Goal: Feedback & Contribution: Submit feedback/report problem

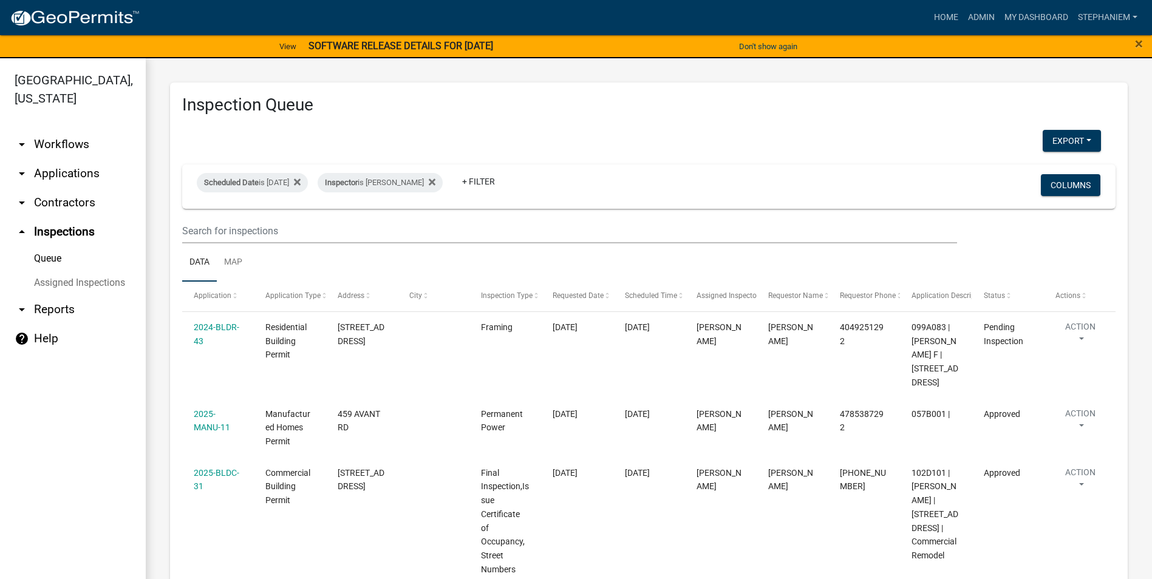
click at [1146, 43] on div "×" at bounding box center [1104, 47] width 96 height 26
click at [1142, 43] on span "×" at bounding box center [1139, 43] width 8 height 17
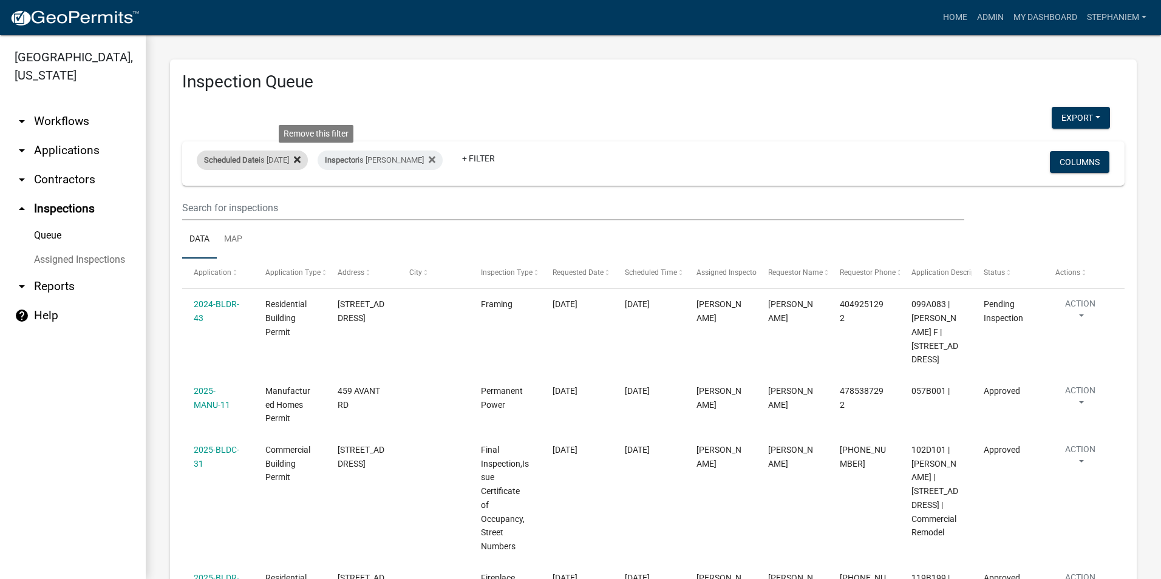
click at [301, 158] on icon at bounding box center [297, 159] width 7 height 7
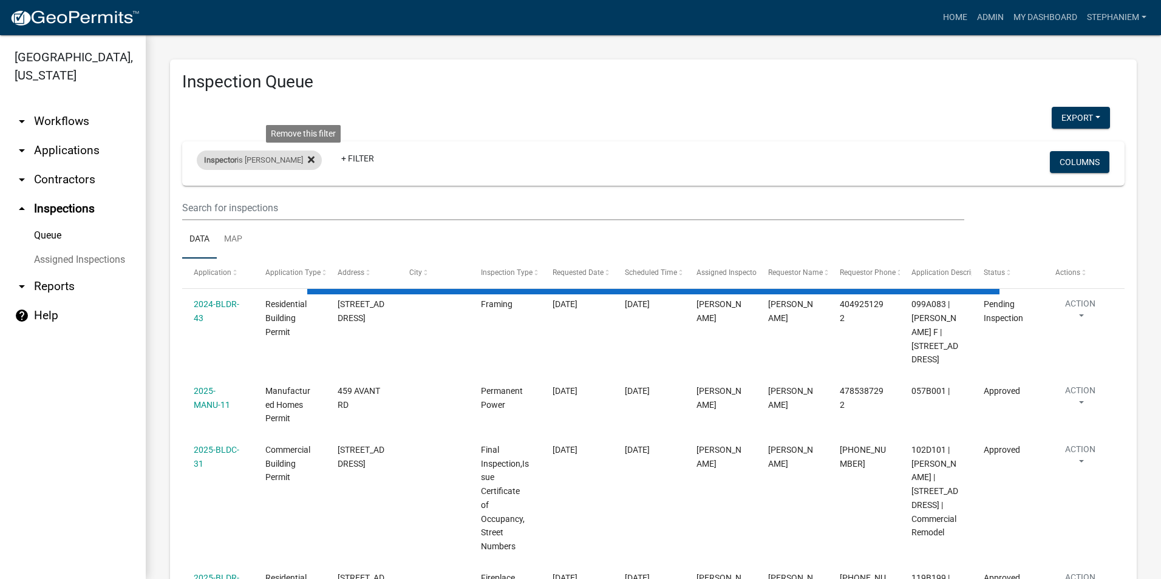
click at [308, 158] on icon at bounding box center [311, 160] width 7 height 10
select select "3: 100"
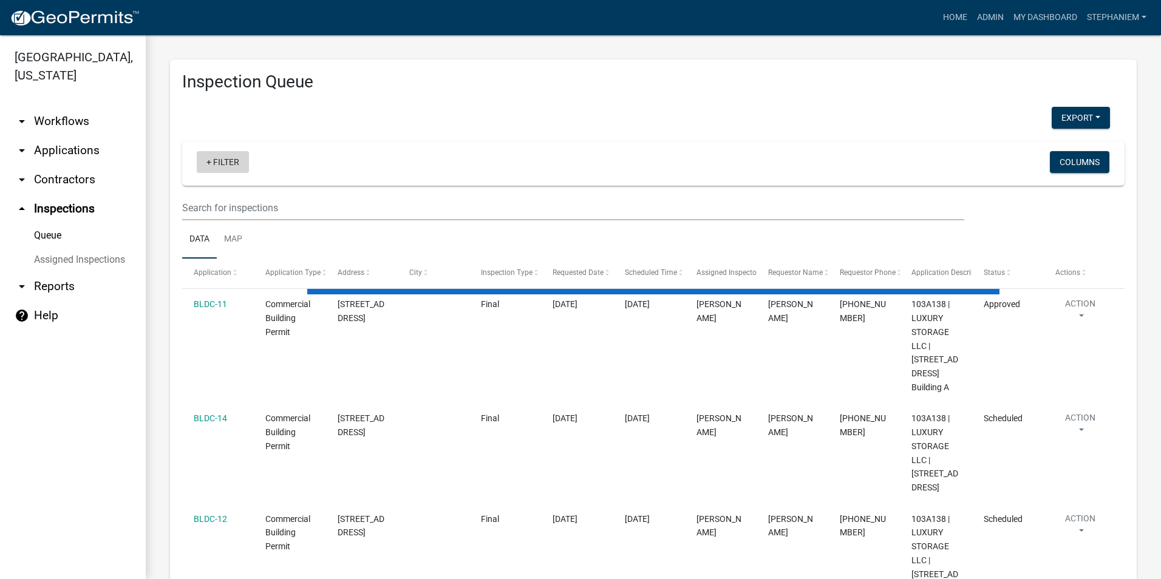
click at [210, 166] on link "+ Filter" at bounding box center [223, 162] width 52 height 22
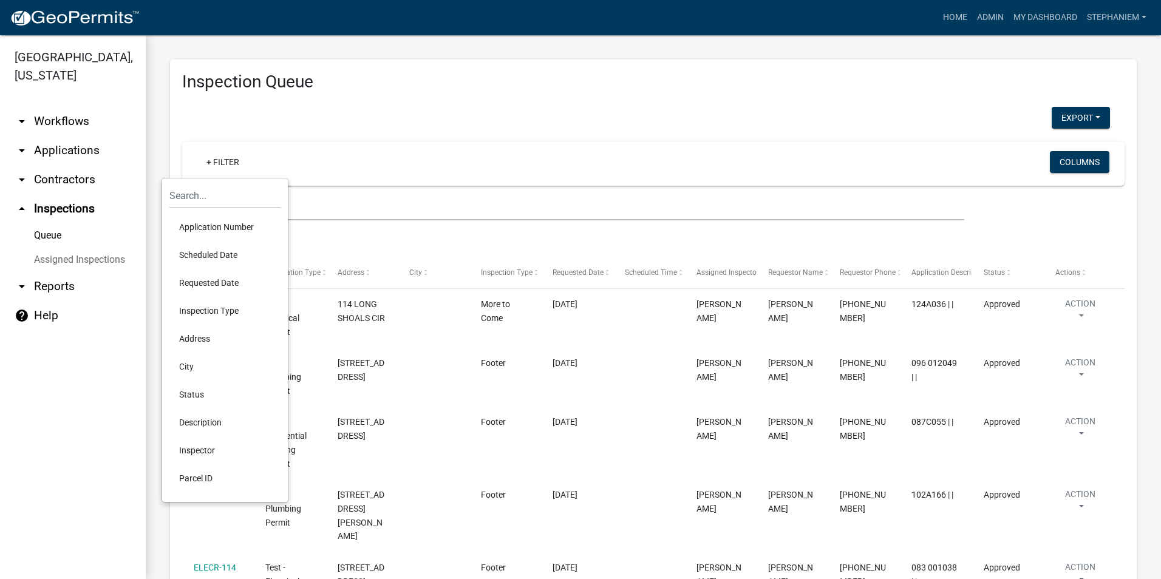
click at [228, 253] on li "Scheduled Date" at bounding box center [224, 255] width 111 height 28
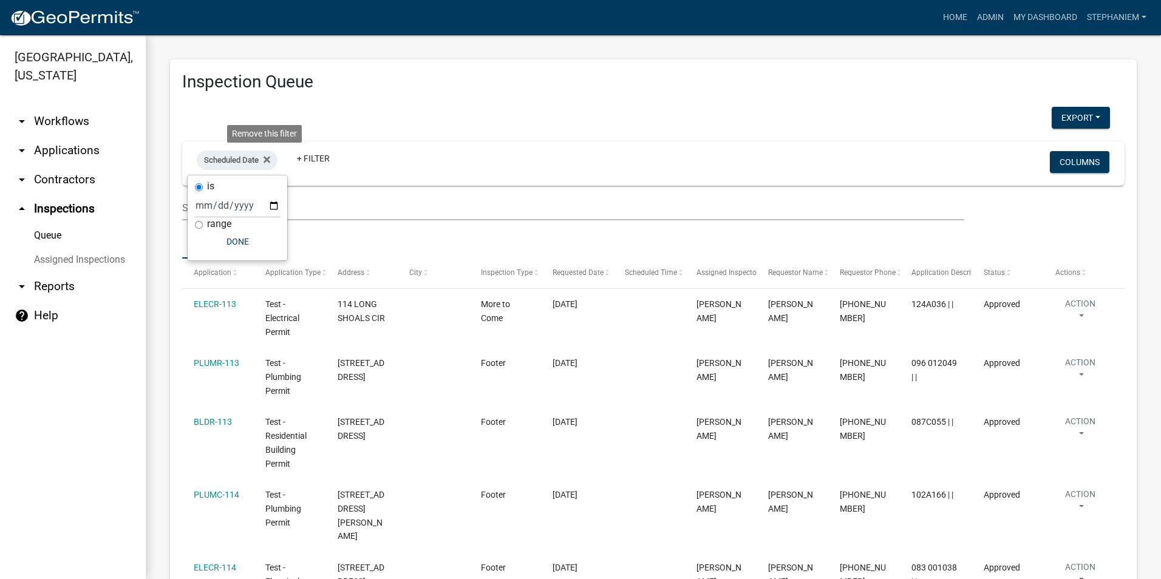
drag, startPoint x: 265, startPoint y: 160, endPoint x: 259, endPoint y: 160, distance: 6.7
click at [265, 160] on icon at bounding box center [267, 159] width 7 height 7
click at [232, 169] on link "+ Filter" at bounding box center [223, 162] width 52 height 22
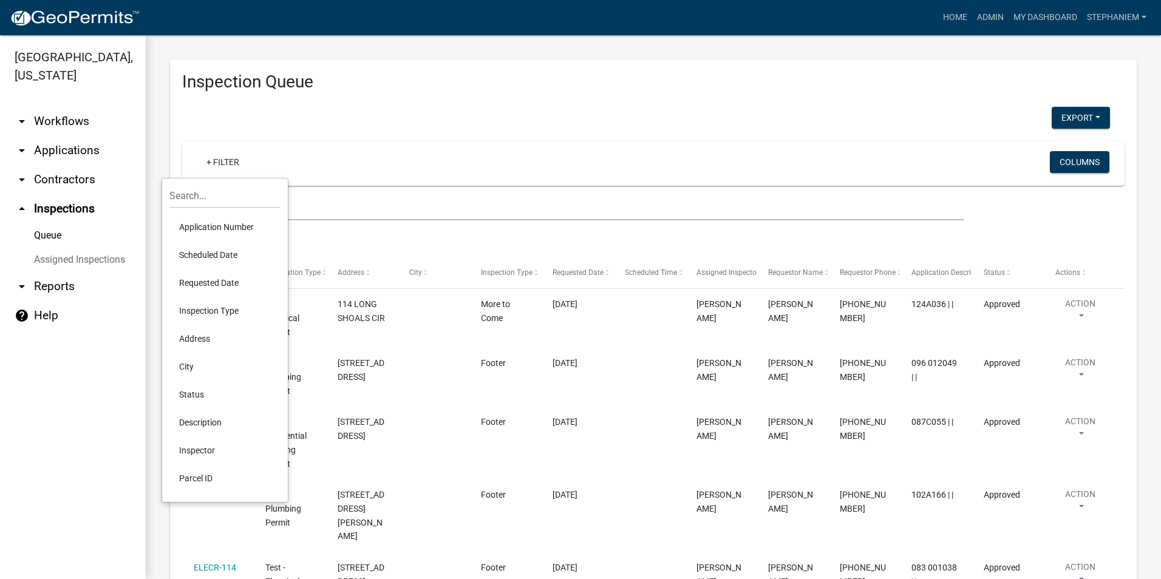
click at [222, 281] on li "Requested Date" at bounding box center [224, 283] width 111 height 28
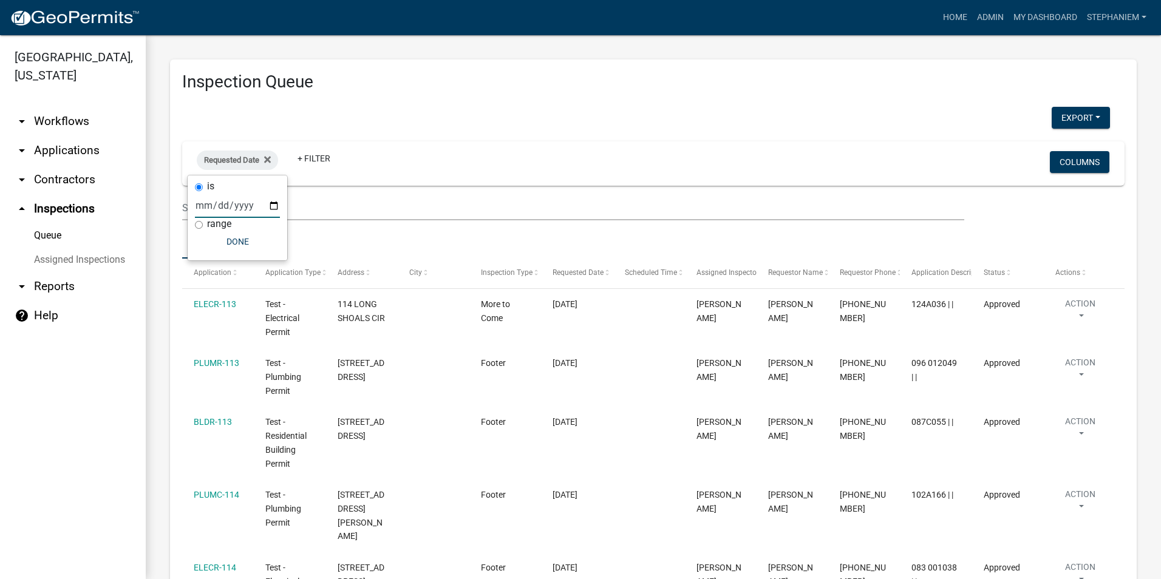
click at [271, 207] on input "date" at bounding box center [237, 205] width 85 height 25
type input "[DATE]"
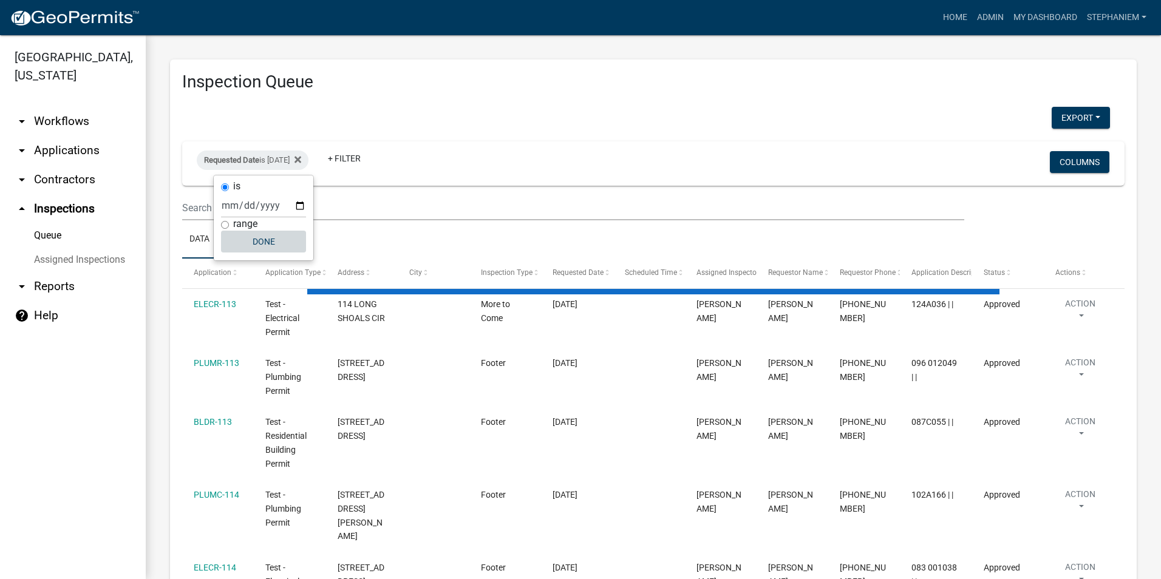
click at [270, 246] on button "Done" at bounding box center [263, 242] width 85 height 22
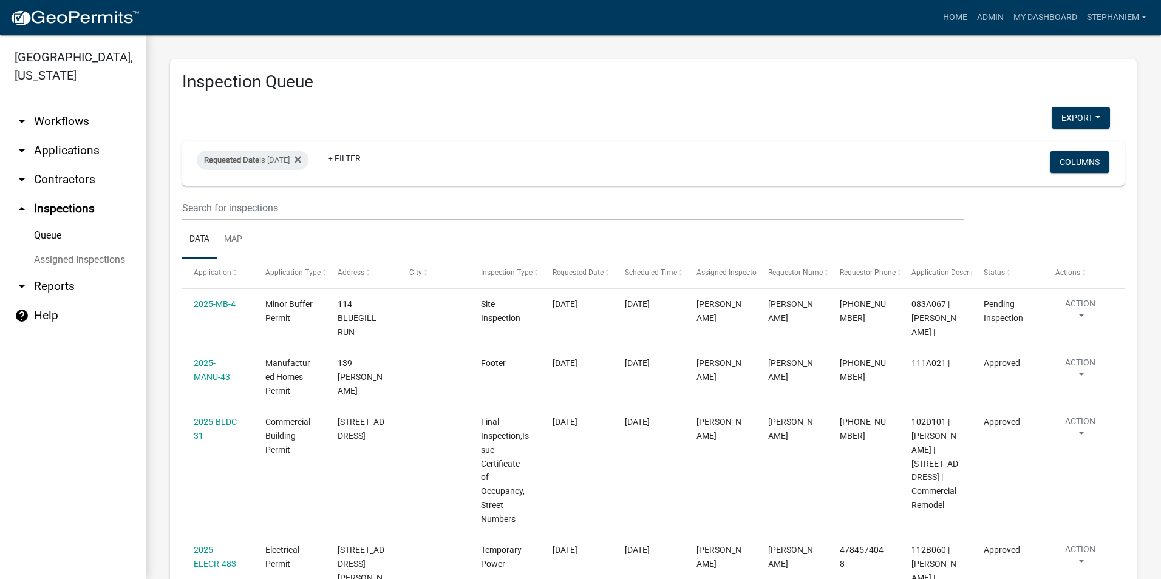
click at [38, 279] on link "arrow_drop_down Reports" at bounding box center [73, 286] width 146 height 29
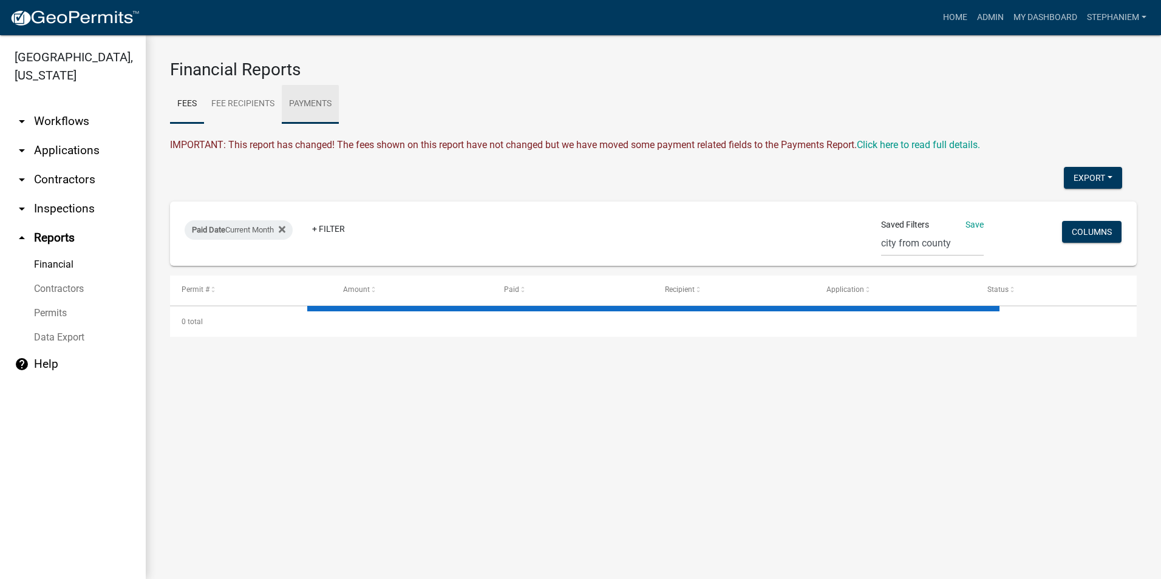
click at [299, 109] on link "Payments" at bounding box center [310, 104] width 57 height 39
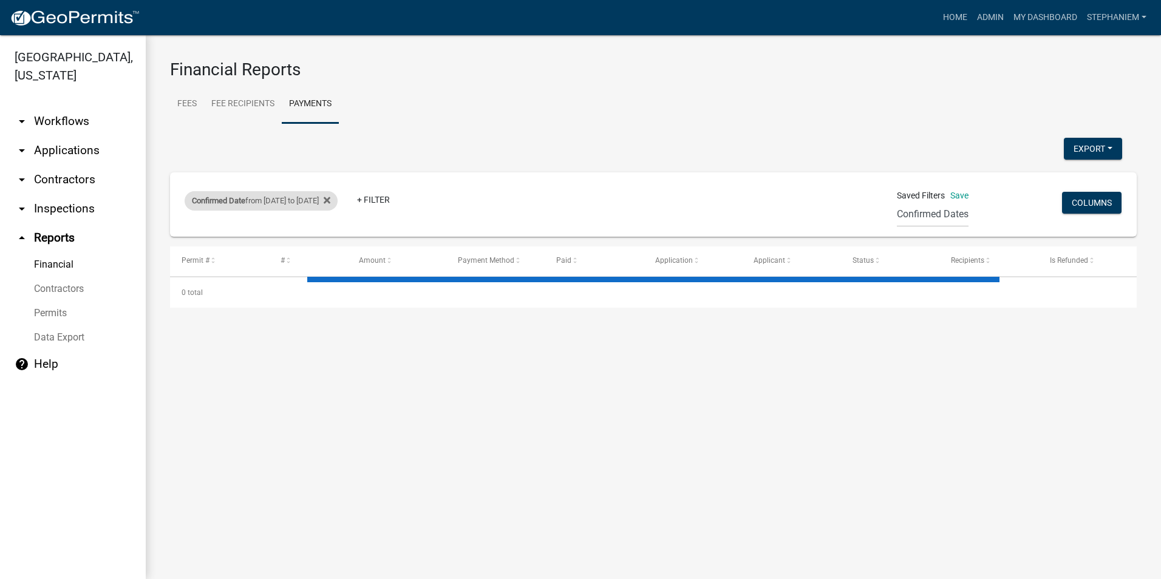
click at [271, 197] on div "Confirmed Date from [DATE] to [DATE]" at bounding box center [261, 200] width 153 height 19
select select "custom"
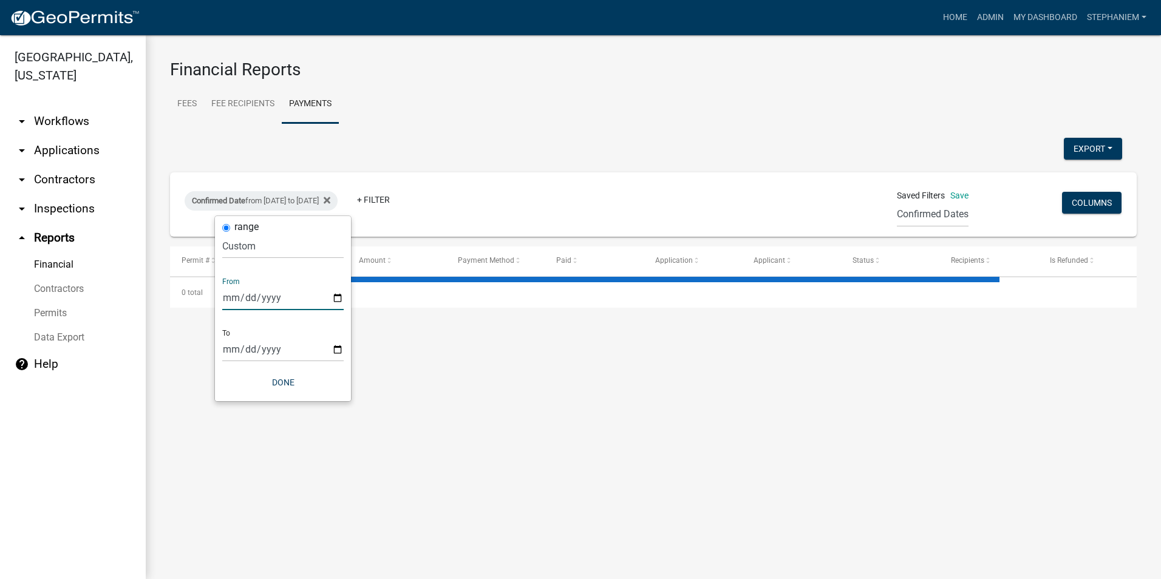
click at [341, 296] on input "[DATE]" at bounding box center [282, 297] width 121 height 25
select select "3: 100"
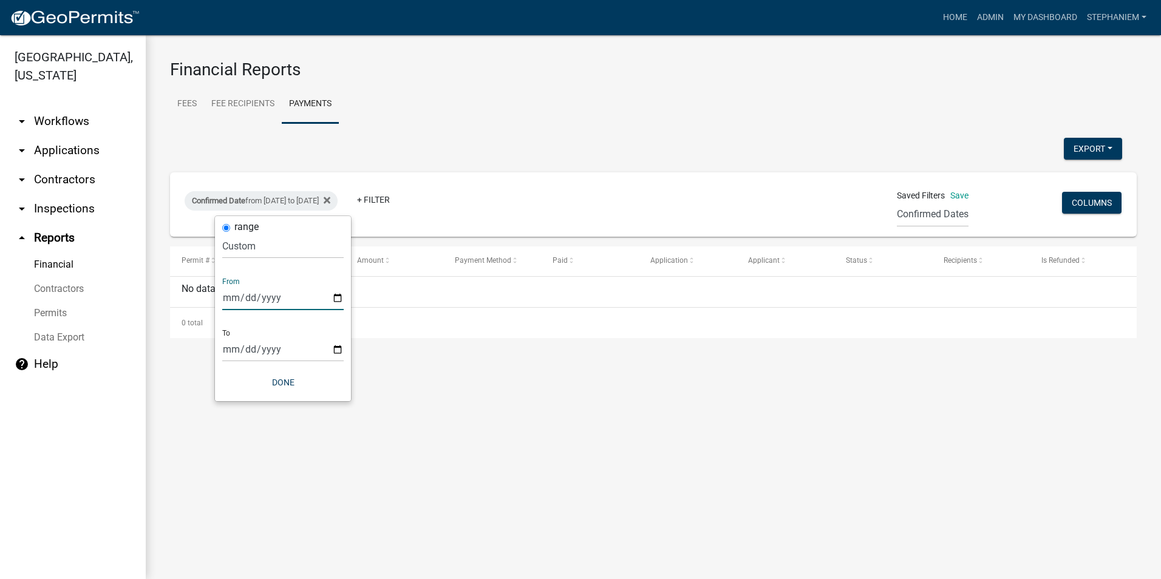
click at [333, 294] on input "[DATE]" at bounding box center [282, 297] width 121 height 25
type input "[DATE]"
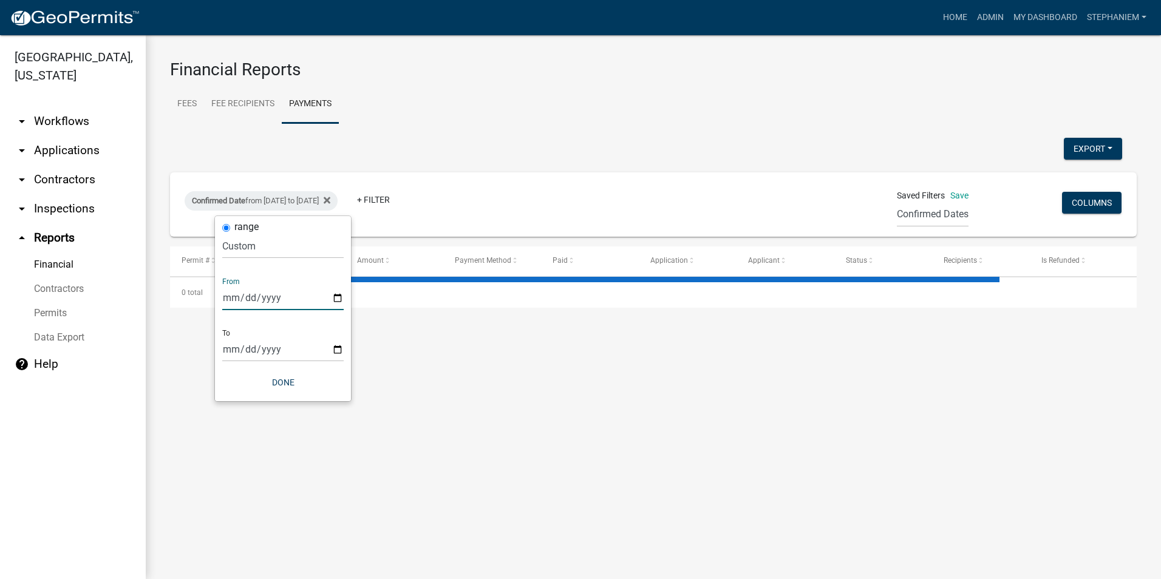
select select "3: 100"
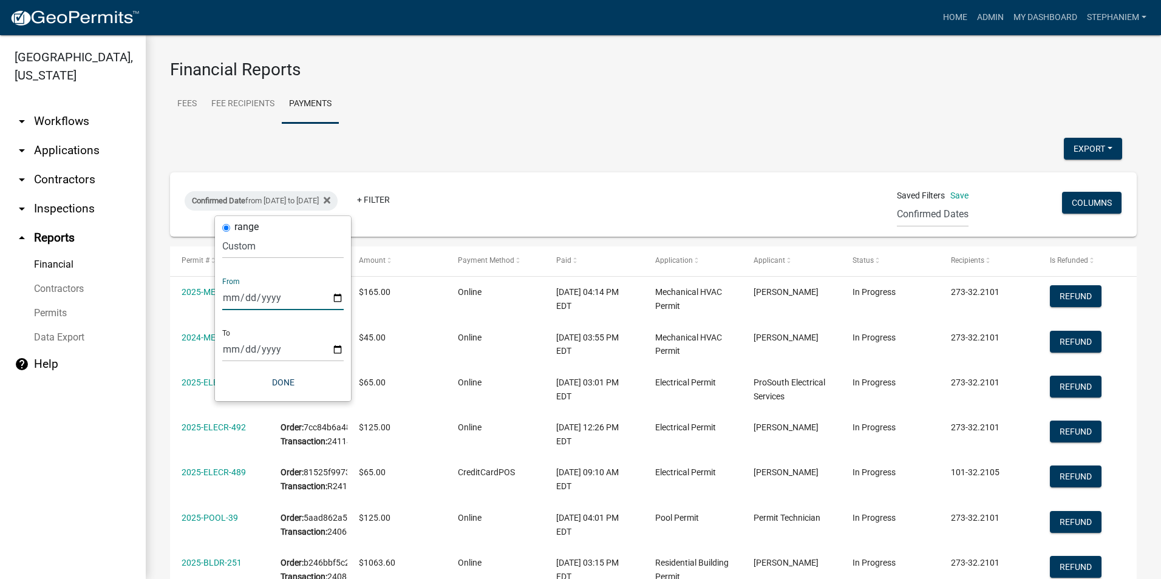
type input "[DATE]"
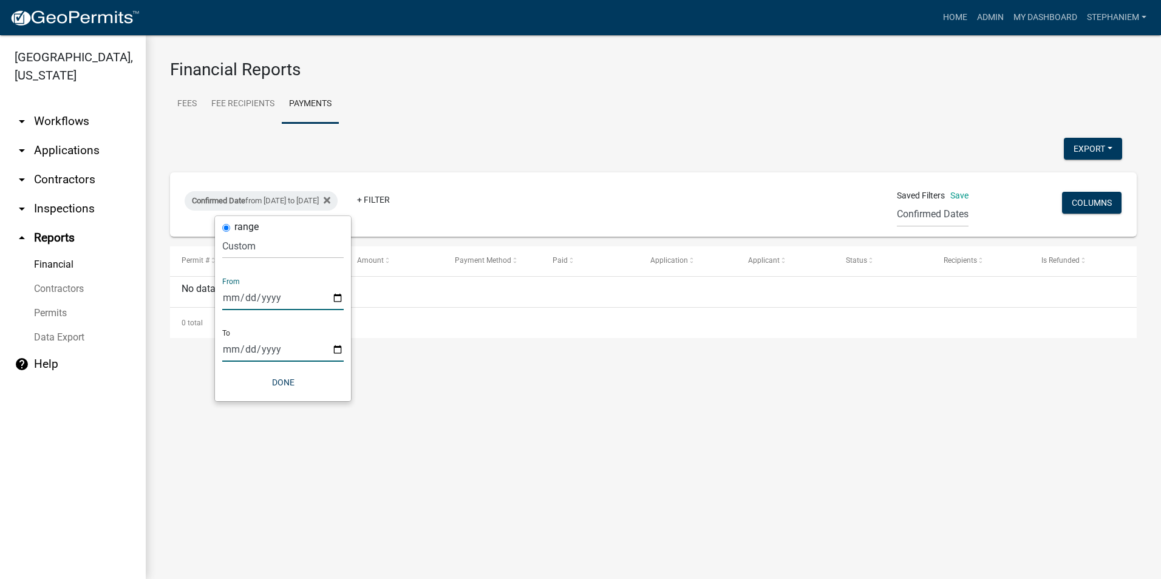
click at [336, 346] on input "[DATE]" at bounding box center [282, 349] width 121 height 25
type input "[DATE]"
click at [336, 298] on input "[DATE]" at bounding box center [282, 297] width 121 height 25
type input "[DATE]"
click at [336, 349] on input "[DATE]" at bounding box center [282, 349] width 121 height 25
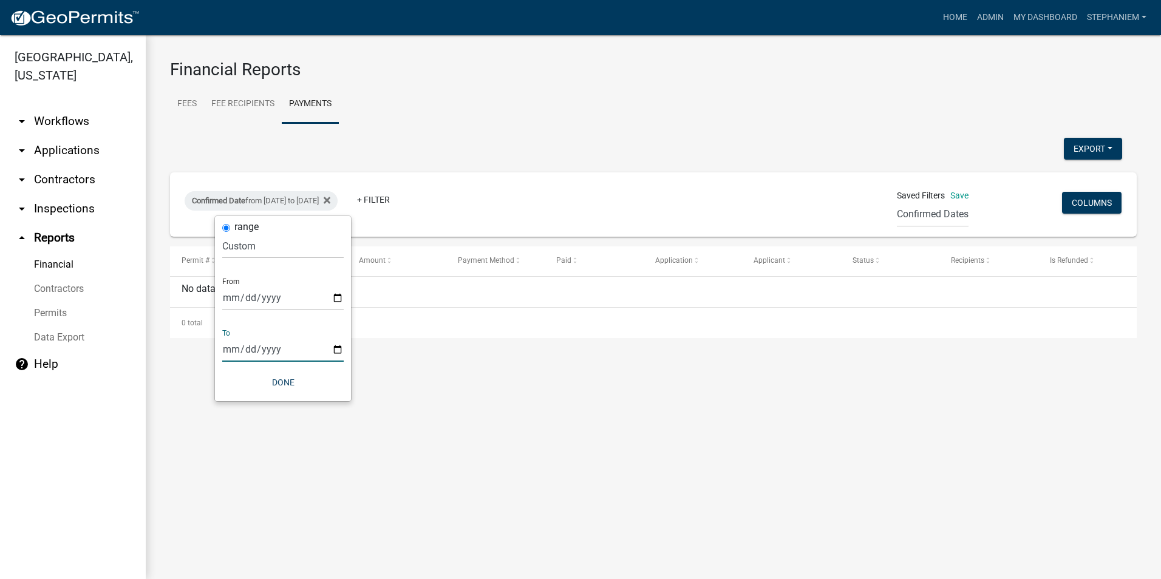
type input "[DATE]"
click at [337, 296] on input "[DATE]" at bounding box center [282, 297] width 121 height 25
type input "[DATE]"
click at [336, 350] on input "[DATE]" at bounding box center [282, 349] width 121 height 25
type input "[DATE]"
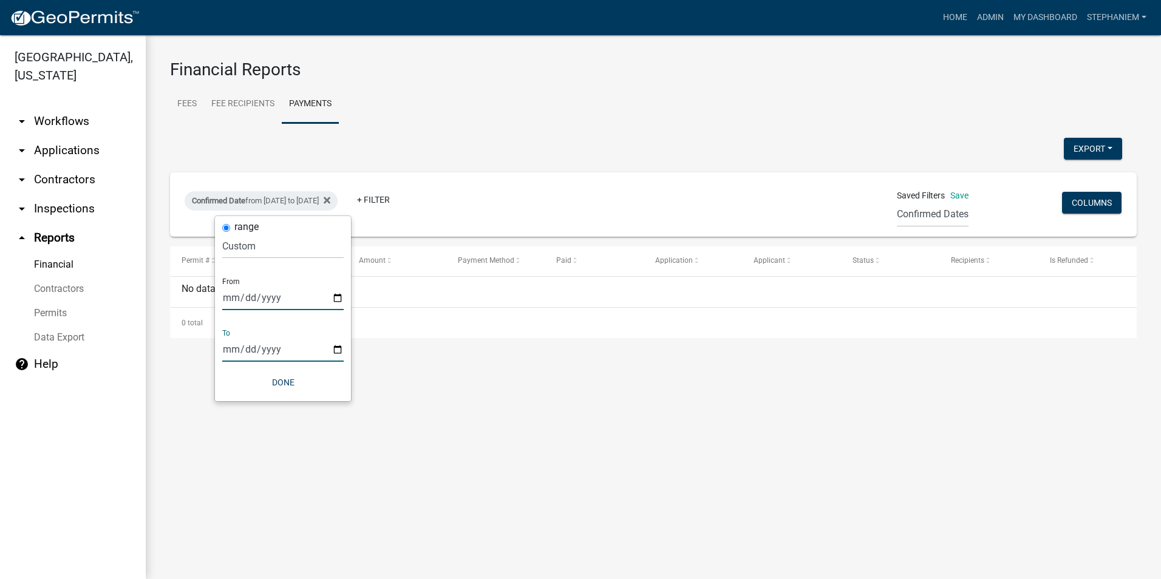
click at [336, 294] on input "[DATE]" at bounding box center [282, 297] width 121 height 25
type input "[DATE]"
click at [334, 345] on input "[DATE]" at bounding box center [282, 349] width 121 height 25
type input "[DATE]"
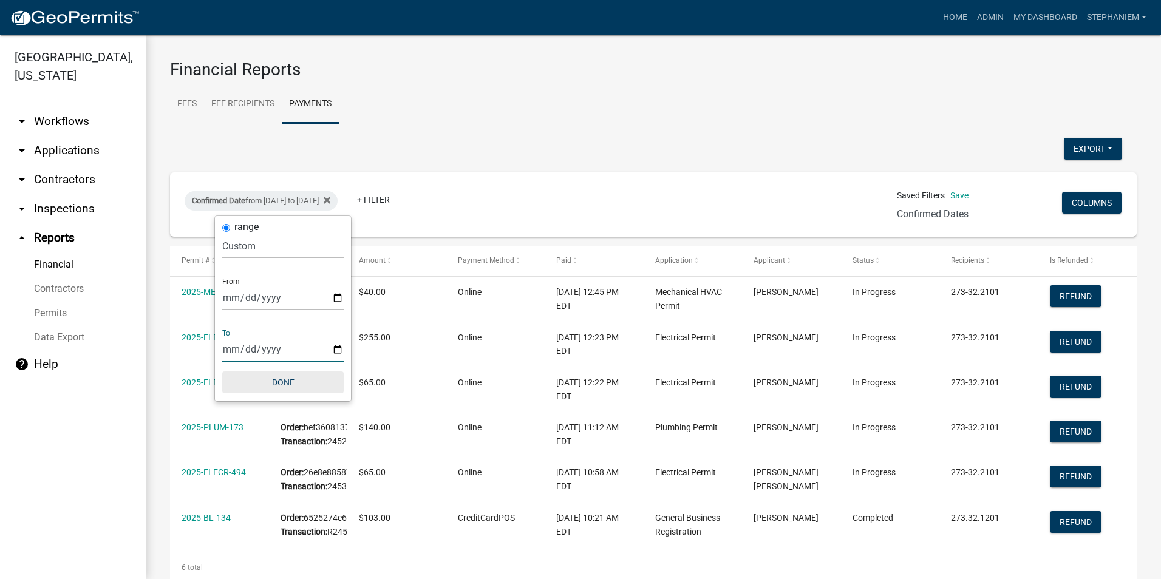
click at [285, 384] on button "Done" at bounding box center [282, 383] width 121 height 22
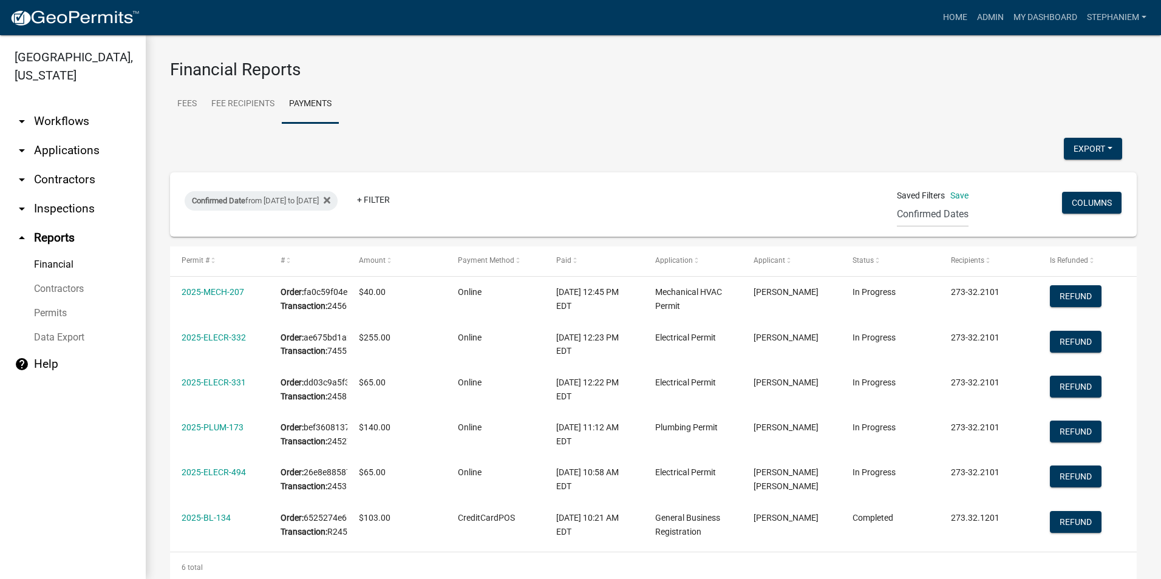
click at [1078, 132] on wm-financial "Financial Reports Fees Fee Recipients Payments IMPORTANT: This report has chang…" at bounding box center [653, 321] width 967 height 523
click at [1066, 145] on button "Export" at bounding box center [1093, 149] width 58 height 22
click at [1045, 181] on button "Excel Format (.xlsx)" at bounding box center [1066, 180] width 114 height 29
click at [1072, 148] on button "Export" at bounding box center [1093, 149] width 58 height 22
click at [1036, 175] on button "Excel Format (.xlsx)" at bounding box center [1066, 180] width 114 height 29
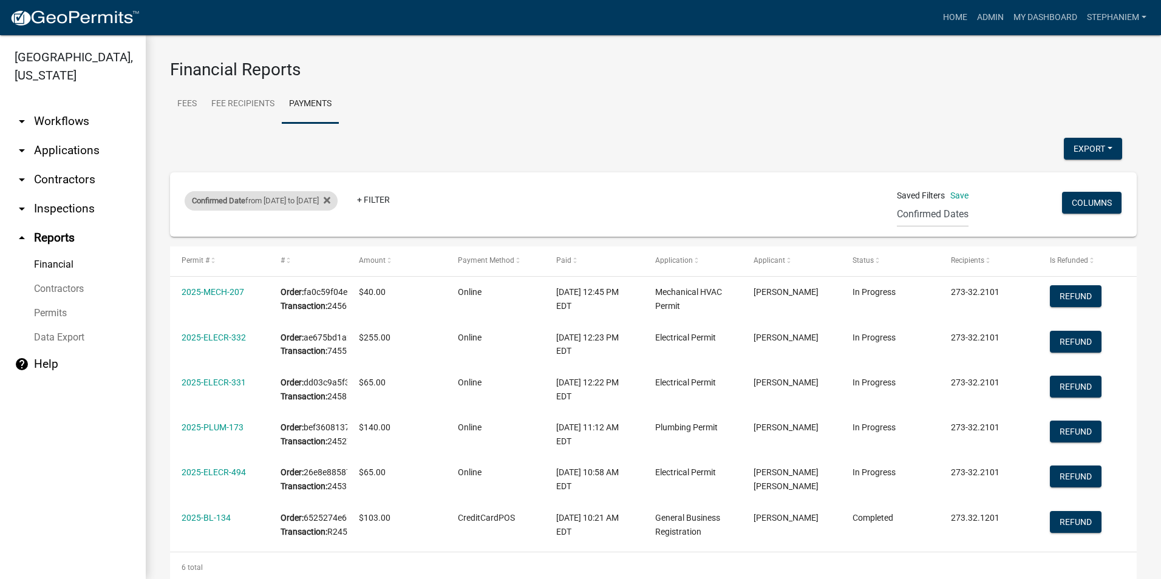
click at [310, 200] on div "Confirmed Date from [DATE] to [DATE]" at bounding box center [261, 200] width 153 height 19
select select "custom"
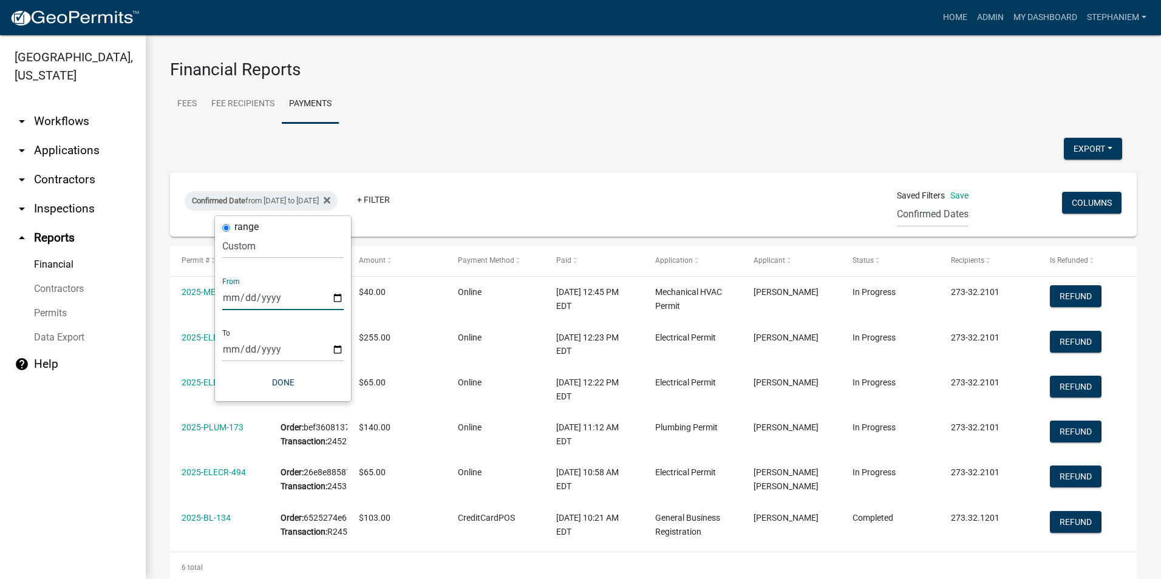
click at [339, 295] on input "[DATE]" at bounding box center [282, 297] width 121 height 25
type input "[DATE]"
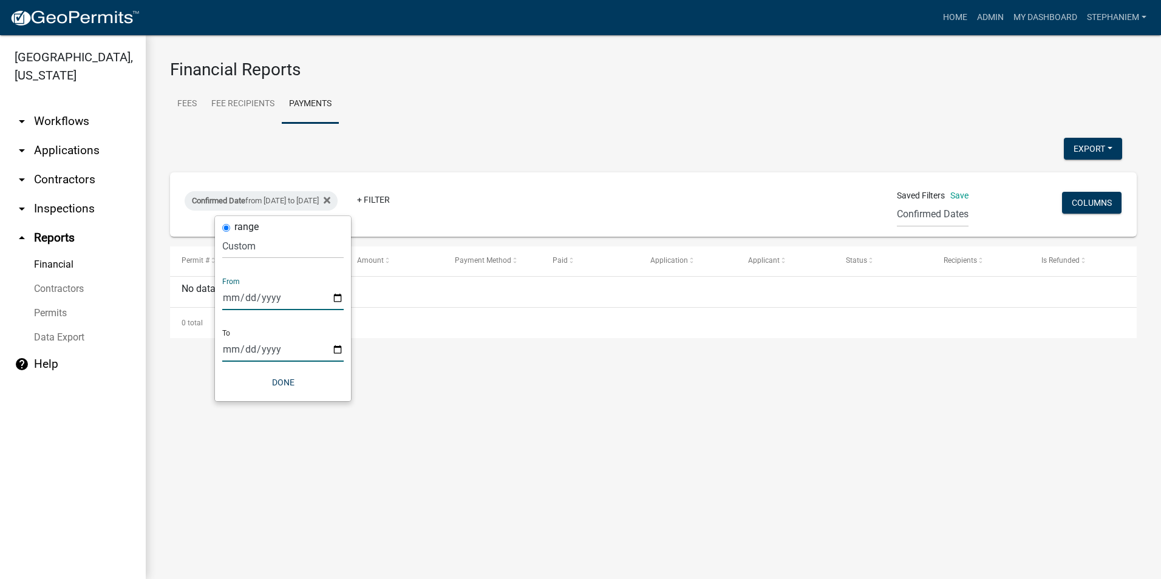
click at [335, 345] on input "[DATE]" at bounding box center [282, 349] width 121 height 25
type input "[DATE]"
click at [296, 387] on button "Done" at bounding box center [282, 383] width 121 height 22
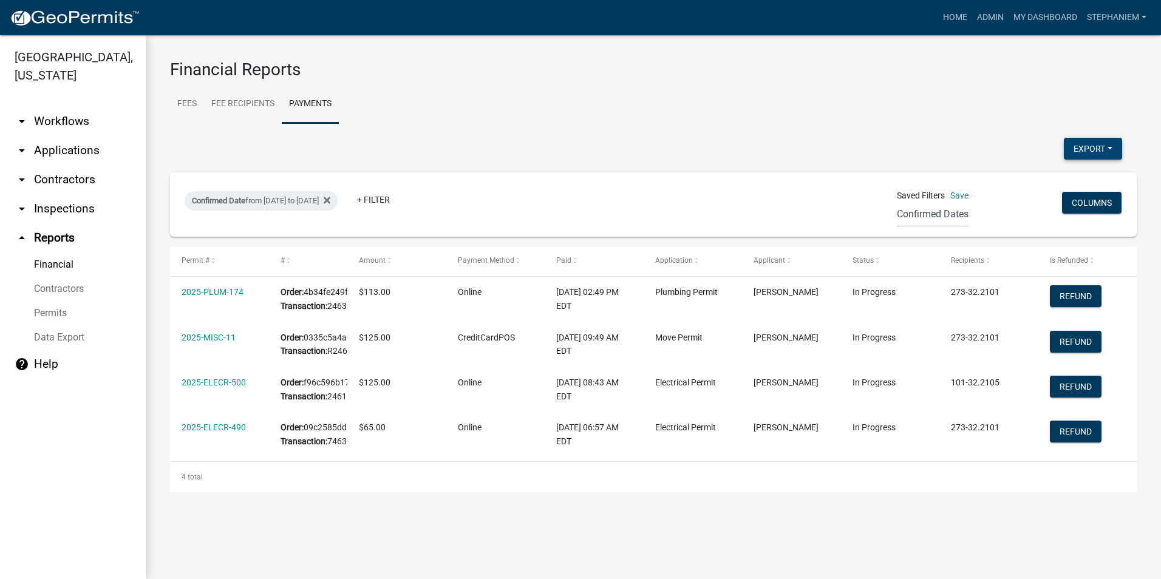
click at [1064, 141] on button "Export" at bounding box center [1093, 149] width 58 height 22
click at [1053, 174] on button "Excel Format (.xlsx)" at bounding box center [1066, 180] width 114 height 29
click at [299, 203] on div "Confirmed Date from [DATE] to [DATE]" at bounding box center [261, 200] width 153 height 19
select select "custom"
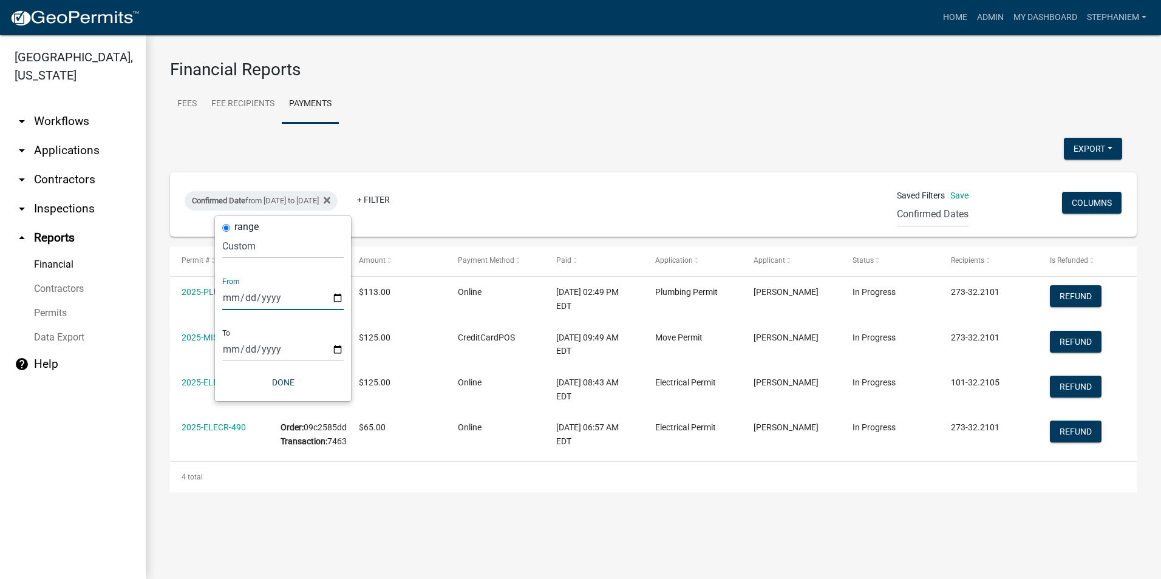
click at [338, 293] on input "[DATE]" at bounding box center [282, 297] width 121 height 25
type input "[DATE]"
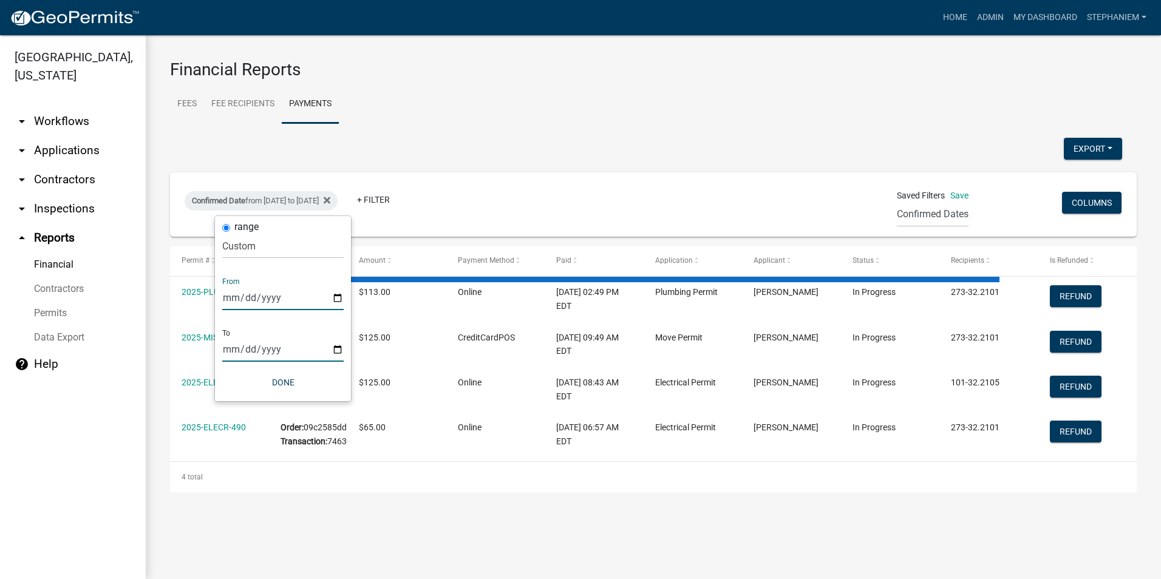
click at [334, 352] on input "[DATE]" at bounding box center [282, 349] width 121 height 25
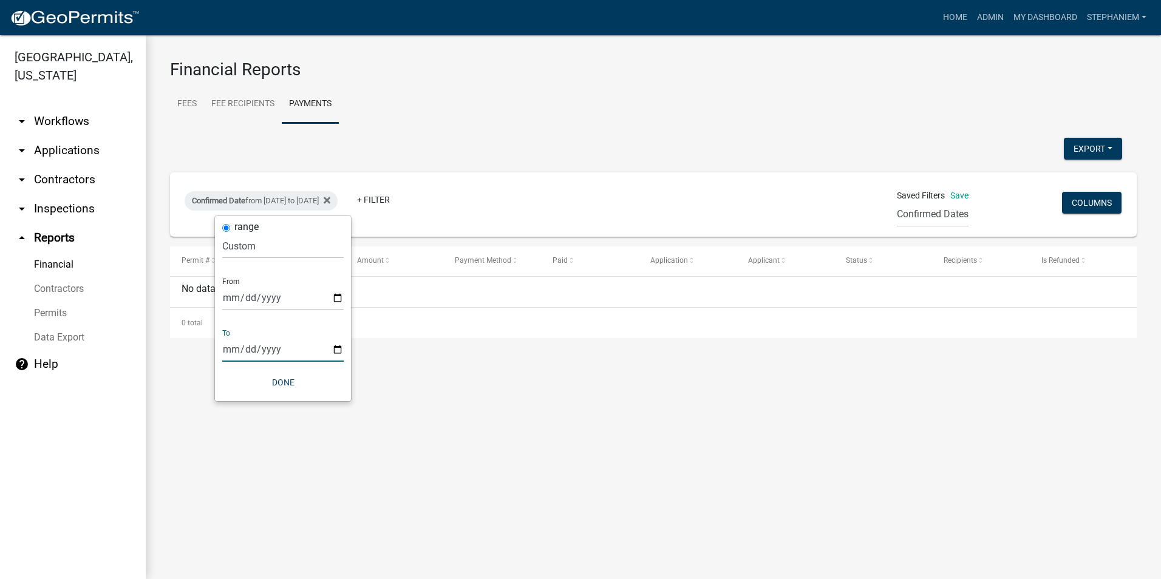
type input "[DATE]"
click at [297, 376] on button "Done" at bounding box center [282, 383] width 121 height 22
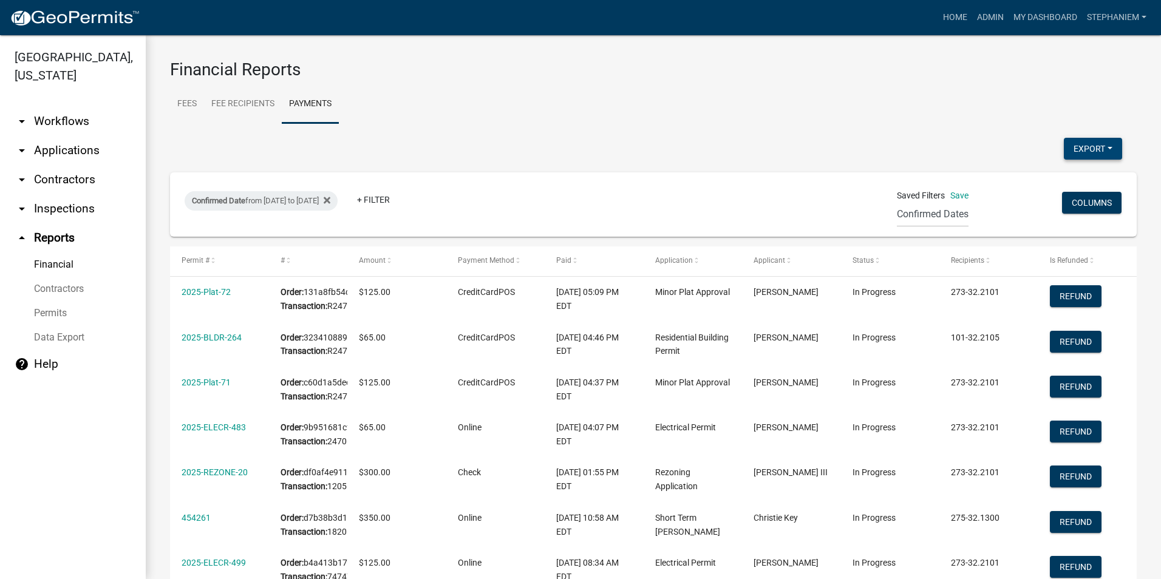
click at [1089, 152] on button "Export" at bounding box center [1093, 149] width 58 height 22
click at [1046, 177] on button "Excel Format (.xlsx)" at bounding box center [1066, 180] width 114 height 29
click at [327, 202] on div "Confirmed Date from [DATE] to [DATE]" at bounding box center [261, 200] width 153 height 19
select select "custom"
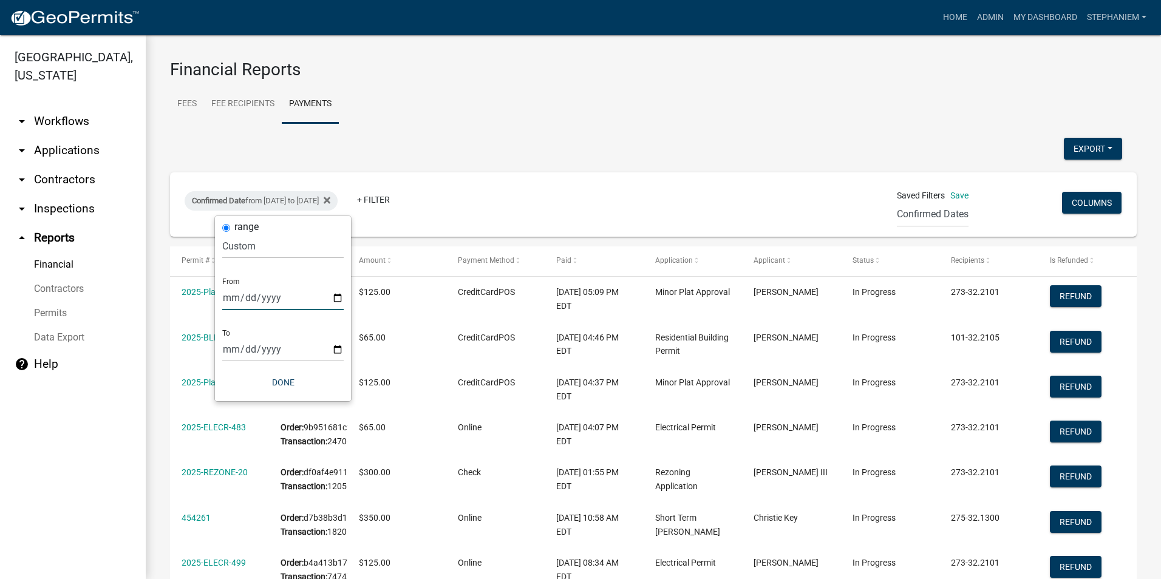
click at [335, 295] on input "[DATE]" at bounding box center [282, 297] width 121 height 25
type input "[DATE]"
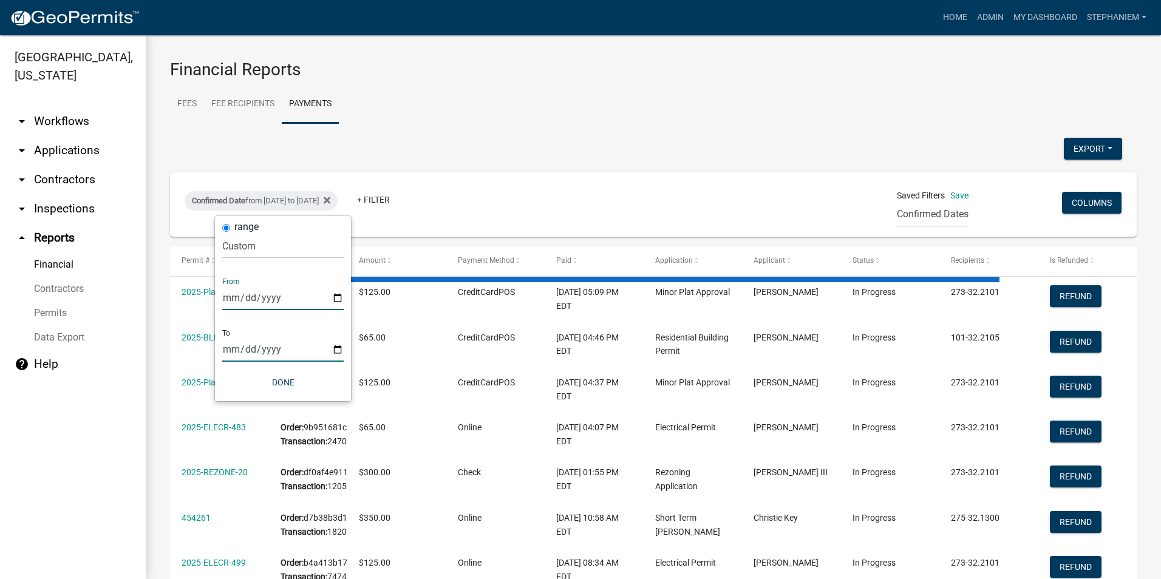
click at [338, 353] on input "[DATE]" at bounding box center [282, 349] width 121 height 25
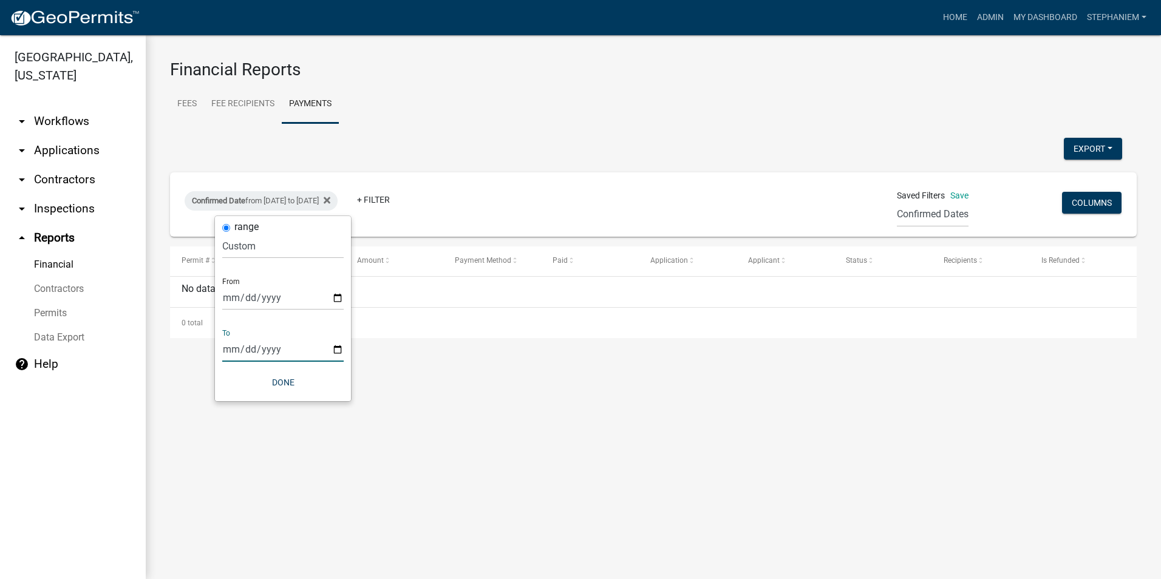
type input "[DATE]"
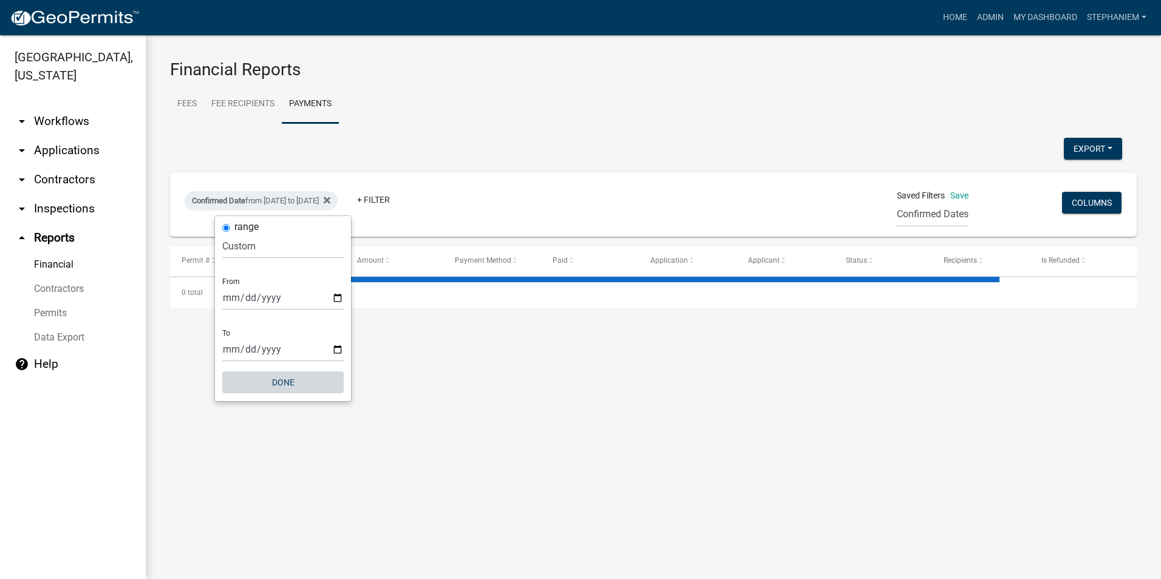
click at [294, 380] on button "Done" at bounding box center [282, 383] width 121 height 22
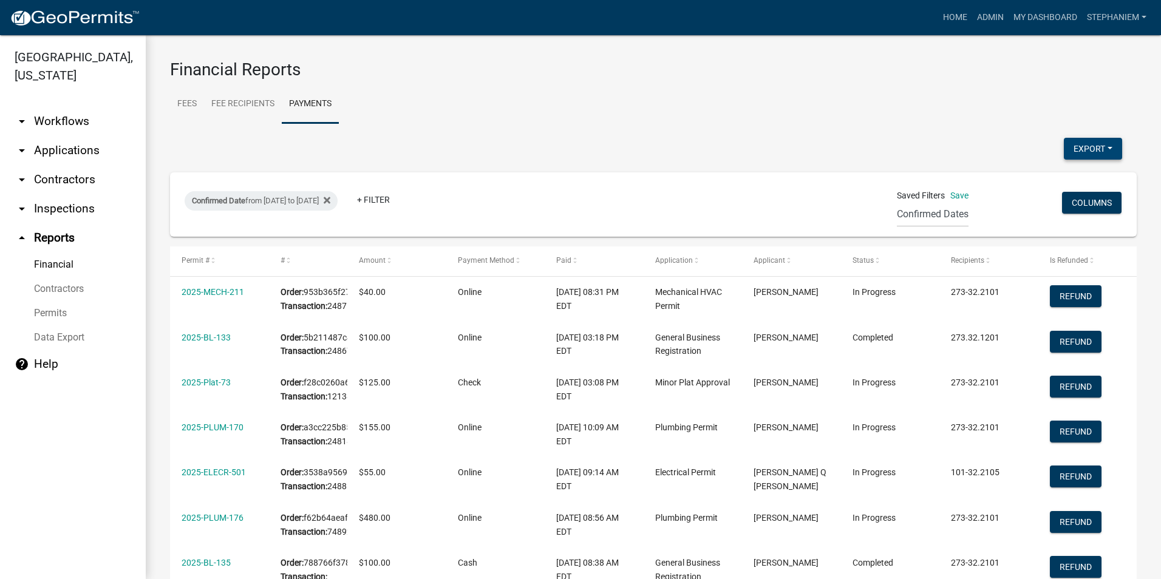
click at [1064, 153] on button "Export" at bounding box center [1093, 149] width 58 height 22
click at [1044, 174] on button "Excel Format (.xlsx)" at bounding box center [1066, 180] width 114 height 29
click at [491, 140] on div "Export Excel Format (.xlsx) CSV Format (.csv)" at bounding box center [646, 150] width 970 height 25
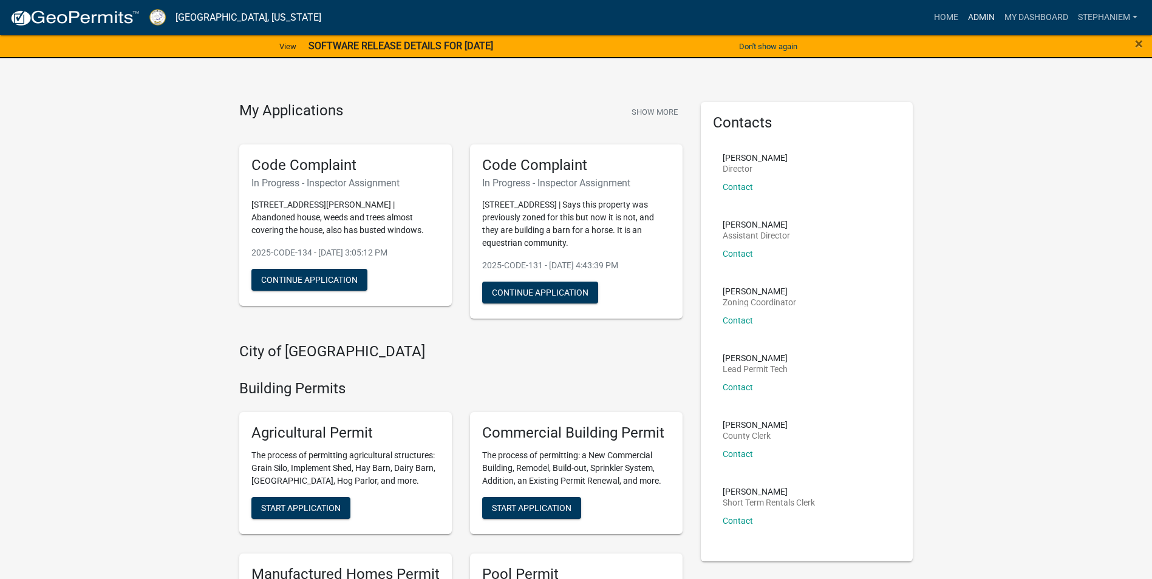
click at [991, 24] on link "Admin" at bounding box center [981, 17] width 36 height 23
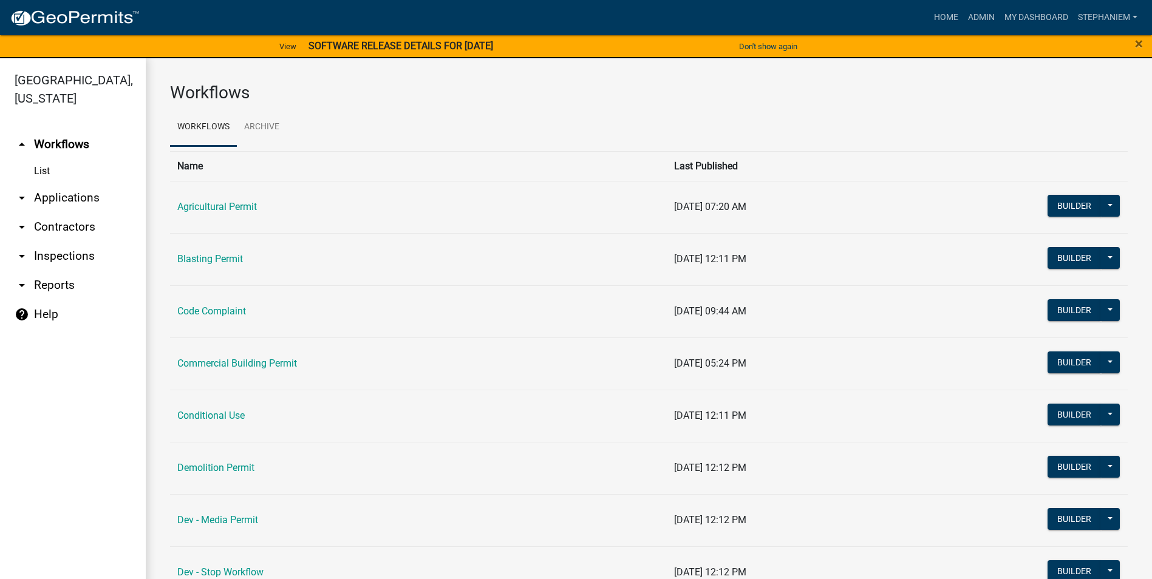
click at [58, 255] on link "arrow_drop_down Inspections" at bounding box center [73, 256] width 146 height 29
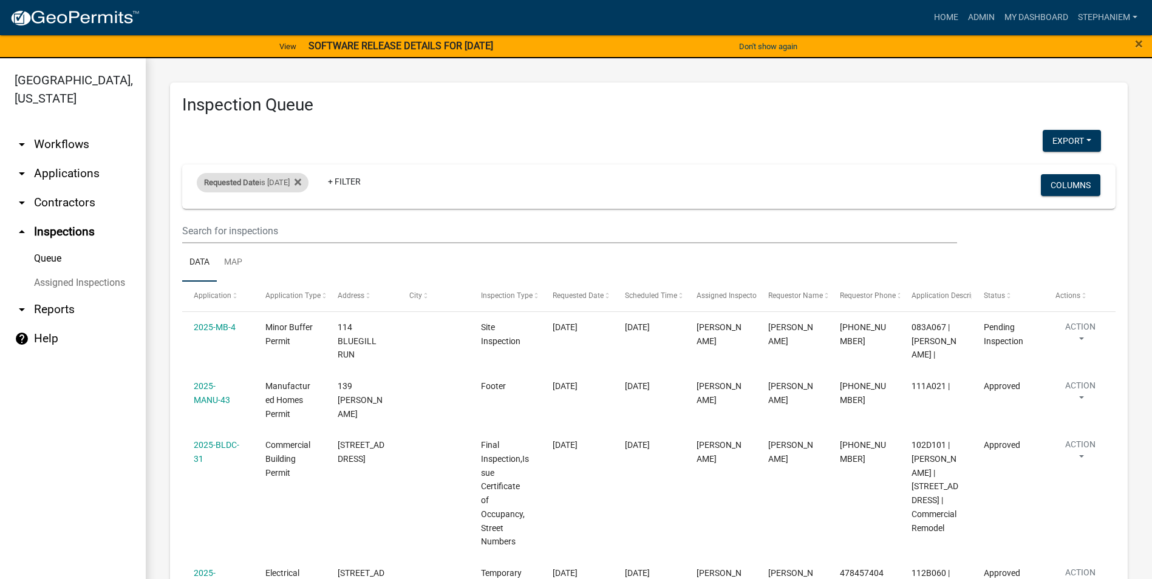
click at [292, 182] on div "Requested Date is 09/05/2025" at bounding box center [253, 182] width 112 height 19
click at [301, 179] on icon at bounding box center [297, 182] width 7 height 10
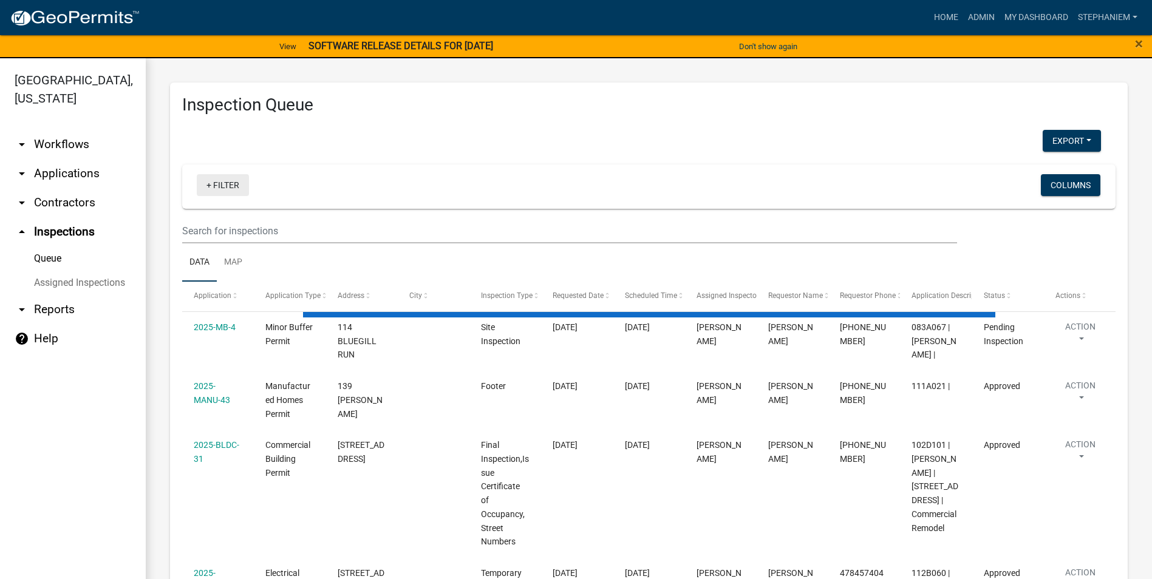
click at [230, 185] on link "+ Filter" at bounding box center [223, 185] width 52 height 22
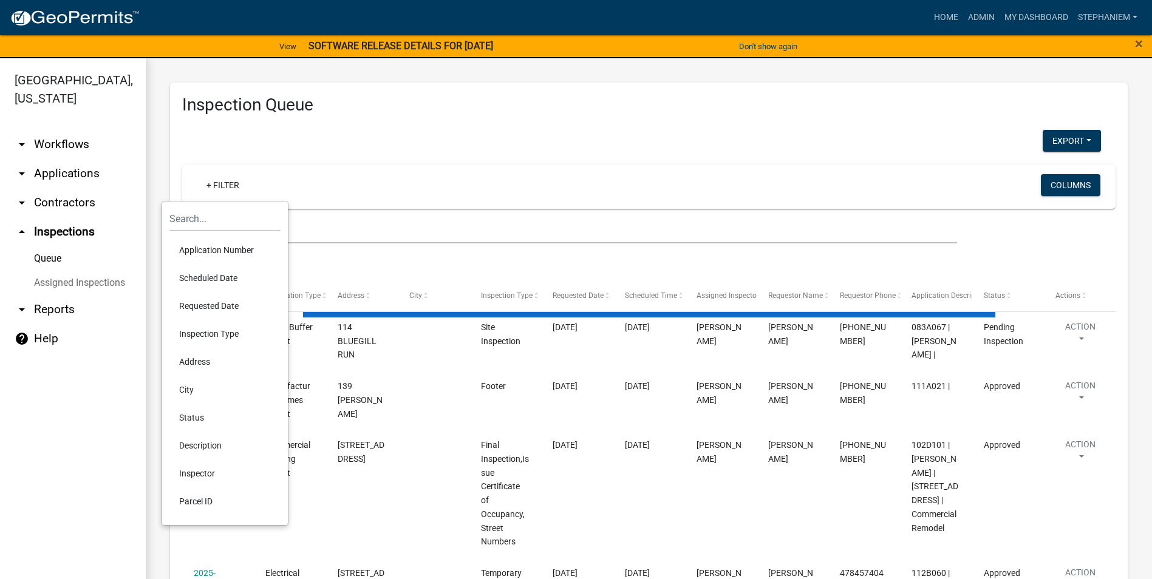
click at [233, 281] on li "Scheduled Date" at bounding box center [224, 278] width 111 height 28
select select "3: 100"
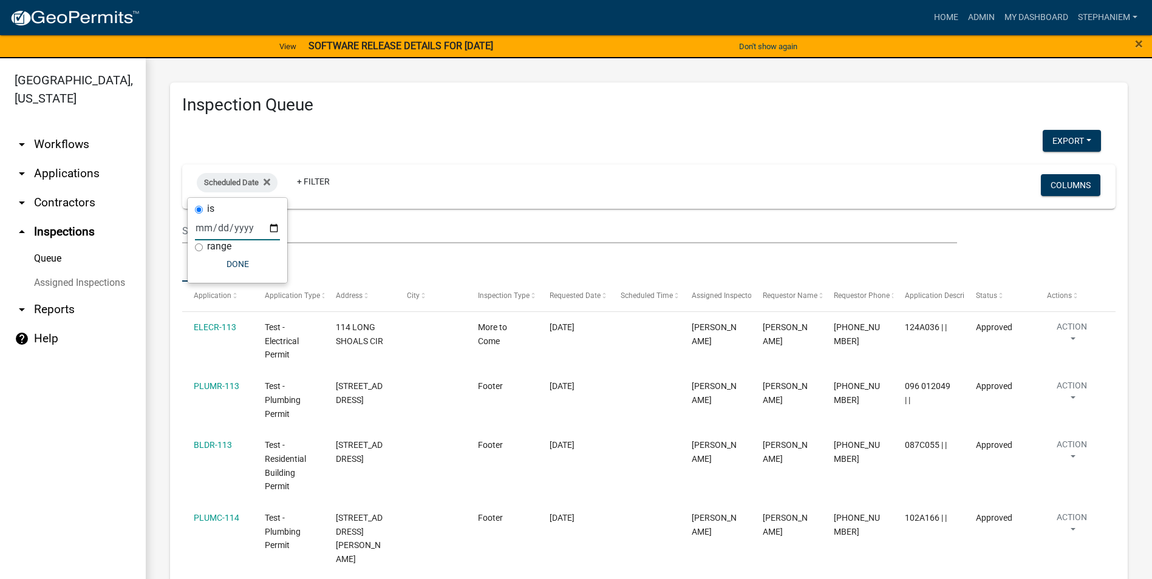
click at [274, 228] on input "date" at bounding box center [237, 228] width 85 height 25
type input "2025-09-08"
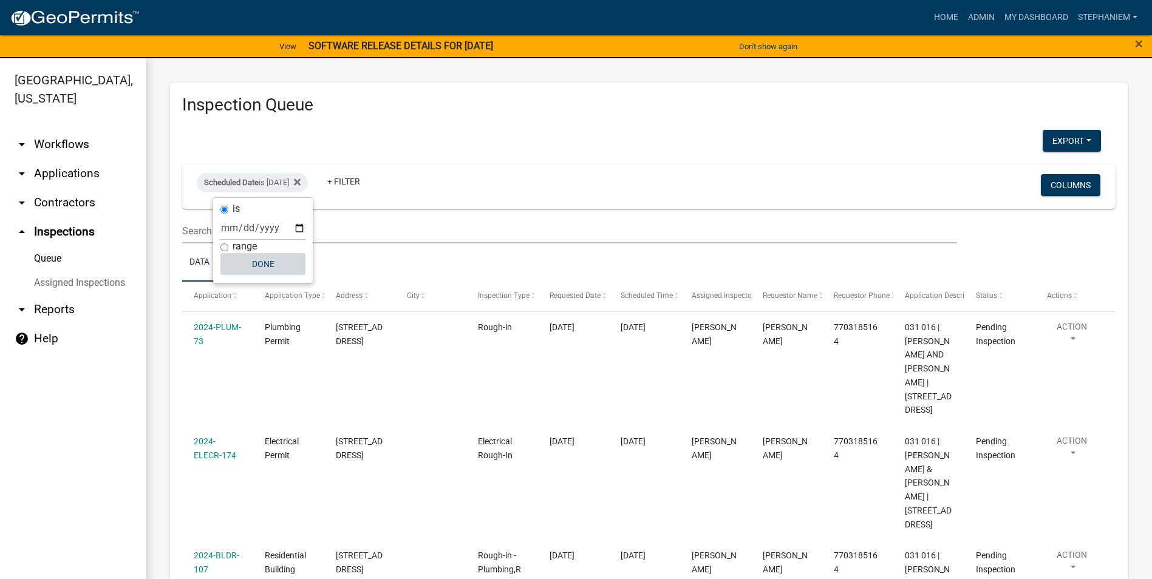
click at [246, 267] on button "Done" at bounding box center [262, 264] width 85 height 22
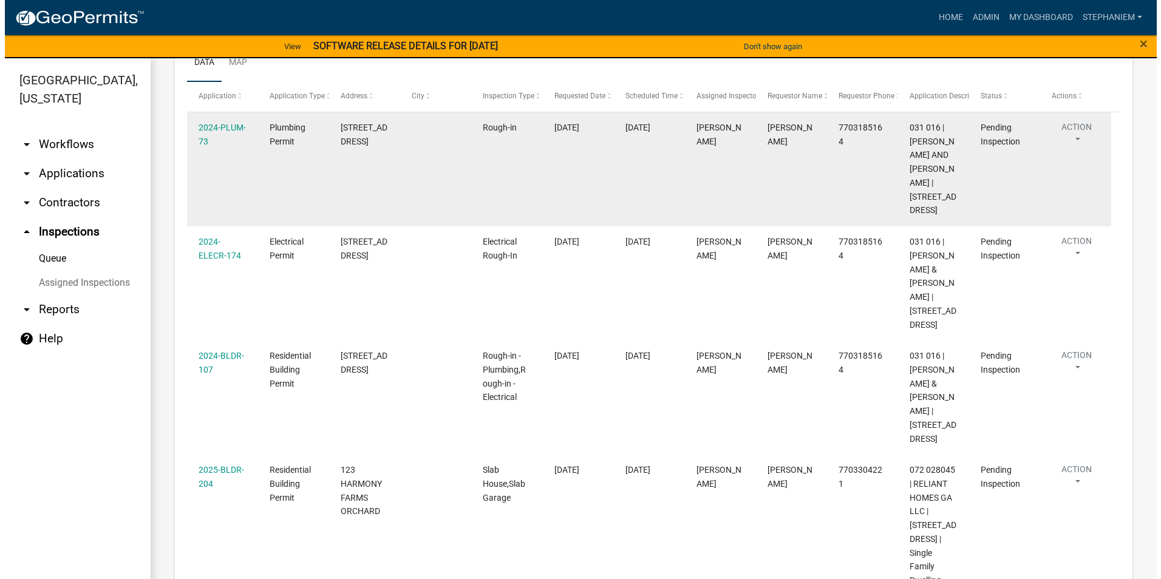
scroll to position [243, 0]
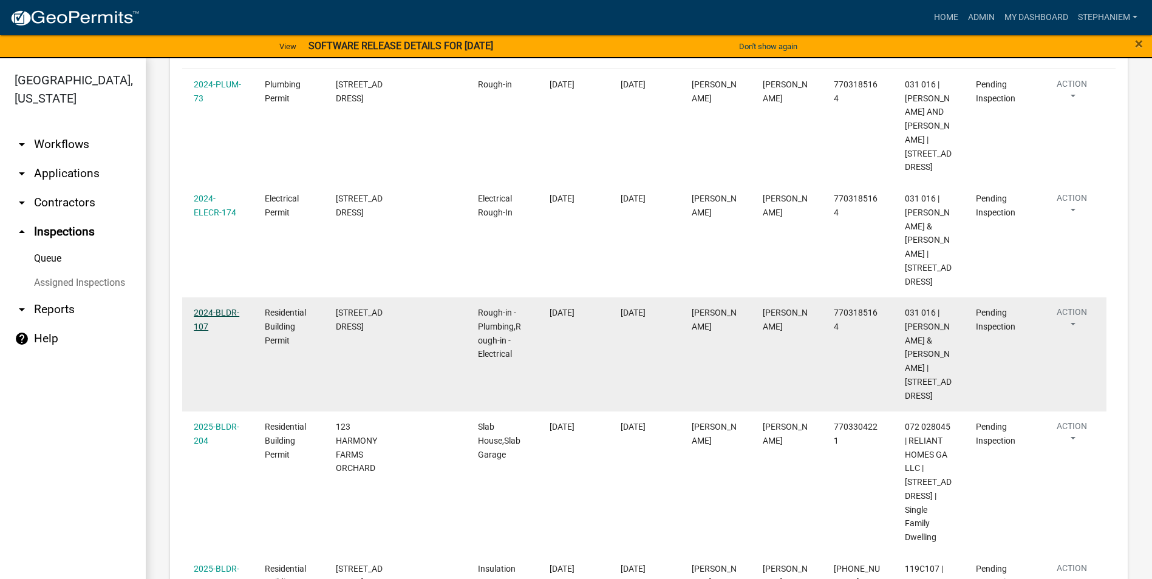
click at [225, 322] on link "2024-BLDR-107" at bounding box center [217, 320] width 46 height 24
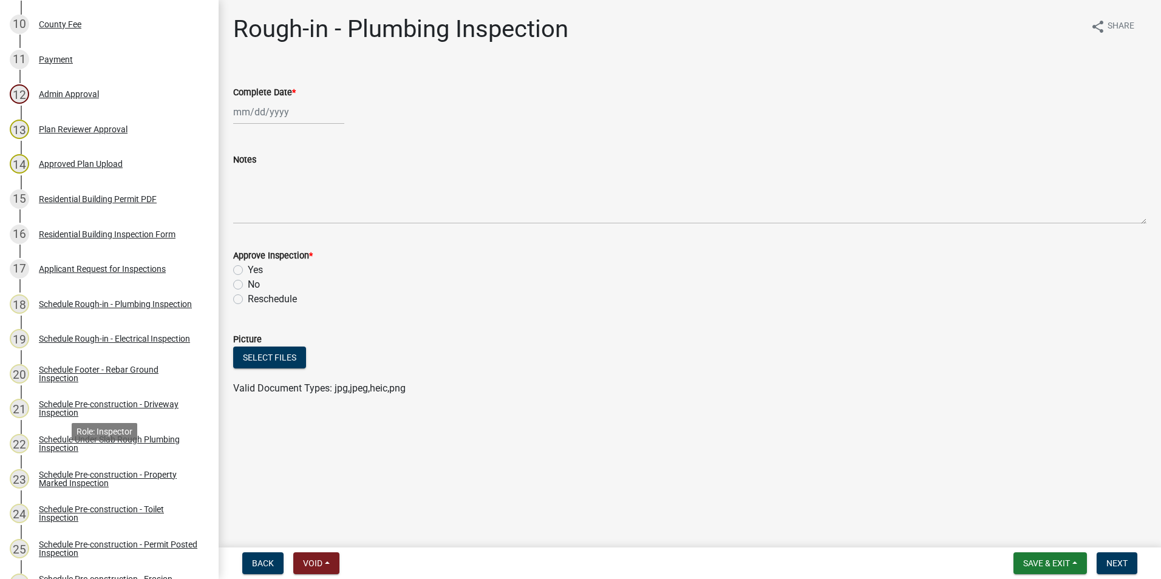
scroll to position [789, 0]
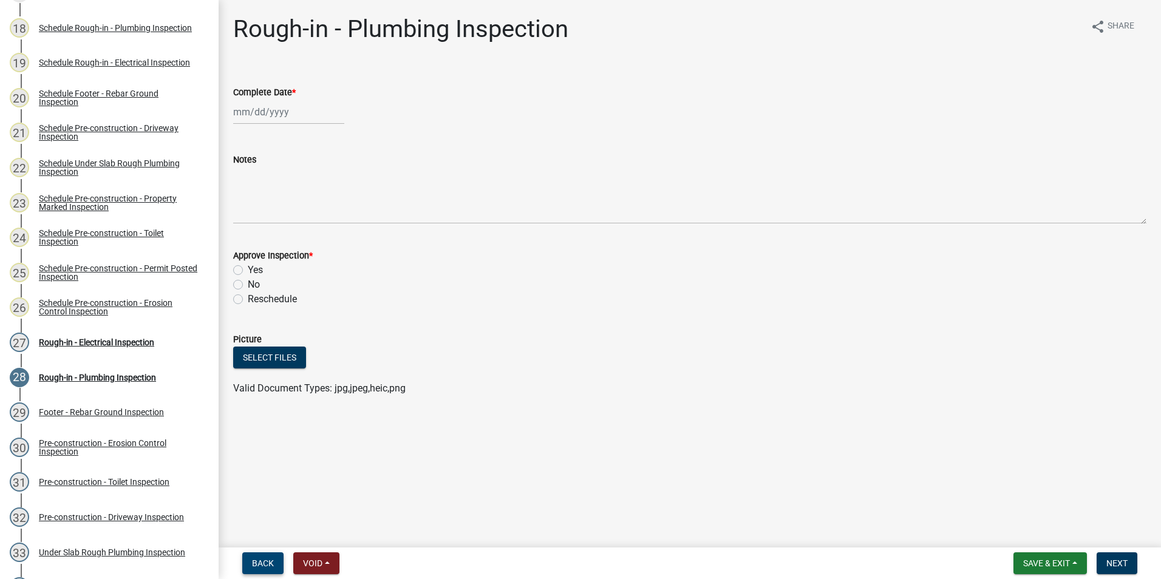
click at [256, 563] on span "Back" at bounding box center [263, 564] width 22 height 10
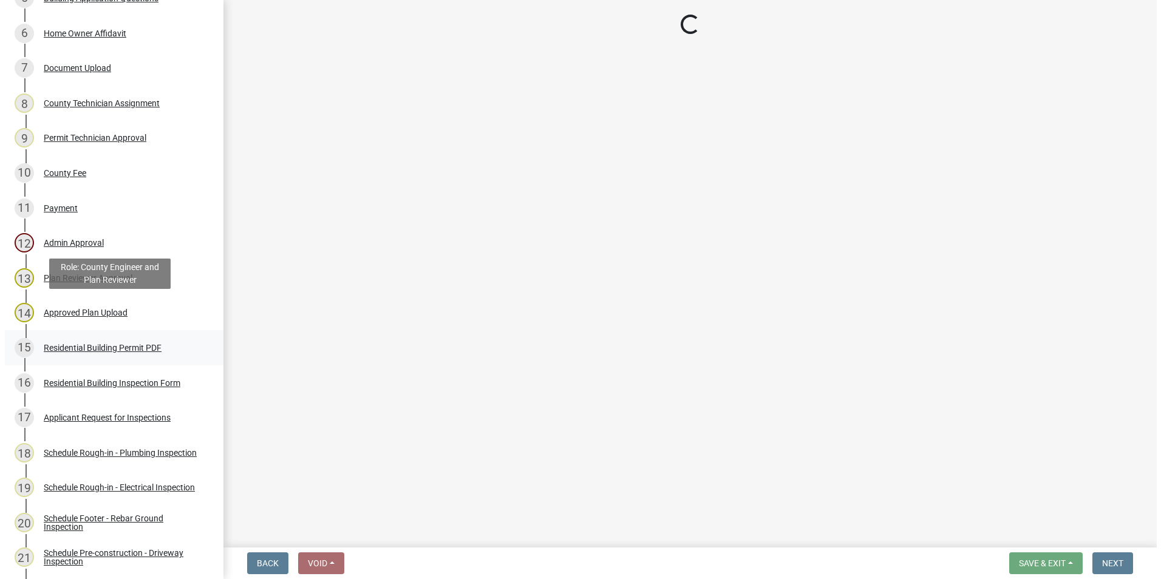
scroll to position [0, 0]
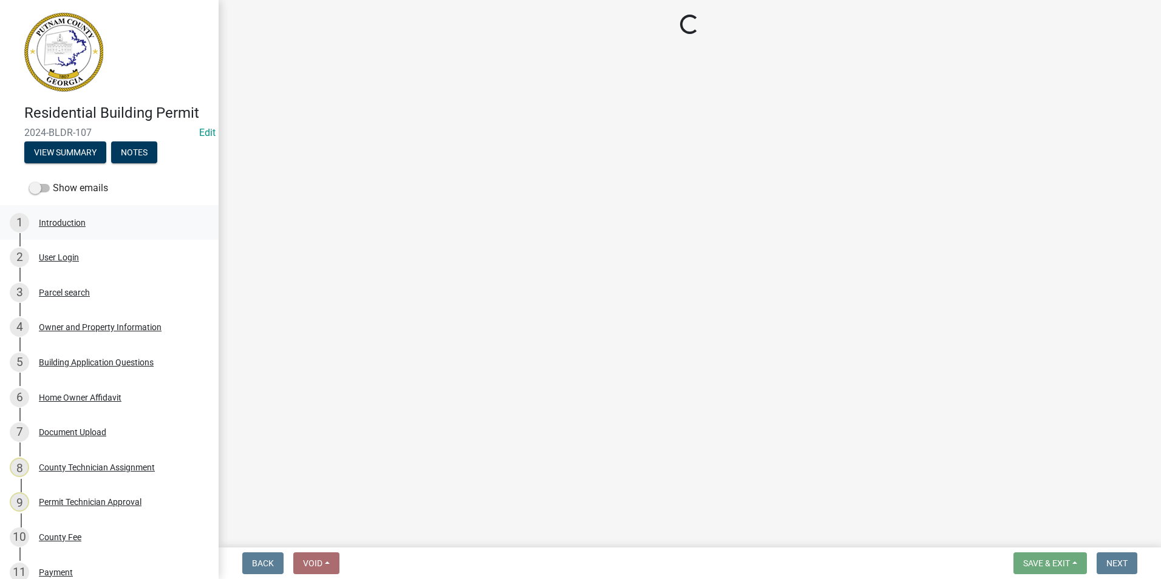
select select "a0ea4169-8540-4a2c-b9f4-cf4c1ffdeb95"
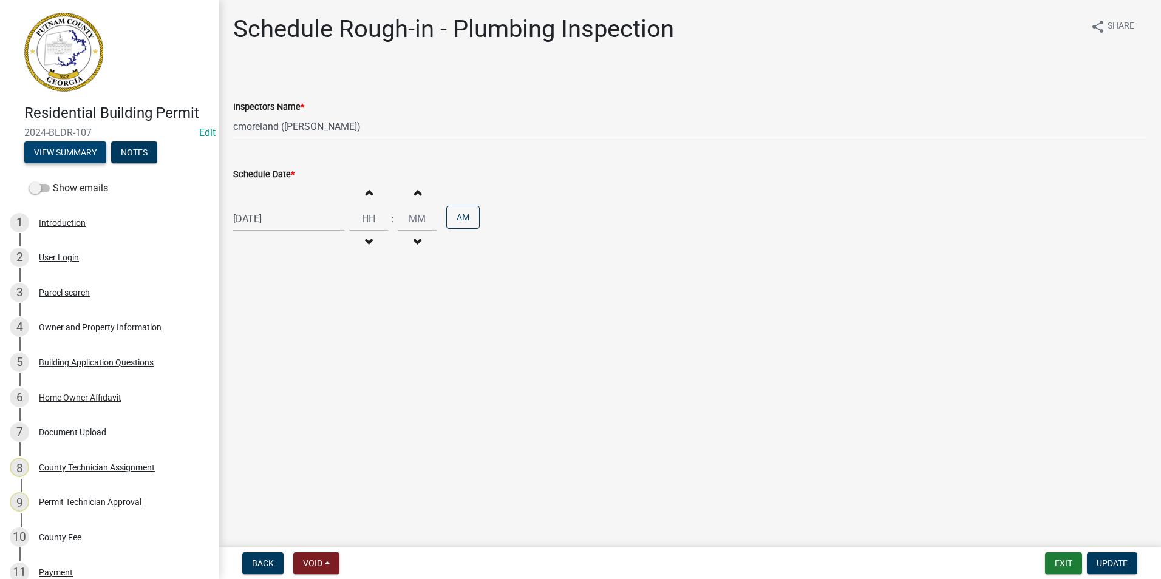
click at [69, 149] on button "View Summary" at bounding box center [65, 152] width 82 height 22
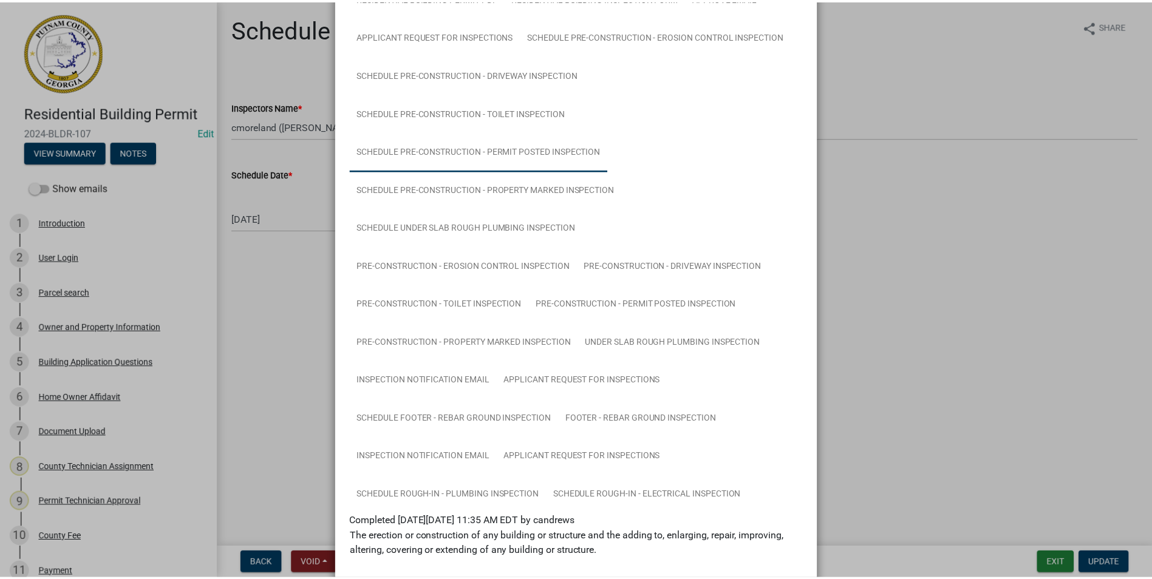
scroll to position [373, 0]
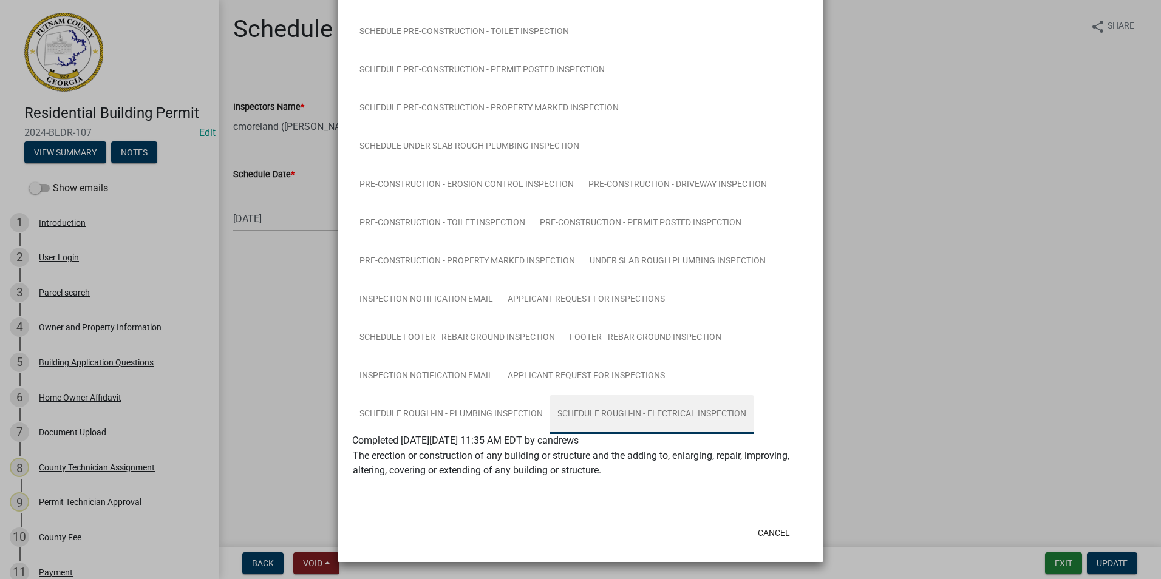
click at [550, 421] on link "Schedule Rough-in - Electrical Inspection" at bounding box center [651, 414] width 203 height 39
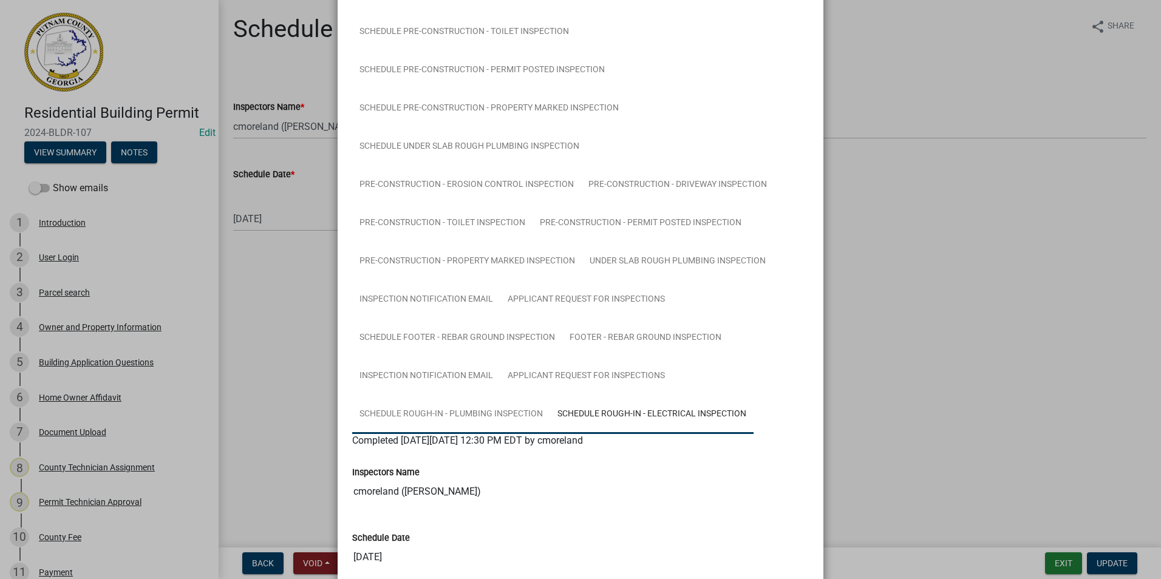
click at [500, 414] on link "Schedule Rough-in - Plumbing Inspection" at bounding box center [451, 414] width 198 height 39
click at [903, 88] on ngb-modal-window "Summary × Printer Friendly Introduction Parcel search Owner and Property Inform…" at bounding box center [580, 289] width 1161 height 579
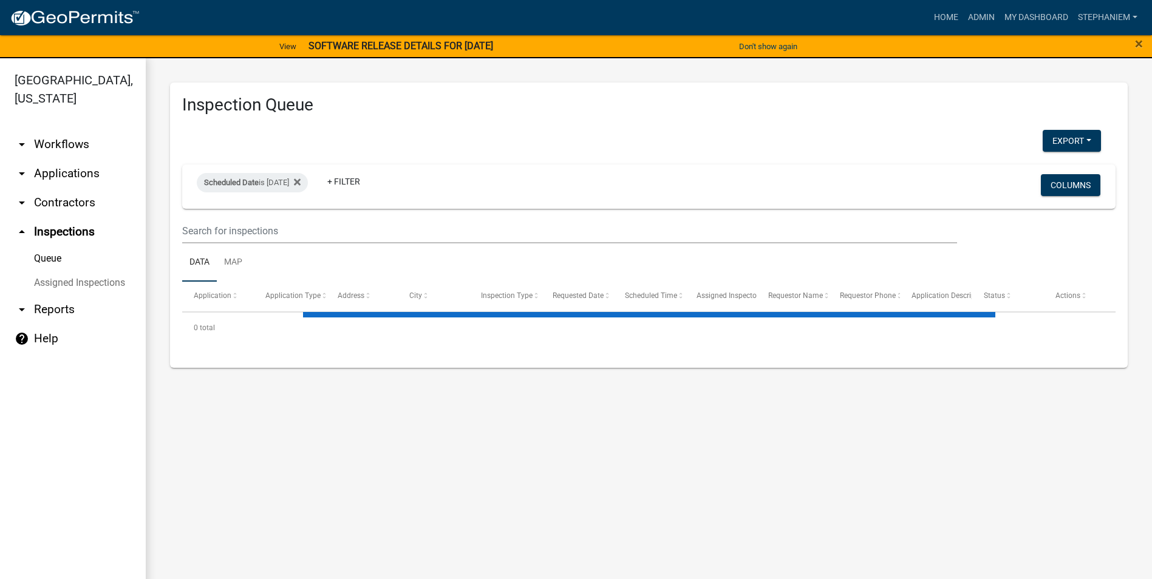
select select "3: 100"
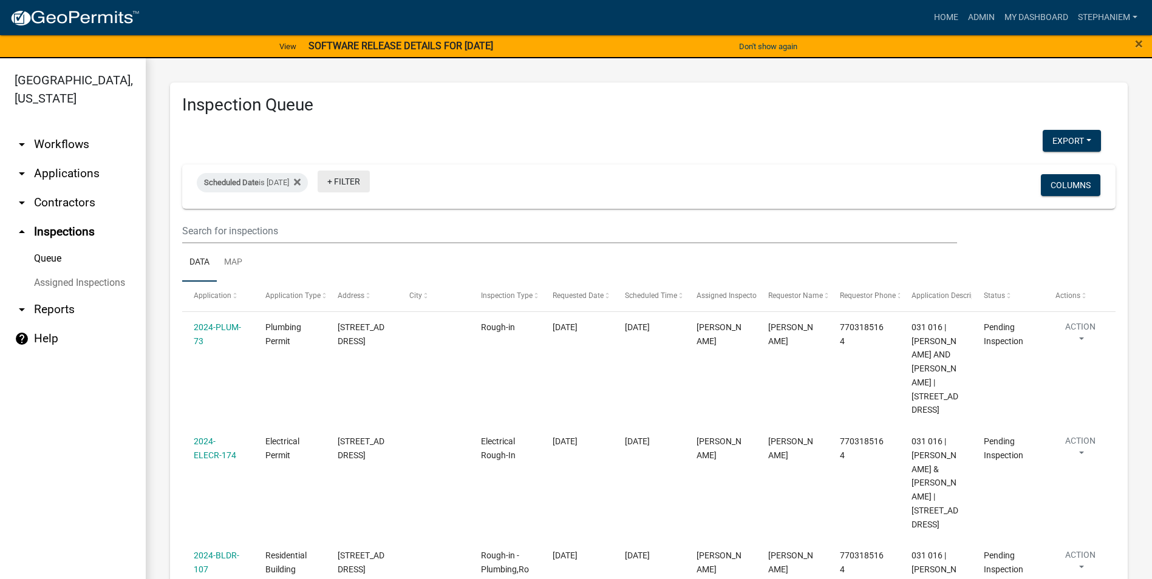
scroll to position [61, 0]
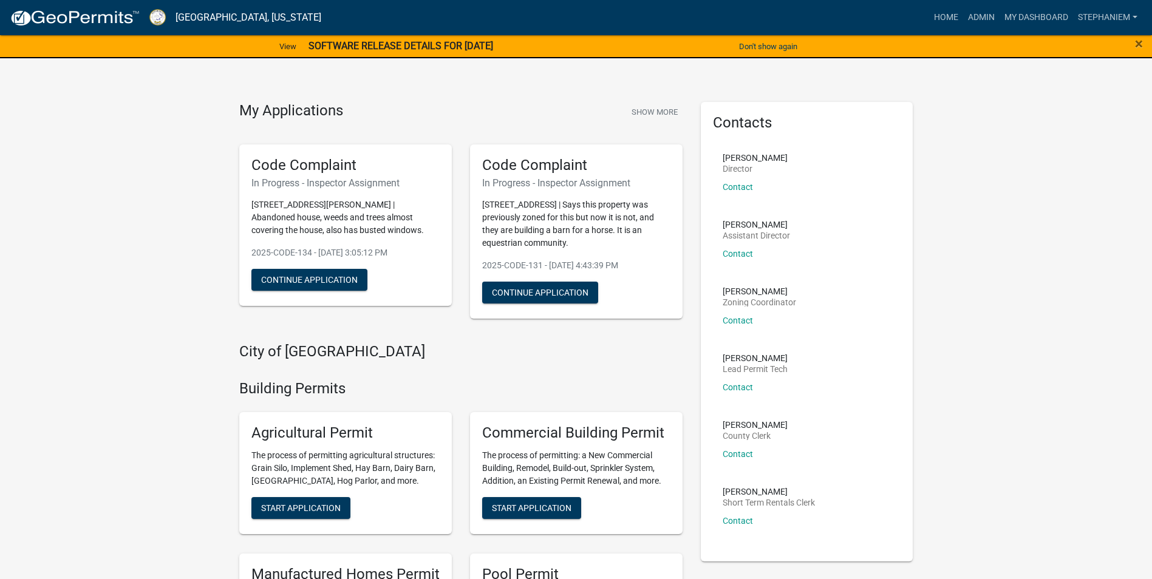
click at [926, 2] on nav "[GEOGRAPHIC_DATA], [US_STATE] more_horiz Home Admin My Dashboard StephanieM Adm…" at bounding box center [576, 17] width 1152 height 35
click at [939, 10] on link "Home" at bounding box center [946, 17] width 34 height 23
click at [984, 20] on link "Admin" at bounding box center [981, 17] width 36 height 23
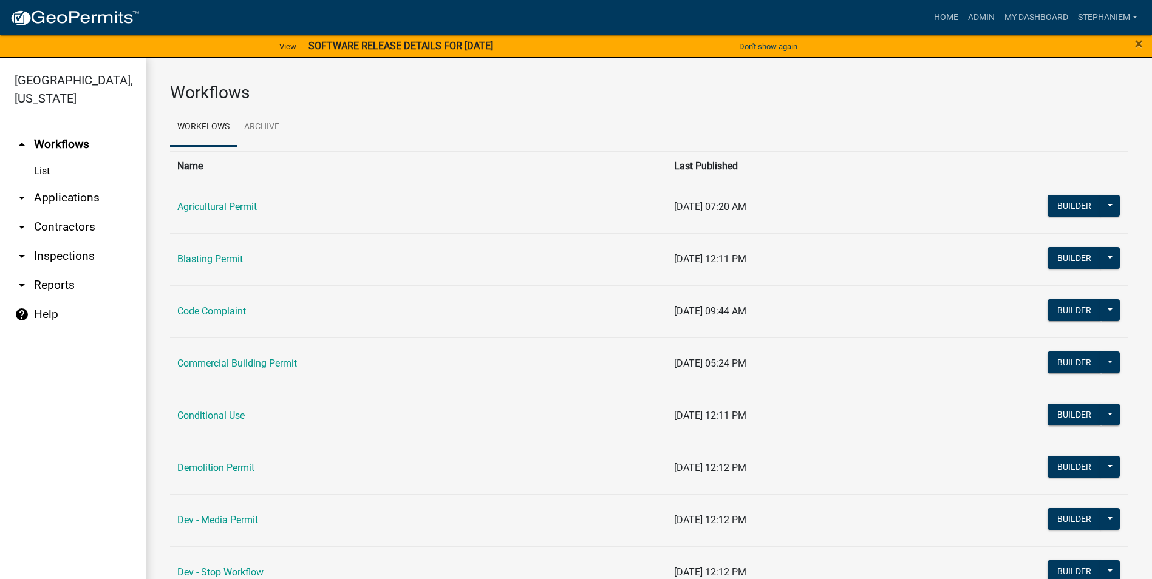
click at [89, 204] on link "arrow_drop_down Applications" at bounding box center [73, 197] width 146 height 29
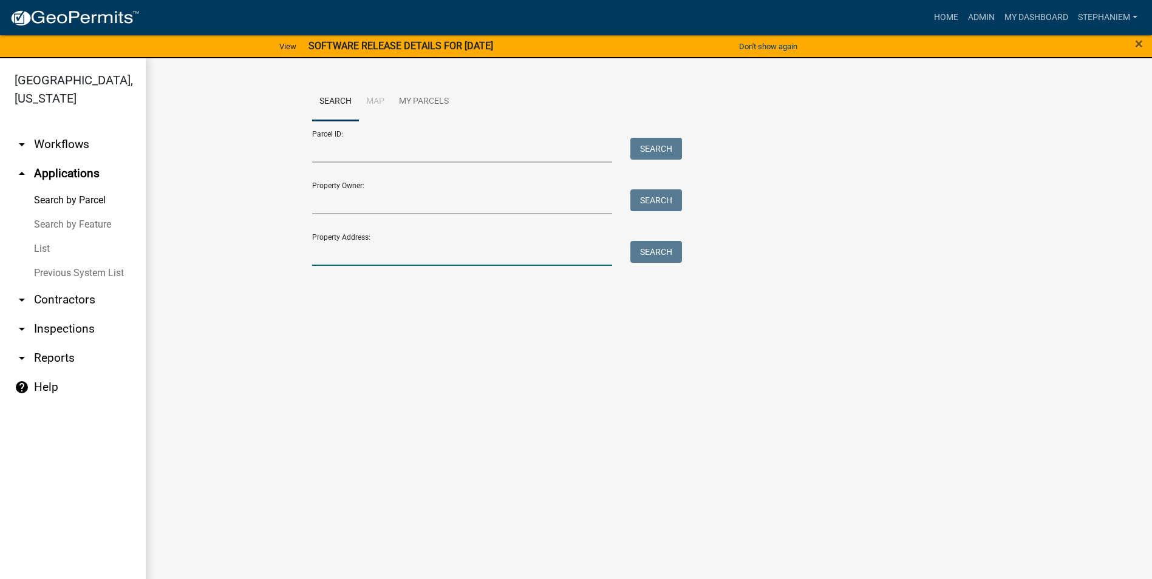
click at [358, 255] on input "Property Address:" at bounding box center [462, 253] width 301 height 25
type input "113 Carolyn Ct"
click at [651, 242] on button "Search" at bounding box center [656, 252] width 52 height 22
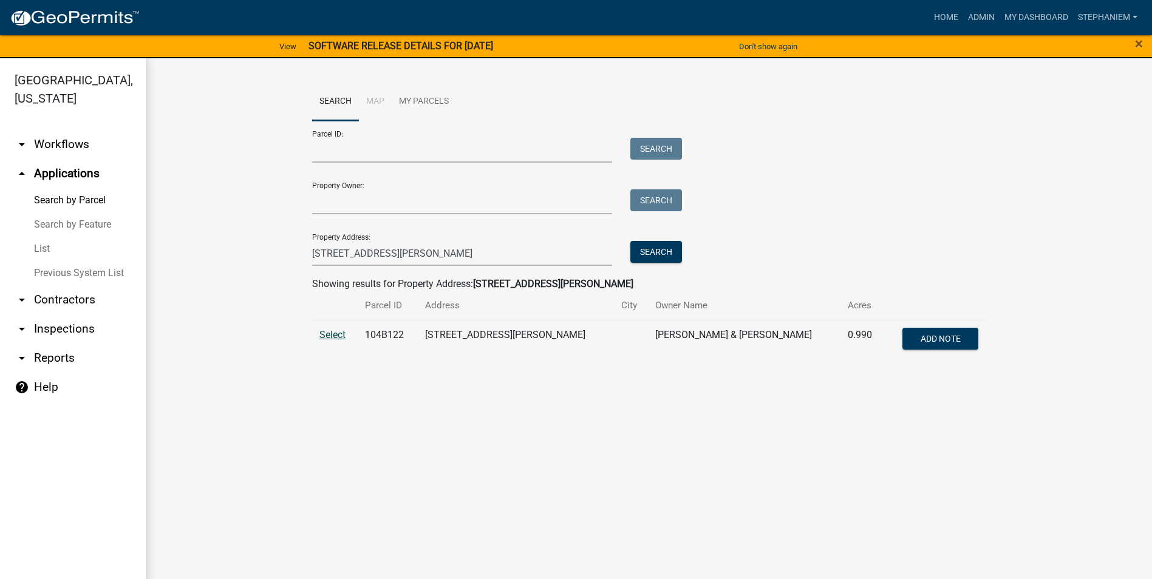
click at [320, 332] on span "Select" at bounding box center [332, 335] width 26 height 12
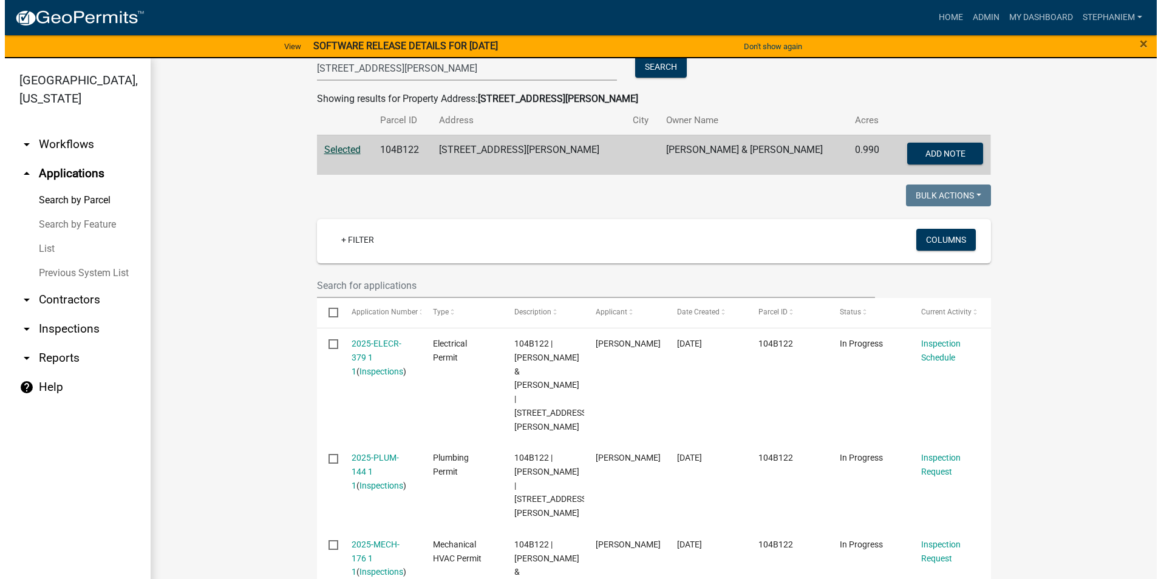
scroll to position [167, 0]
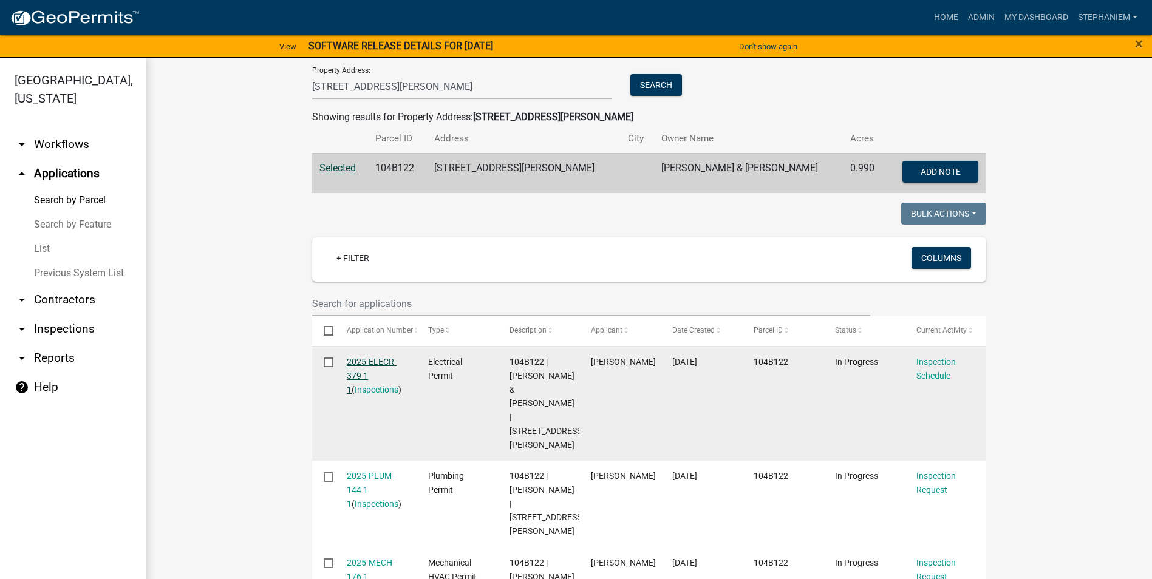
click at [352, 362] on link "2025-ELECR-379 1 1" at bounding box center [372, 376] width 50 height 38
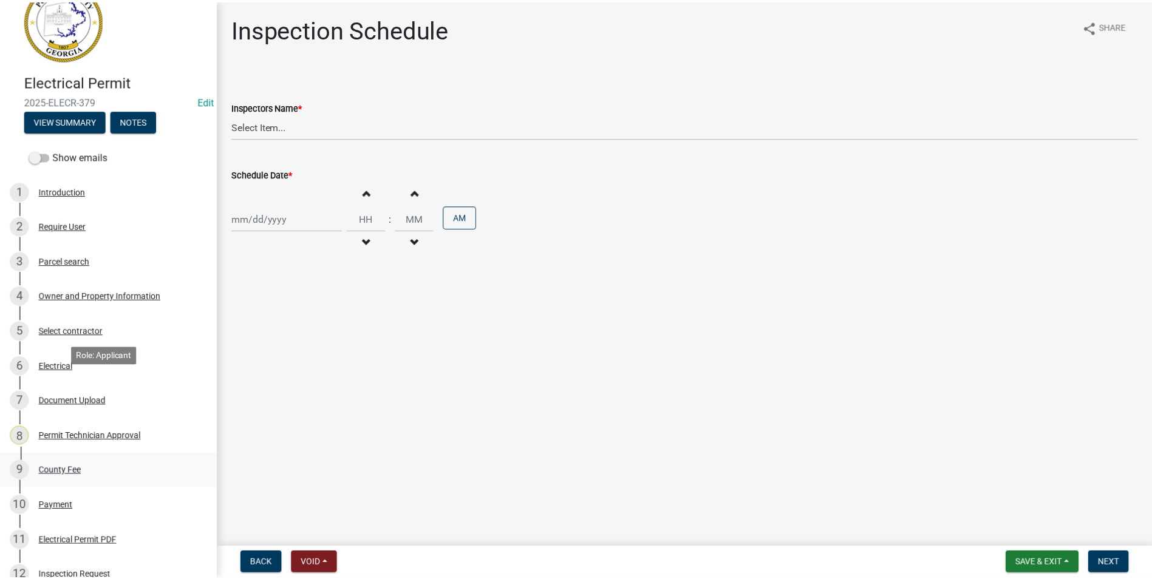
scroll to position [61, 0]
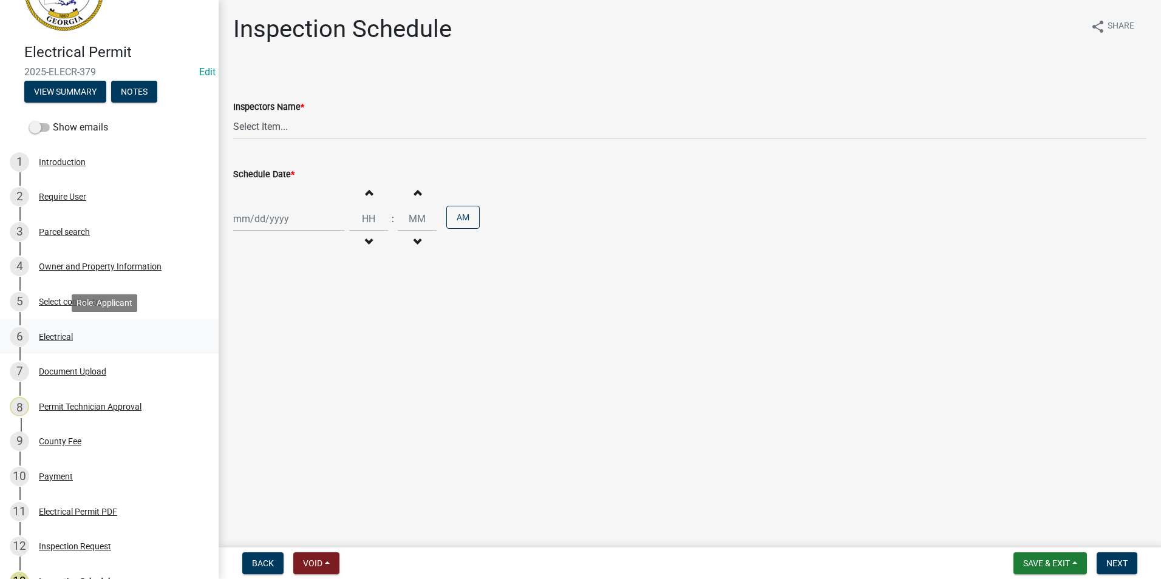
click at [105, 351] on link "6 Electrical" at bounding box center [109, 336] width 219 height 35
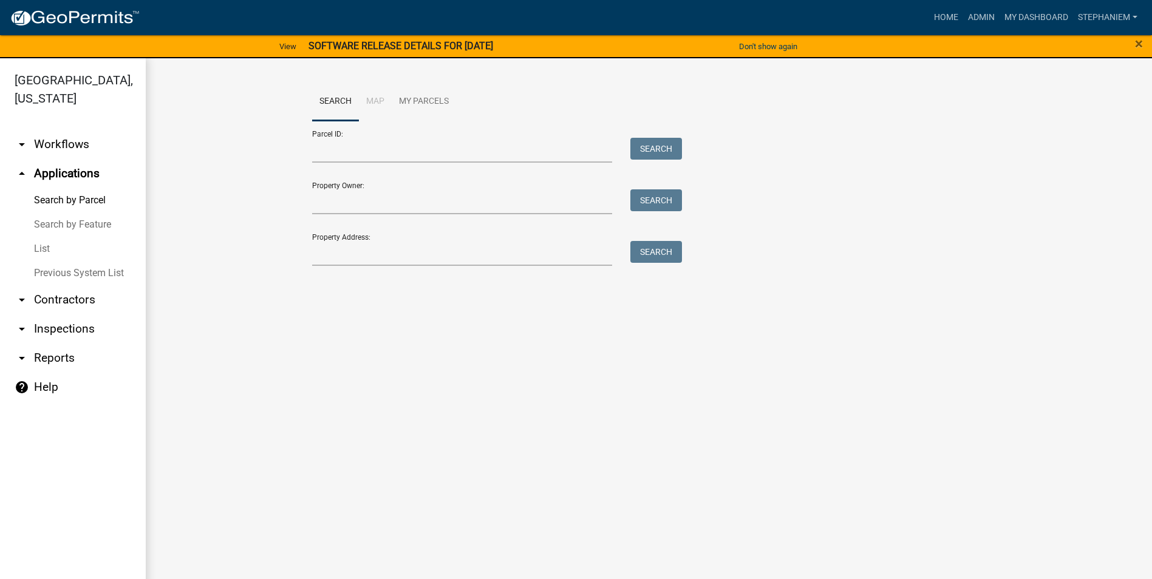
click at [346, 240] on div "Property Address: Search" at bounding box center [494, 245] width 364 height 42
click at [345, 260] on input "Property Address:" at bounding box center [462, 253] width 301 height 25
type input "113 Carolyn Ct"
click at [656, 260] on button "Search" at bounding box center [656, 252] width 52 height 22
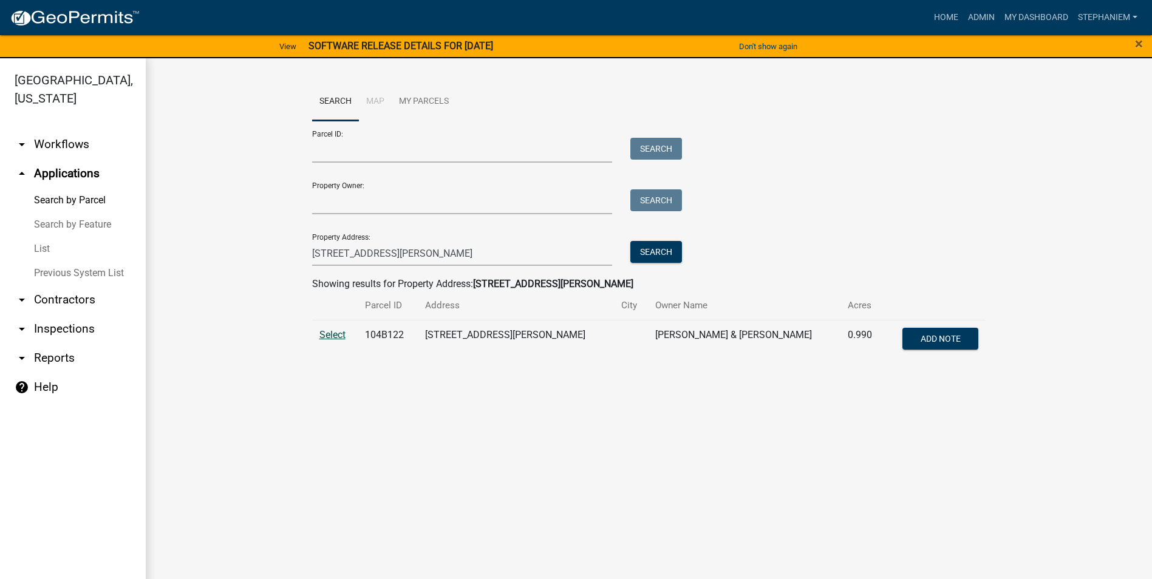
click at [327, 331] on span "Select" at bounding box center [332, 335] width 26 height 12
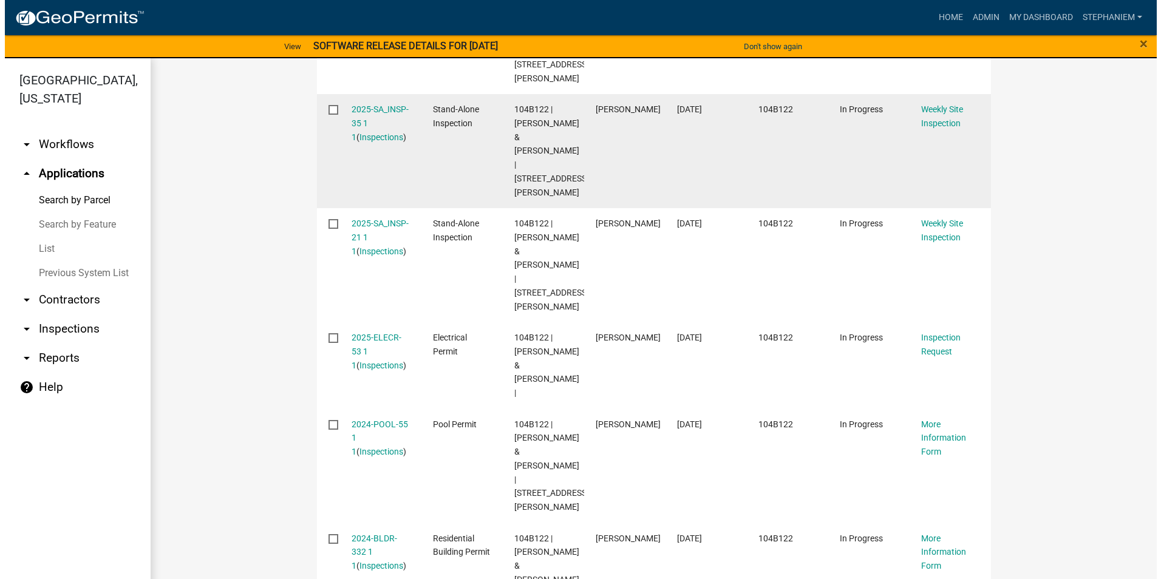
scroll to position [896, 0]
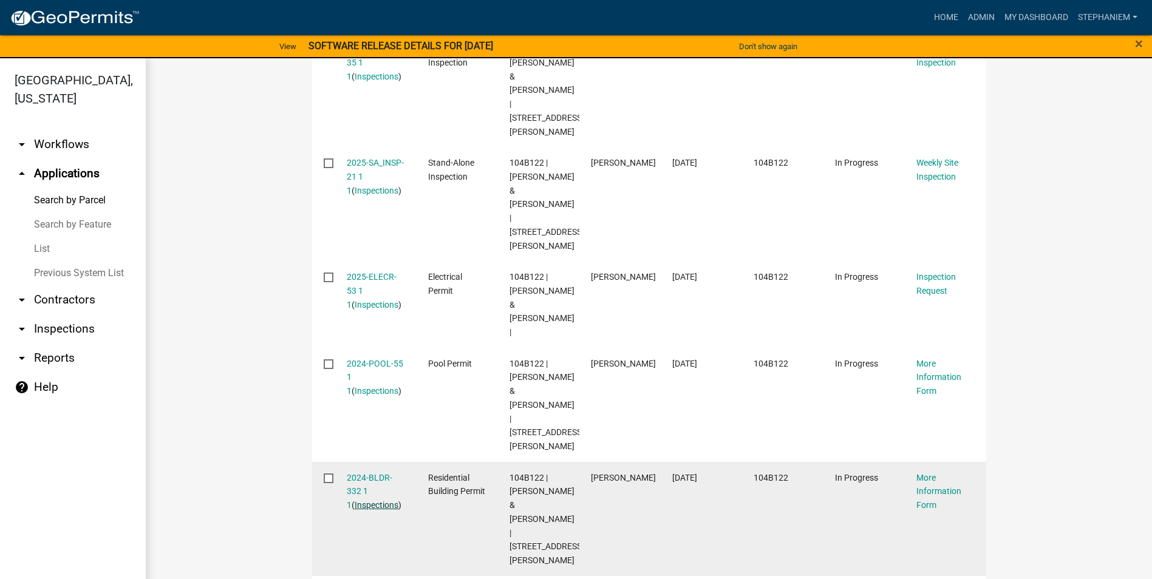
click at [367, 500] on link "Inspections" at bounding box center [377, 505] width 44 height 10
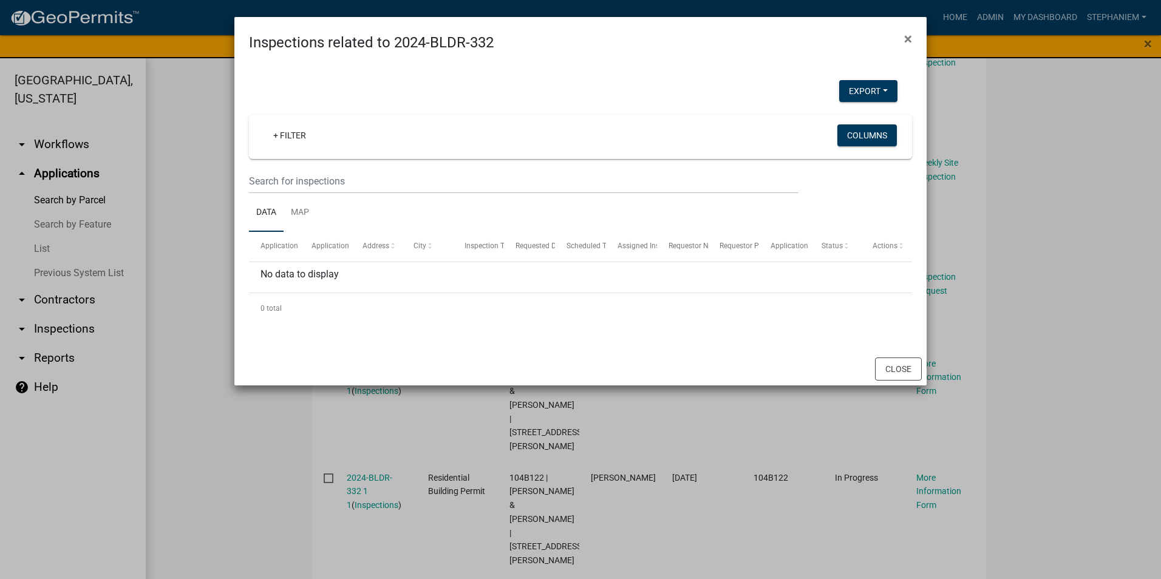
click at [193, 247] on ngb-modal-window "Inspections related to 2024-BLDR-332 × Export Excel Format (.xlsx) CSV Format (…" at bounding box center [580, 289] width 1161 height 579
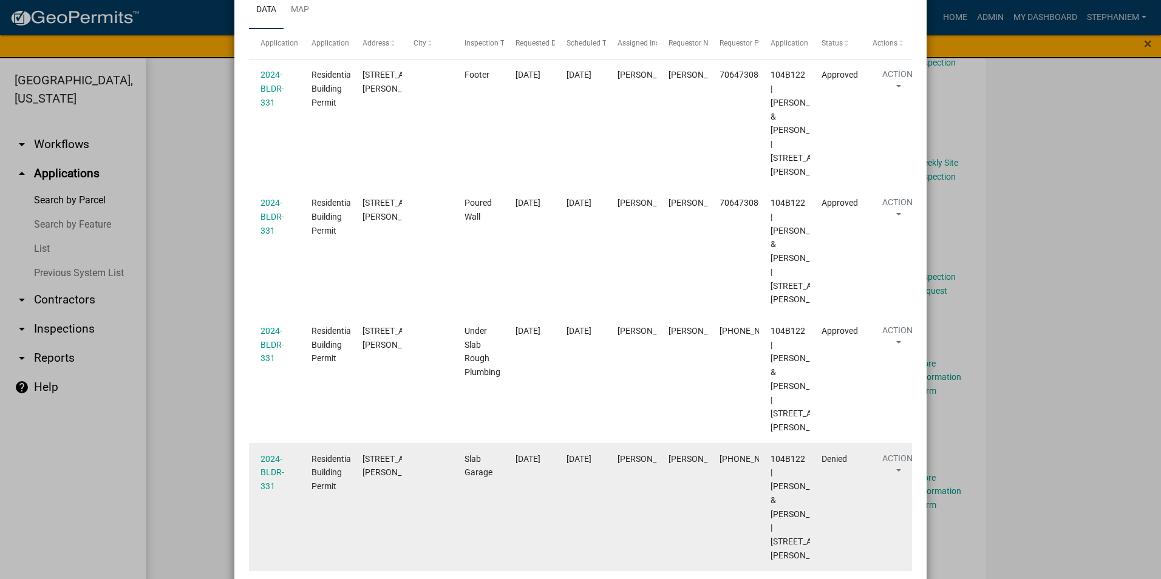
scroll to position [0, 0]
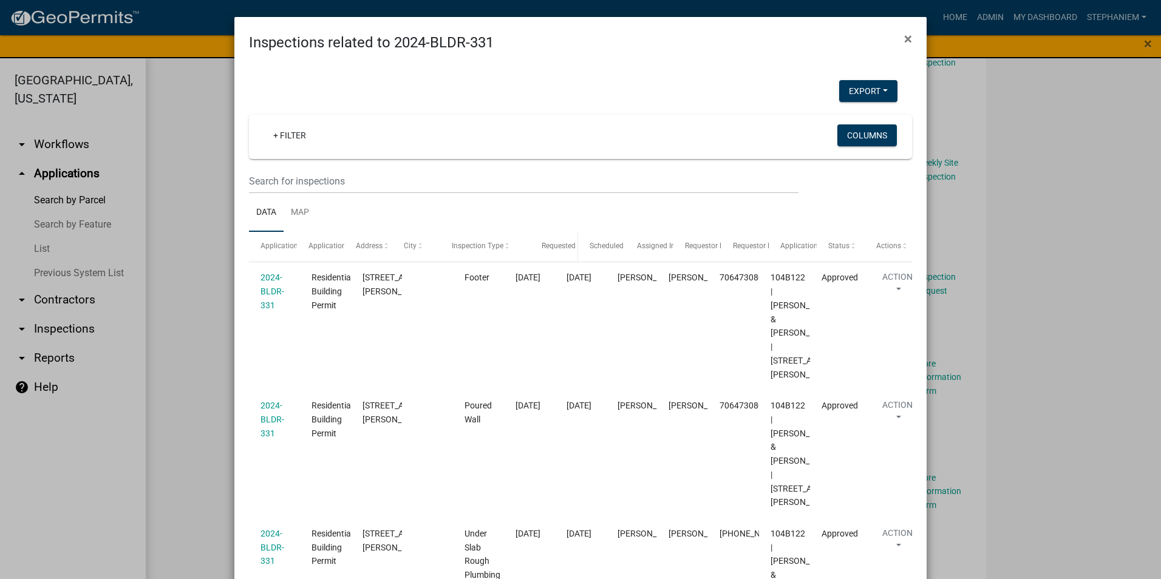
drag, startPoint x: 497, startPoint y: 251, endPoint x: 545, endPoint y: 257, distance: 48.4
click at [545, 257] on div "Application Application Type Address City Inspection Type Requested Date Schedu…" at bounding box center [580, 246] width 663 height 29
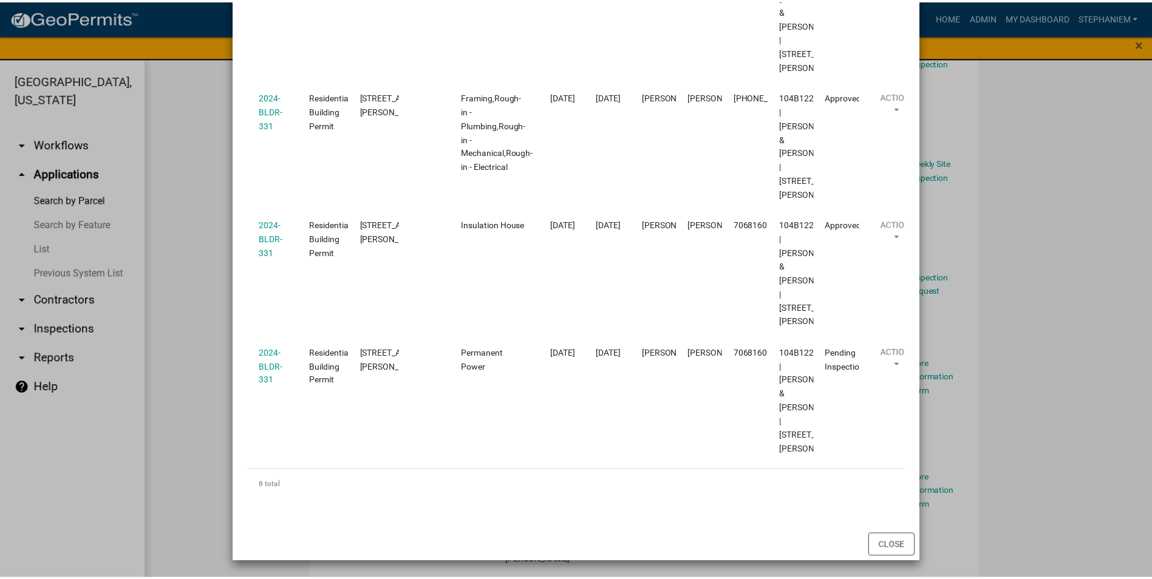
scroll to position [1032, 0]
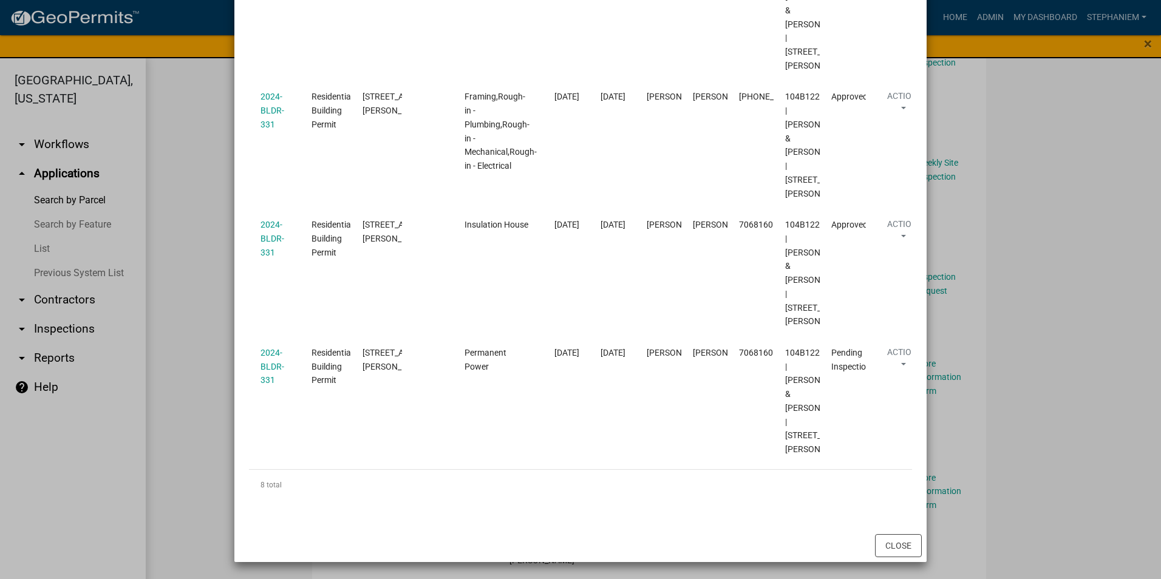
click at [151, 298] on ngb-modal-window "Inspections related to 2024-BLDR-331 × Export Excel Format (.xlsx) CSV Format (…" at bounding box center [580, 289] width 1161 height 579
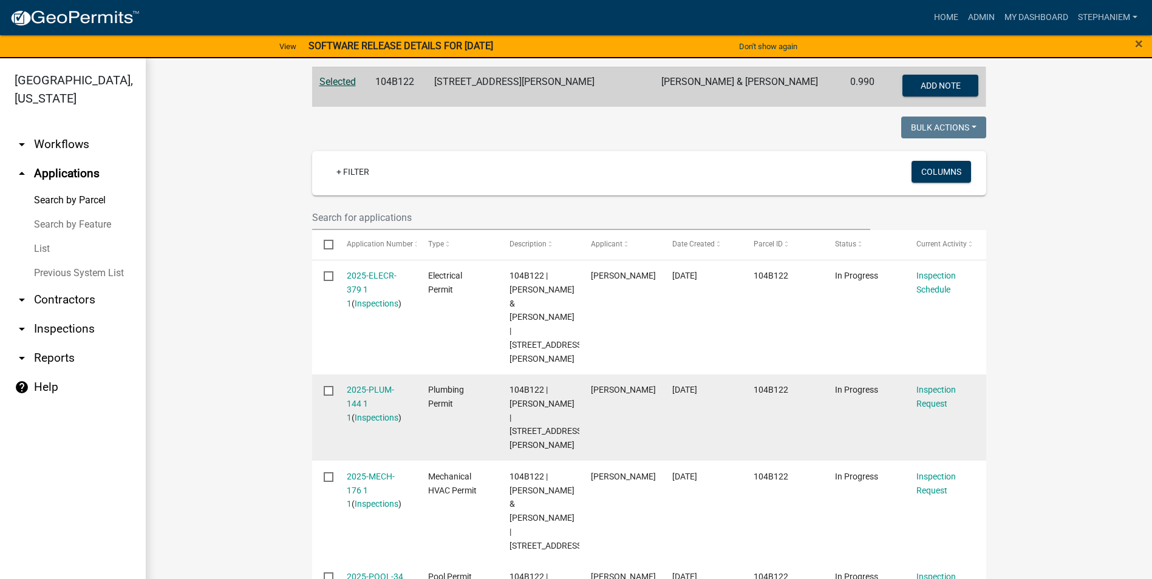
scroll to position [304, 0]
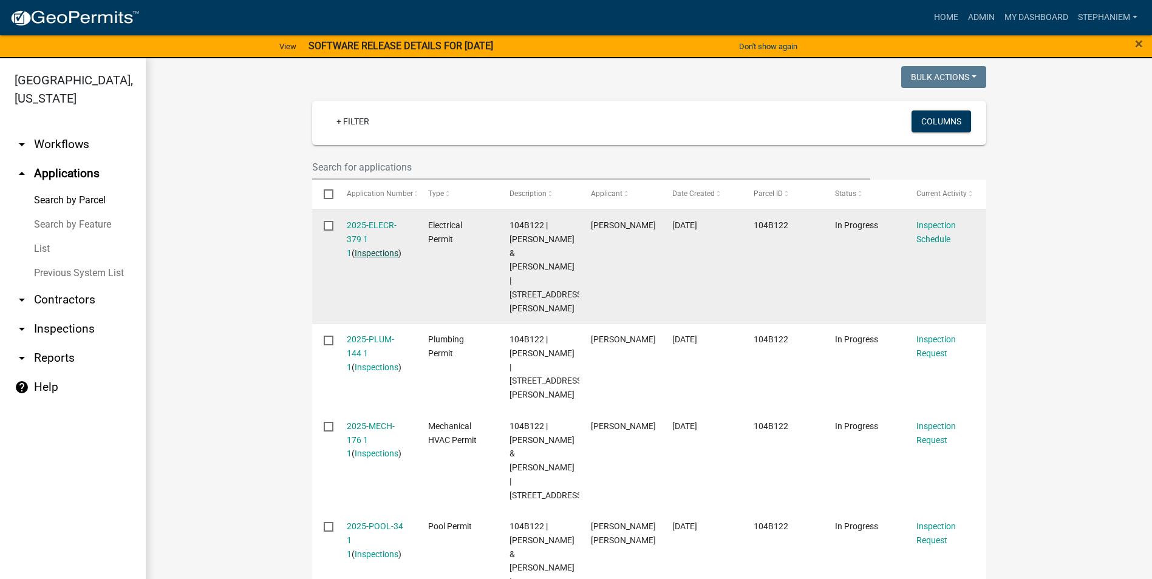
click at [359, 254] on link "Inspections" at bounding box center [377, 253] width 44 height 10
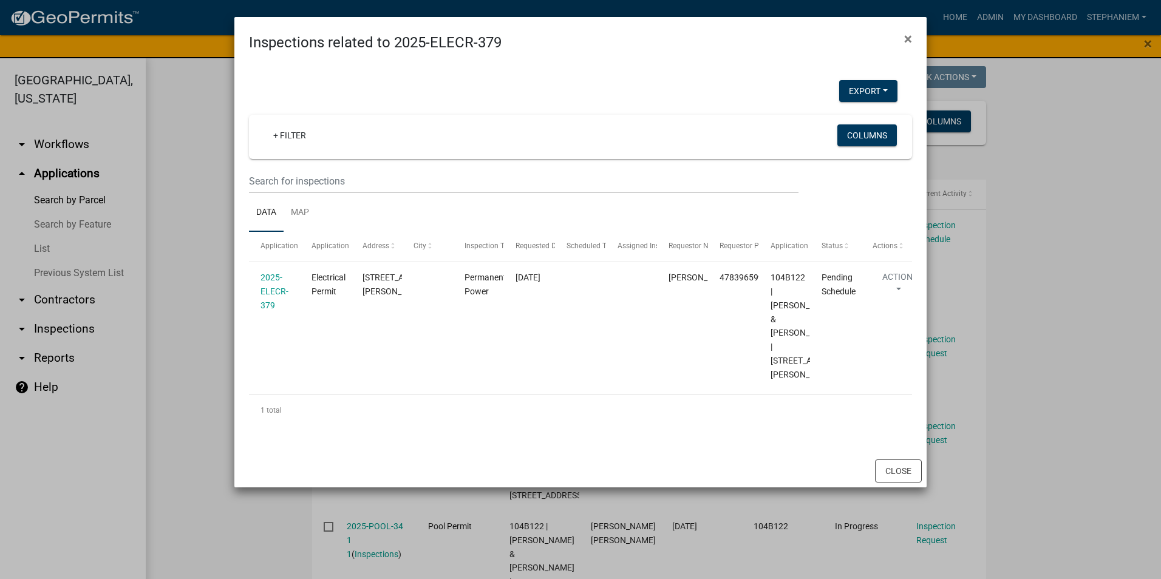
click at [220, 298] on ngb-modal-window "Inspections related to 2025-ELECR-379 × Export Excel Format (.xlsx) CSV Format …" at bounding box center [580, 289] width 1161 height 579
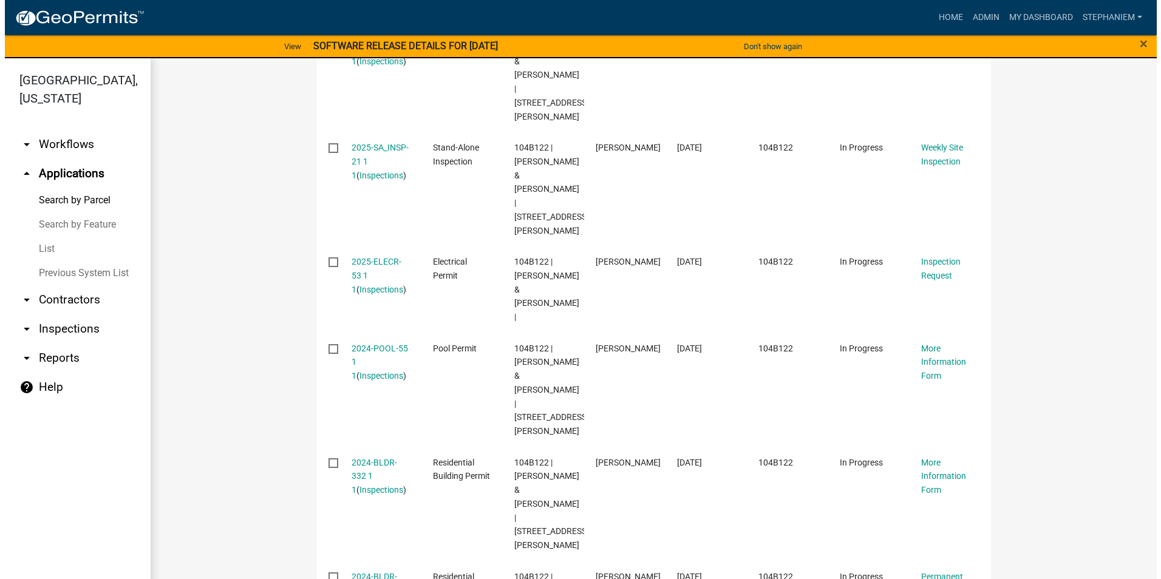
scroll to position [972, 0]
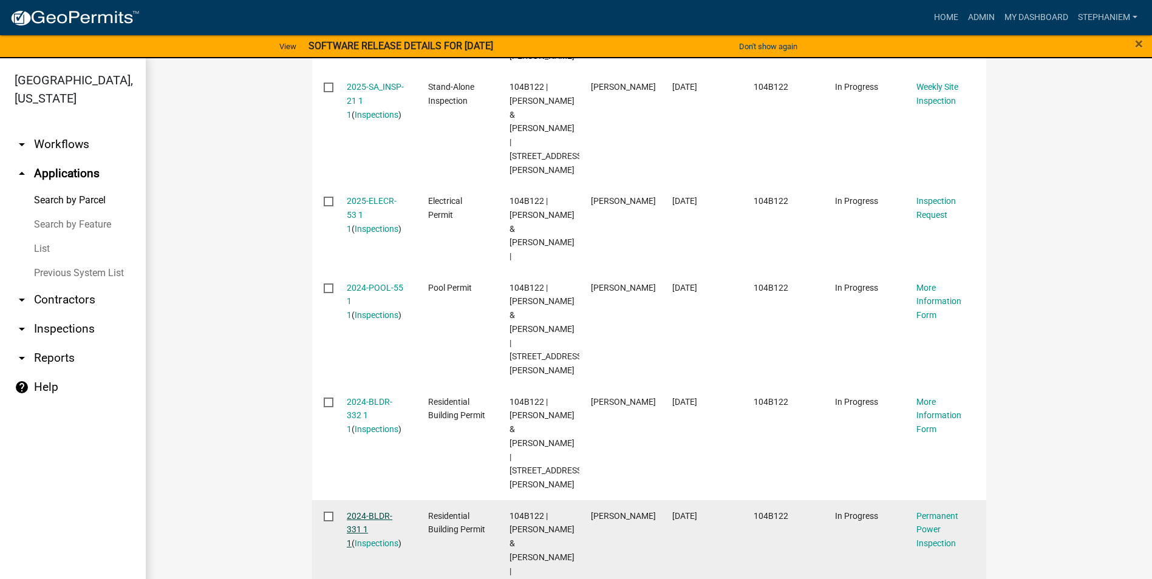
click at [354, 511] on link "2024-BLDR-331 1 1" at bounding box center [370, 530] width 46 height 38
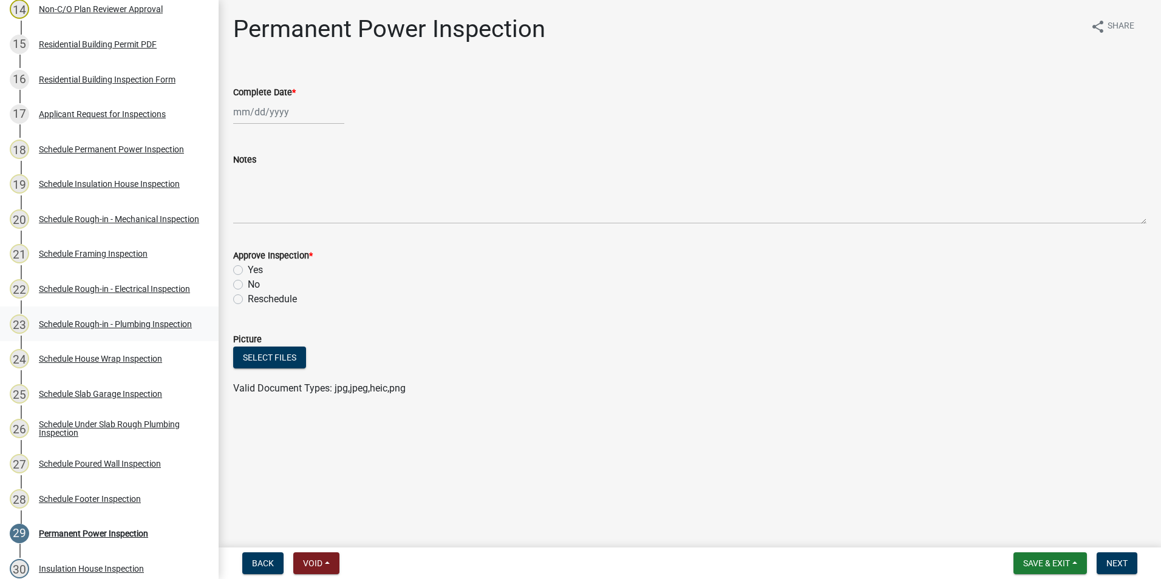
scroll to position [607, 0]
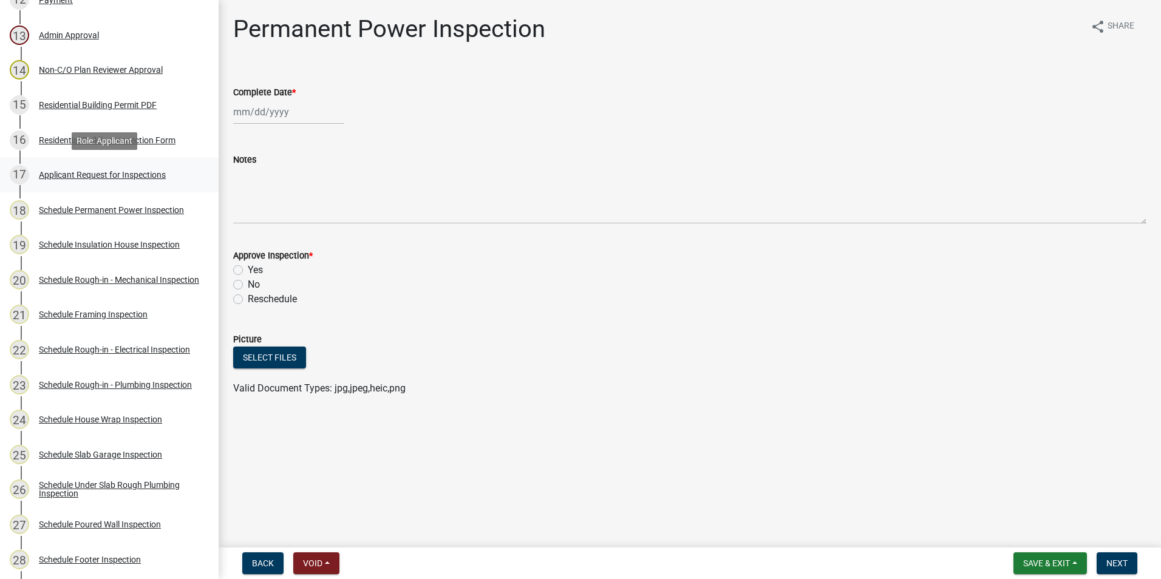
click at [122, 175] on div "Applicant Request for Inspections" at bounding box center [102, 175] width 127 height 9
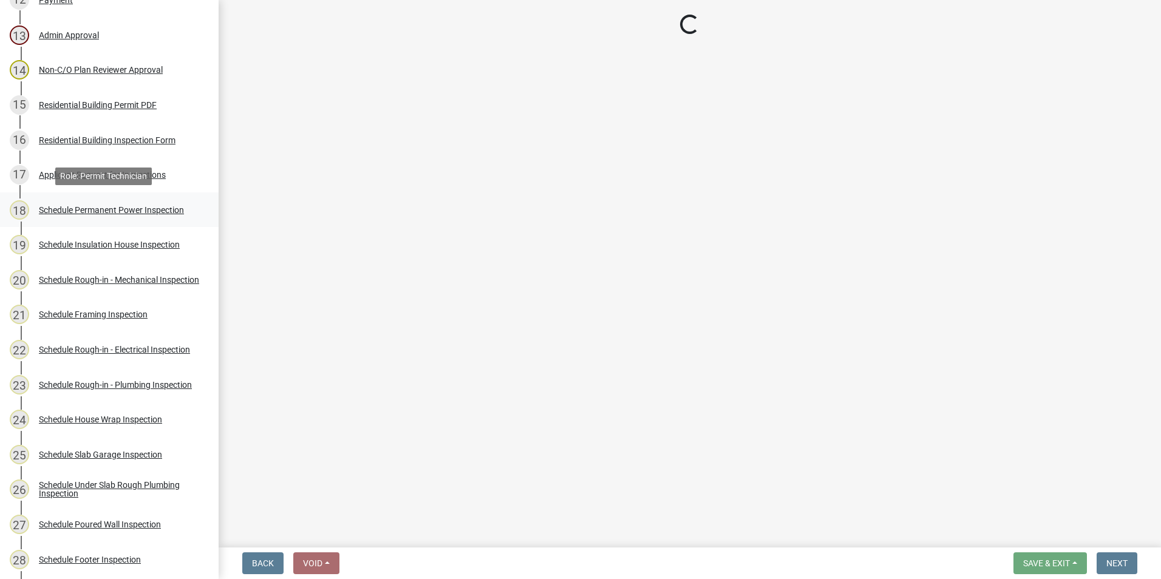
click at [87, 206] on div "Schedule Permanent Power Inspection" at bounding box center [111, 210] width 145 height 9
select select "07642ab0-564c-47bb-824b-0ccf2da83593"
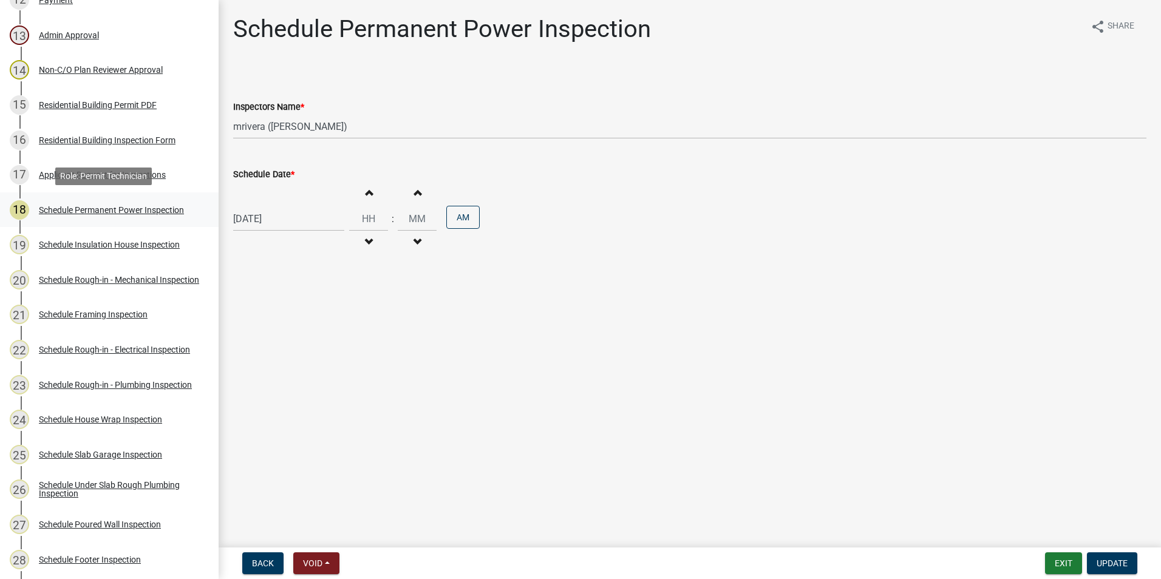
click at [129, 213] on div "Schedule Permanent Power Inspection" at bounding box center [111, 210] width 145 height 9
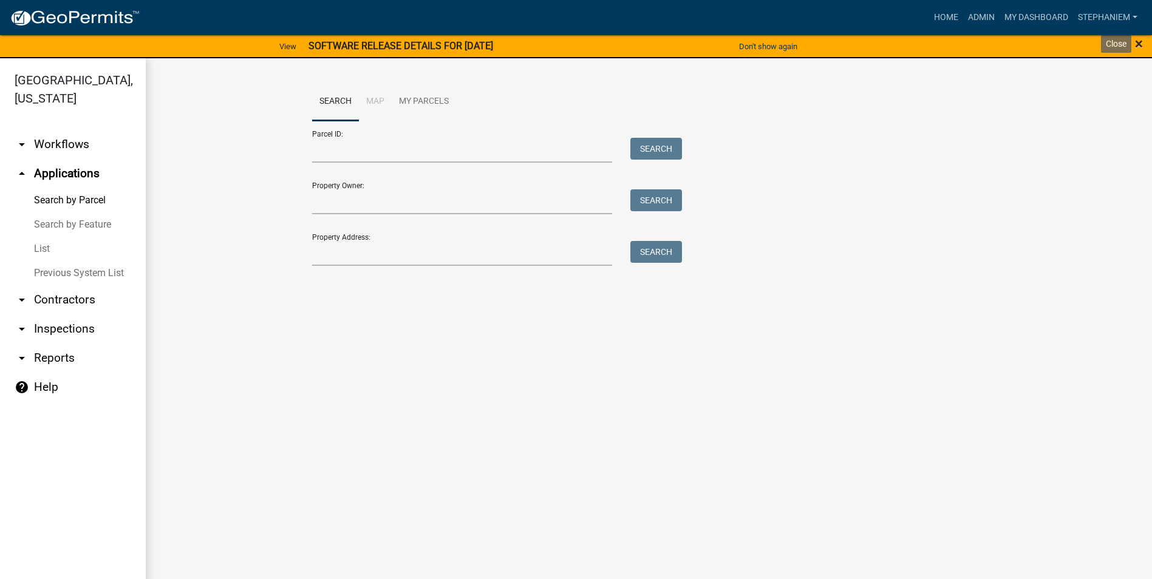
click at [1137, 44] on span "×" at bounding box center [1139, 43] width 8 height 17
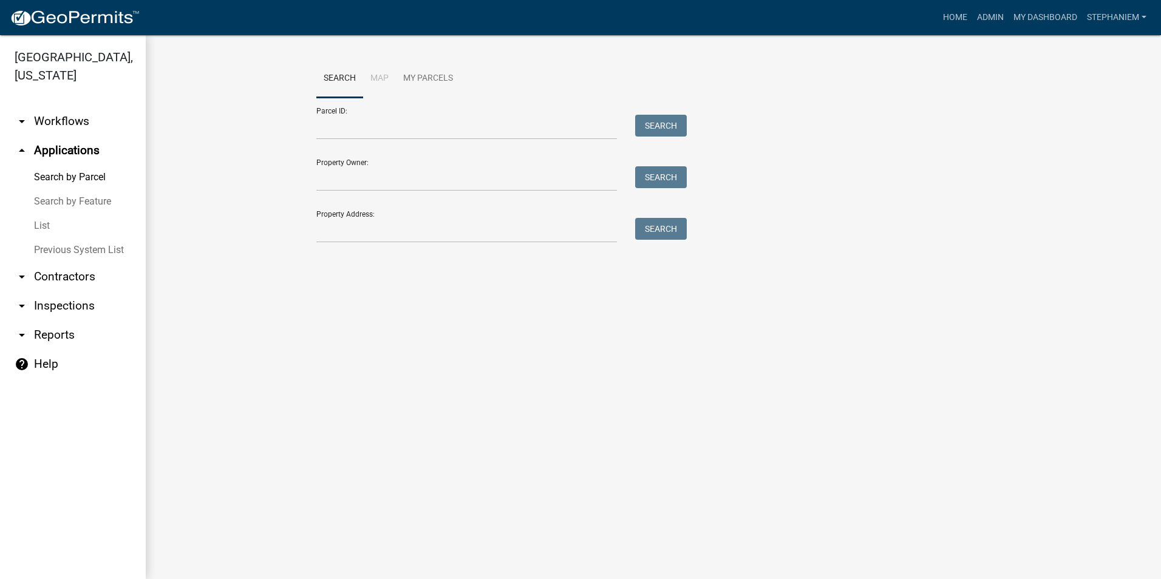
click at [863, 165] on div "Parcel ID: Search Property Owner: Search Property Address: Search" at bounding box center [653, 170] width 674 height 145
click at [510, 236] on input "Property Address:" at bounding box center [466, 230] width 301 height 25
type input "0"
type input "\"
type input "226 Alice Walker"
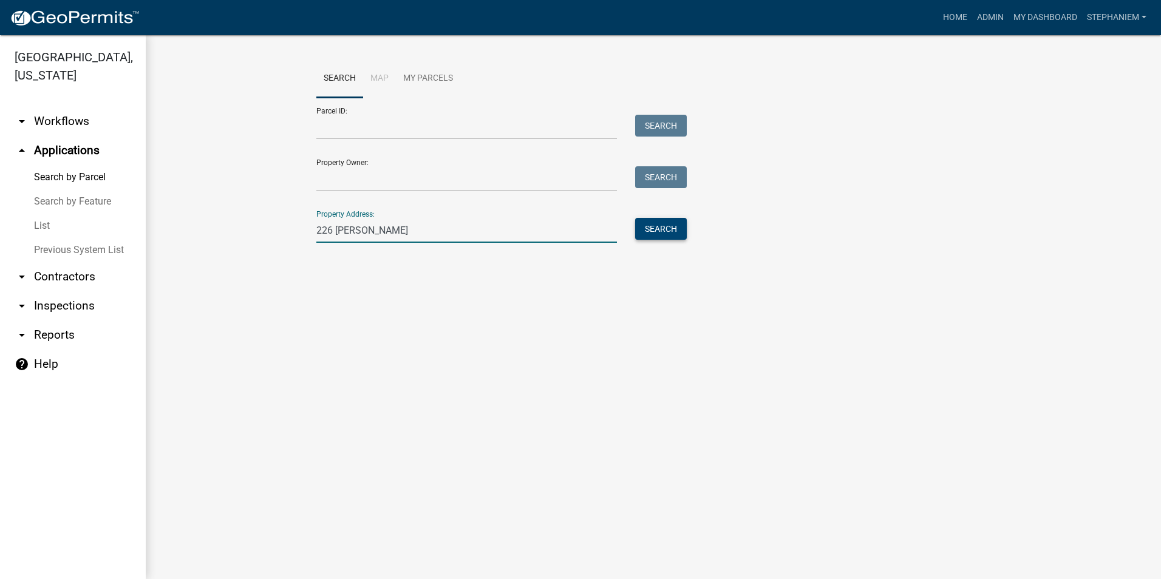
click at [669, 225] on button "Search" at bounding box center [661, 229] width 52 height 22
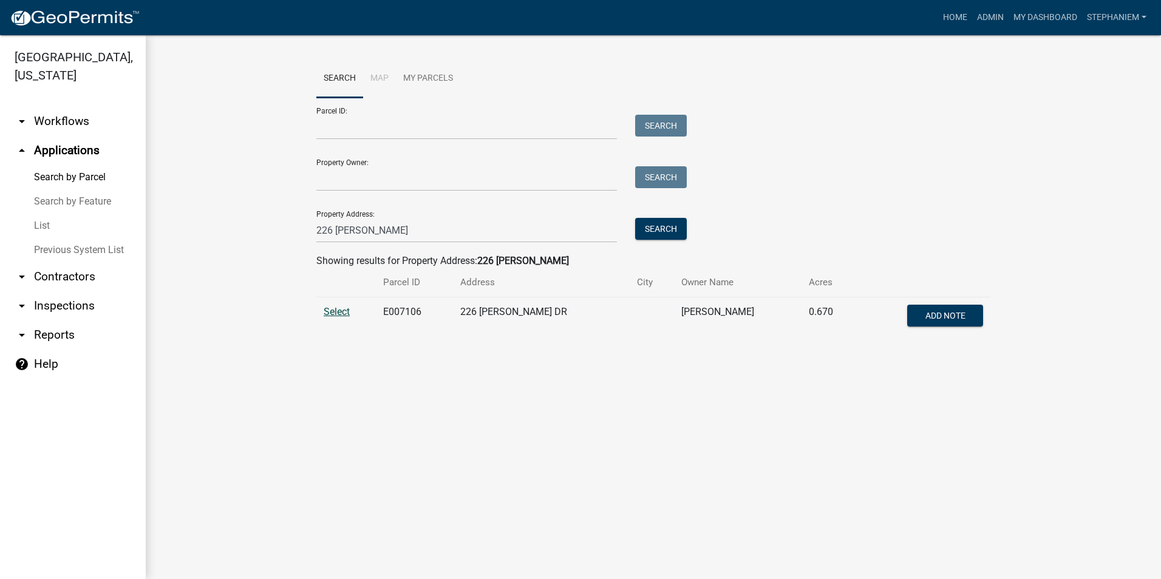
click at [325, 310] on span "Select" at bounding box center [337, 312] width 26 height 12
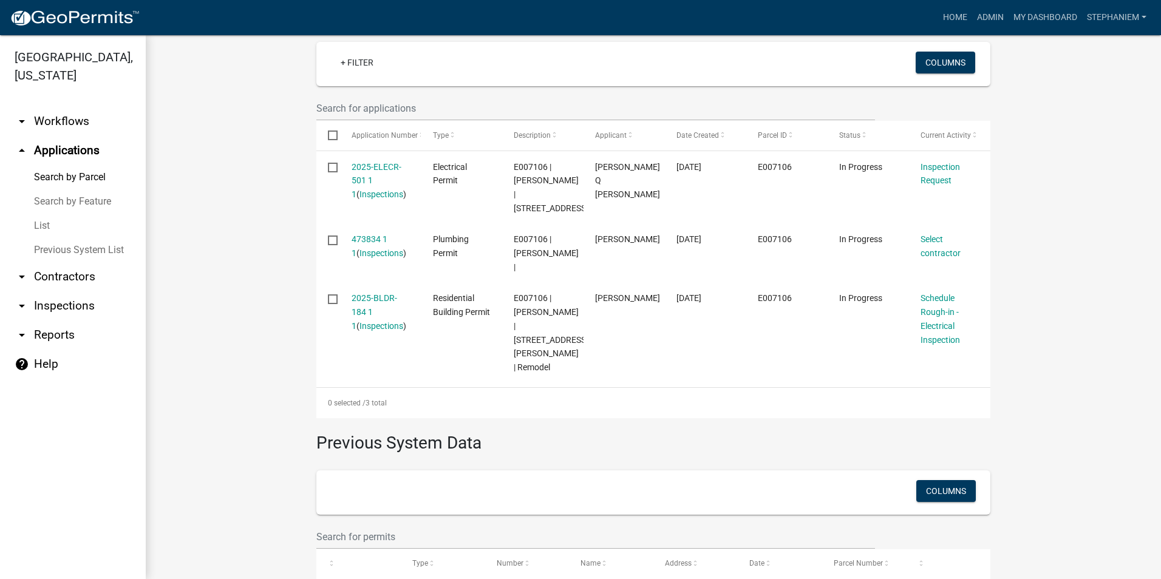
scroll to position [364, 0]
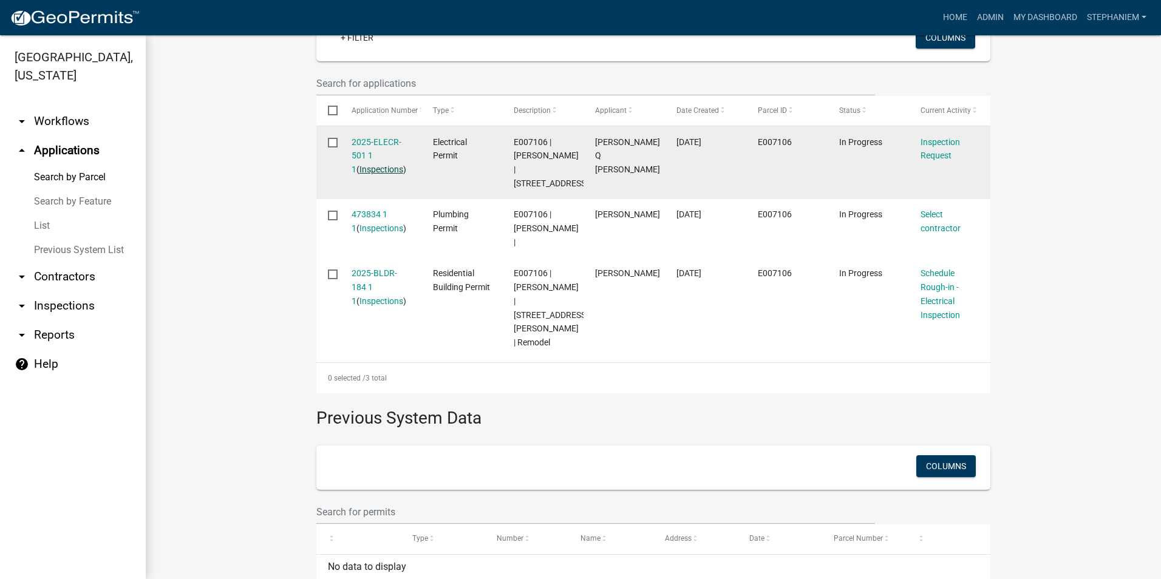
click at [386, 173] on link "Inspections" at bounding box center [381, 170] width 44 height 10
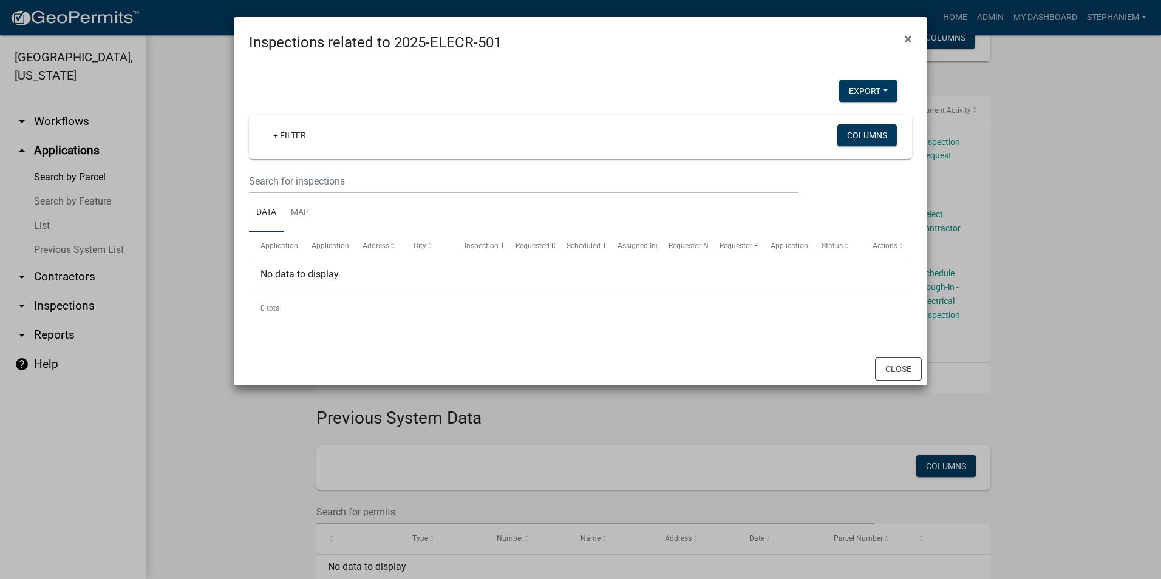
click at [203, 205] on ngb-modal-window "Inspections related to 2025-ELECR-501 × Export Excel Format (.xlsx) CSV Format …" at bounding box center [580, 289] width 1161 height 579
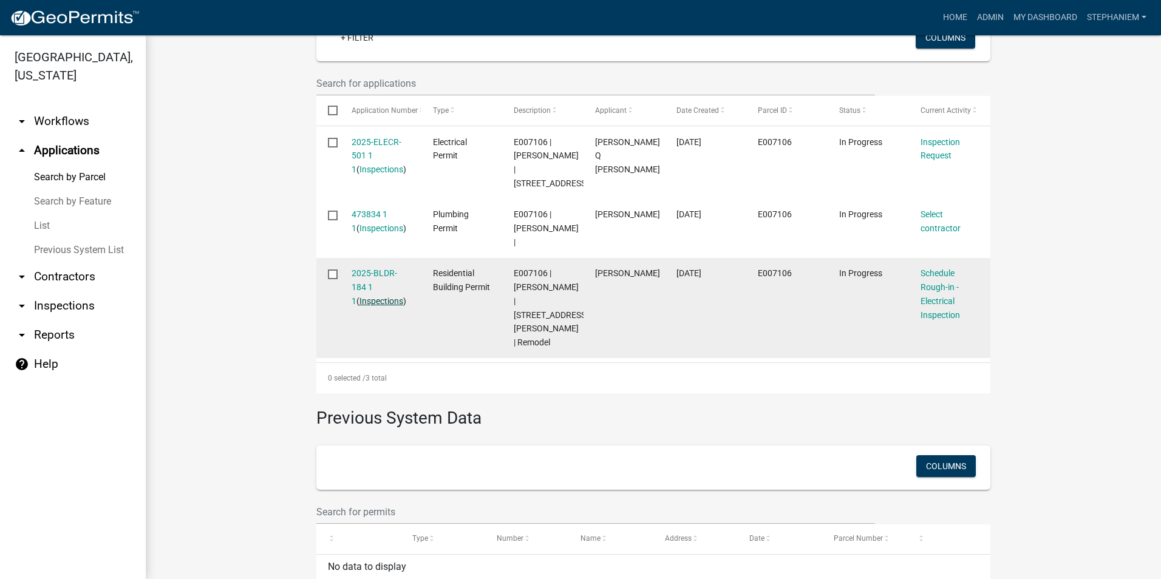
click at [362, 302] on link "Inspections" at bounding box center [381, 301] width 44 height 10
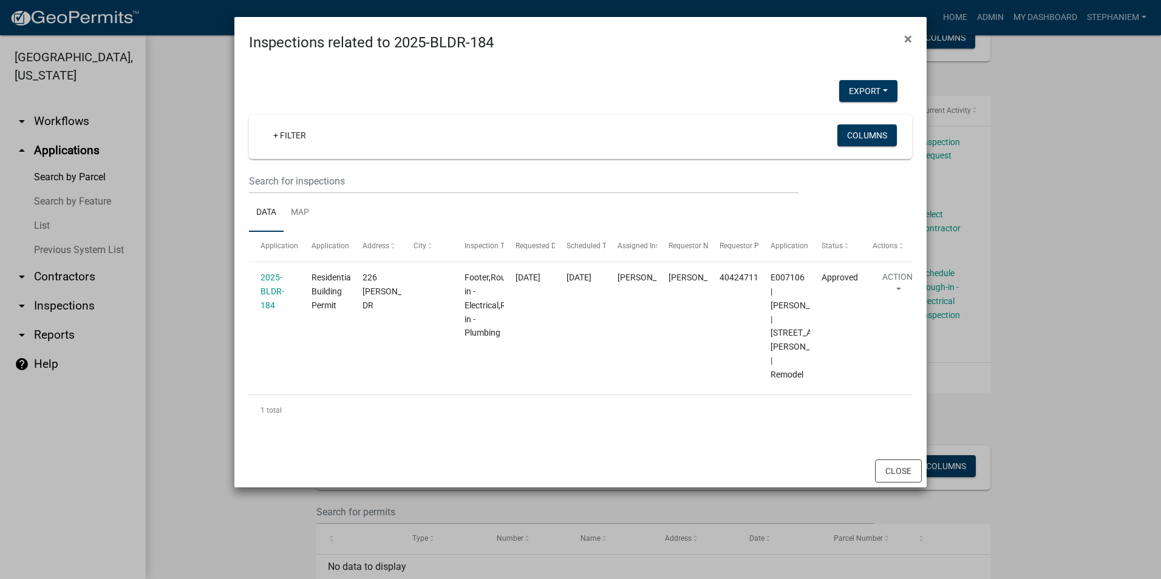
click at [153, 226] on ngb-modal-window "Inspections related to 2025-BLDR-184 × Export Excel Format (.xlsx) CSV Format (…" at bounding box center [580, 289] width 1161 height 579
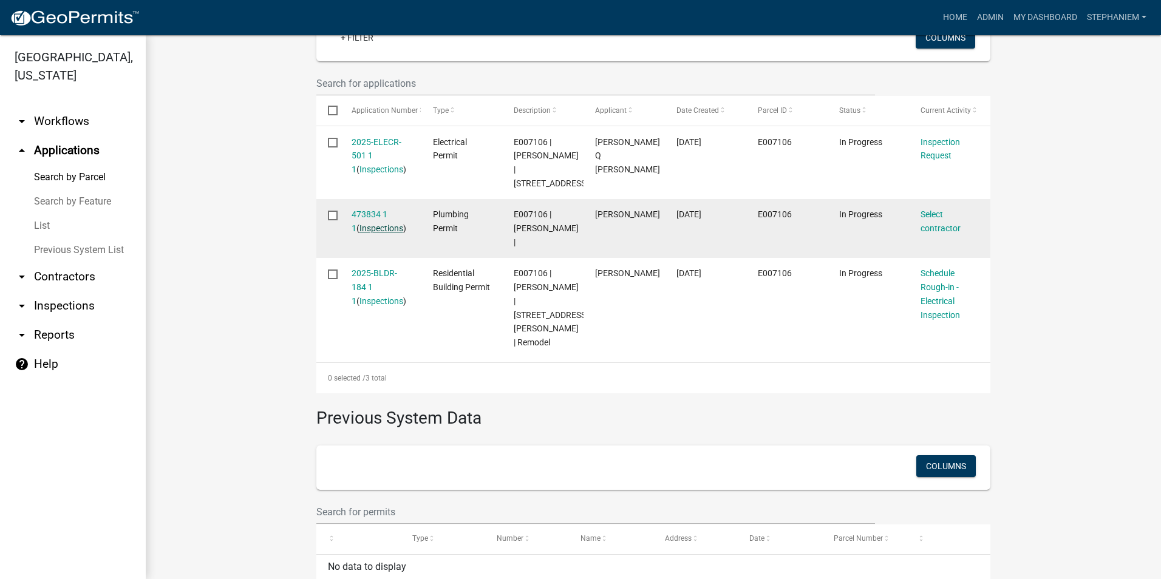
click at [381, 233] on link "Inspections" at bounding box center [381, 228] width 44 height 10
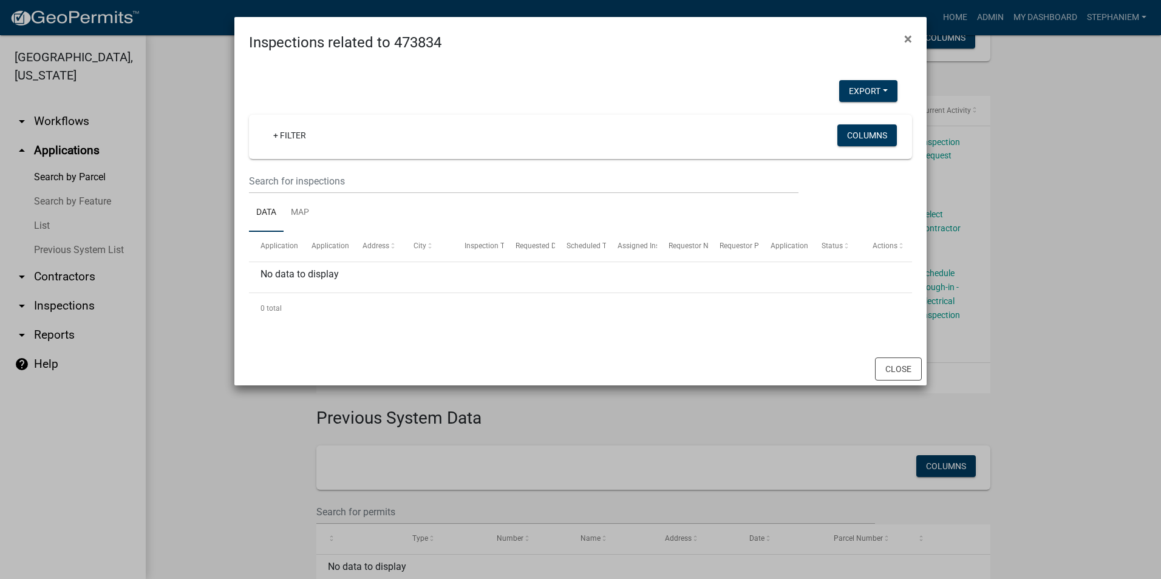
click at [206, 253] on ngb-modal-window "Inspections related to 473834 × Export Excel Format (.xlsx) CSV Format (.csv) +…" at bounding box center [580, 289] width 1161 height 579
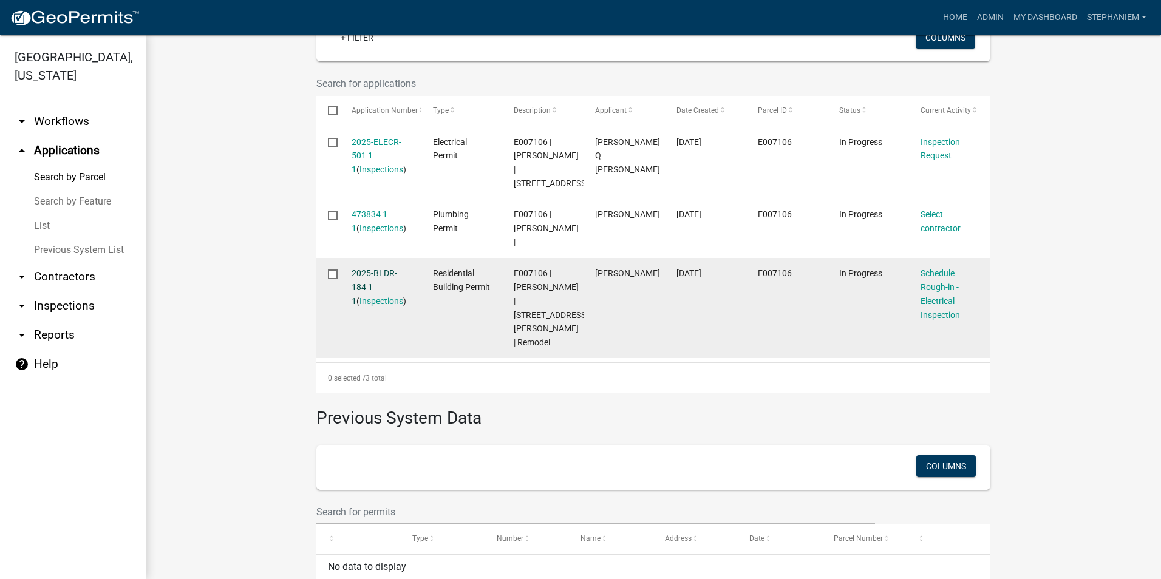
click at [375, 270] on link "2025-BLDR-184 1 1" at bounding box center [375, 287] width 46 height 38
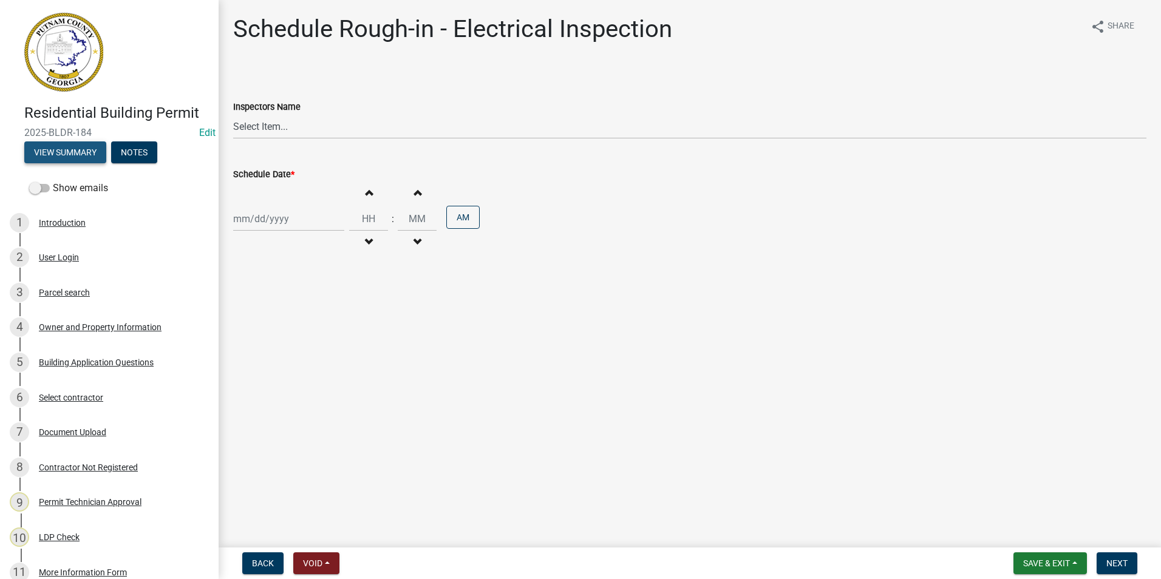
click at [95, 151] on button "View Summary" at bounding box center [65, 152] width 82 height 22
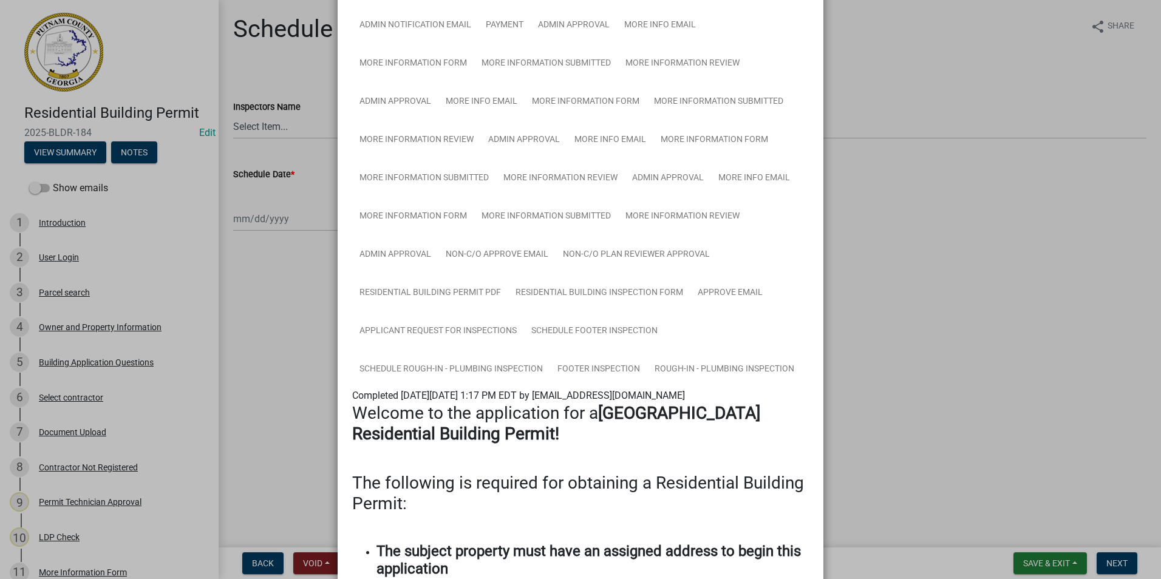
scroll to position [364, 0]
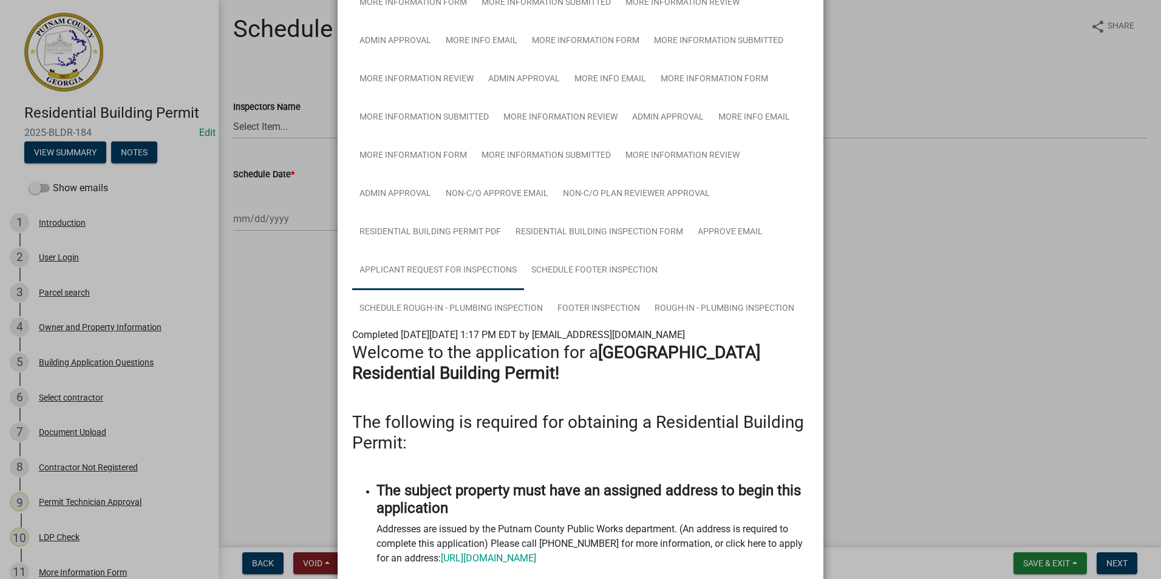
click at [468, 280] on link "Applicant Request for Inspections" at bounding box center [438, 270] width 172 height 39
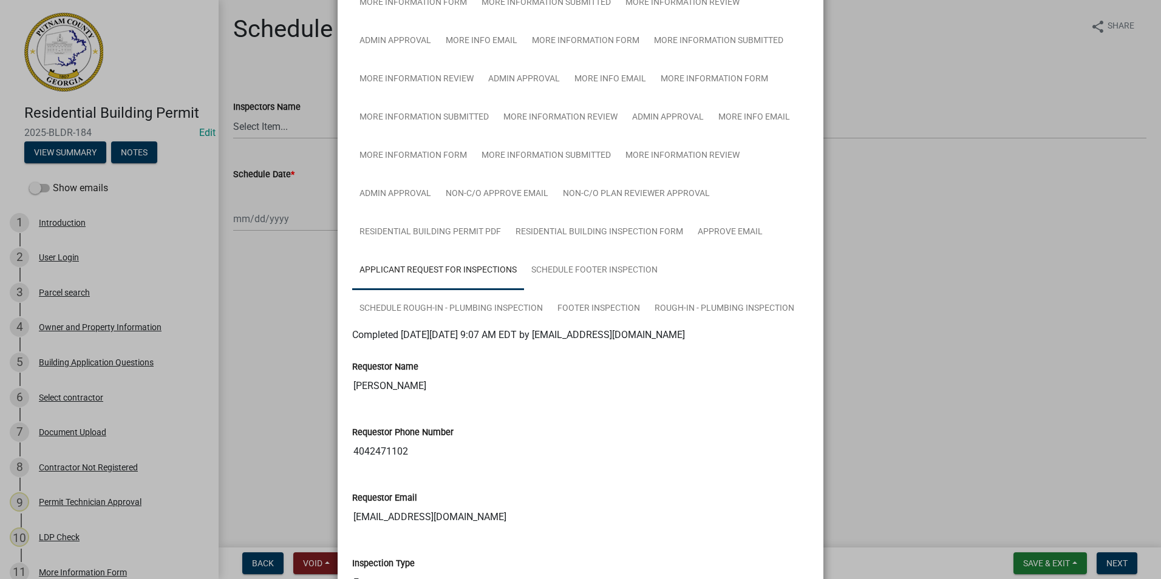
click at [862, 388] on ngb-modal-window "Summary × Printer Friendly Introduction Parcel search Owner and Property Inform…" at bounding box center [580, 289] width 1161 height 579
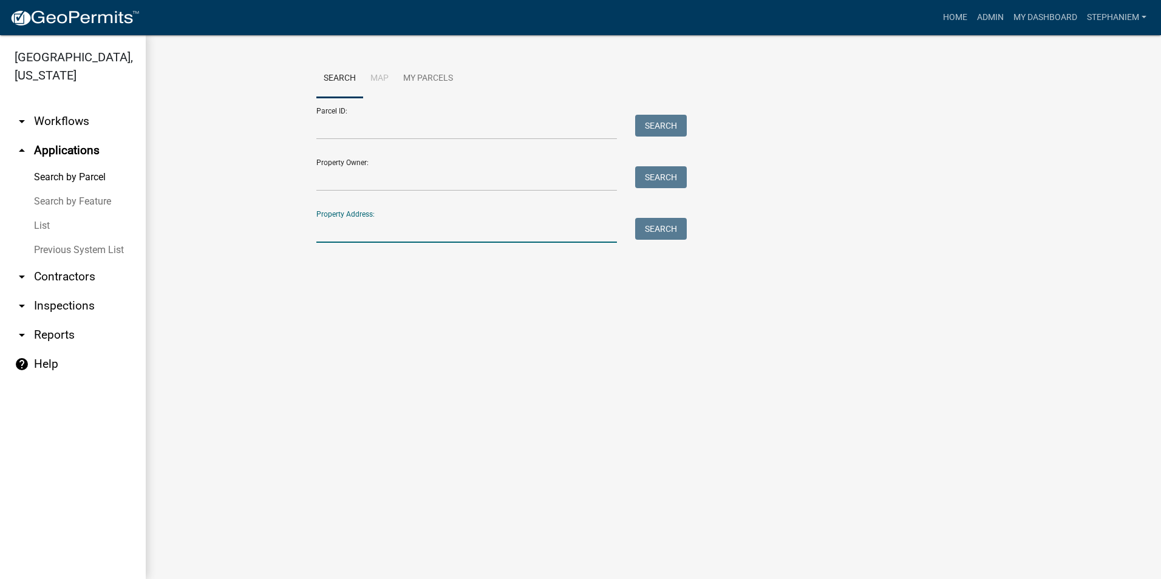
click at [353, 241] on input "Property Address:" at bounding box center [466, 230] width 301 height 25
type input "226 Alice Walker"
click at [642, 230] on button "Search" at bounding box center [661, 229] width 52 height 22
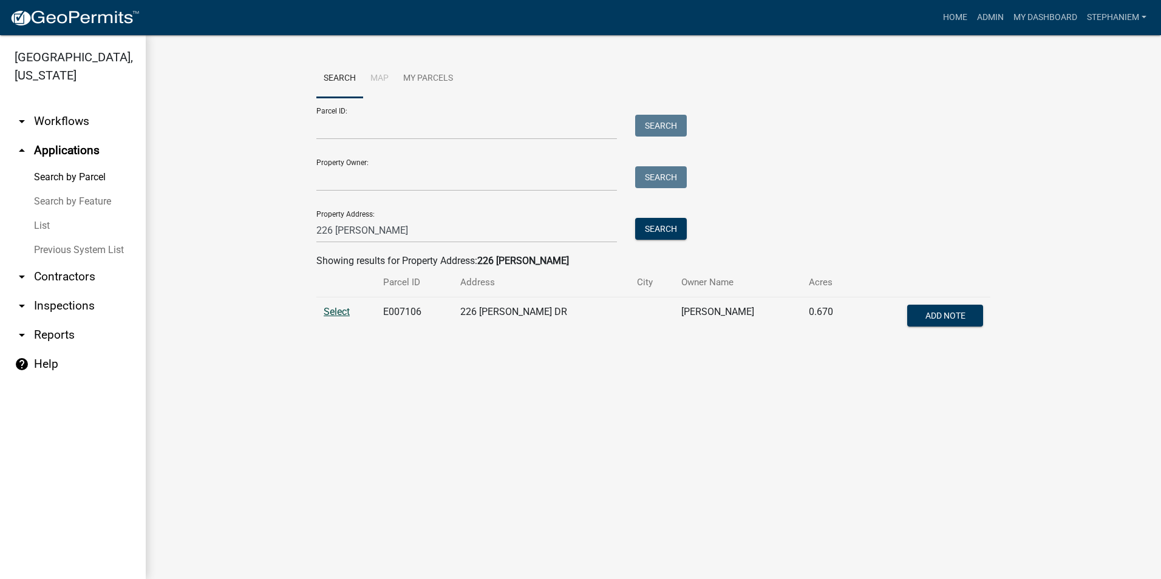
click at [338, 309] on span "Select" at bounding box center [337, 312] width 26 height 12
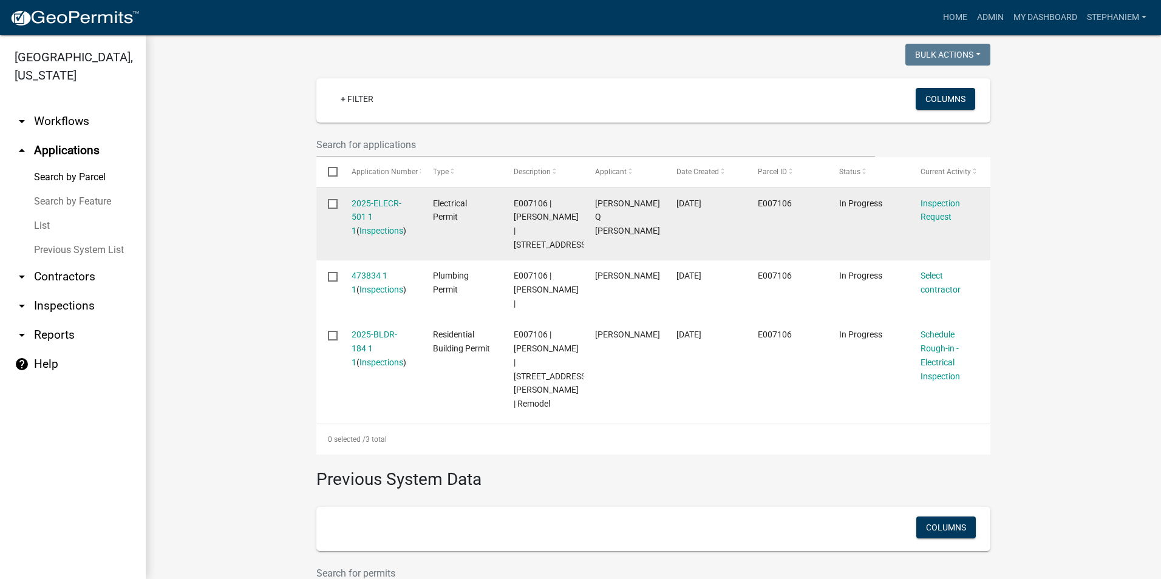
scroll to position [304, 0]
click at [354, 205] on link "2025-ELECR-501 1 1" at bounding box center [377, 217] width 50 height 38
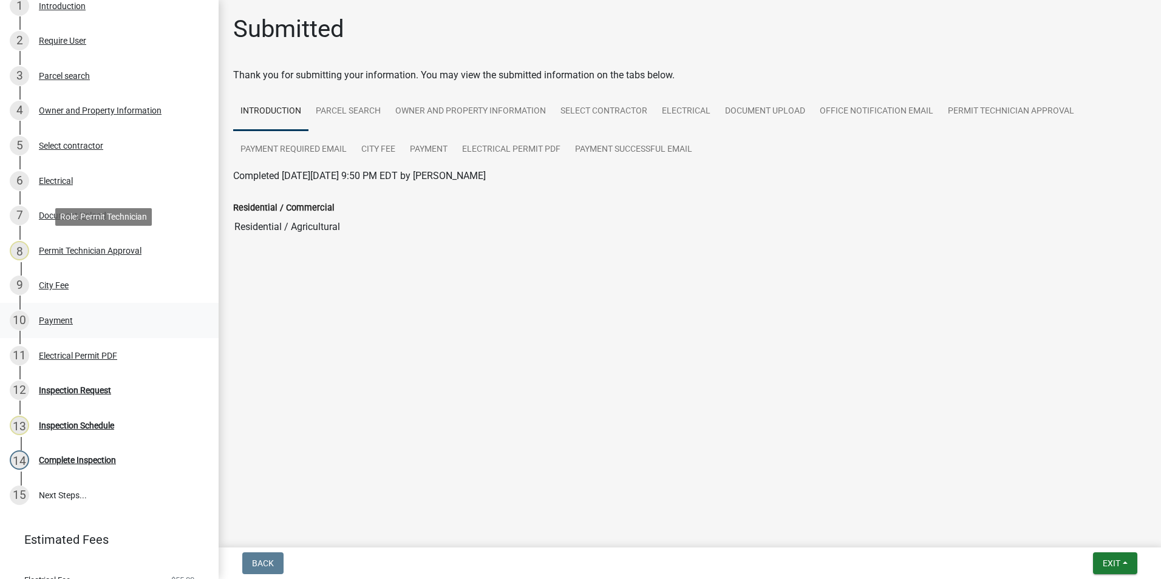
scroll to position [264, 0]
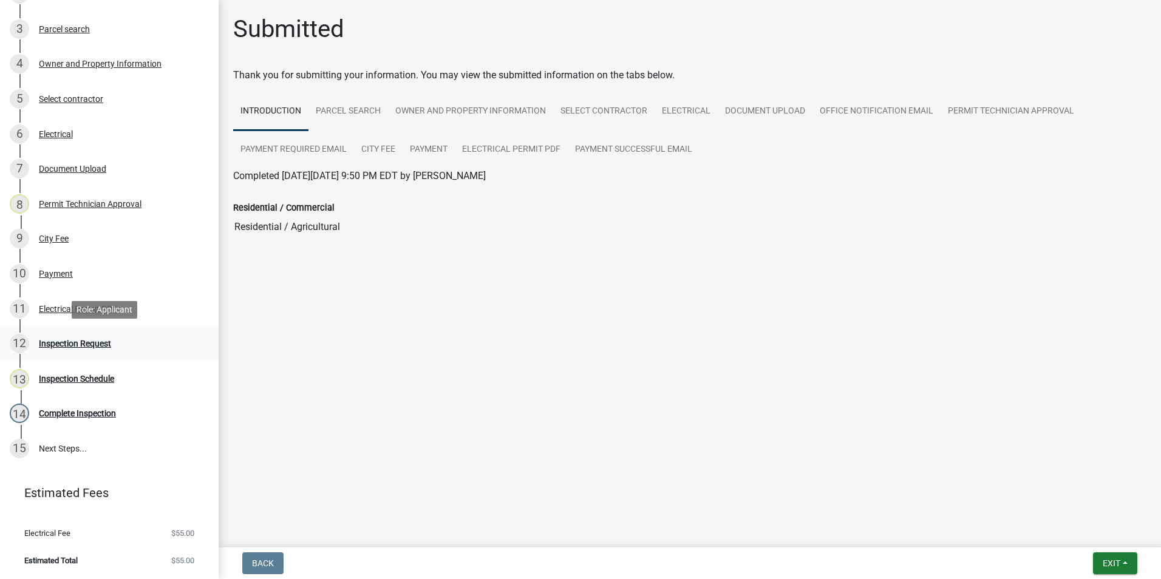
click at [103, 351] on div "12 Inspection Request" at bounding box center [104, 343] width 189 height 19
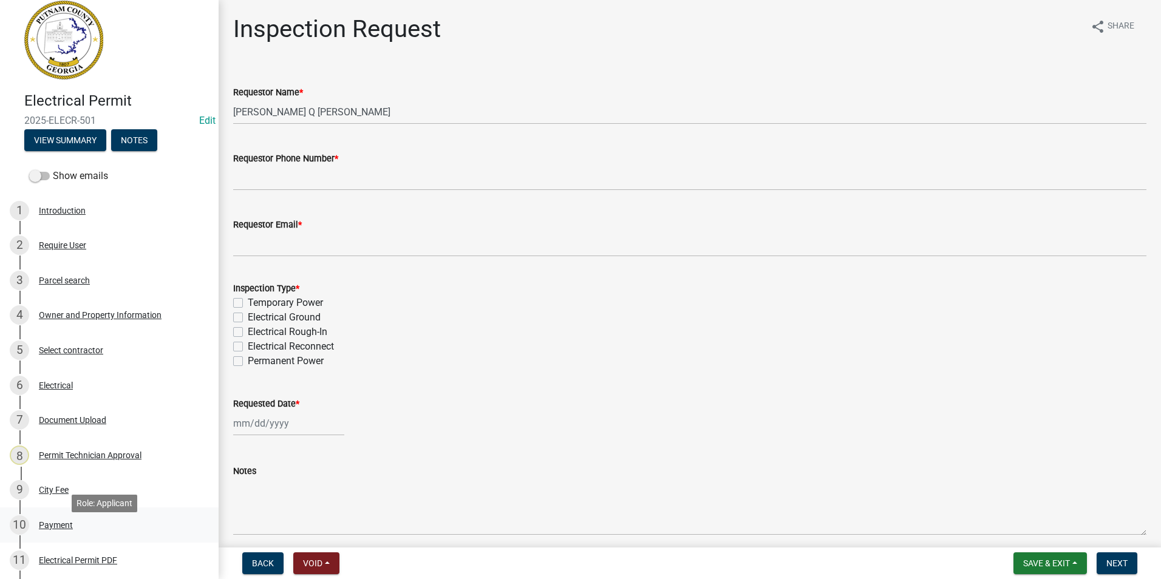
scroll to position [0, 0]
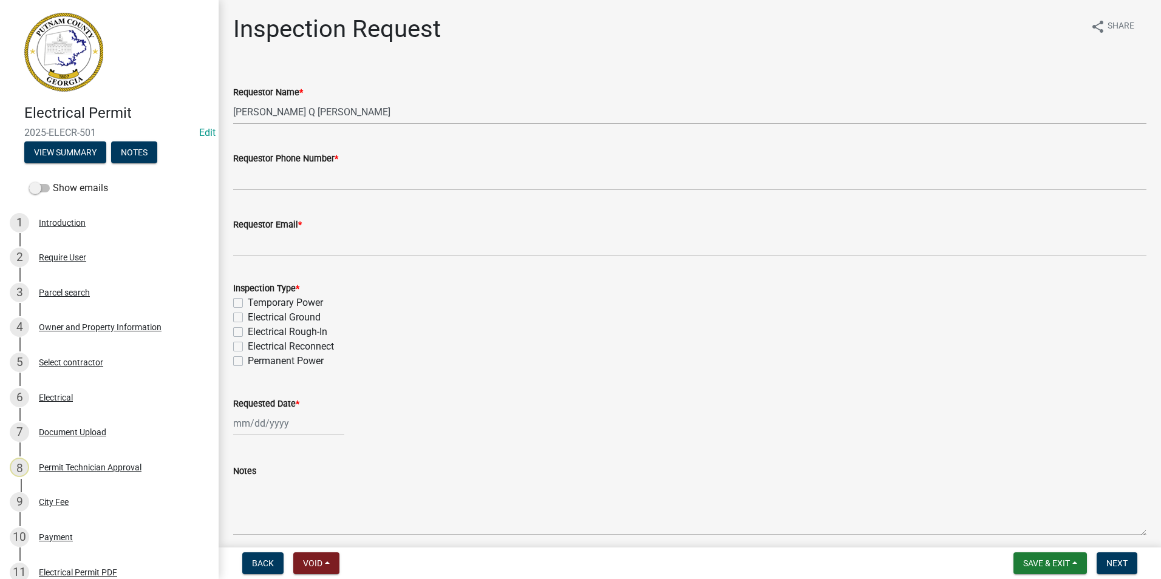
click at [28, 13] on img at bounding box center [63, 52] width 79 height 79
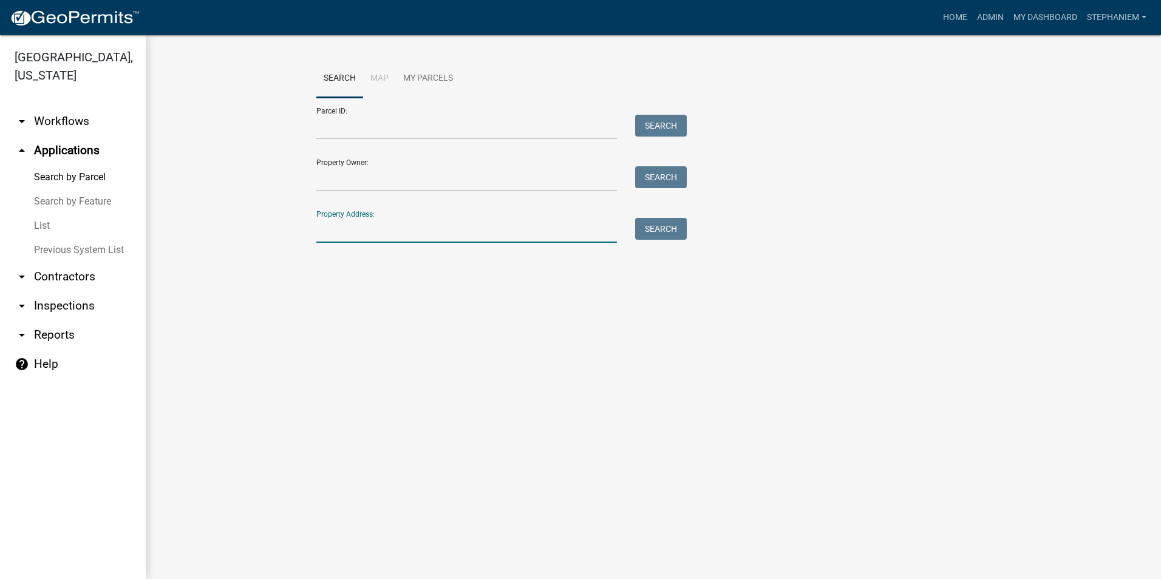
click at [349, 231] on input "Property Address:" at bounding box center [466, 230] width 301 height 25
type input "226 Alice Walker"
click at [674, 226] on button "Search" at bounding box center [661, 229] width 52 height 22
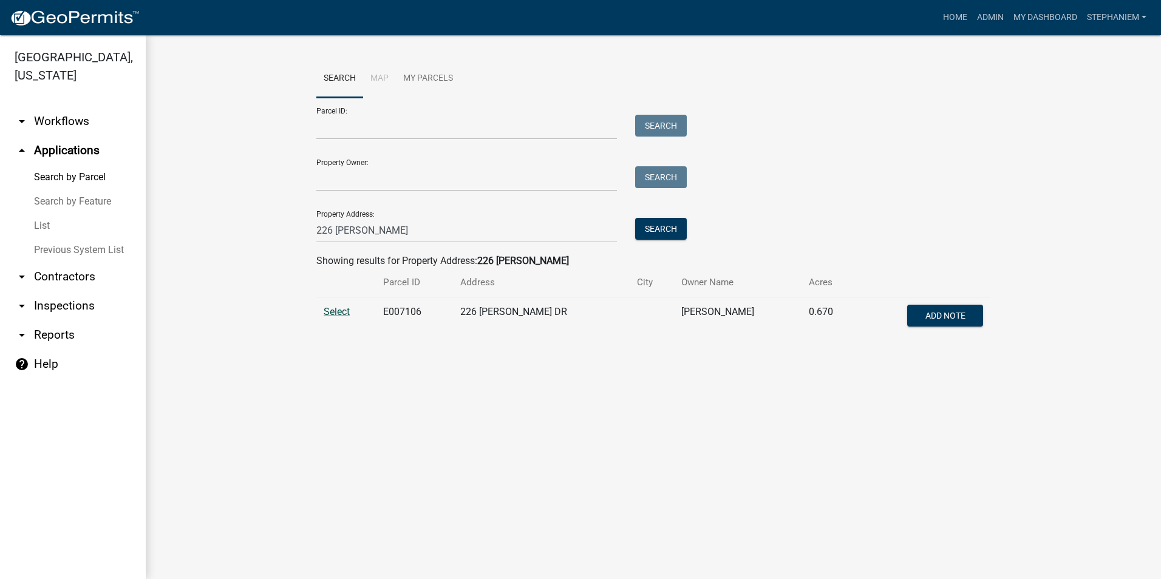
click at [341, 311] on span "Select" at bounding box center [337, 312] width 26 height 12
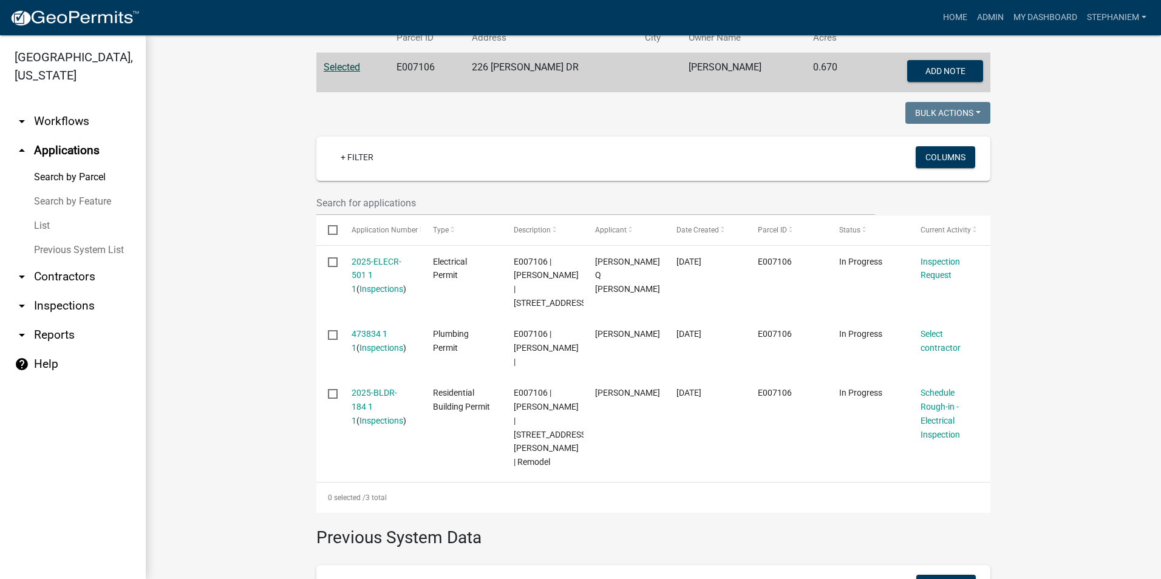
scroll to position [304, 0]
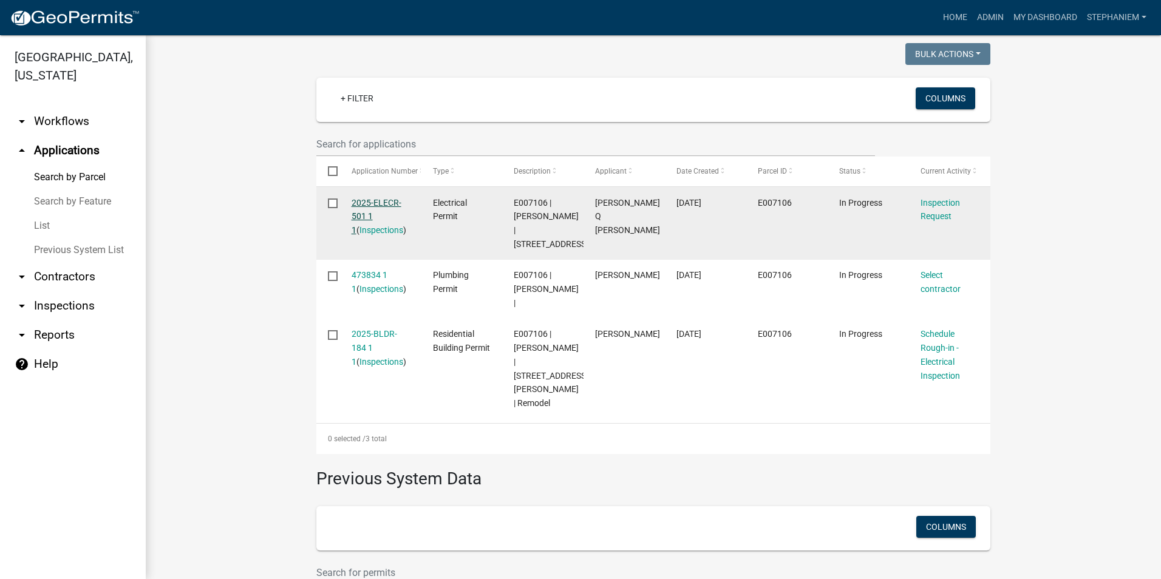
click at [376, 198] on link "2025-ELECR-501 1 1" at bounding box center [377, 217] width 50 height 38
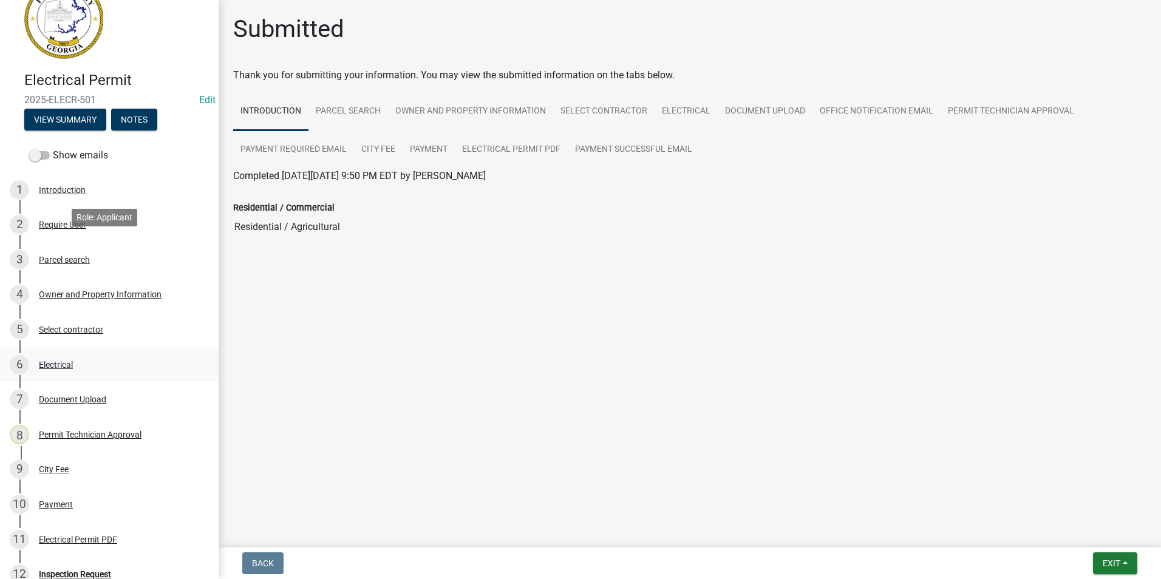
scroll to position [61, 0]
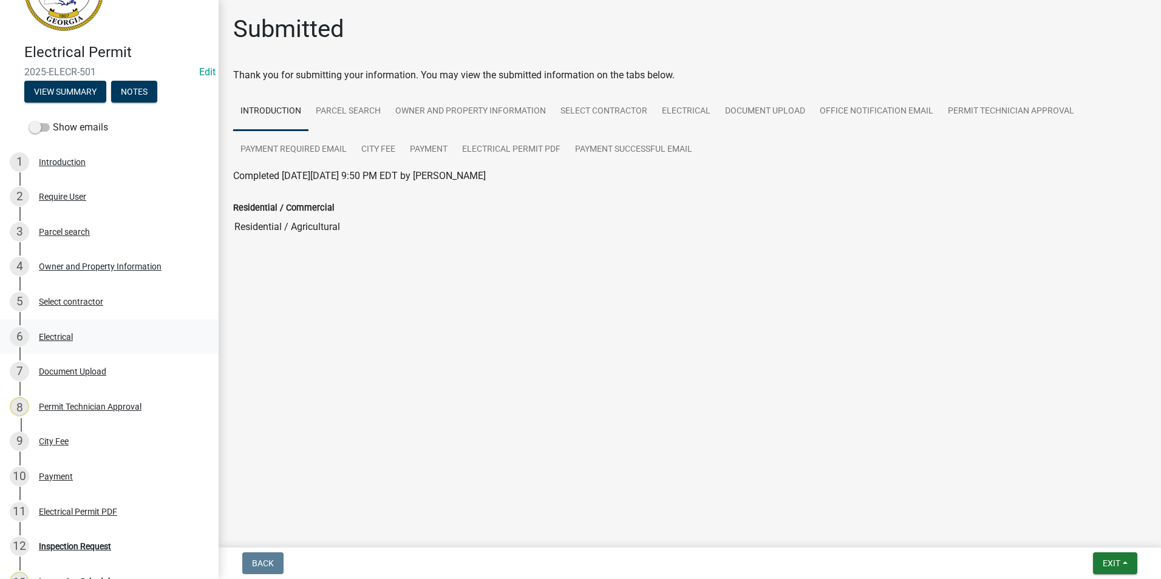
click at [72, 334] on div "Electrical" at bounding box center [56, 337] width 34 height 9
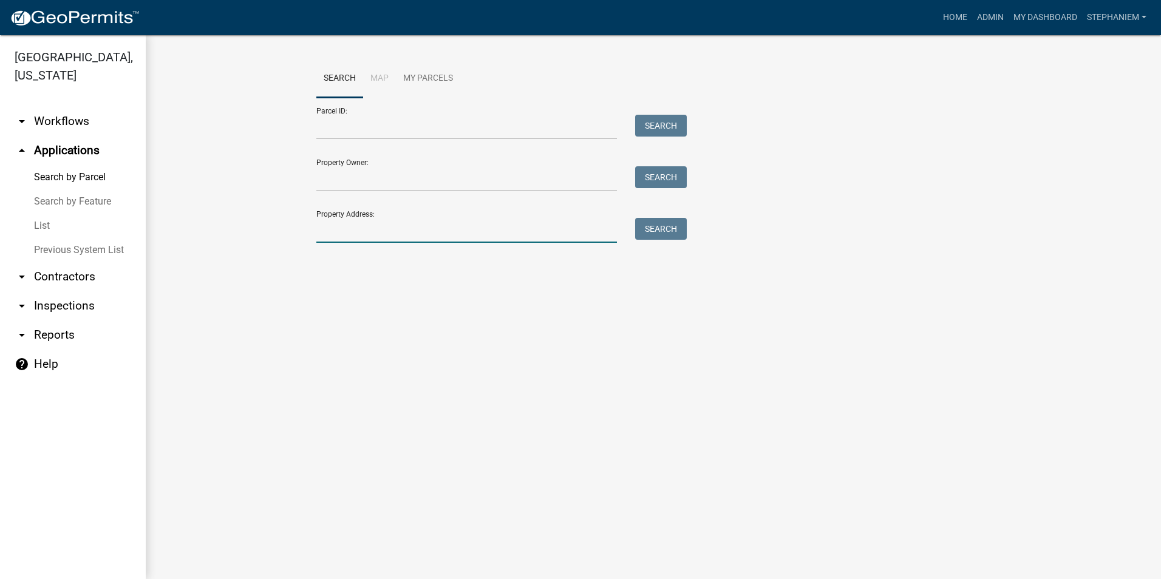
click at [418, 234] on input "Property Address:" at bounding box center [466, 230] width 301 height 25
type input "226 Alice Walker"
click at [651, 226] on button "Search" at bounding box center [661, 229] width 52 height 22
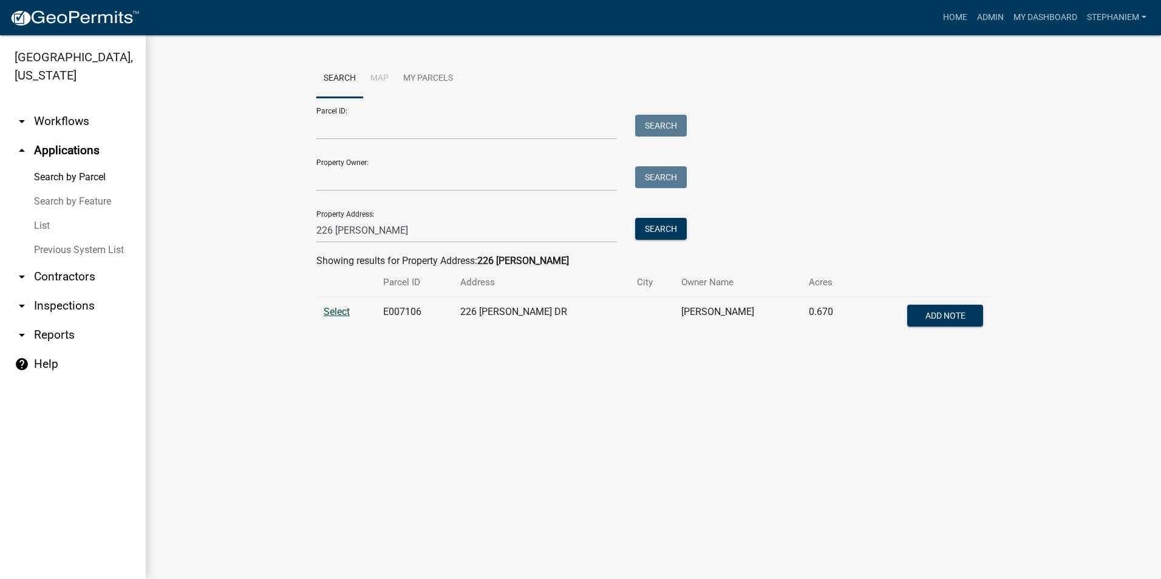
click at [344, 315] on span "Select" at bounding box center [337, 312] width 26 height 12
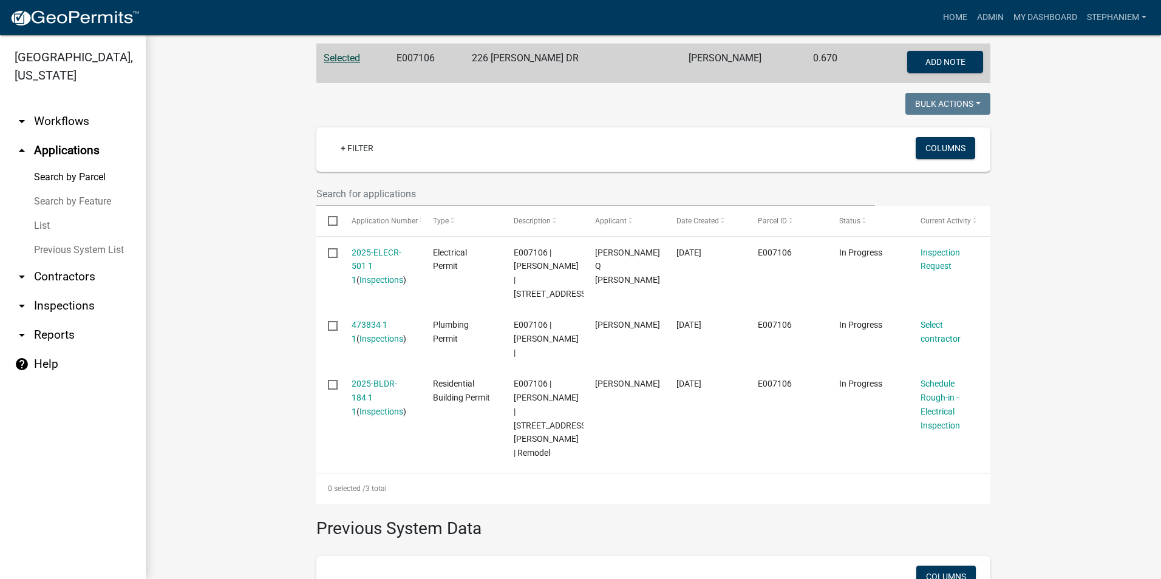
scroll to position [304, 0]
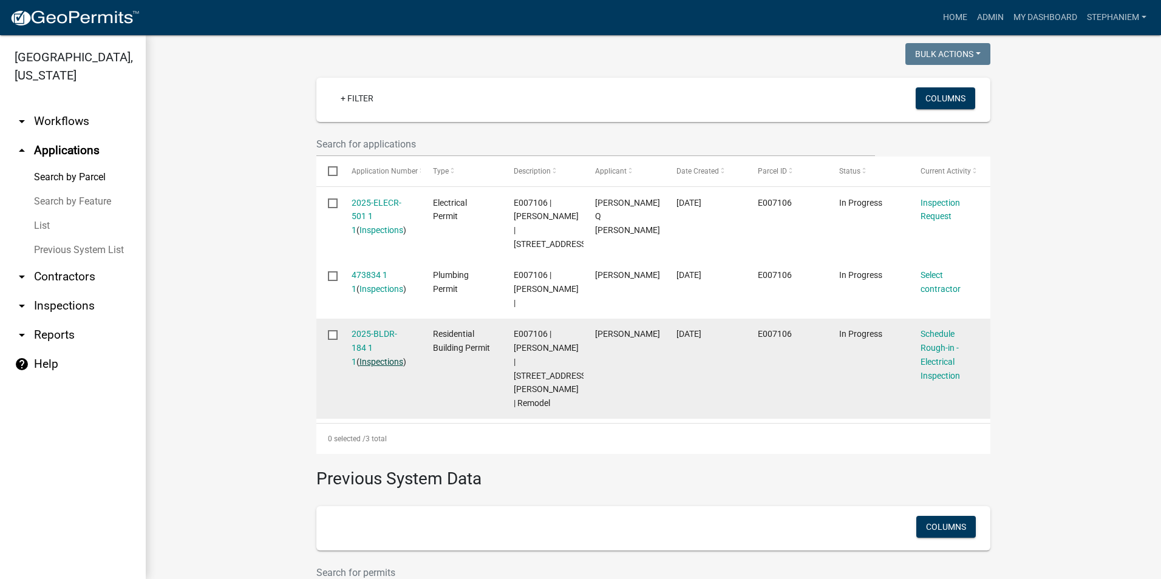
click at [366, 362] on link "Inspections" at bounding box center [381, 362] width 44 height 10
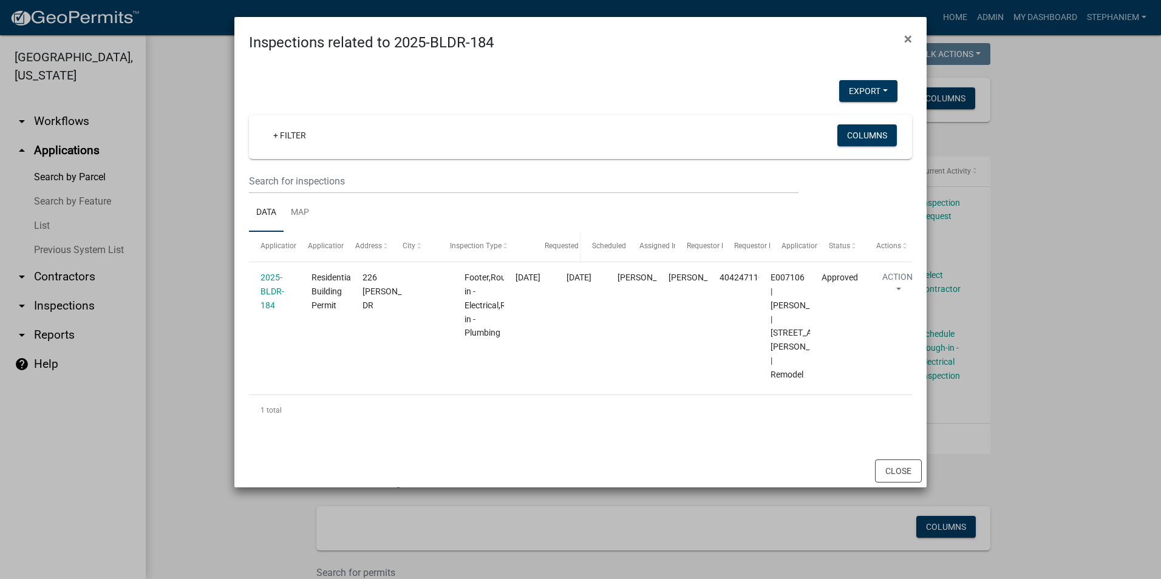
drag, startPoint x: 500, startPoint y: 243, endPoint x: 554, endPoint y: 251, distance: 54.5
click at [554, 251] on div "Application Application Type Address City Inspection Type Requested Date Schedu…" at bounding box center [580, 246] width 663 height 29
click at [189, 295] on ngb-modal-window "Inspections related to 2025-BLDR-184 × Export Excel Format (.xlsx) CSV Format (…" at bounding box center [580, 289] width 1161 height 579
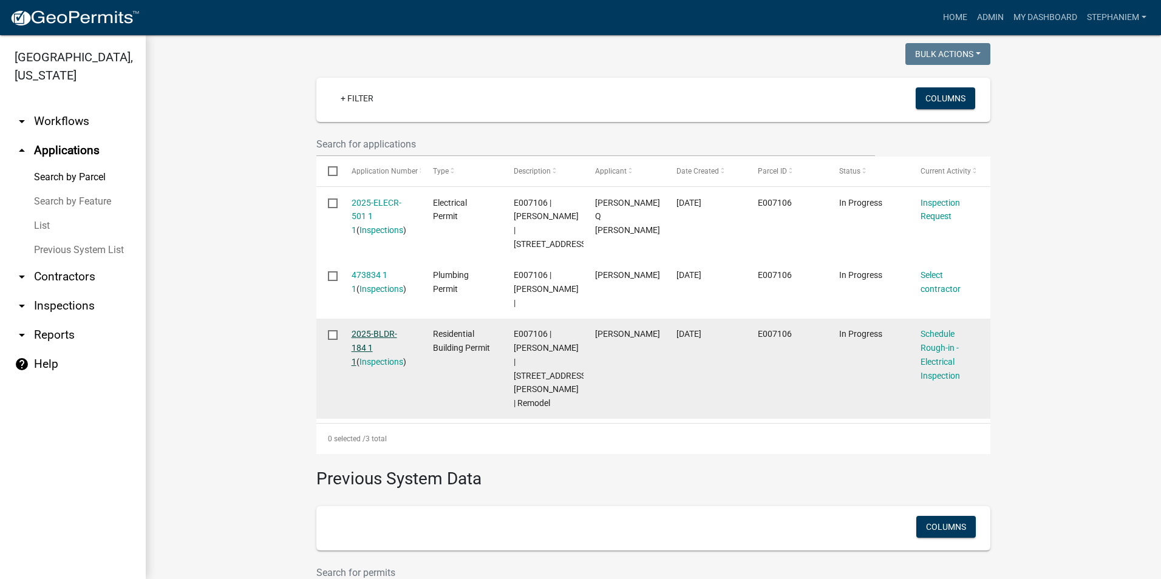
click at [355, 335] on link "2025-BLDR-184 1 1" at bounding box center [375, 348] width 46 height 38
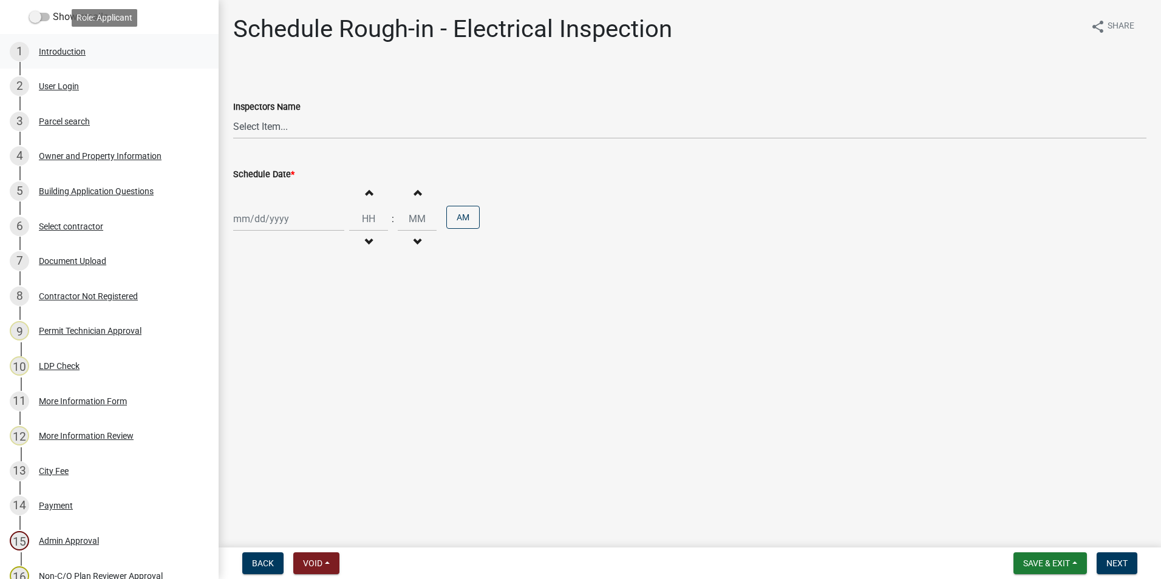
scroll to position [364, 0]
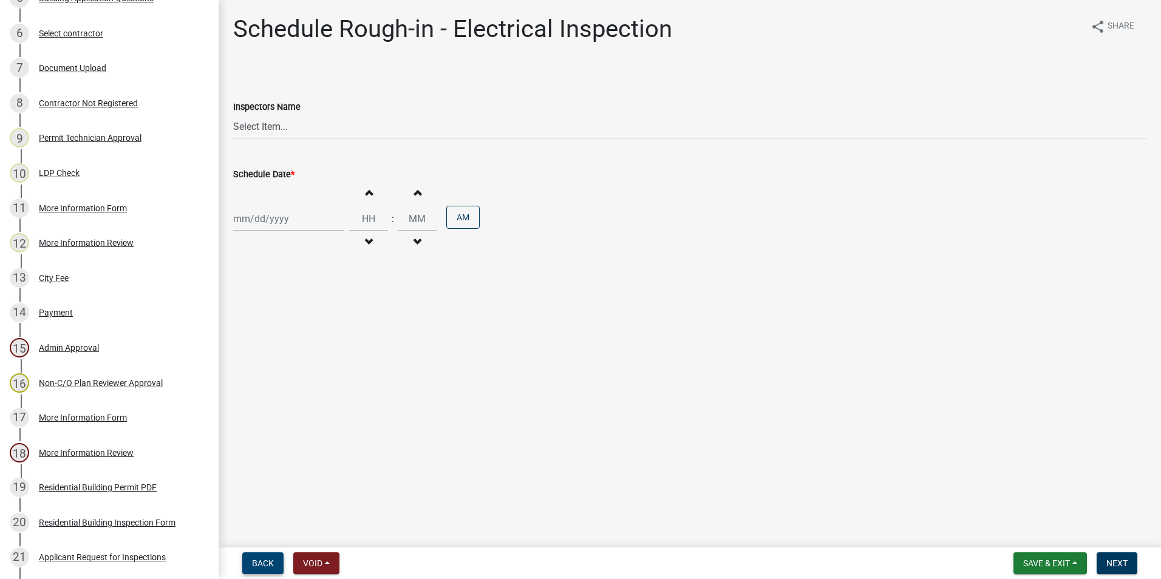
click at [265, 556] on button "Back" at bounding box center [262, 564] width 41 height 22
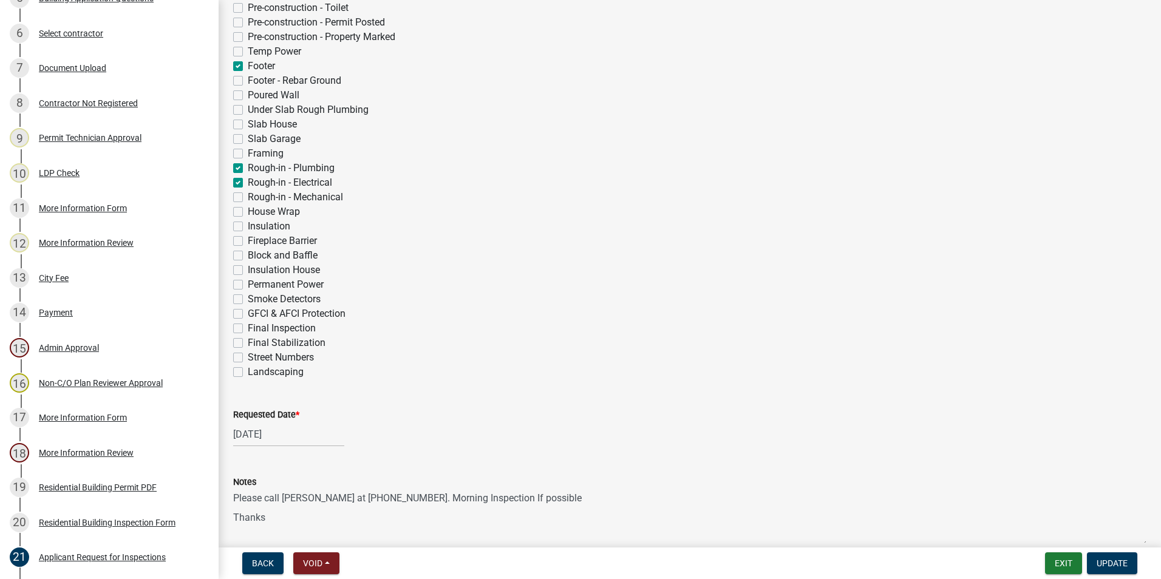
scroll to position [385, 0]
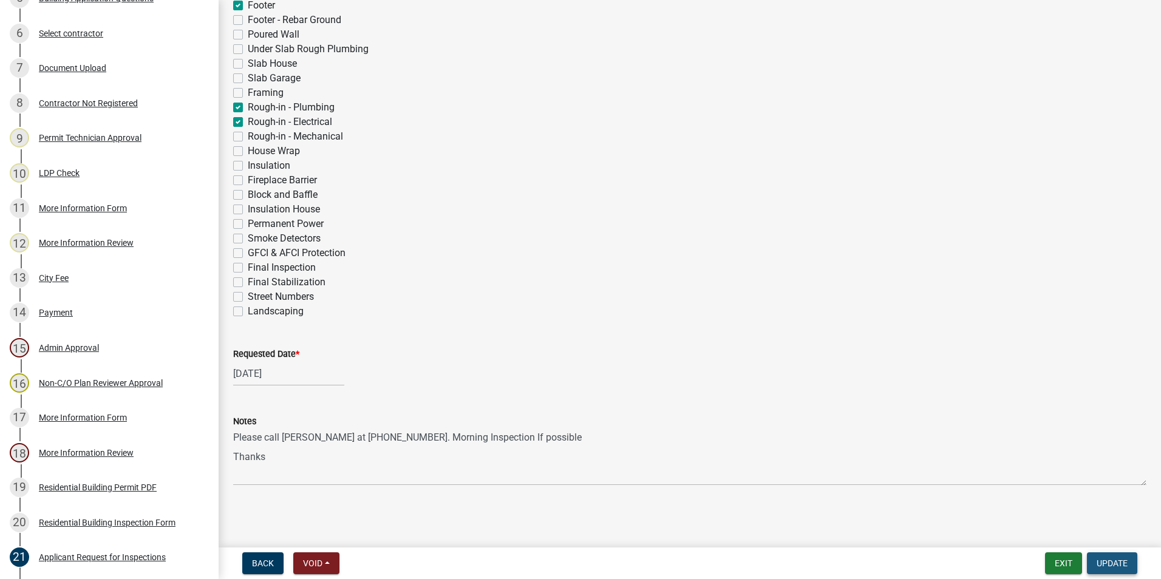
click at [1092, 557] on button "Update" at bounding box center [1112, 564] width 50 height 22
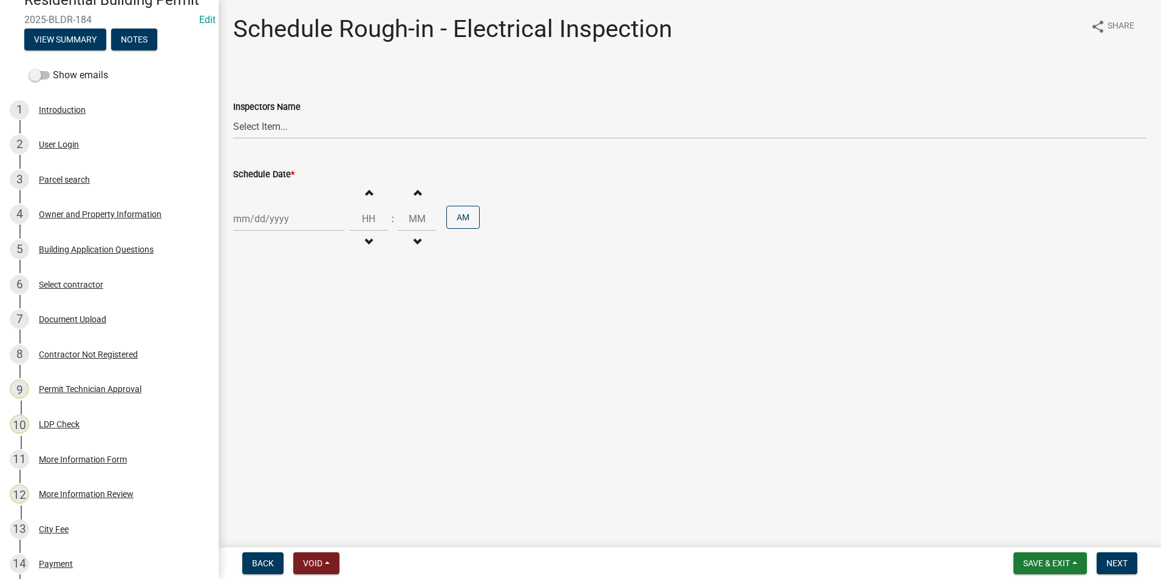
scroll to position [111, 0]
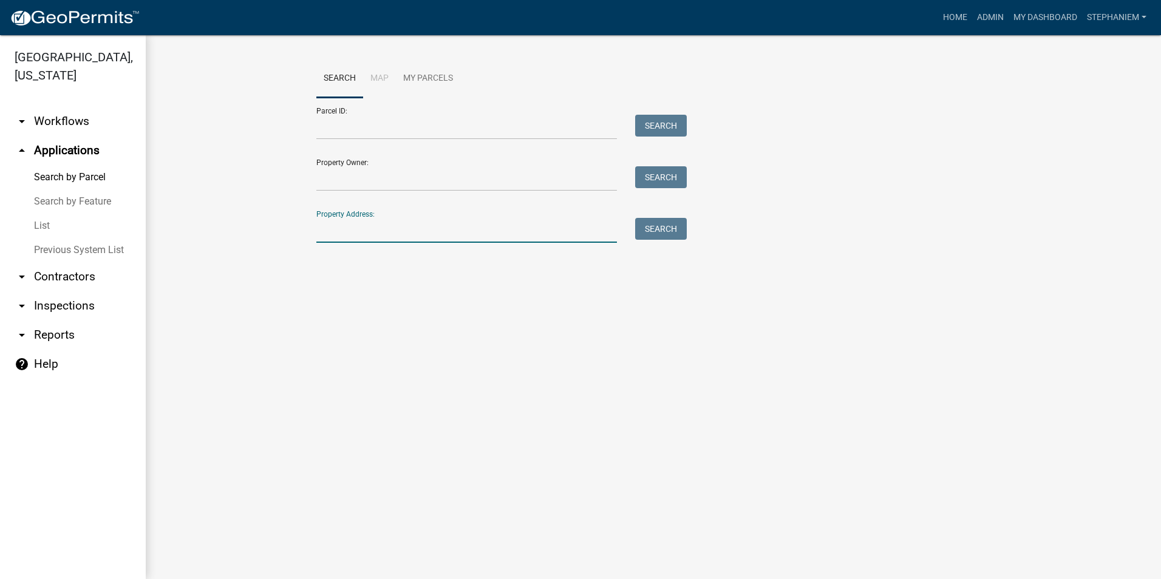
click at [432, 235] on input "Property Address:" at bounding box center [466, 230] width 301 height 25
type input "226 Alice Walker"
click at [647, 226] on button "Search" at bounding box center [661, 229] width 52 height 22
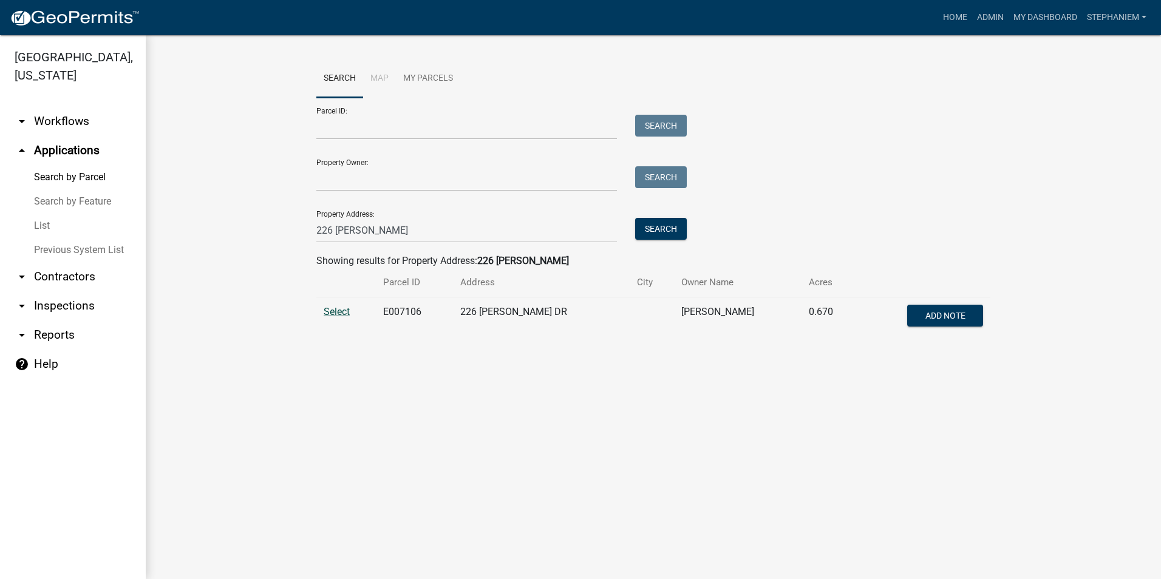
click at [338, 313] on span "Select" at bounding box center [337, 312] width 26 height 12
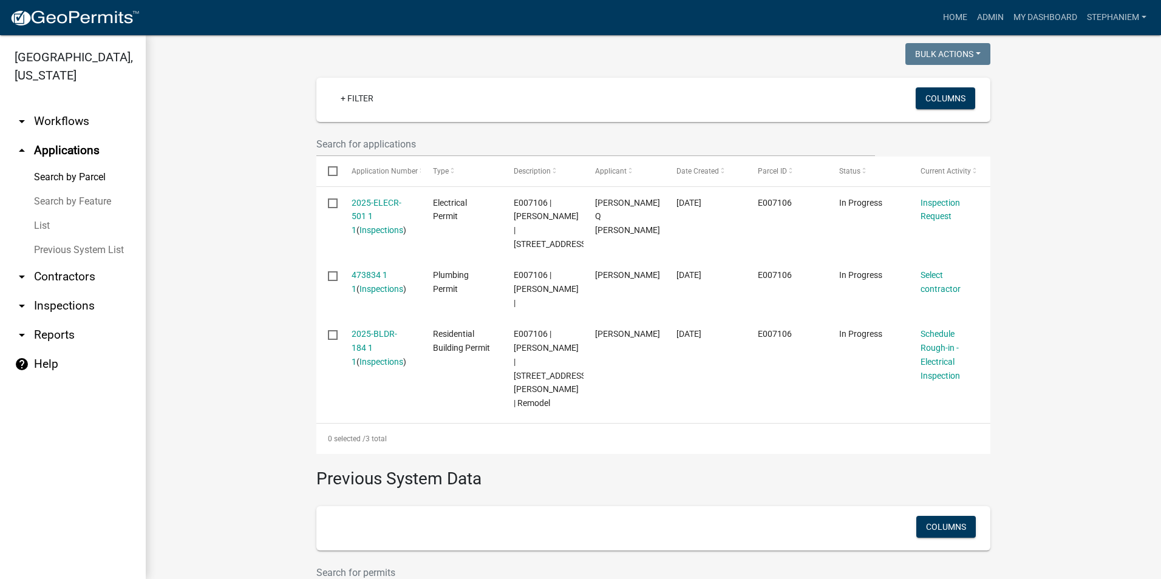
scroll to position [412, 0]
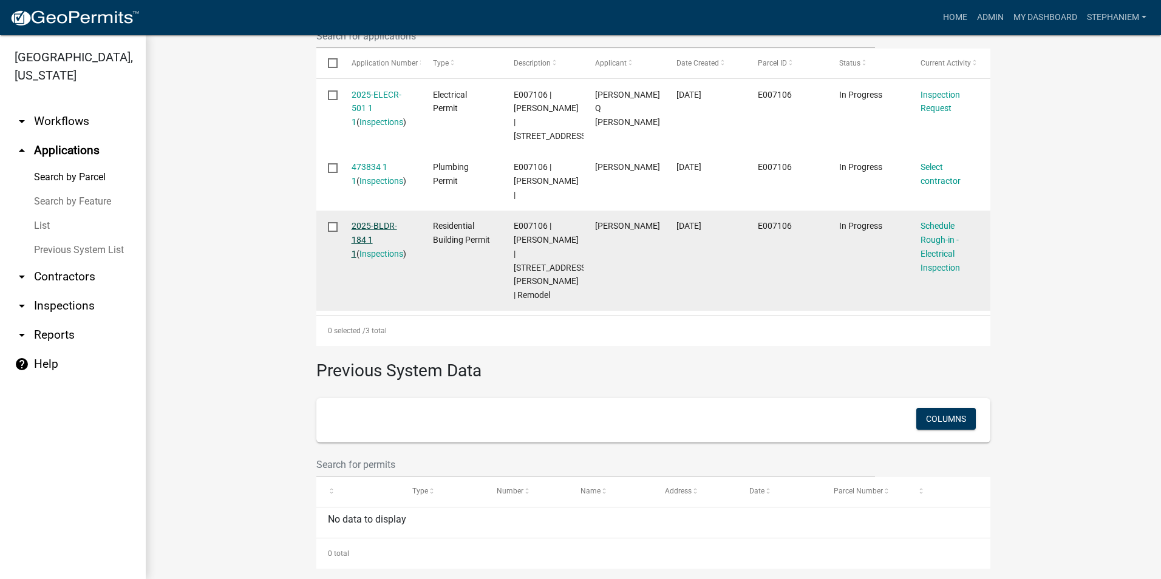
click at [380, 228] on link "2025-BLDR-184 1 1" at bounding box center [375, 240] width 46 height 38
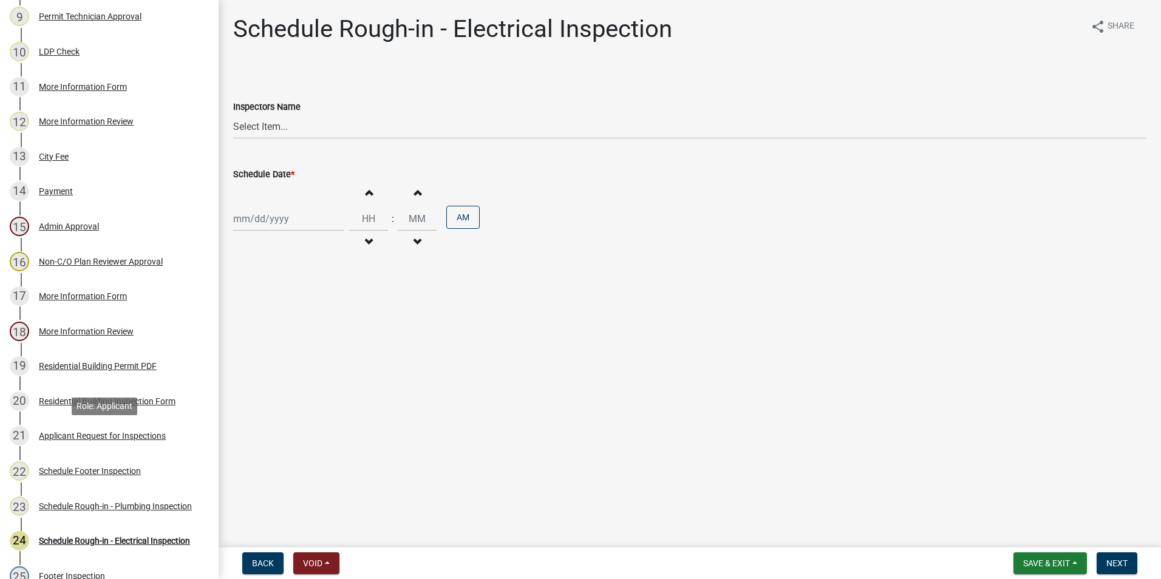
scroll to position [425, 0]
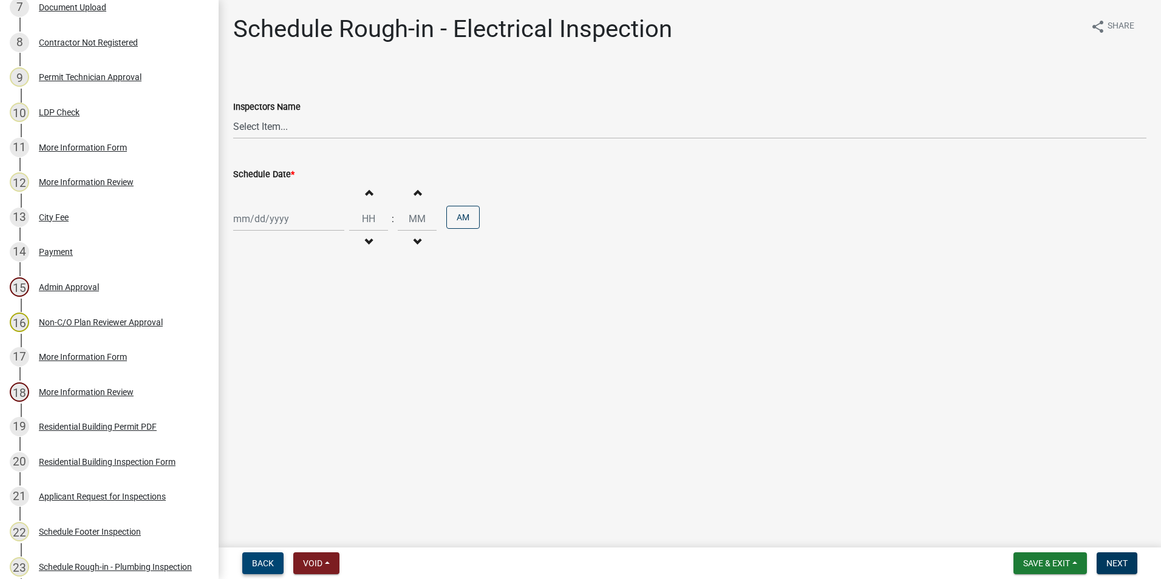
click at [268, 562] on span "Back" at bounding box center [263, 564] width 22 height 10
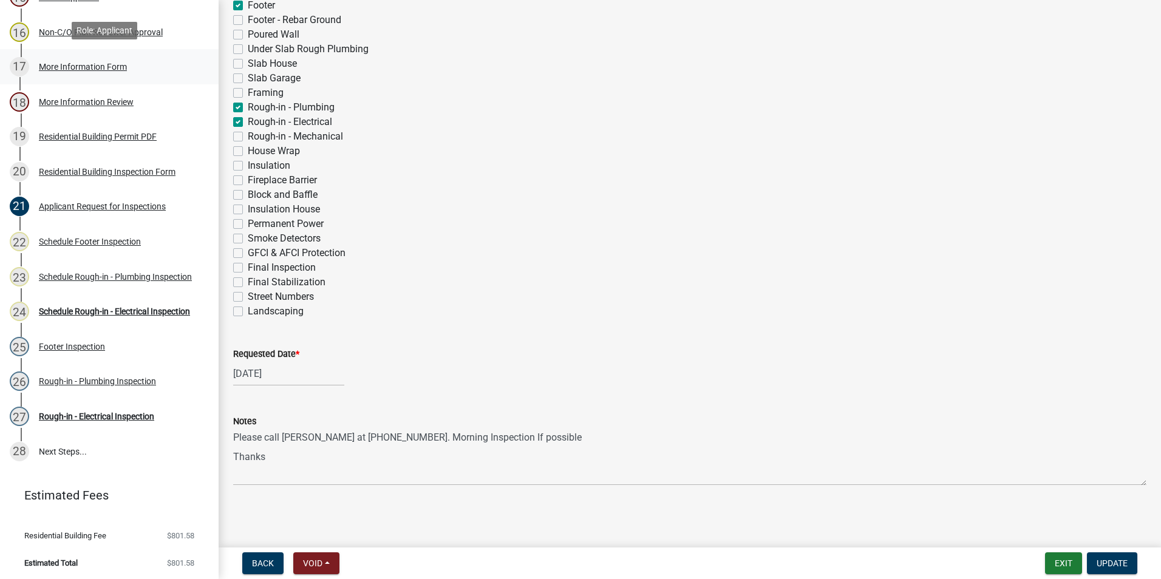
scroll to position [718, 0]
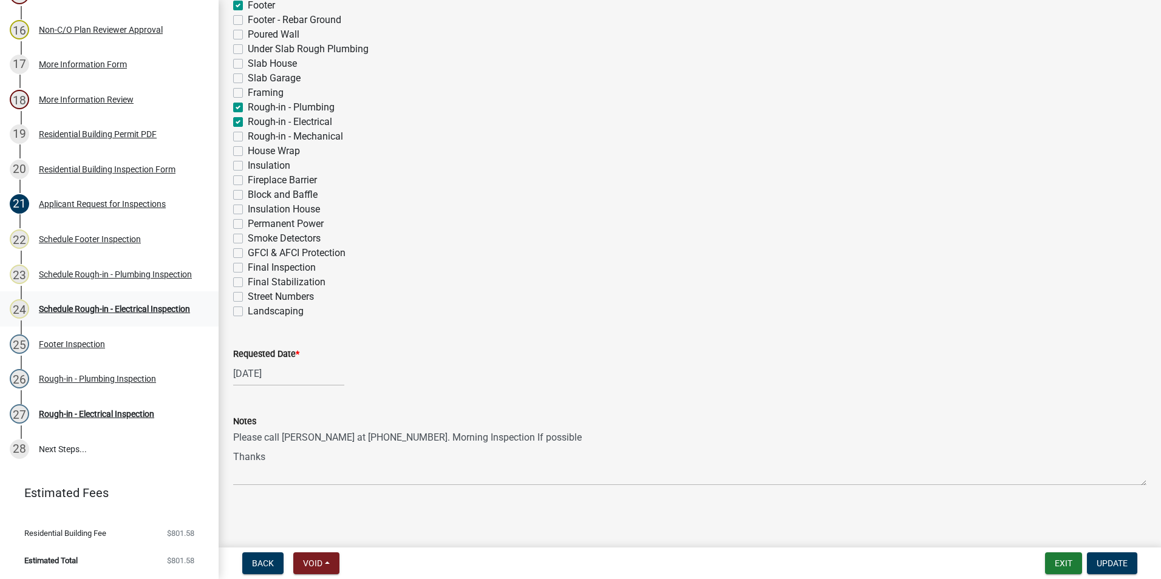
click at [126, 311] on div "Schedule Rough-in - Electrical Inspection" at bounding box center [114, 309] width 151 height 9
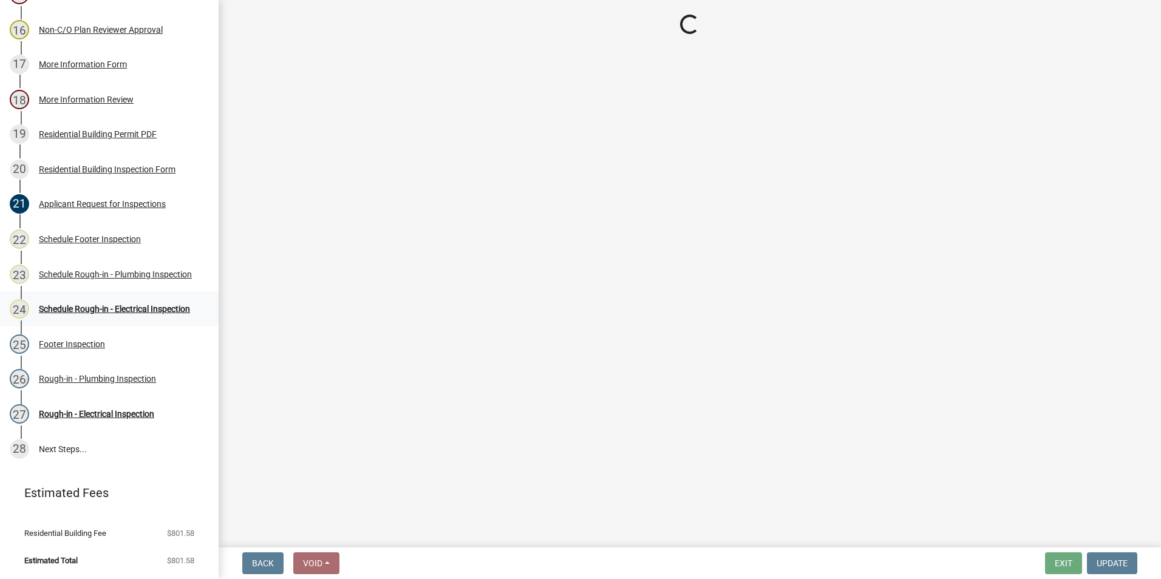
scroll to position [0, 0]
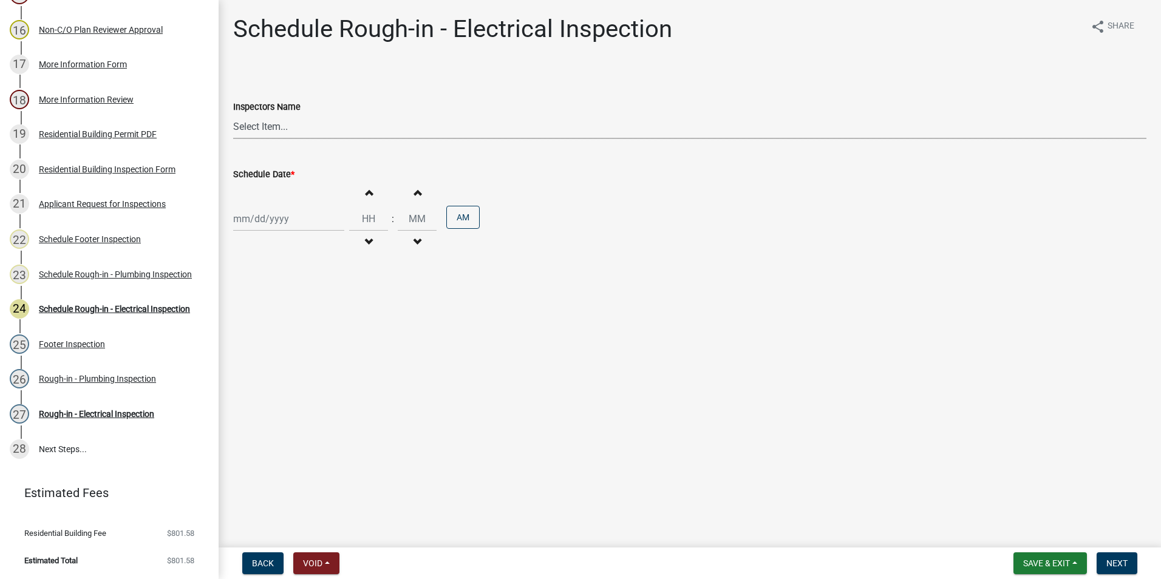
click at [342, 132] on select "Select Item... mrivera (Michele Rivera) StephanieM (Stephanie Morris ) QGrissom…" at bounding box center [689, 126] width 913 height 25
select select "07642ab0-564c-47bb-824b-0ccf2da83593"
click at [233, 114] on select "Select Item... mrivera (Michele Rivera) StephanieM (Stephanie Morris ) QGrissom…" at bounding box center [689, 126] width 913 height 25
click at [242, 217] on div at bounding box center [288, 218] width 111 height 25
select select "9"
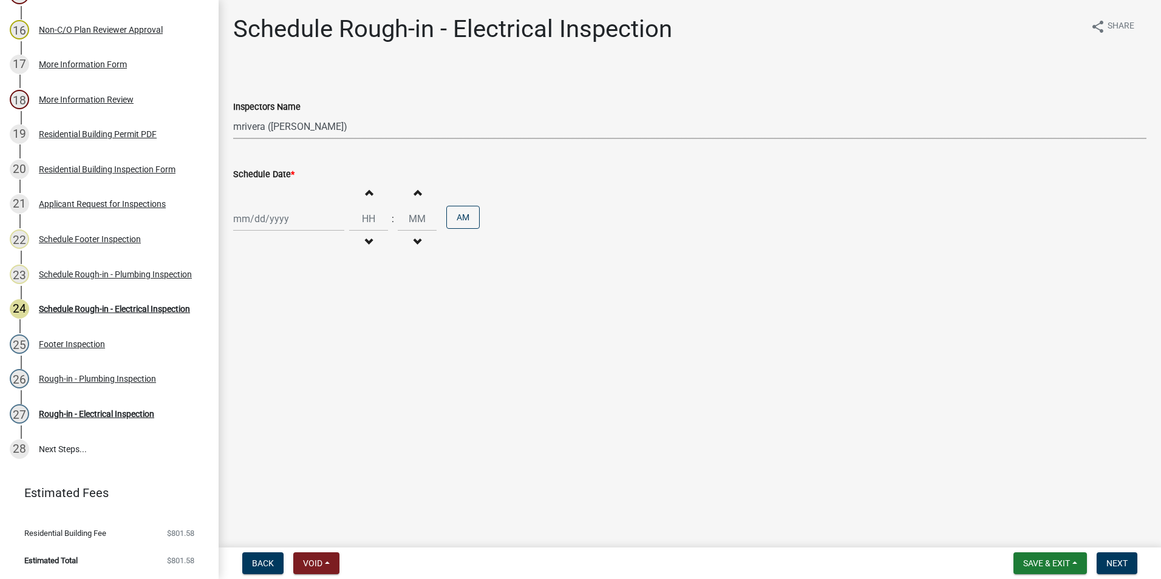
select select "2025"
click at [261, 276] on div "2" at bounding box center [264, 283] width 19 height 19
type input "[DATE]"
click at [1121, 562] on span "Next" at bounding box center [1116, 564] width 21 height 10
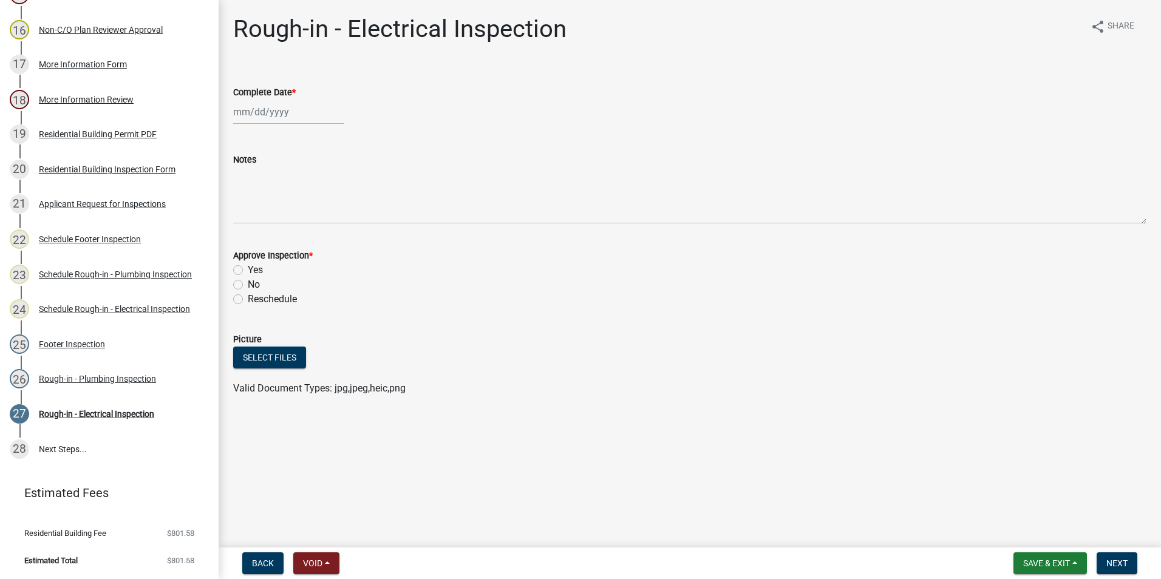
click at [253, 121] on div at bounding box center [288, 112] width 111 height 25
select select "9"
select select "2025"
click at [271, 174] on div "2" at bounding box center [264, 176] width 19 height 19
type input "[DATE]"
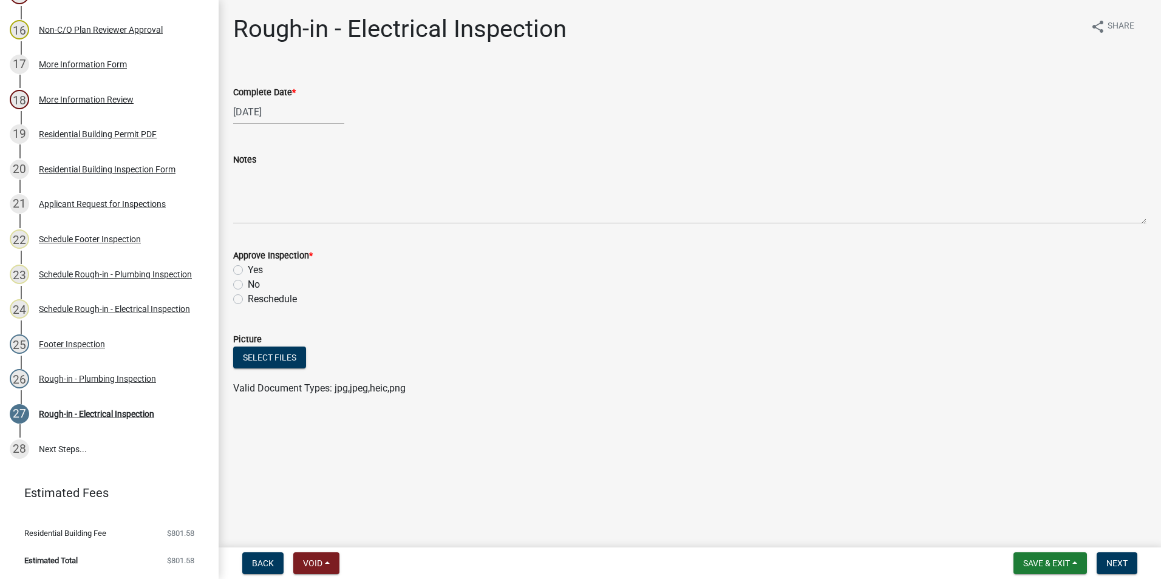
click at [248, 270] on label "Yes" at bounding box center [255, 270] width 15 height 15
click at [248, 270] on input "Yes" at bounding box center [252, 267] width 8 height 8
radio input "true"
click at [1104, 555] on button "Next" at bounding box center [1117, 564] width 41 height 22
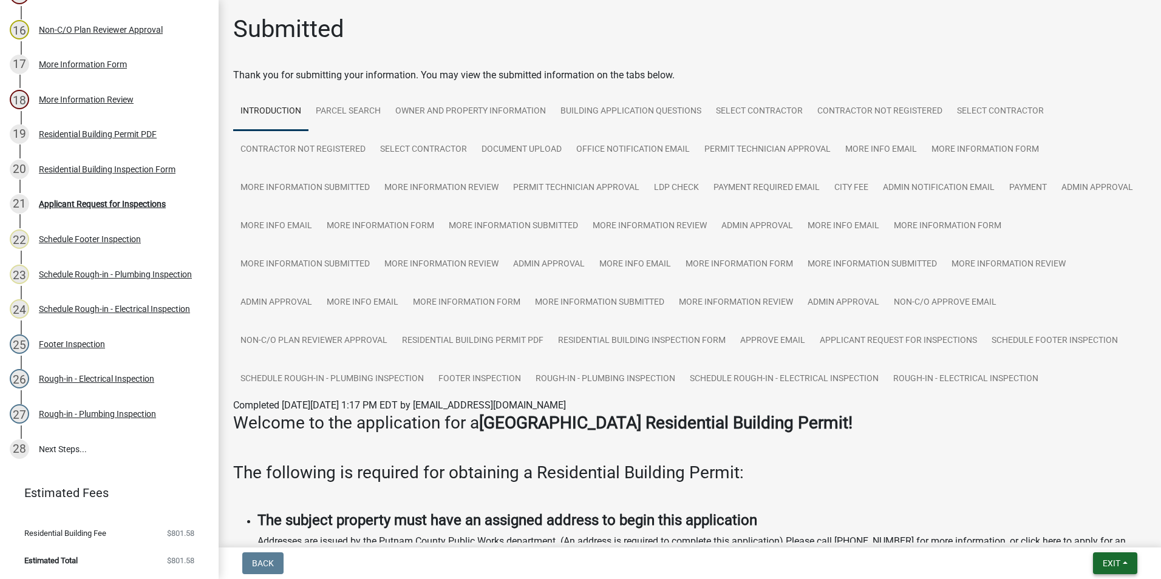
click at [1111, 563] on span "Exit" at bounding box center [1112, 564] width 18 height 10
click at [1103, 545] on button "Save & Exit" at bounding box center [1088, 531] width 97 height 29
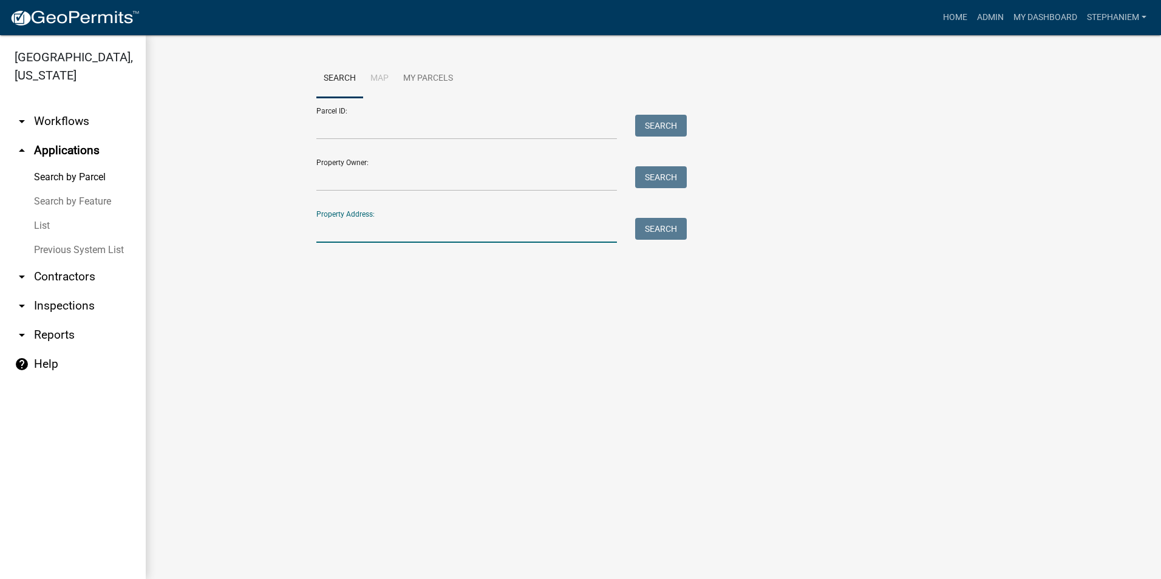
click at [457, 236] on input "Property Address:" at bounding box center [466, 230] width 301 height 25
type input "226 Alice Walker"
click at [670, 230] on button "Search" at bounding box center [661, 229] width 52 height 22
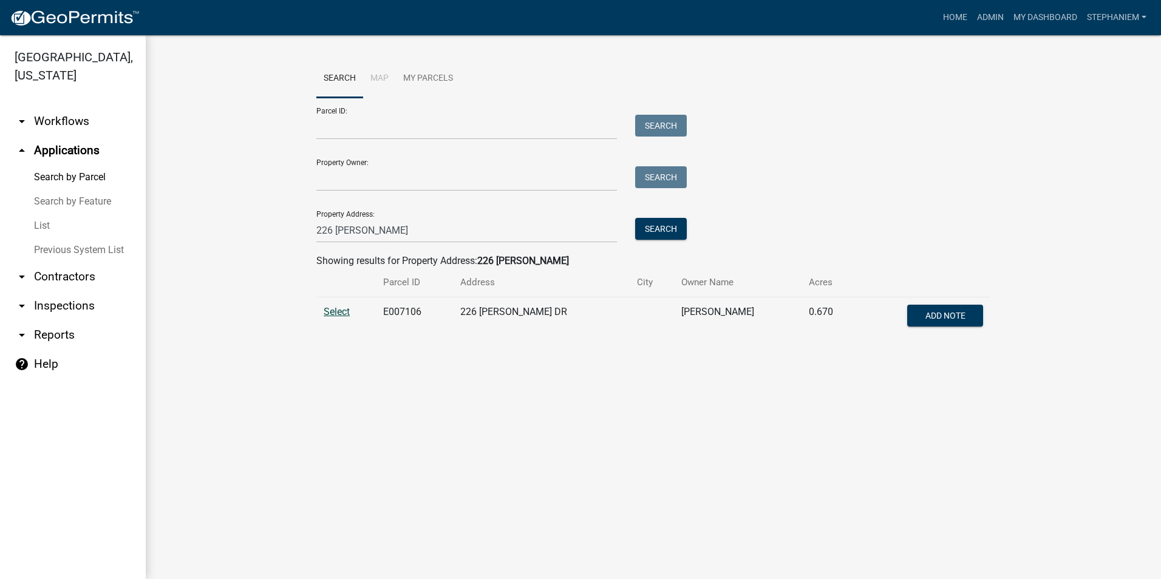
click at [341, 310] on span "Select" at bounding box center [337, 312] width 26 height 12
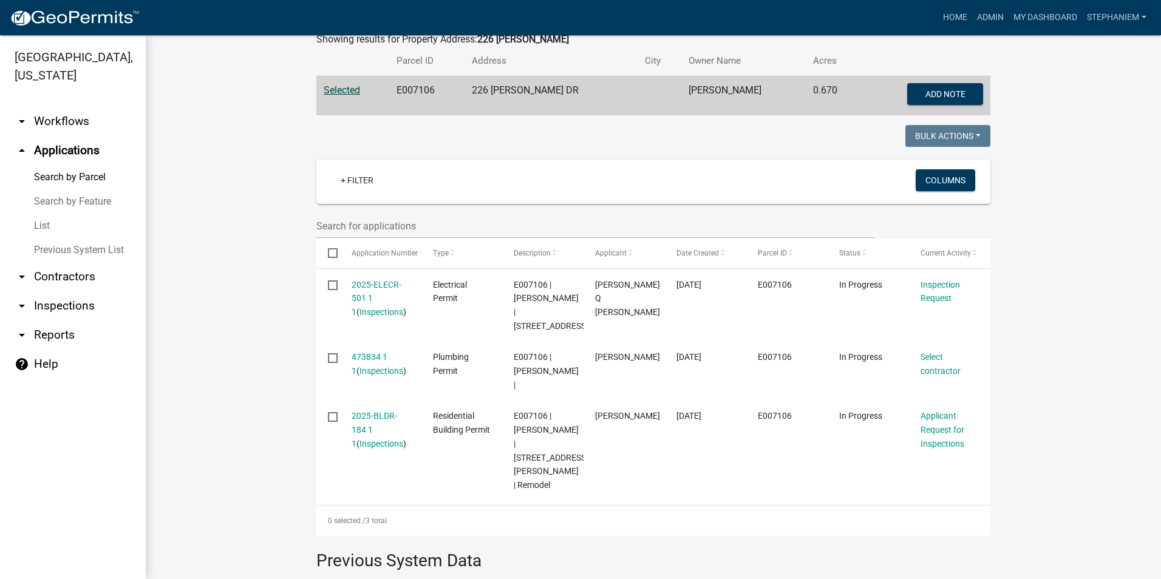
scroll to position [243, 0]
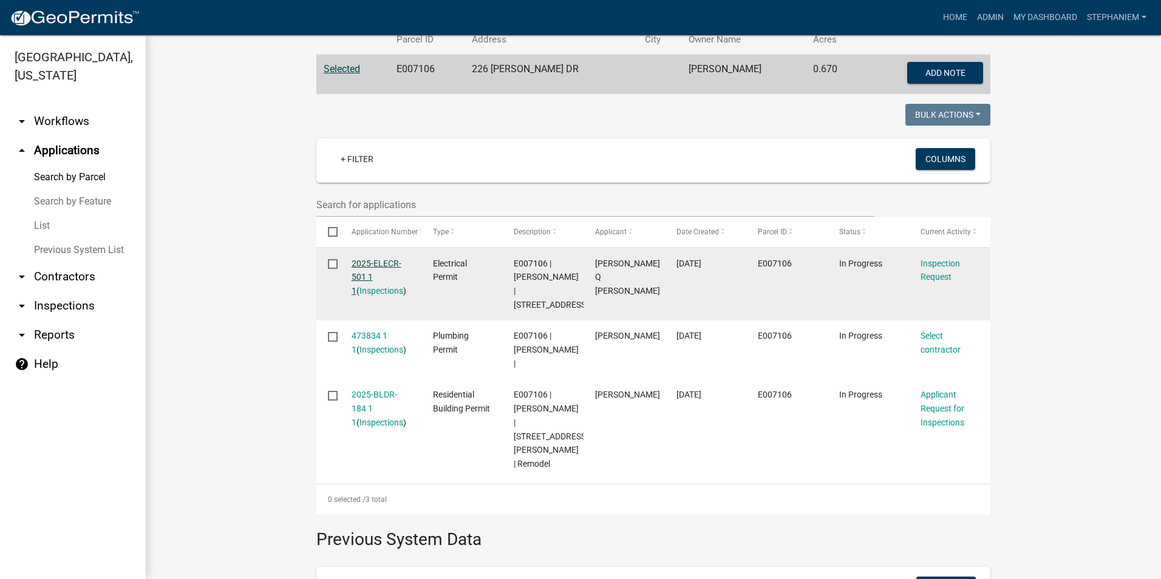
click at [359, 276] on link "2025-ELECR-501 1 1" at bounding box center [377, 278] width 50 height 38
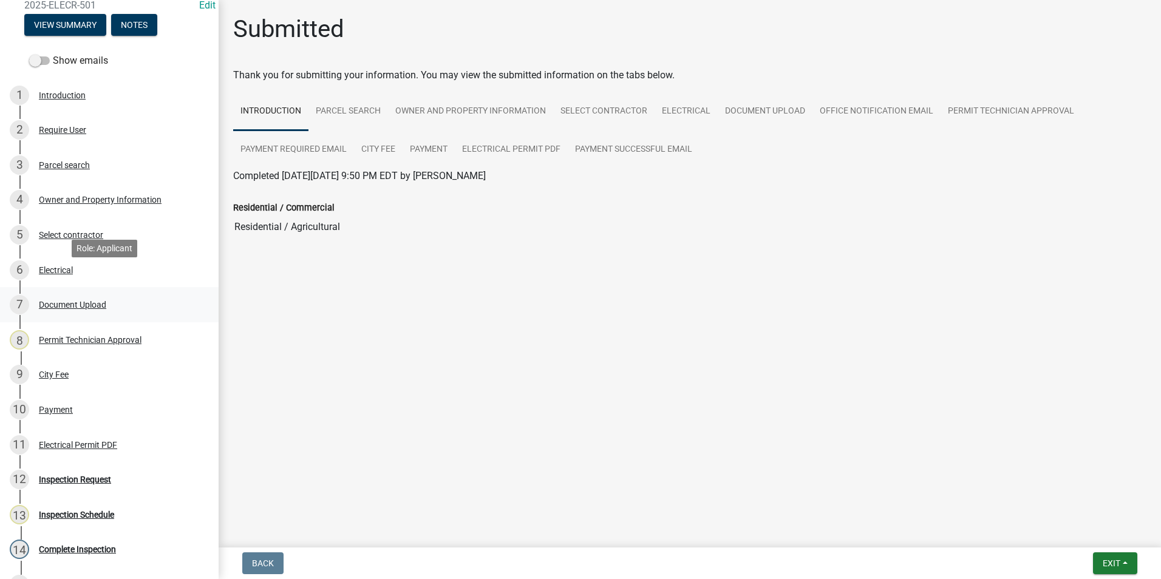
scroll to position [264, 0]
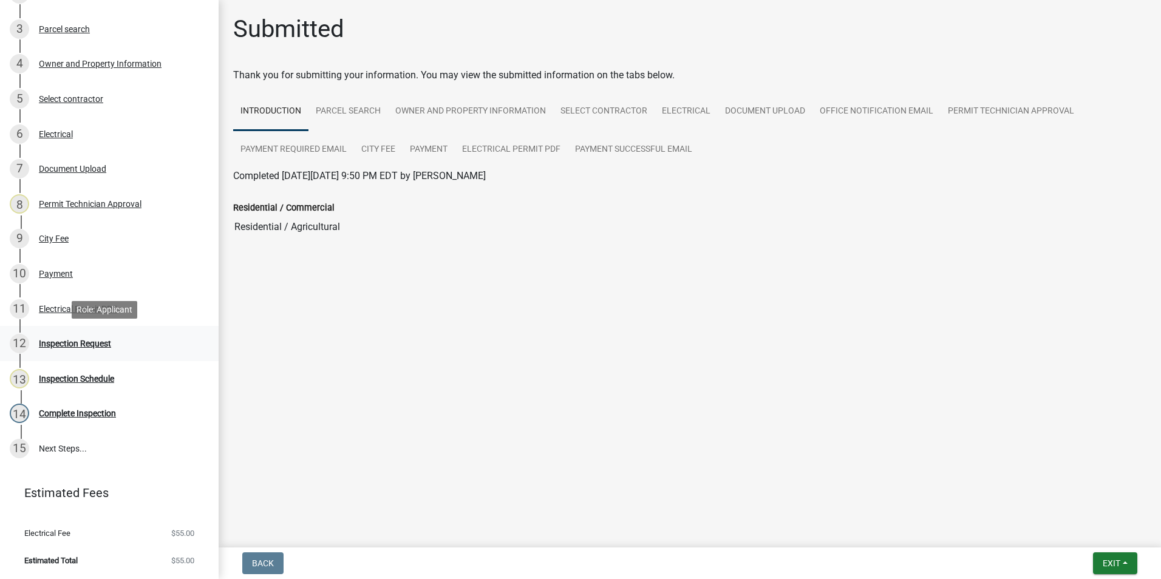
click at [99, 339] on div "Inspection Request" at bounding box center [75, 343] width 72 height 9
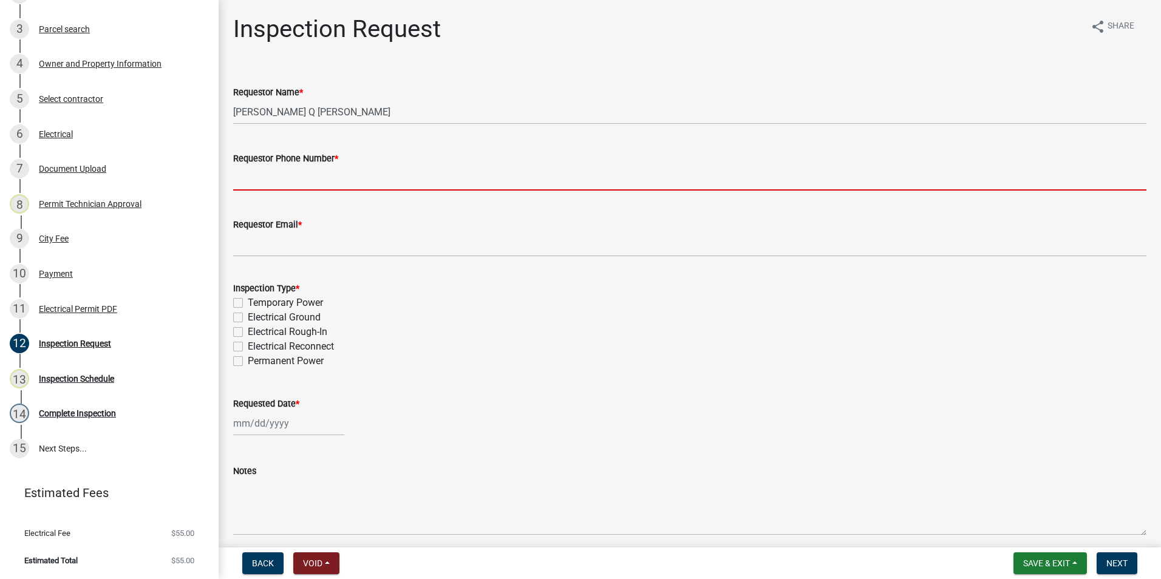
click at [306, 185] on input "Requestor Phone Number *" at bounding box center [689, 178] width 913 height 25
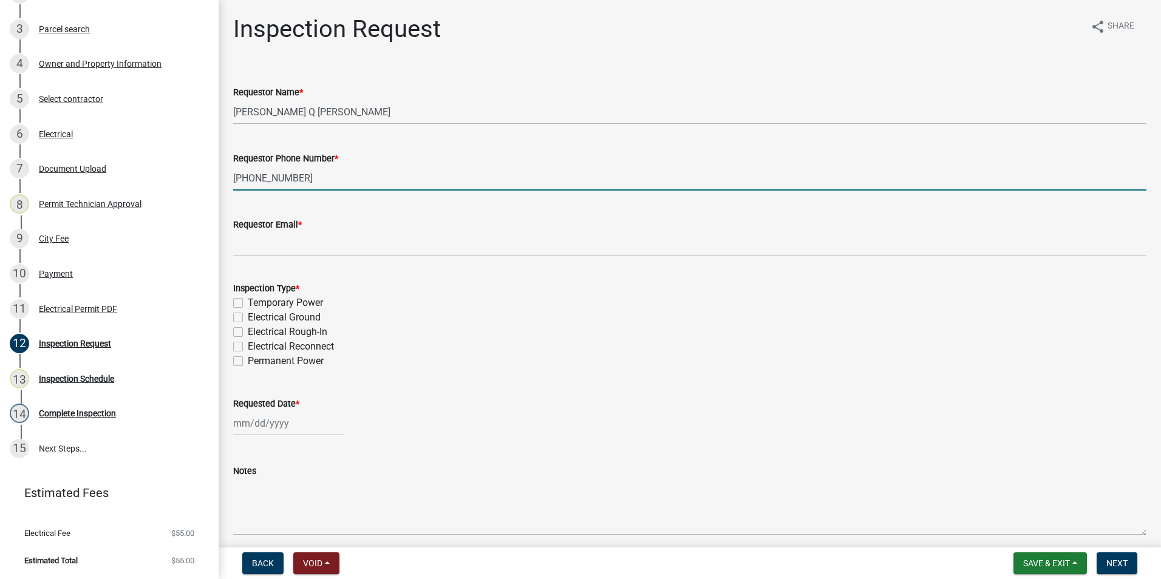
type input "404-597-7446"
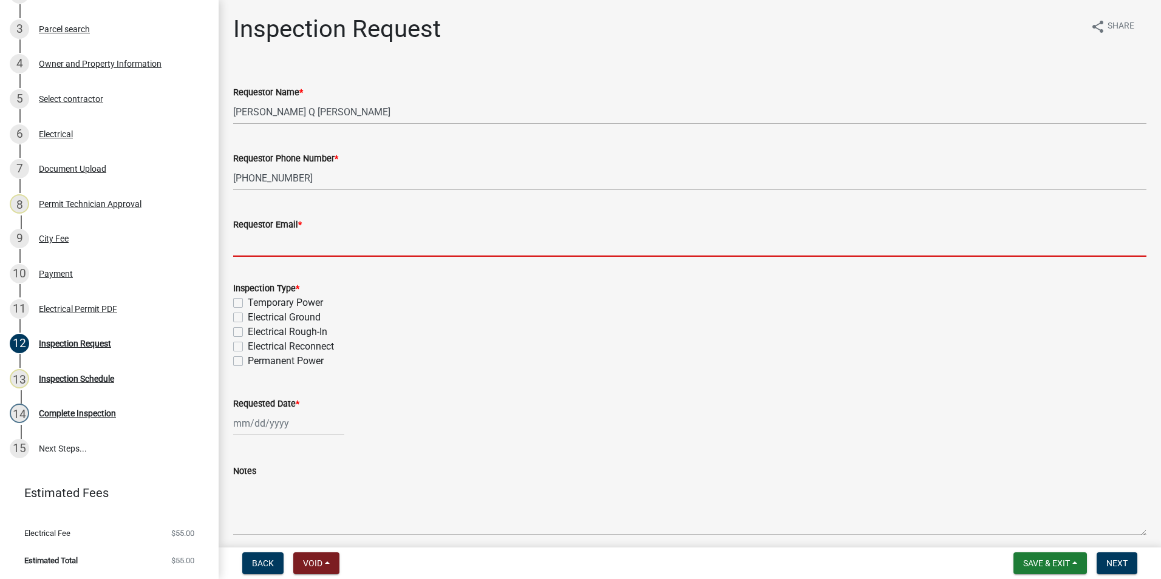
click at [295, 253] on input "Requestor Email *" at bounding box center [689, 244] width 913 height 25
click at [465, 462] on div "Notes" at bounding box center [689, 491] width 913 height 89
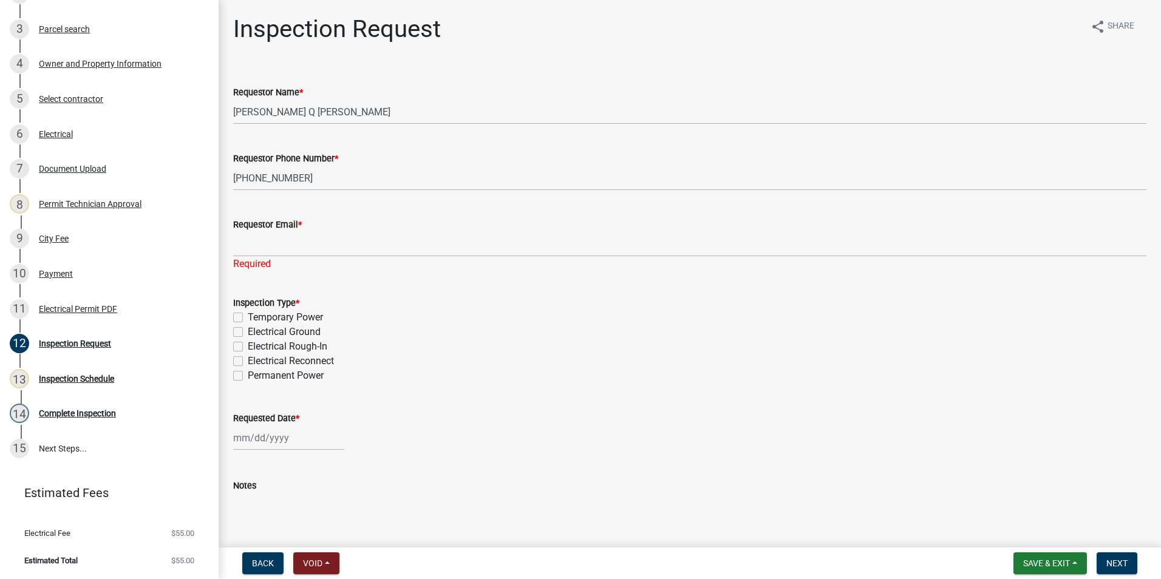
click at [248, 359] on label "Electrical Reconnect" at bounding box center [291, 361] width 86 height 15
click at [248, 359] on input "Electrical Reconnect" at bounding box center [252, 358] width 8 height 8
checkbox input "true"
checkbox input "false"
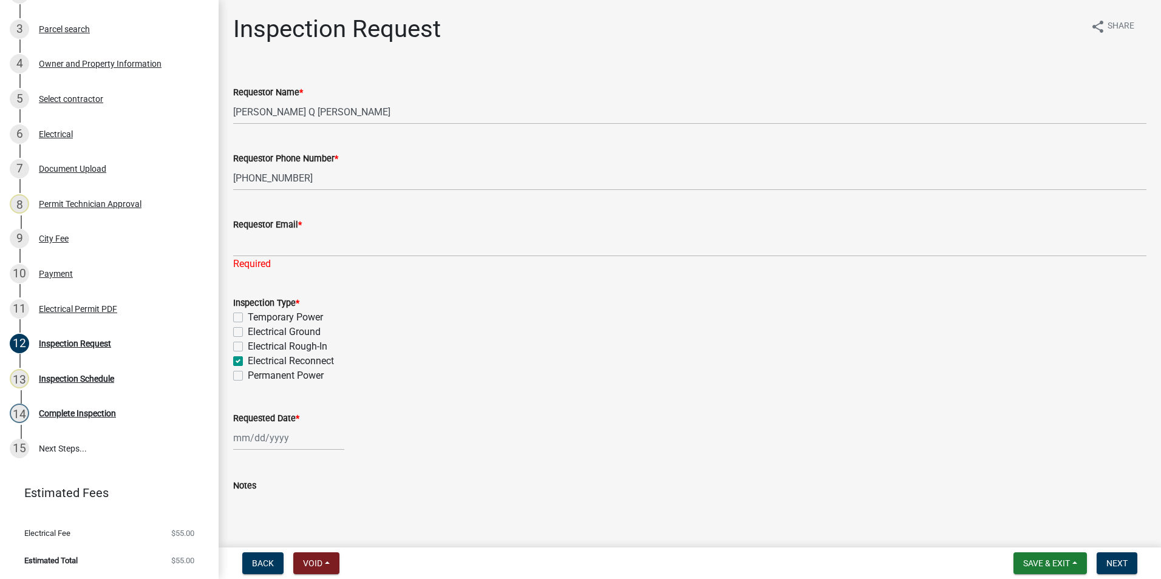
checkbox input "false"
checkbox input "true"
checkbox input "false"
select select "9"
select select "2025"
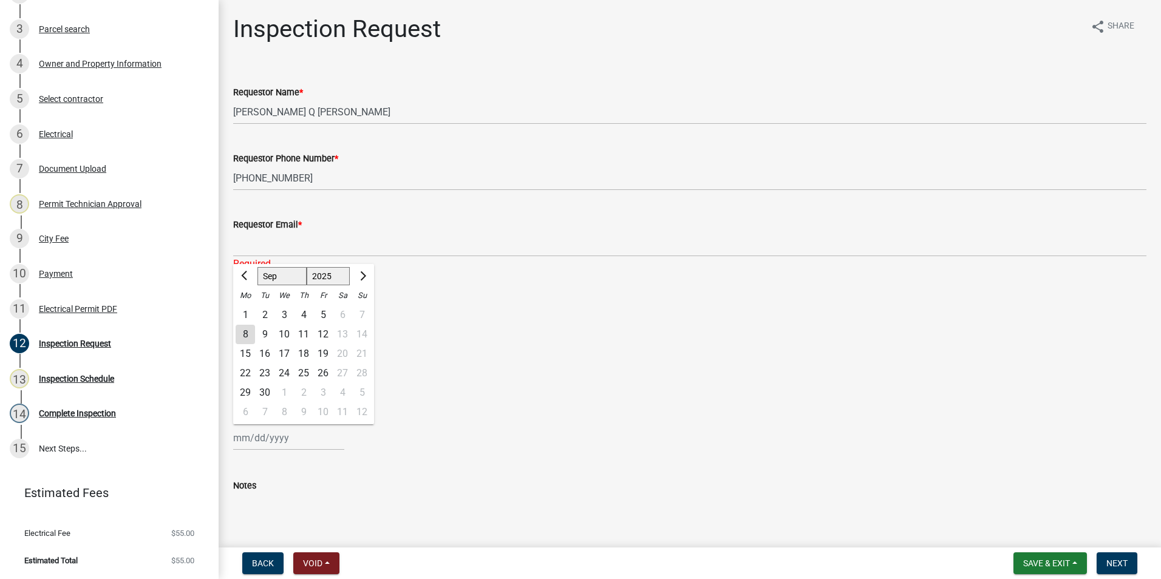
drag, startPoint x: 286, startPoint y: 435, endPoint x: 280, endPoint y: 460, distance: 25.6
click at [286, 435] on div "Jan Feb Mar Apr May Jun Jul Aug Sep Oct Nov Dec 1525 1526 1527 1528 1529 1530 1…" at bounding box center [288, 438] width 111 height 25
click at [244, 330] on div "8" at bounding box center [245, 334] width 19 height 19
type input "[DATE]"
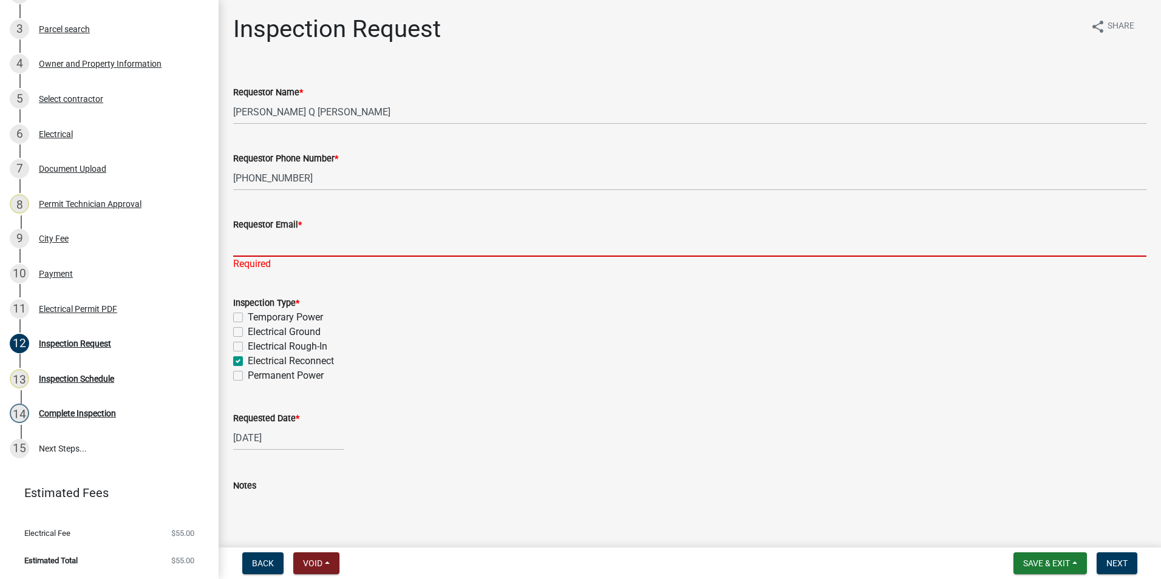
click at [337, 239] on input "Requestor Email *" at bounding box center [689, 244] width 913 height 25
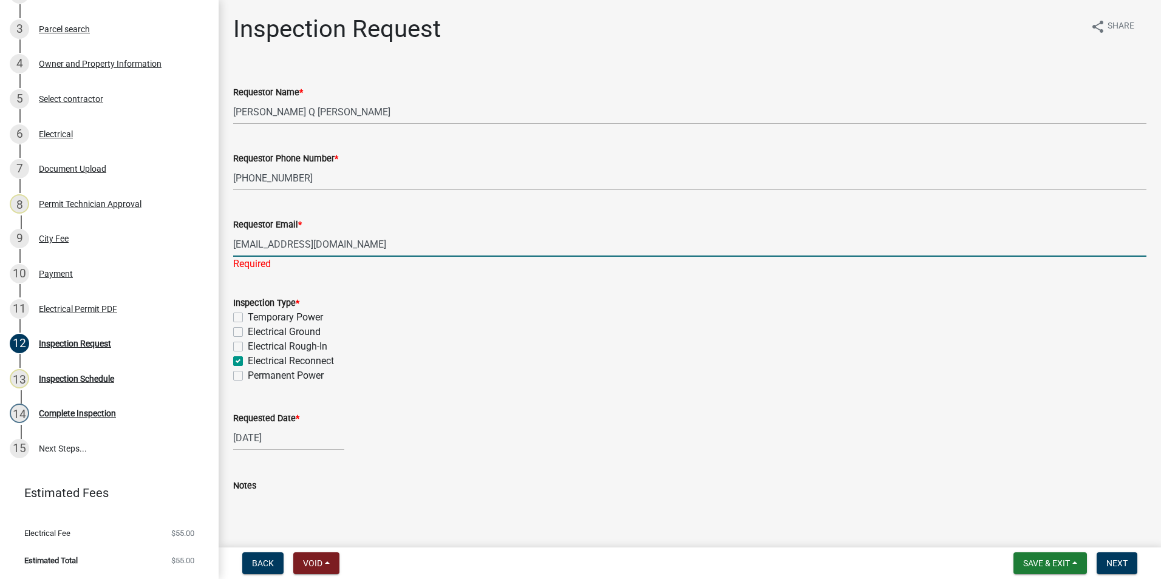
type input "owenawalker@aol.com"
click at [565, 444] on wm-data-entity-input "Requested Date * 09/08/2025" at bounding box center [689, 427] width 913 height 67
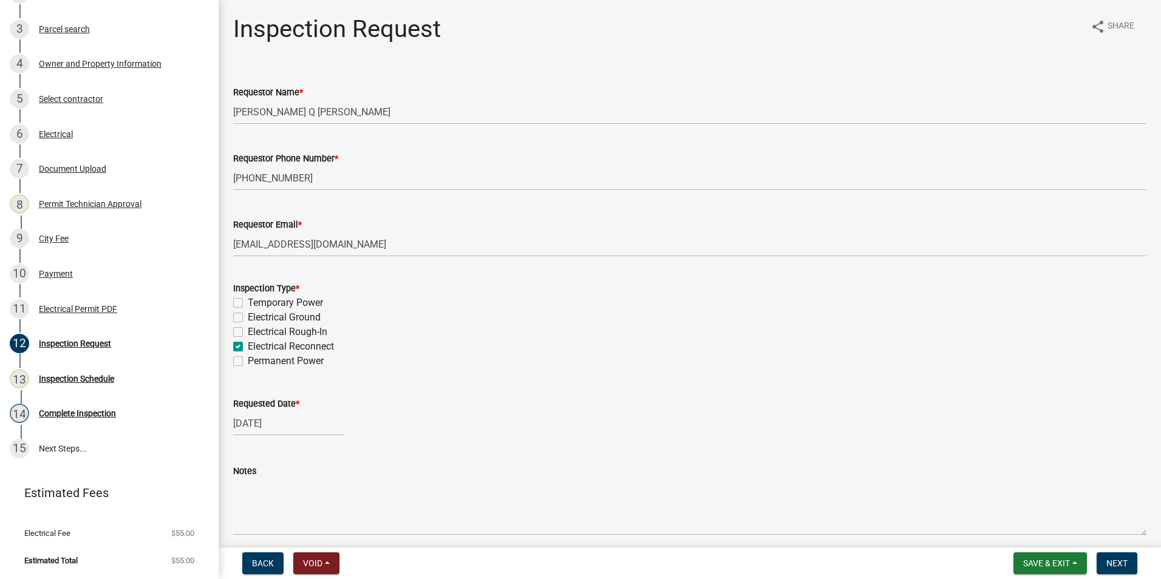
scroll to position [50, 0]
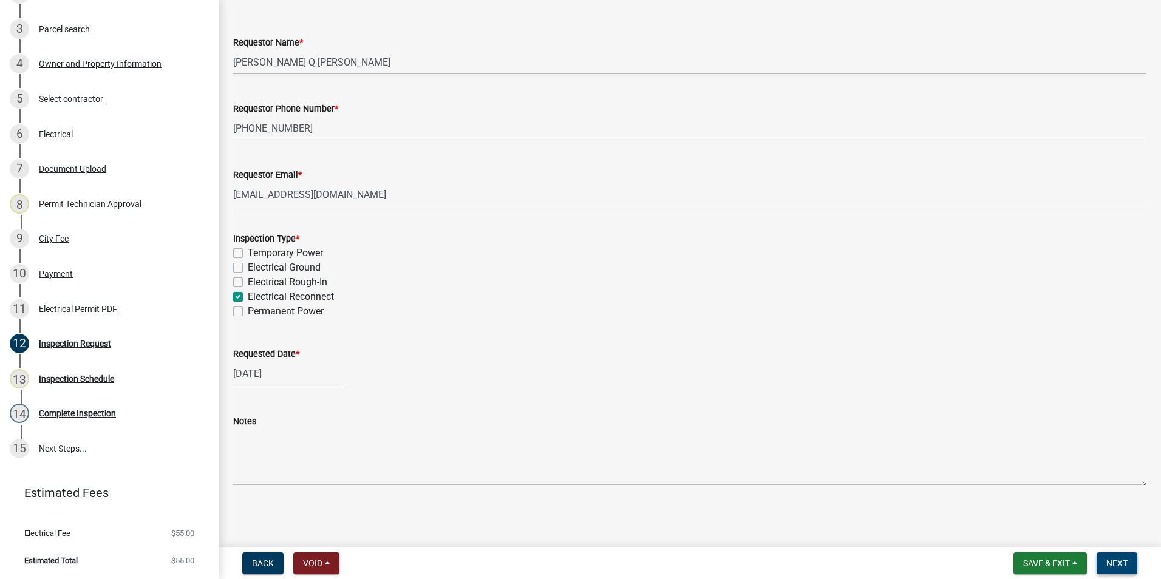
click at [1116, 562] on span "Next" at bounding box center [1116, 564] width 21 height 10
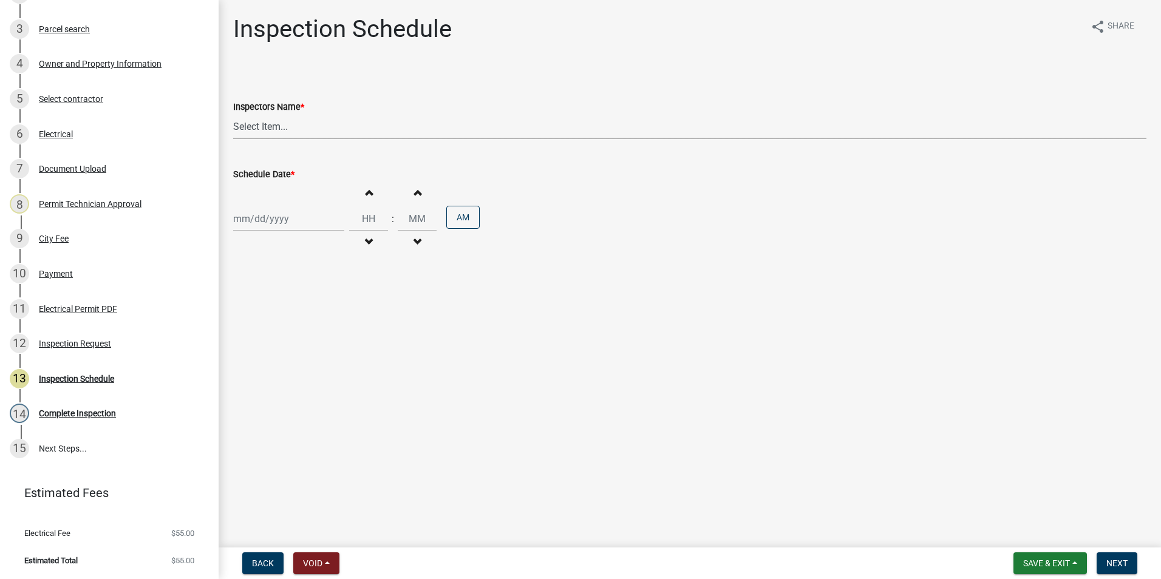
click at [276, 133] on select "Select Item... mrivera (Michele Rivera) StephanieM (Stephanie Morris ) QGrissom…" at bounding box center [689, 126] width 913 height 25
select select "07642ab0-564c-47bb-824b-0ccf2da83593"
click at [233, 114] on select "Select Item... mrivera (Michele Rivera) StephanieM (Stephanie Morris ) QGrissom…" at bounding box center [689, 126] width 913 height 25
click at [267, 203] on div "Increment hours Decrement hours : Increment minutes Decrement minutes AM" at bounding box center [689, 219] width 913 height 75
click at [260, 231] on div "Increment hours Decrement hours : Increment minutes Decrement minutes AM" at bounding box center [689, 219] width 913 height 75
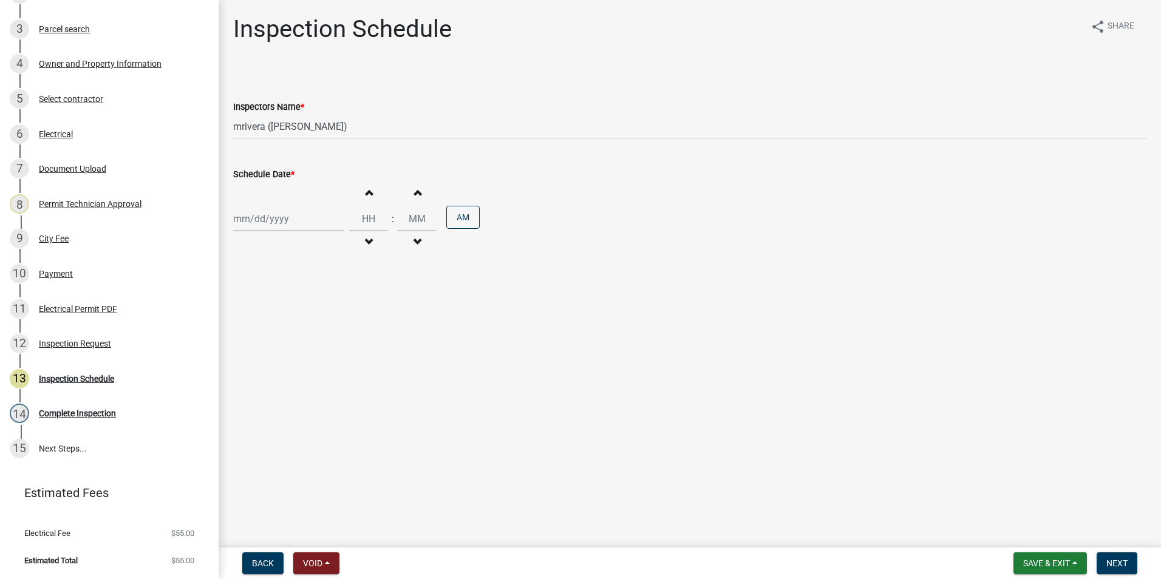
click at [264, 214] on div at bounding box center [288, 218] width 111 height 25
select select "9"
select select "2025"
click at [270, 302] on div "9" at bounding box center [264, 302] width 19 height 19
type input "09/09/2025"
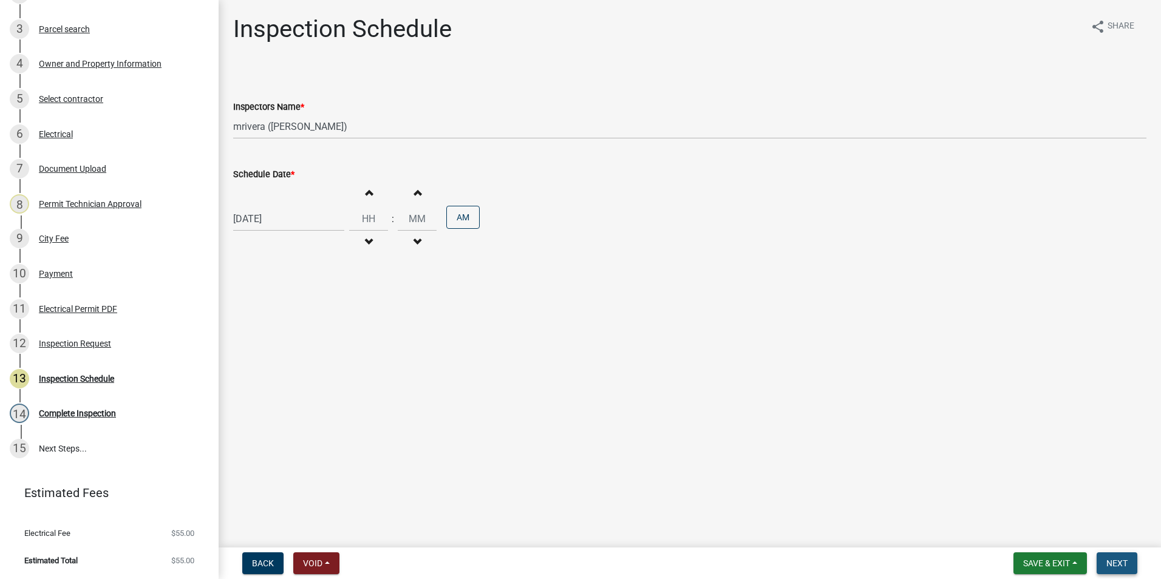
click at [1124, 556] on button "Next" at bounding box center [1117, 564] width 41 height 22
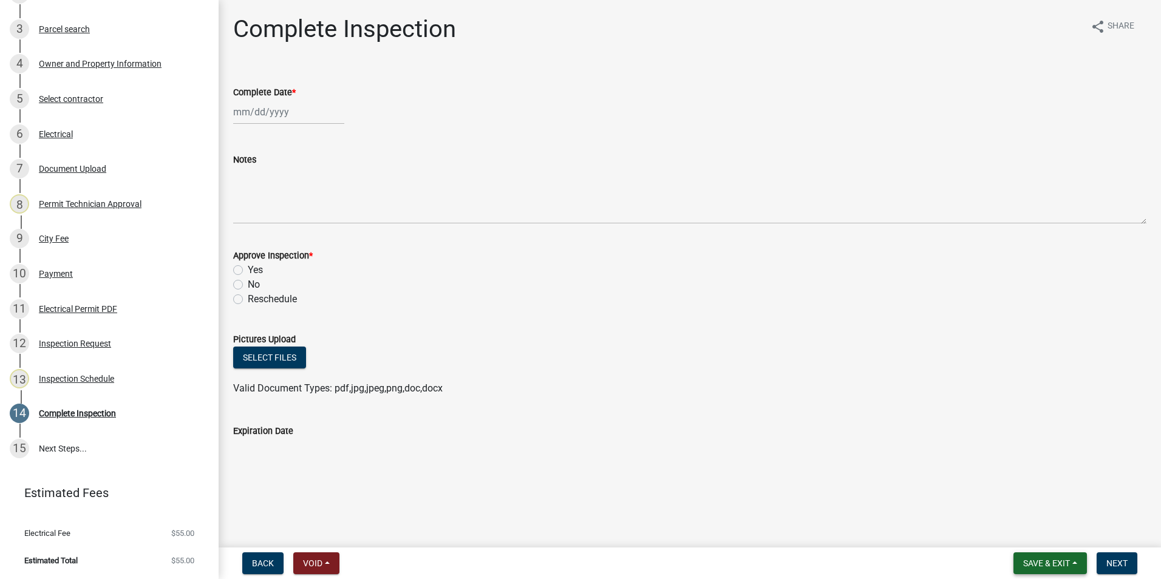
click at [1030, 565] on span "Save & Exit" at bounding box center [1046, 564] width 47 height 10
click at [1032, 536] on button "Save & Exit" at bounding box center [1038, 531] width 97 height 29
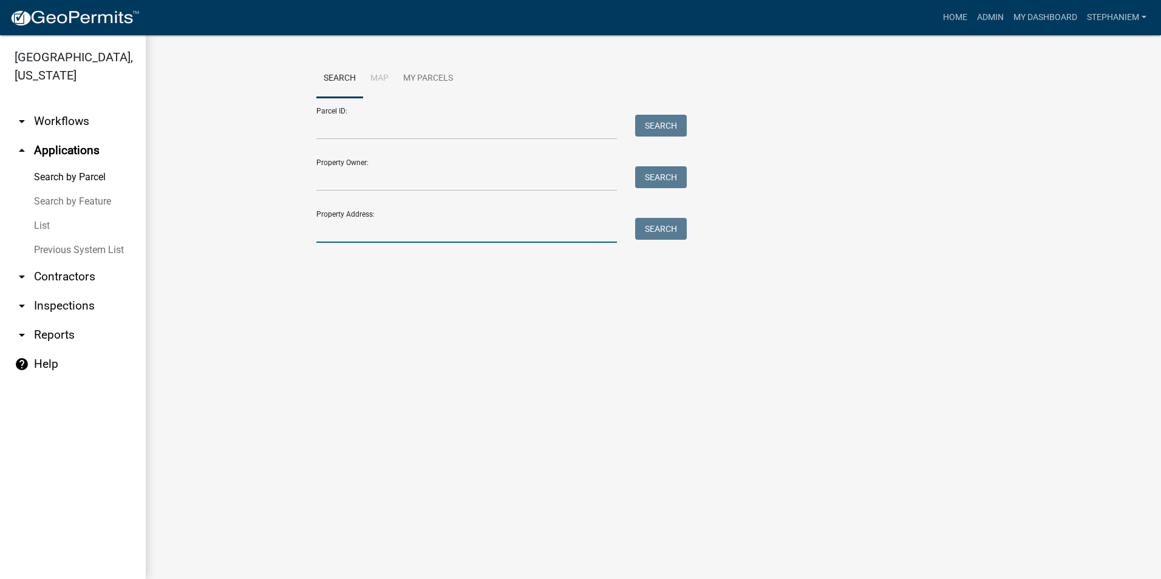
click at [331, 236] on input "Property Address:" at bounding box center [466, 230] width 301 height 25
type input "226 Alice Walker"
click at [641, 226] on button "Search" at bounding box center [661, 229] width 52 height 22
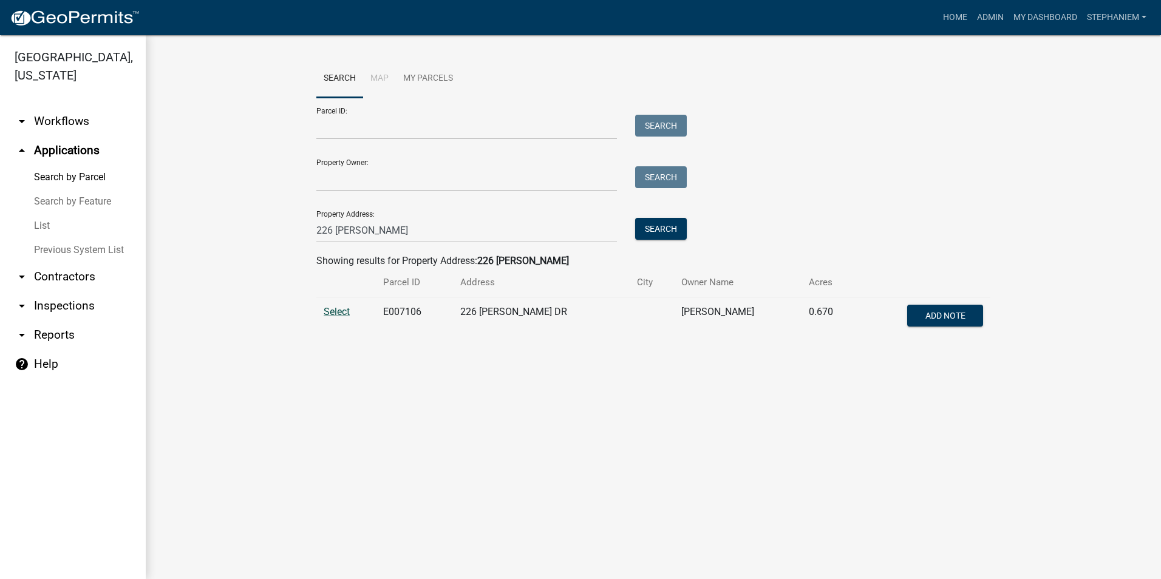
click at [340, 311] on span "Select" at bounding box center [337, 312] width 26 height 12
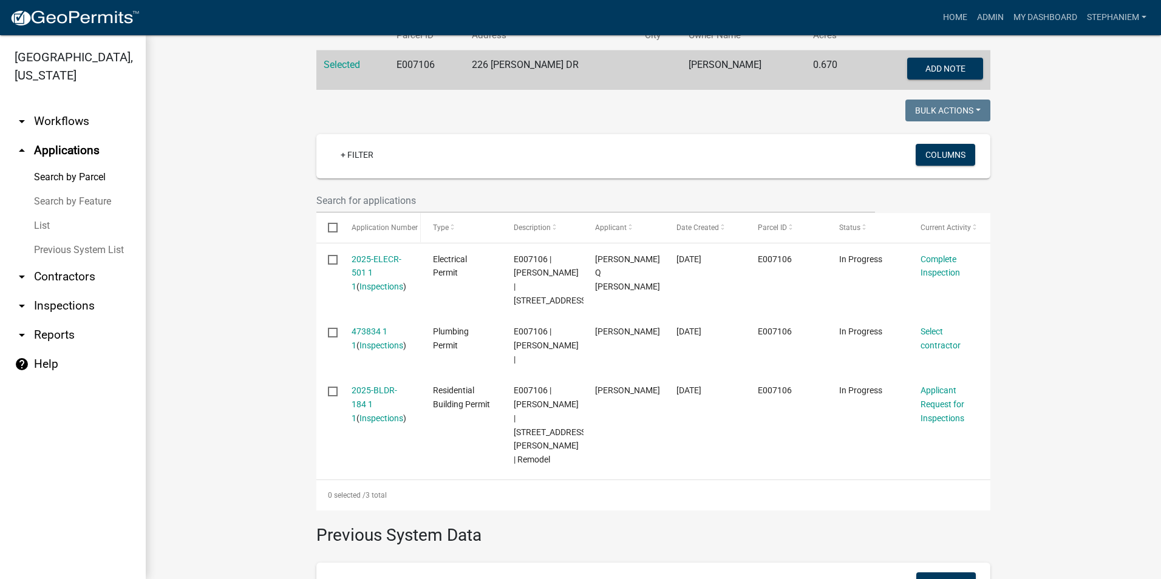
scroll to position [230, 0]
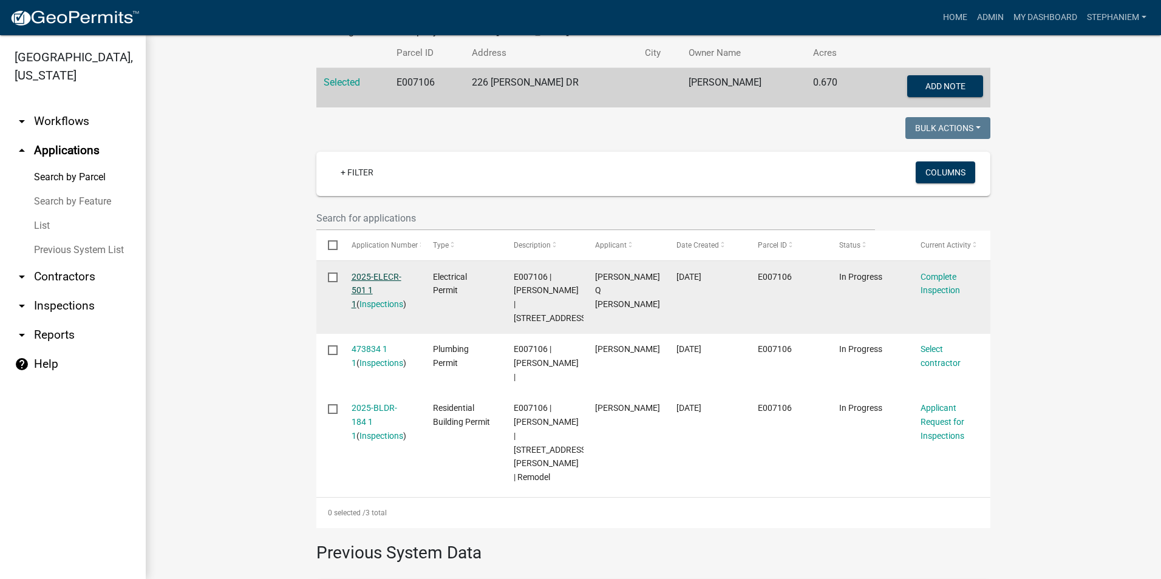
click at [381, 279] on link "2025-ELECR-501 1 1" at bounding box center [377, 291] width 50 height 38
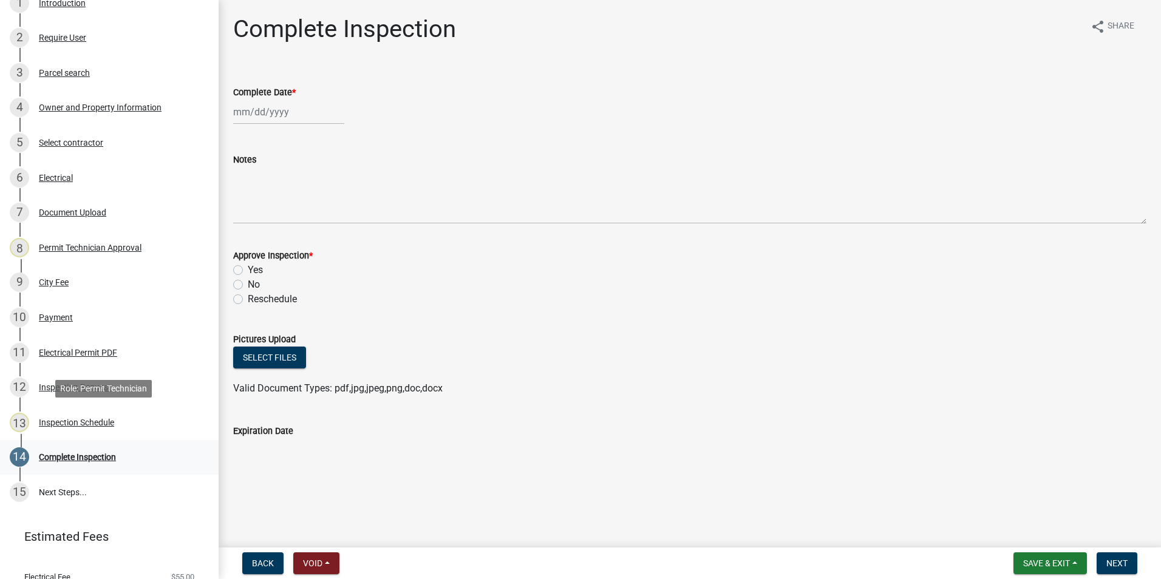
scroll to position [264, 0]
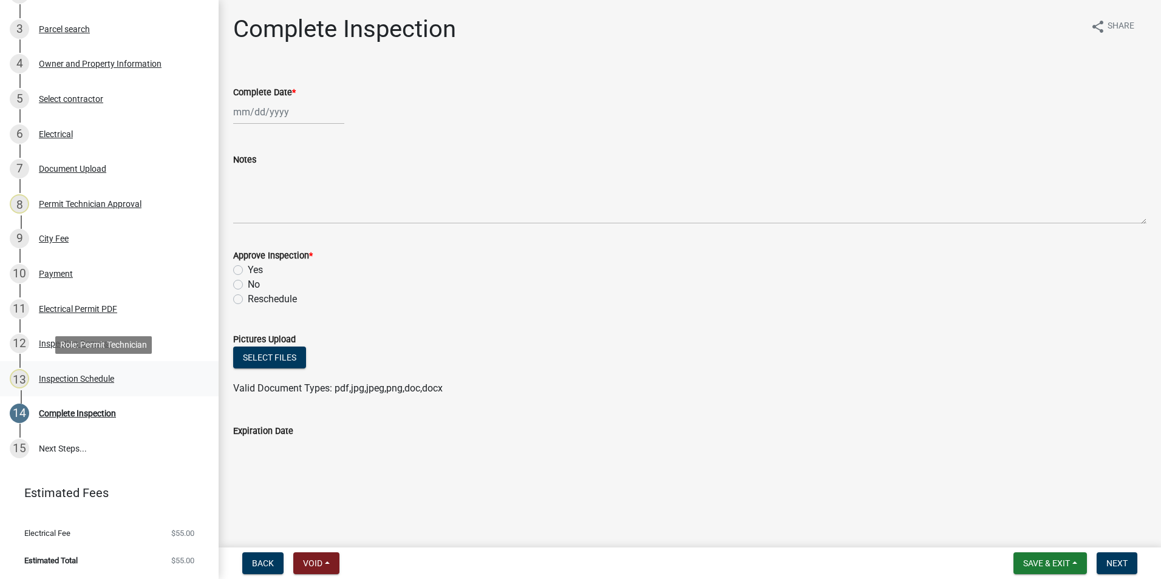
click at [141, 383] on div "13 Inspection Schedule" at bounding box center [104, 378] width 189 height 19
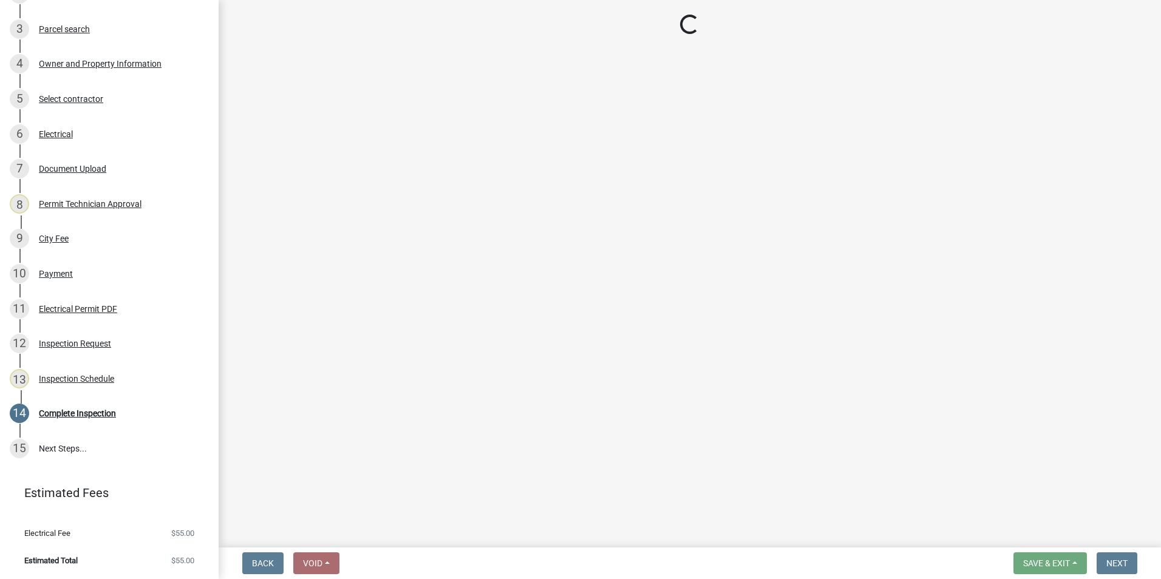
select select "07642ab0-564c-47bb-824b-0ccf2da83593"
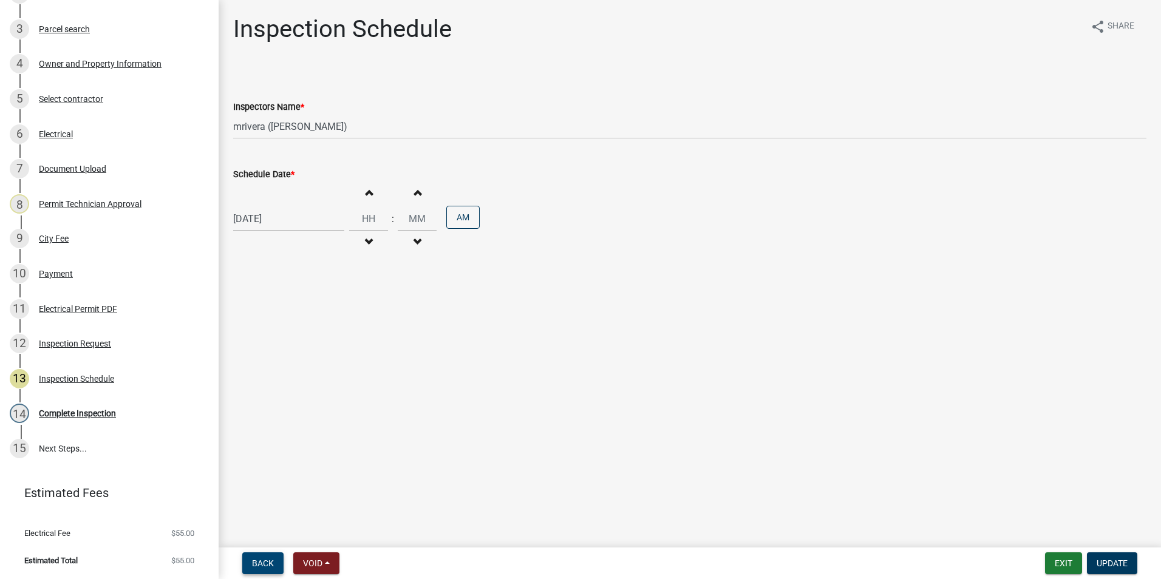
click at [266, 563] on span "Back" at bounding box center [263, 564] width 22 height 10
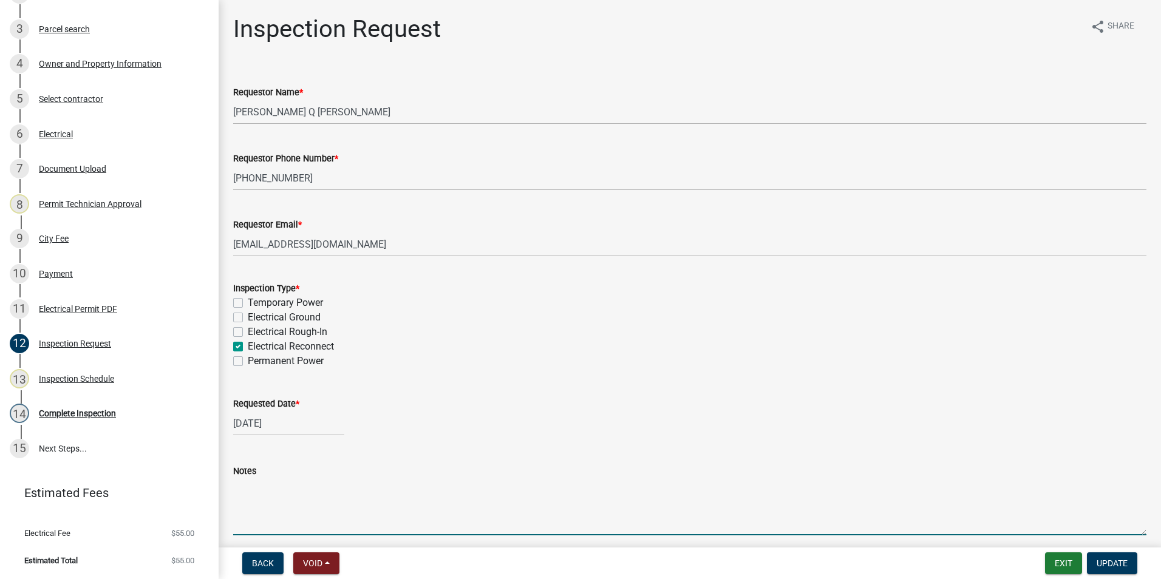
click at [322, 494] on textarea "Notes" at bounding box center [689, 506] width 913 height 57
type textarea "No one will be there. Completed Ramp and covered one ground rod. You can follow…"
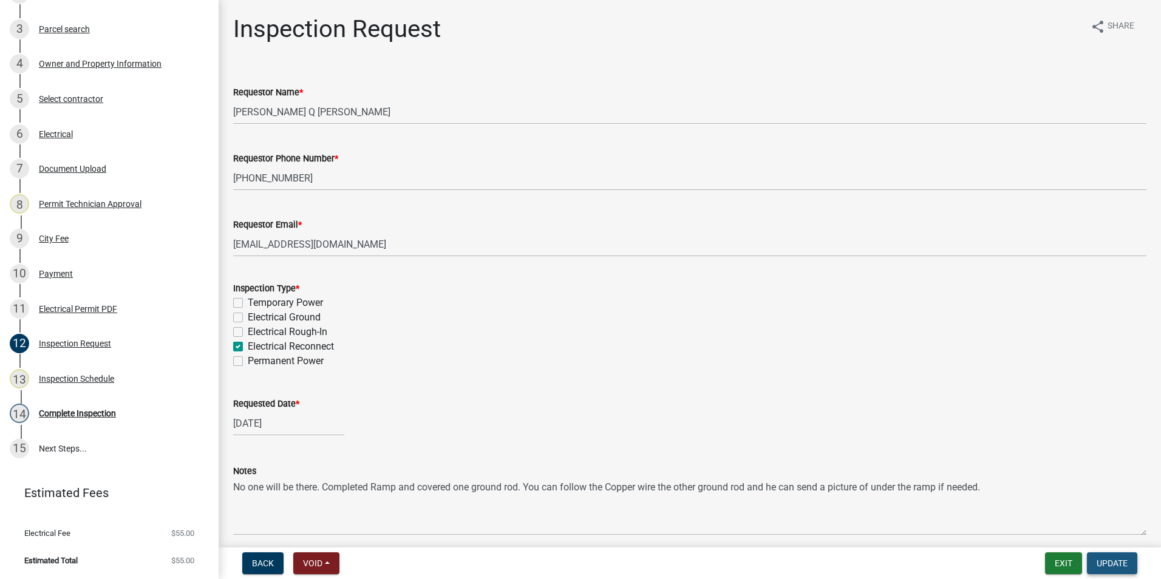
click at [1107, 563] on span "Update" at bounding box center [1112, 564] width 31 height 10
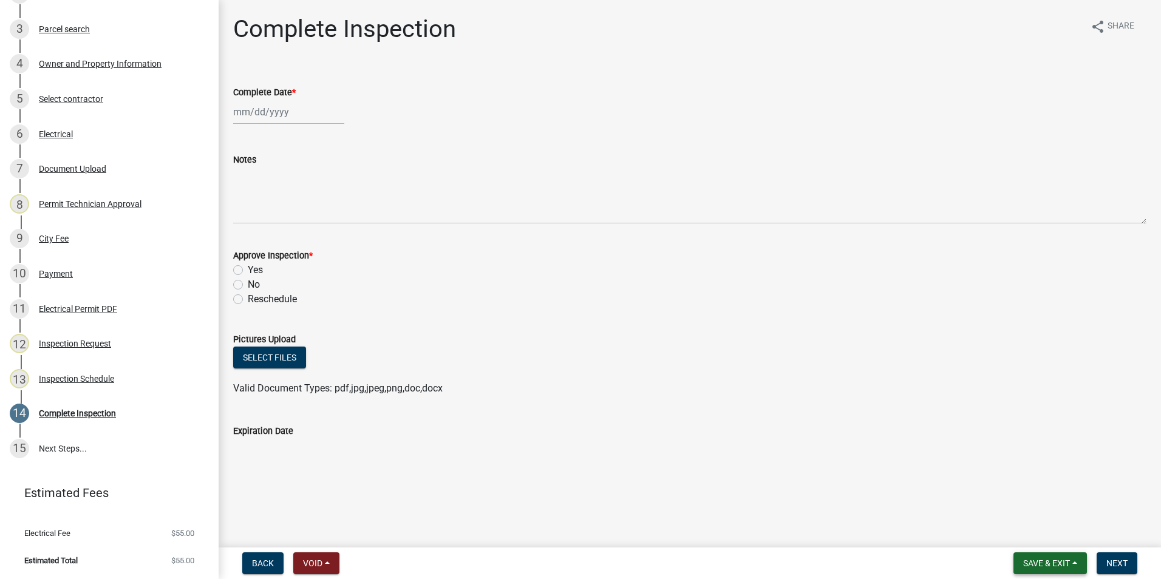
click at [1041, 566] on span "Save & Exit" at bounding box center [1046, 564] width 47 height 10
click at [1034, 533] on button "Save & Exit" at bounding box center [1038, 531] width 97 height 29
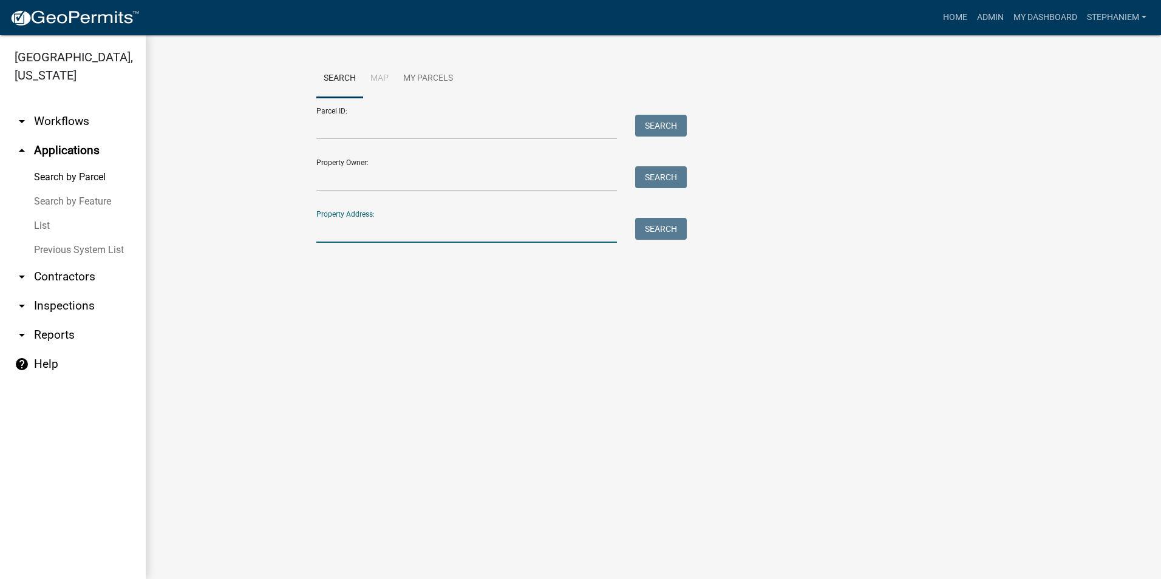
click at [370, 230] on input "Property Address:" at bounding box center [466, 230] width 301 height 25
type input "226 Alice Walker"
click at [661, 227] on button "Search" at bounding box center [661, 229] width 52 height 22
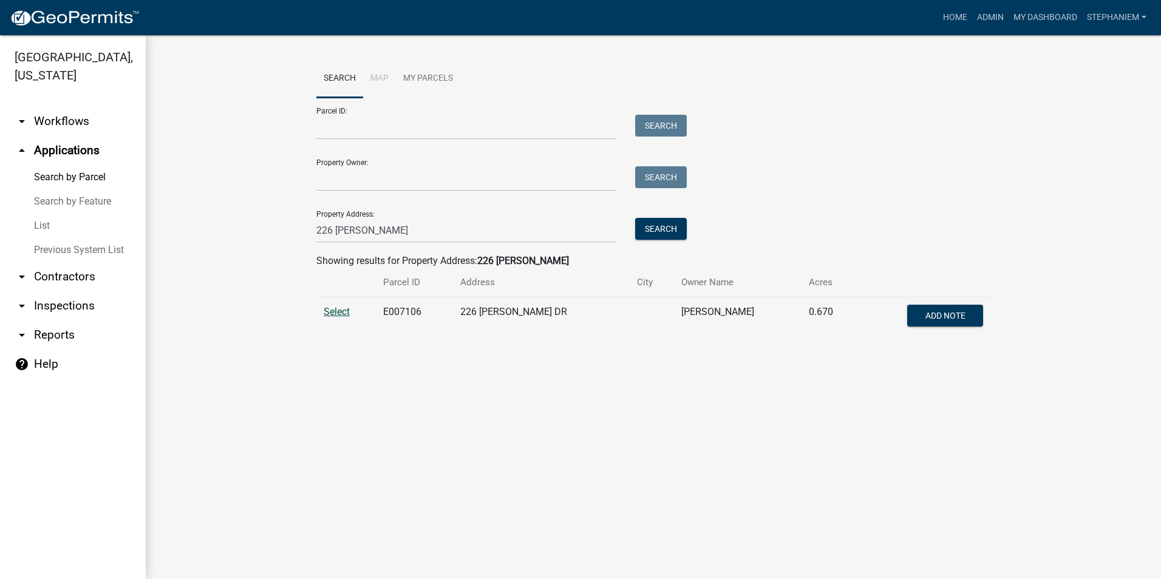
click at [333, 313] on span "Select" at bounding box center [337, 312] width 26 height 12
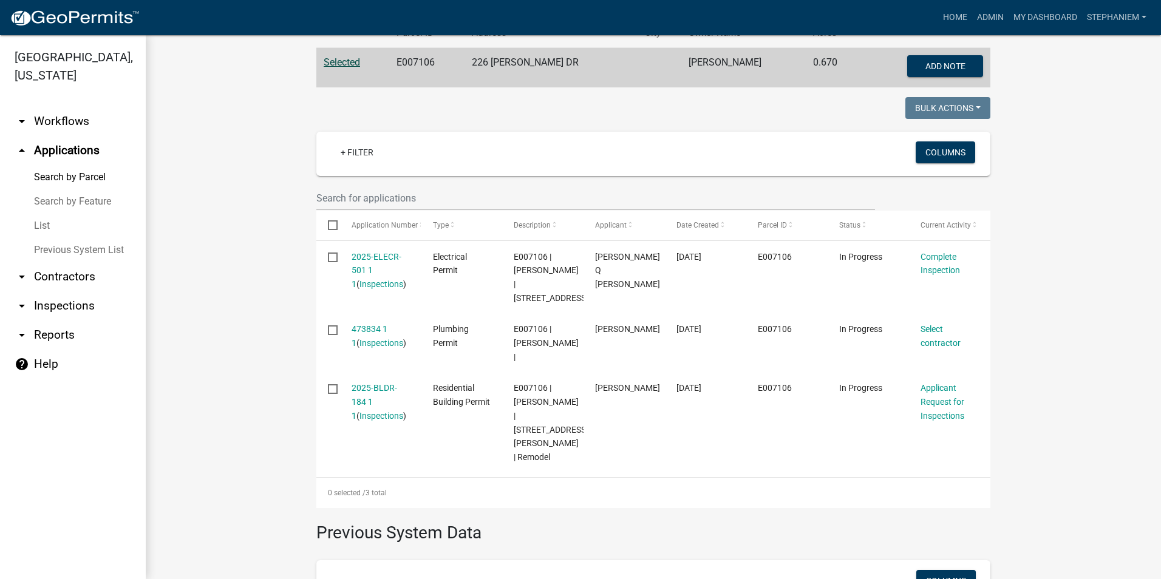
scroll to position [304, 0]
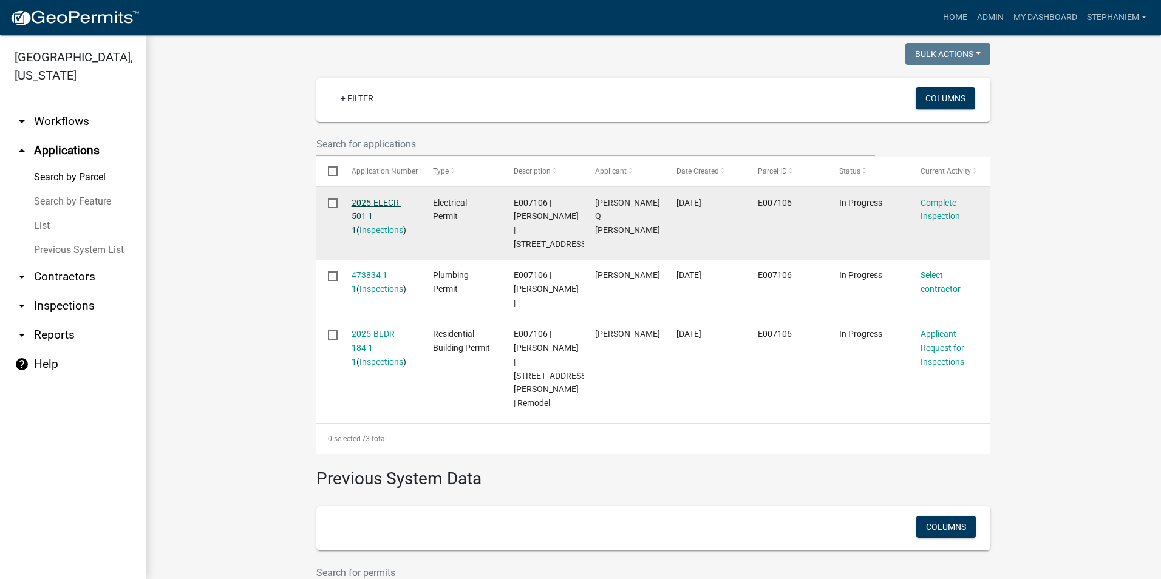
click at [364, 206] on link "2025-ELECR-501 1 1" at bounding box center [377, 217] width 50 height 38
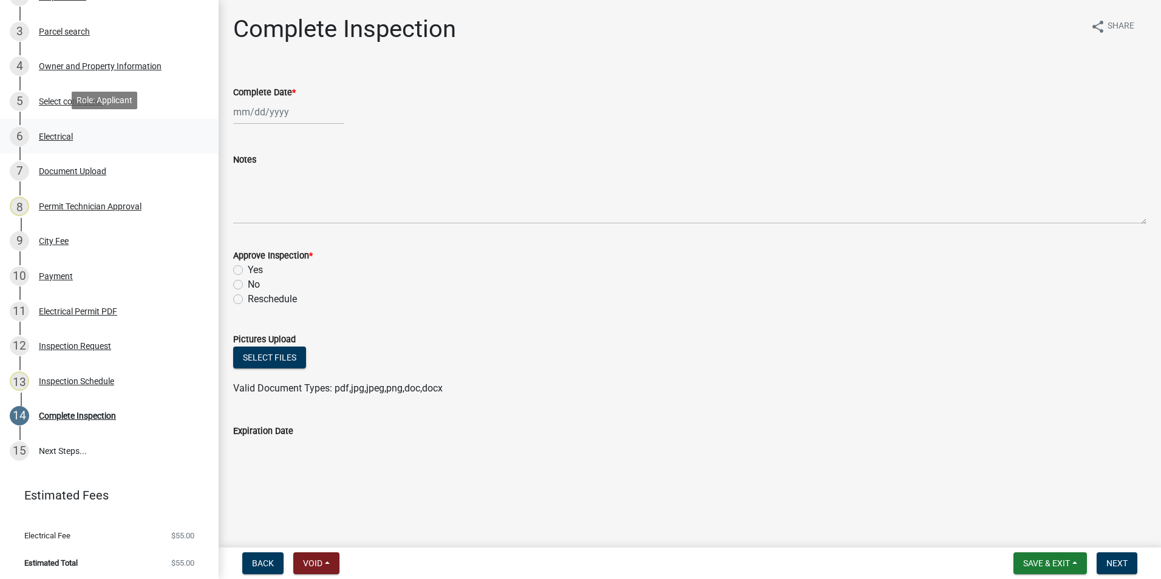
scroll to position [264, 0]
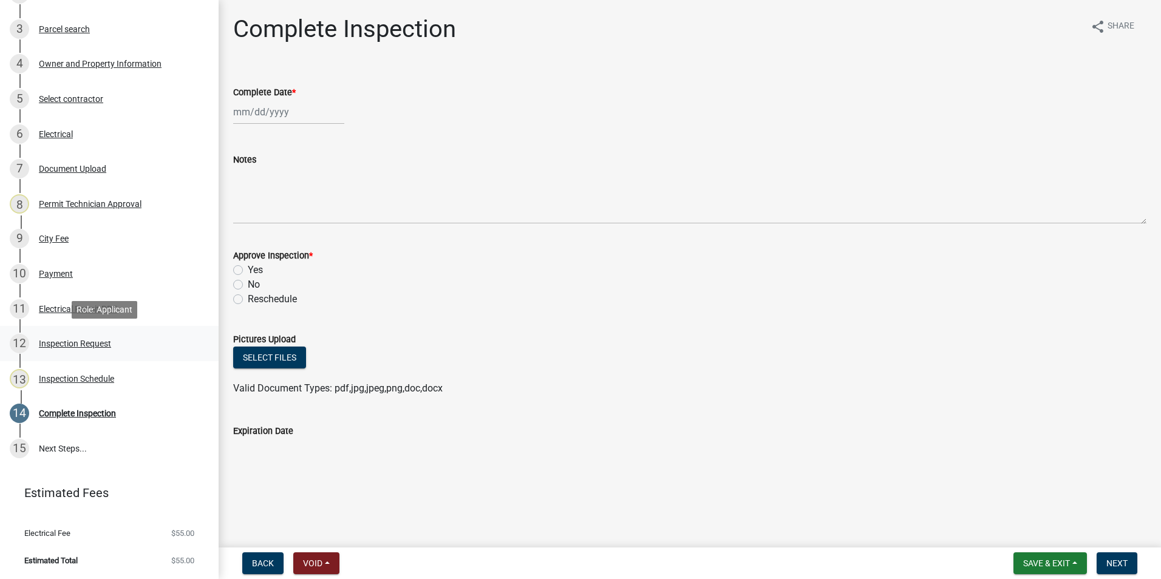
click at [119, 347] on div "12 Inspection Request" at bounding box center [104, 343] width 189 height 19
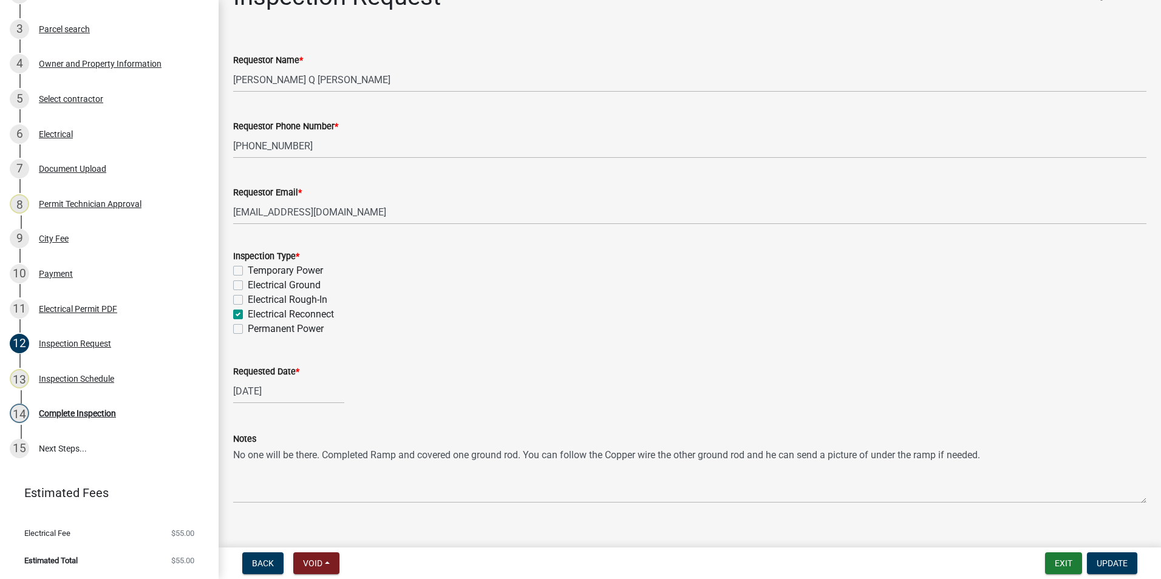
scroll to position [50, 0]
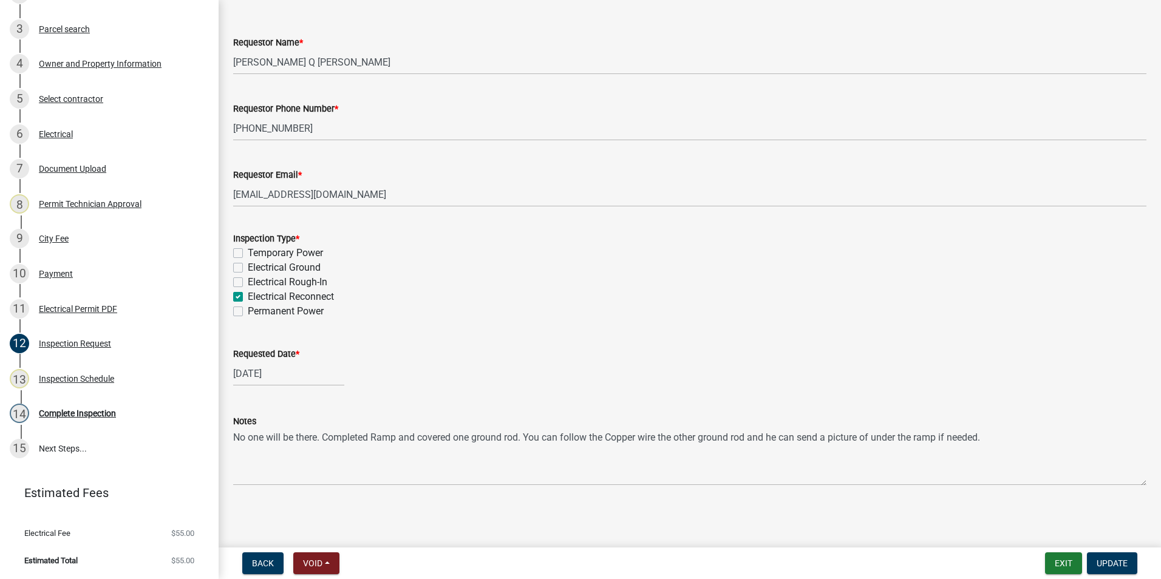
click at [231, 433] on div "Notes No one will be there. Completed Ramp and covered one ground rod. You can …" at bounding box center [689, 441] width 931 height 89
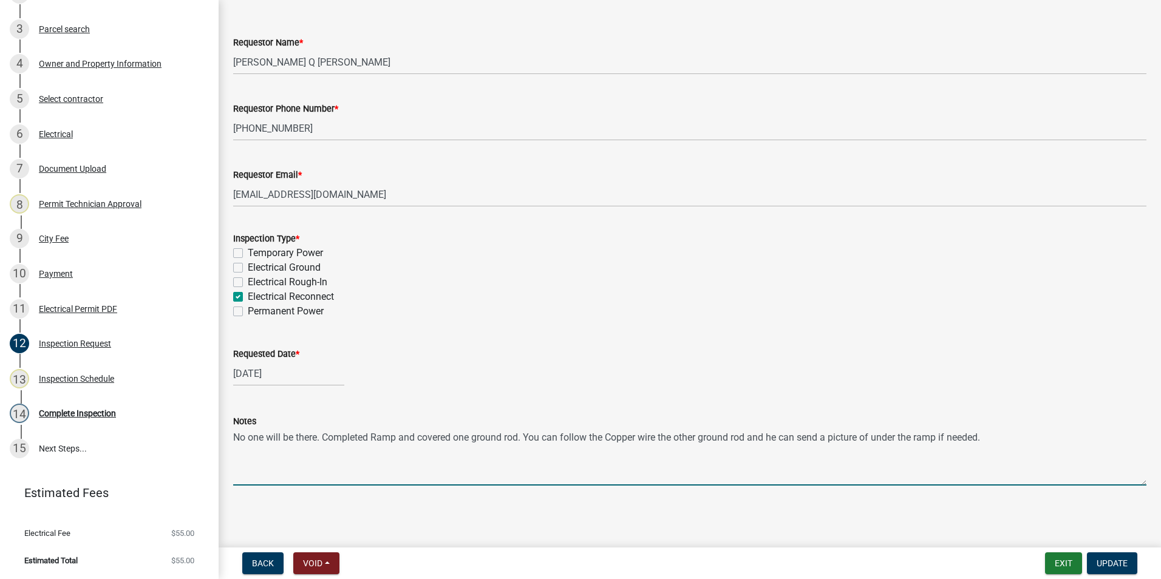
drag, startPoint x: 236, startPoint y: 435, endPoint x: 986, endPoint y: 455, distance: 750.2
click at [986, 455] on textarea "No one will be there. Completed Ramp and covered one ground rod. You can follow…" at bounding box center [689, 457] width 913 height 57
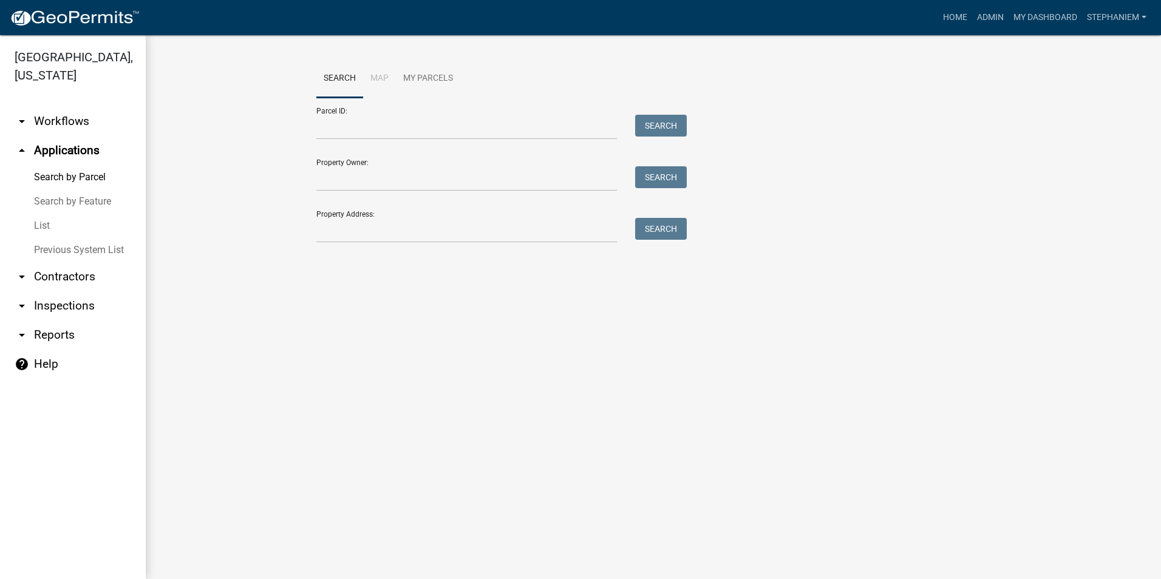
click at [50, 333] on link "arrow_drop_down Reports" at bounding box center [73, 335] width 146 height 29
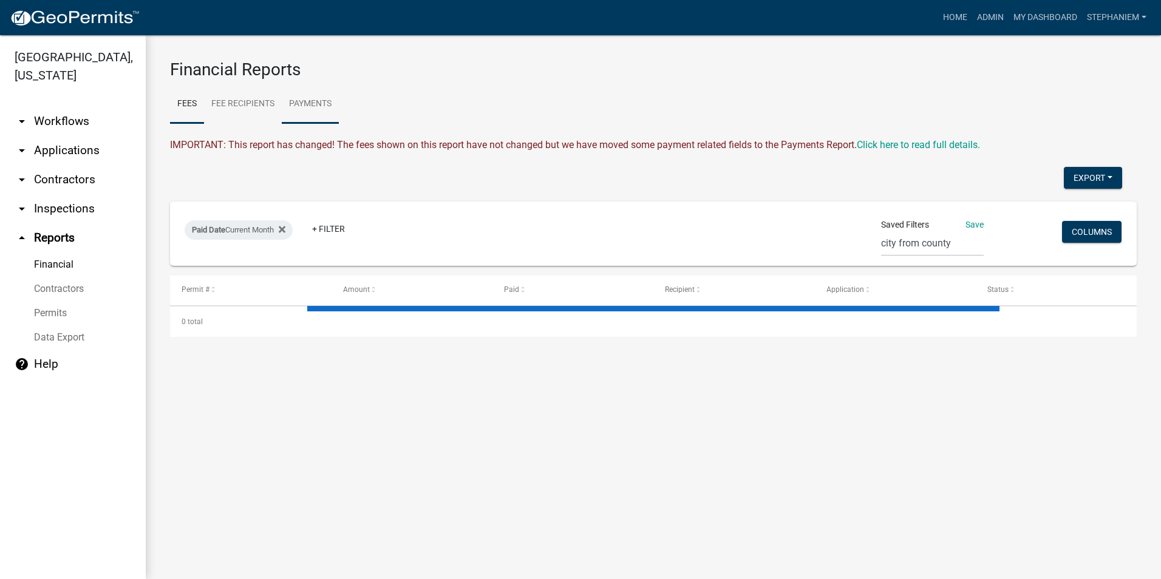
click at [291, 103] on link "Payments" at bounding box center [310, 104] width 57 height 39
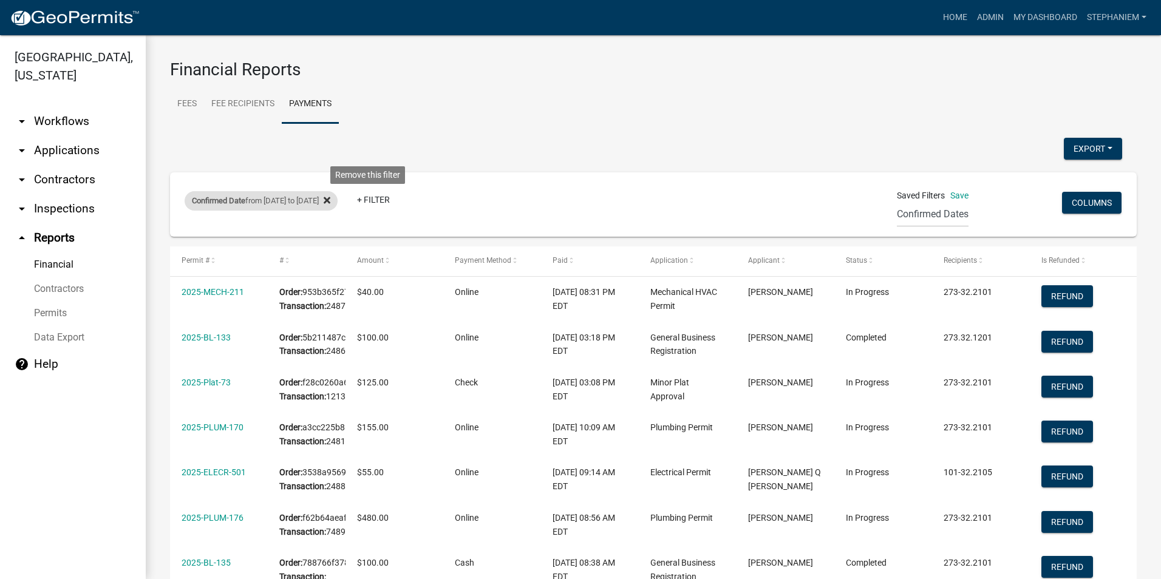
click at [330, 198] on icon at bounding box center [327, 201] width 7 height 10
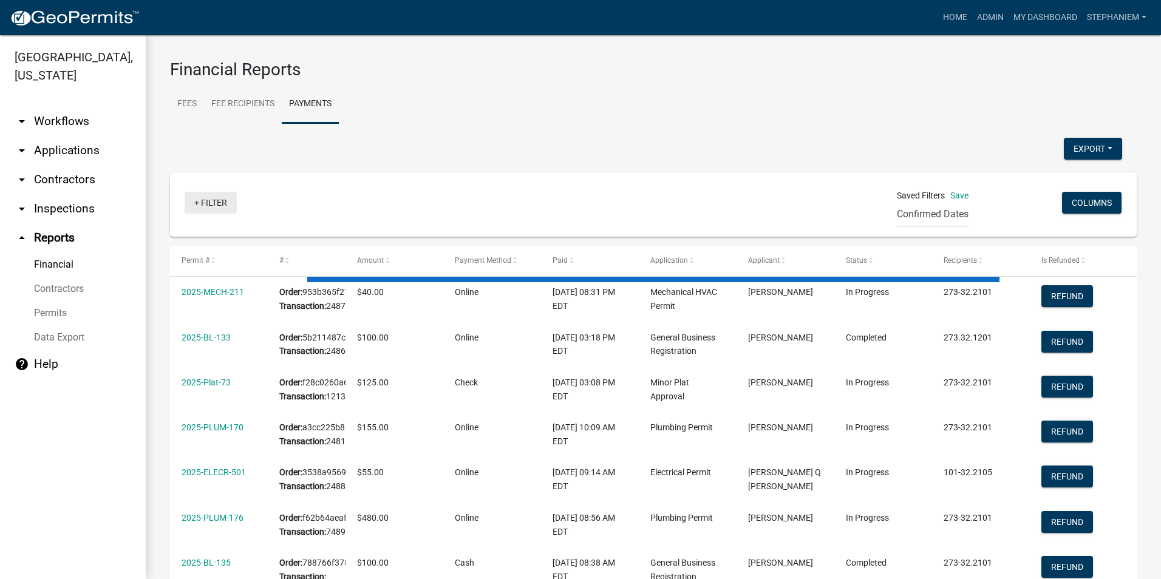
click at [195, 196] on link "+ Filter" at bounding box center [211, 203] width 52 height 22
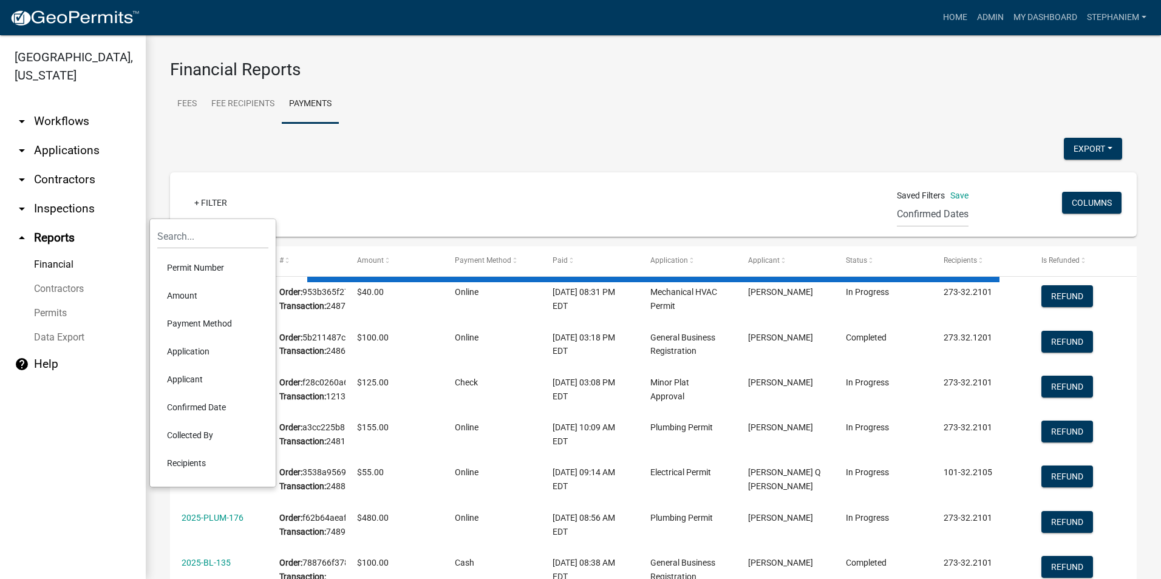
click at [199, 409] on li "Confirmed Date" at bounding box center [212, 407] width 111 height 28
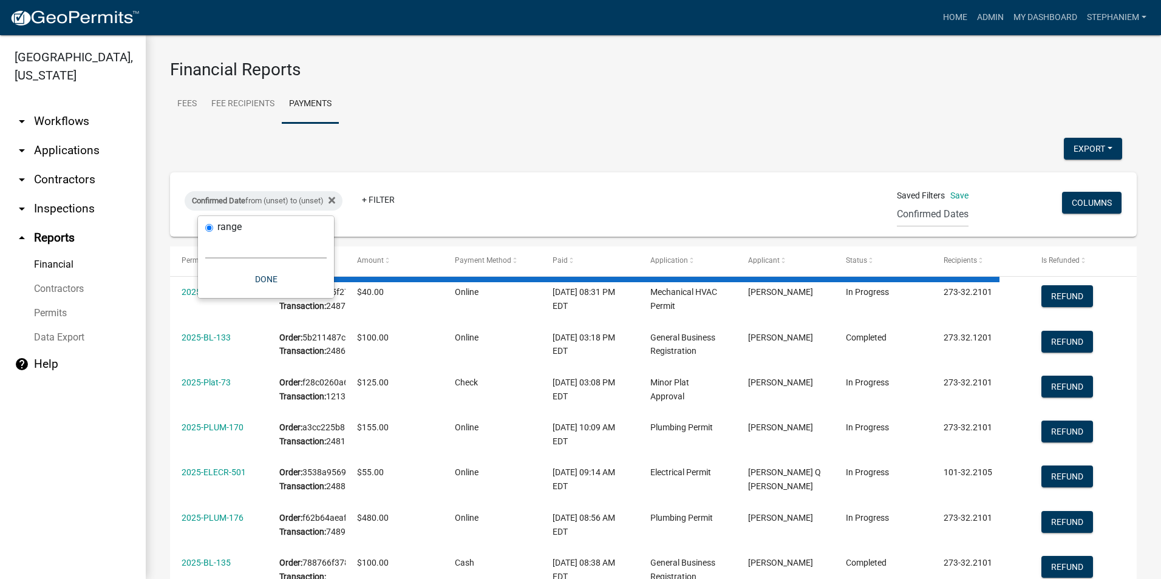
click at [290, 252] on select "Today Yesterday Current Week Previous Week Current Month Last Month Current Cal…" at bounding box center [265, 246] width 121 height 25
select select "custom"
click at [205, 234] on select "Today Yesterday Current Week Previous Week Current Month Last Month Current Cal…" at bounding box center [265, 246] width 121 height 25
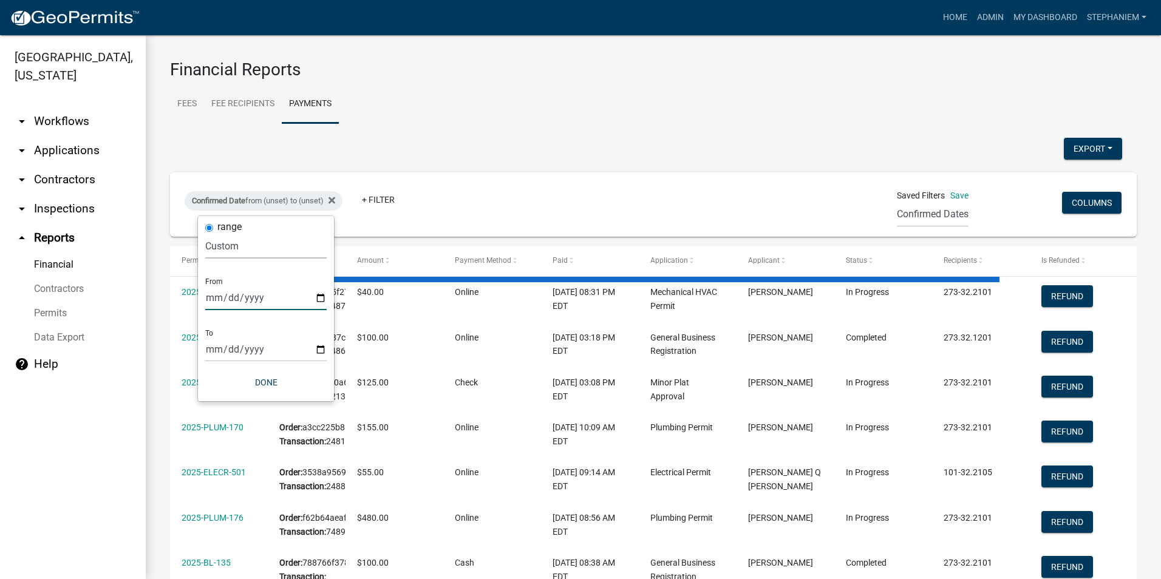
click at [318, 299] on input "date" at bounding box center [265, 297] width 121 height 25
type input "[DATE]"
click at [325, 347] on input "date" at bounding box center [274, 349] width 121 height 25
type input "[DATE]"
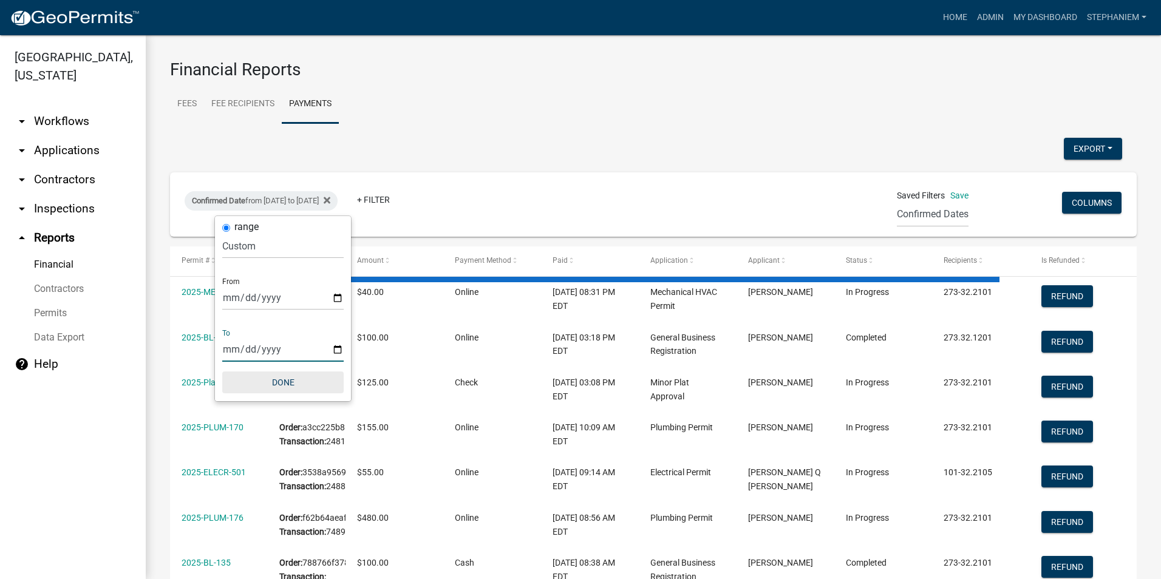
click at [288, 386] on button "Done" at bounding box center [282, 383] width 121 height 22
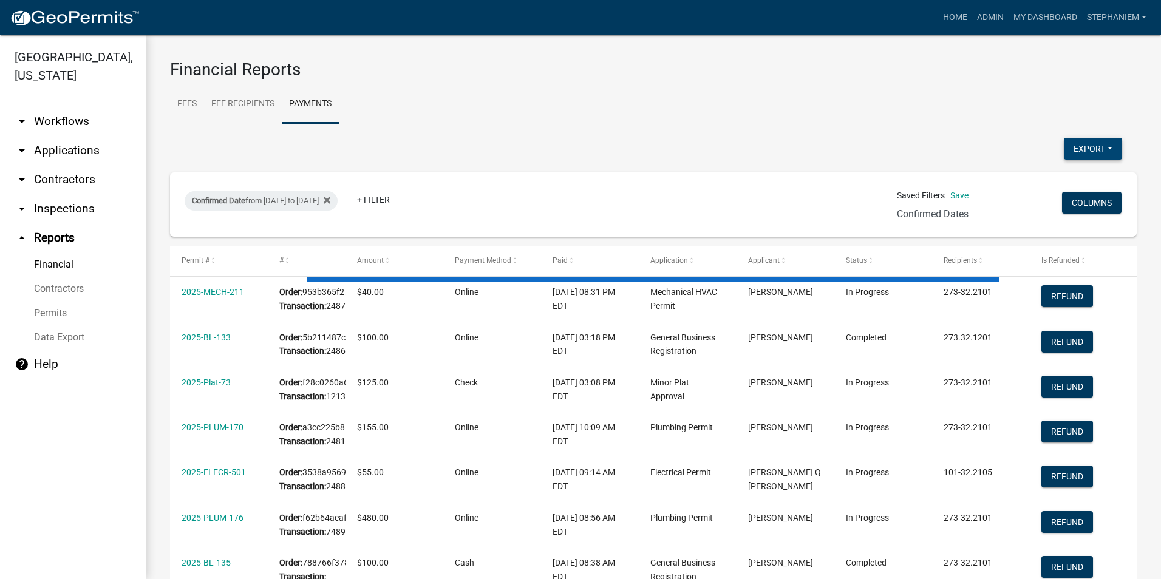
click at [1077, 151] on button "Export" at bounding box center [1093, 149] width 58 height 22
click at [1042, 179] on button "Excel Format (.xlsx)" at bounding box center [1066, 180] width 114 height 29
select select "3: 100"
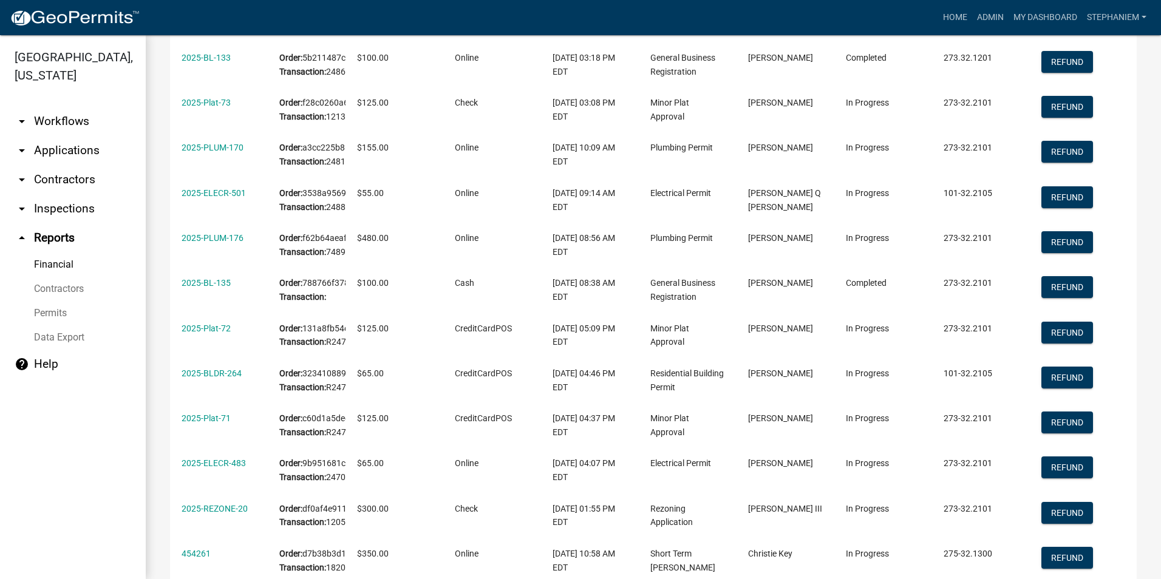
scroll to position [304, 0]
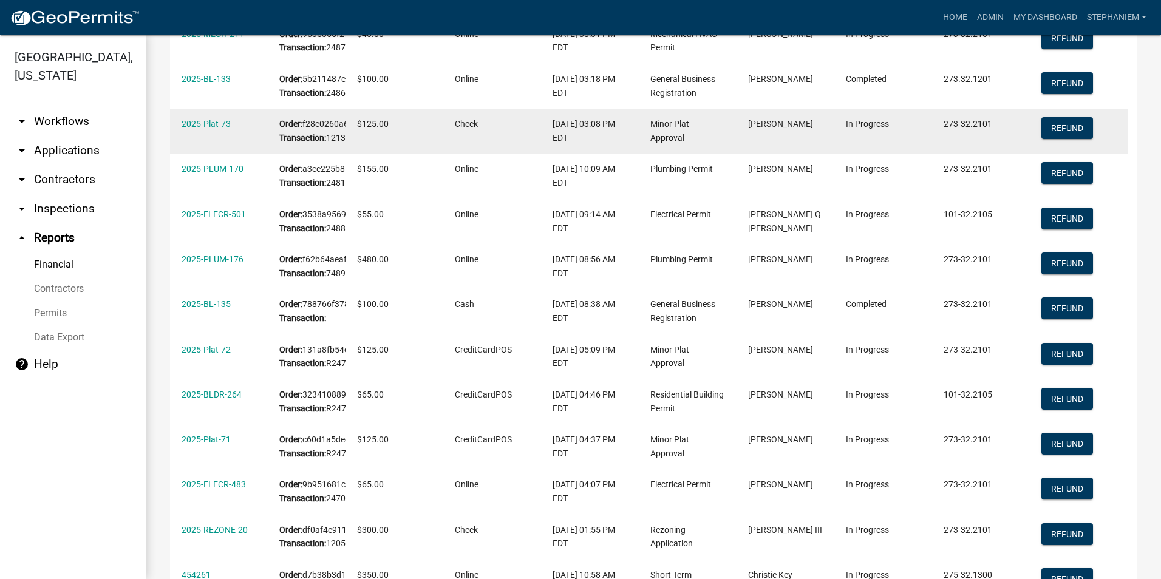
click at [205, 131] on div "2025-Plat-73" at bounding box center [219, 124] width 75 height 14
click at [205, 129] on link "2025-Plat-73" at bounding box center [206, 124] width 49 height 10
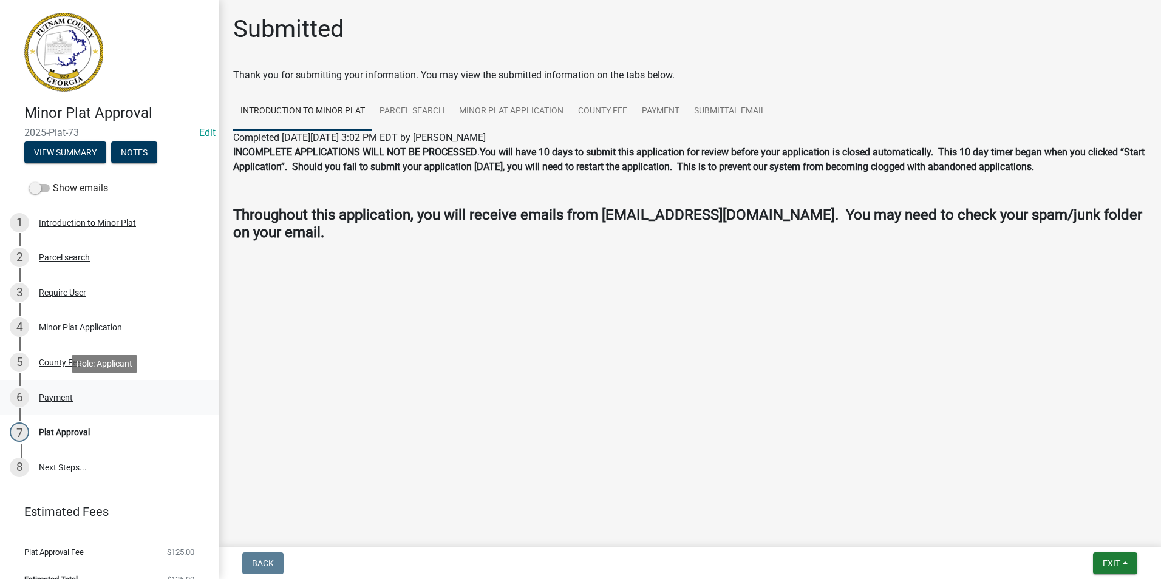
click at [86, 401] on div "6 Payment" at bounding box center [104, 397] width 189 height 19
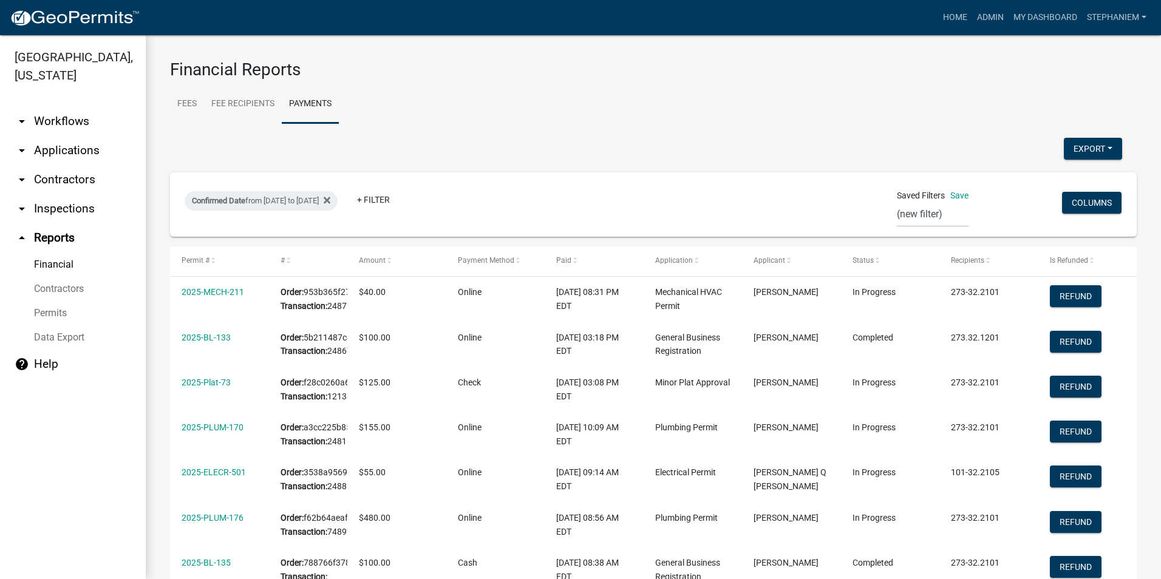
select select "0: null"
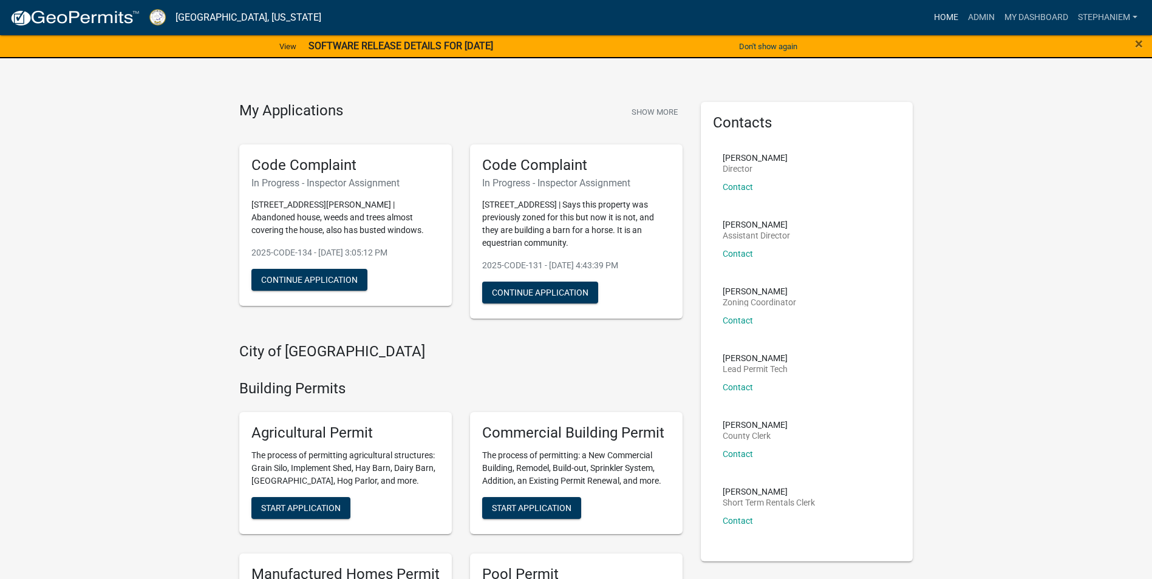
click at [931, 21] on link "Home" at bounding box center [946, 17] width 34 height 23
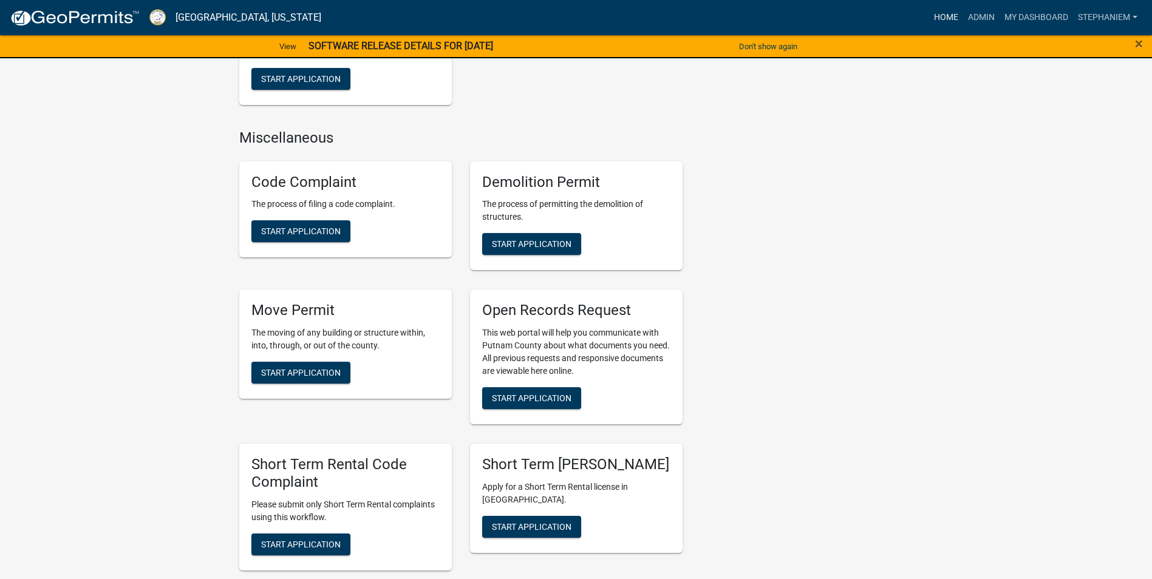
scroll to position [1093, 0]
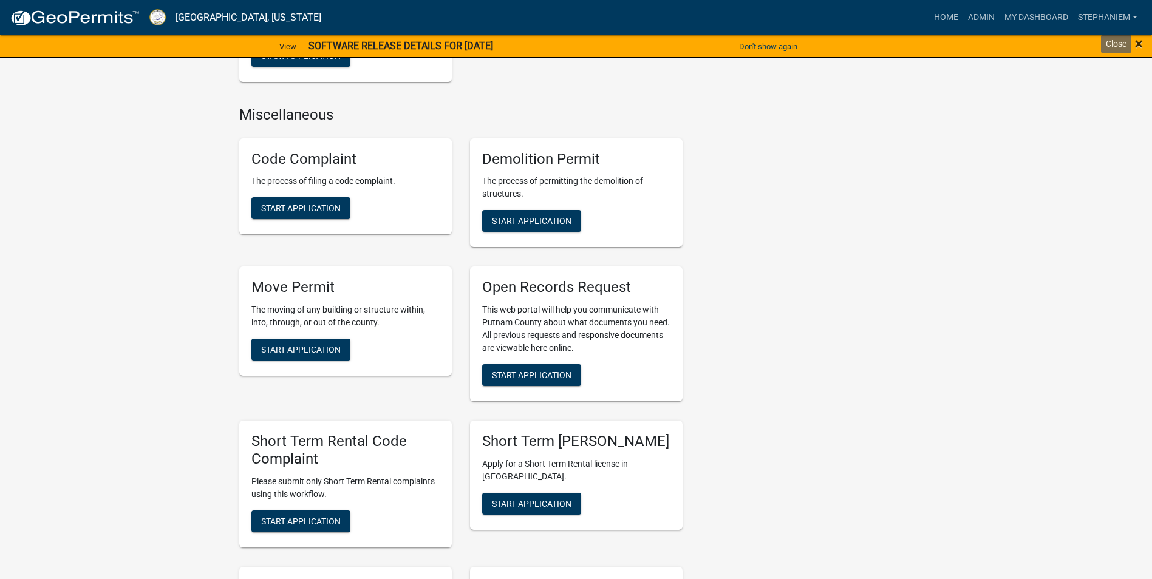
click at [1141, 39] on span "×" at bounding box center [1139, 43] width 8 height 17
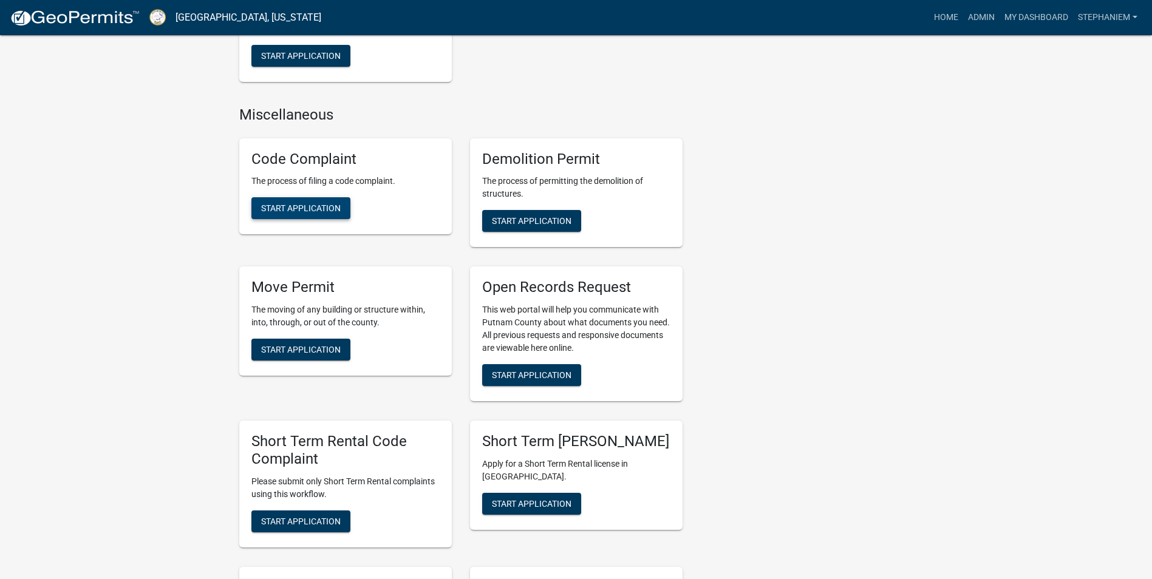
click at [264, 209] on span "Start Application" at bounding box center [301, 208] width 80 height 10
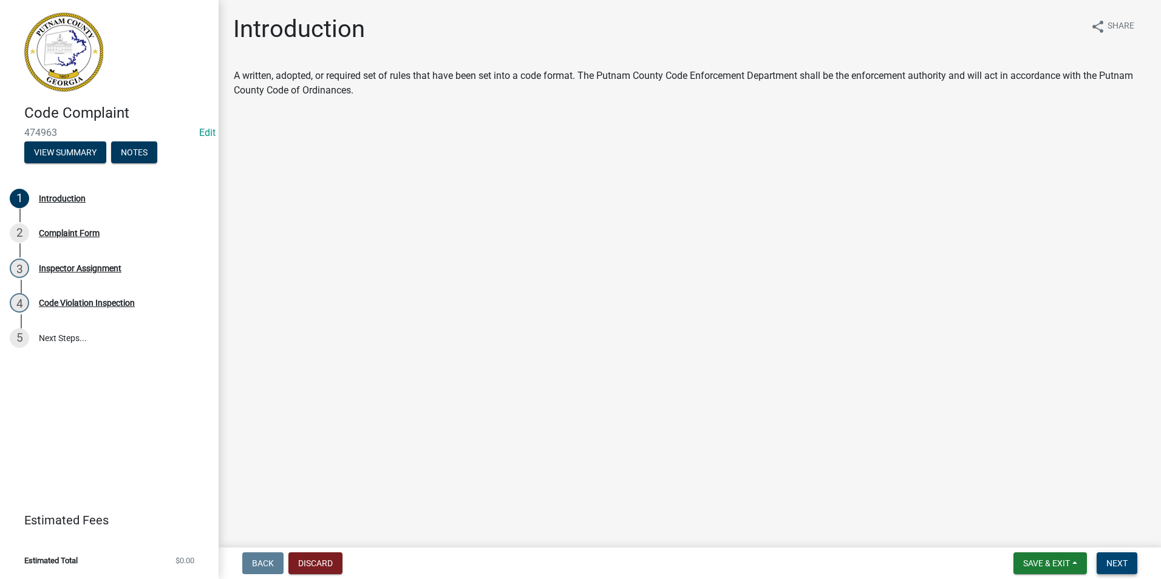
click at [1103, 556] on button "Next" at bounding box center [1117, 564] width 41 height 22
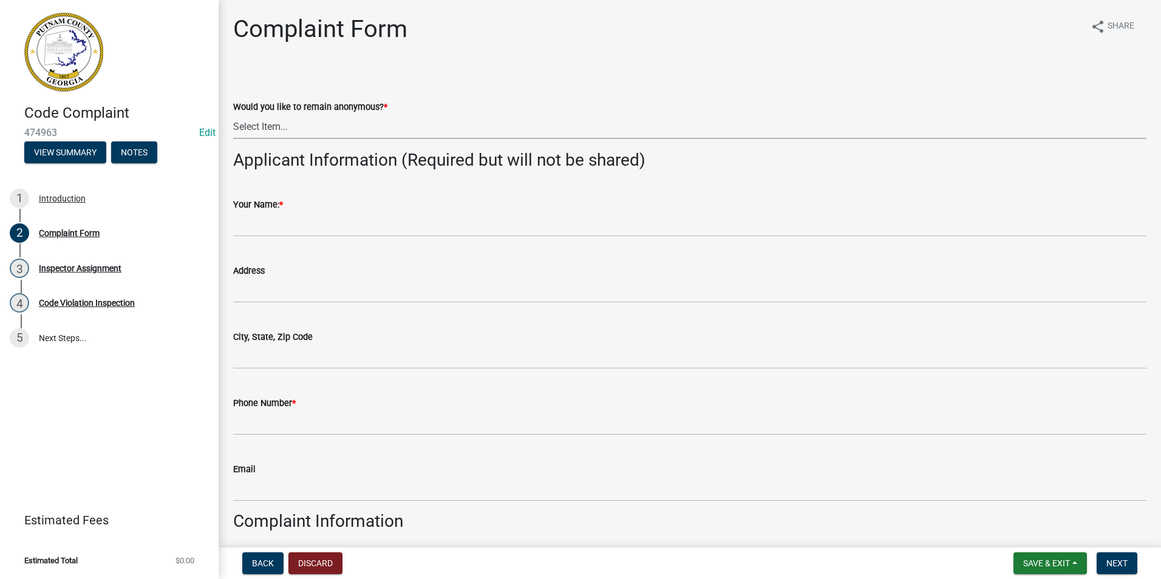
click at [250, 126] on select "Select Item... Yes No" at bounding box center [689, 126] width 913 height 25
click at [233, 114] on select "Select Item... Yes No" at bounding box center [689, 126] width 913 height 25
select select "76170ab1-b25a-468b-8231-d5eb0e85b261"
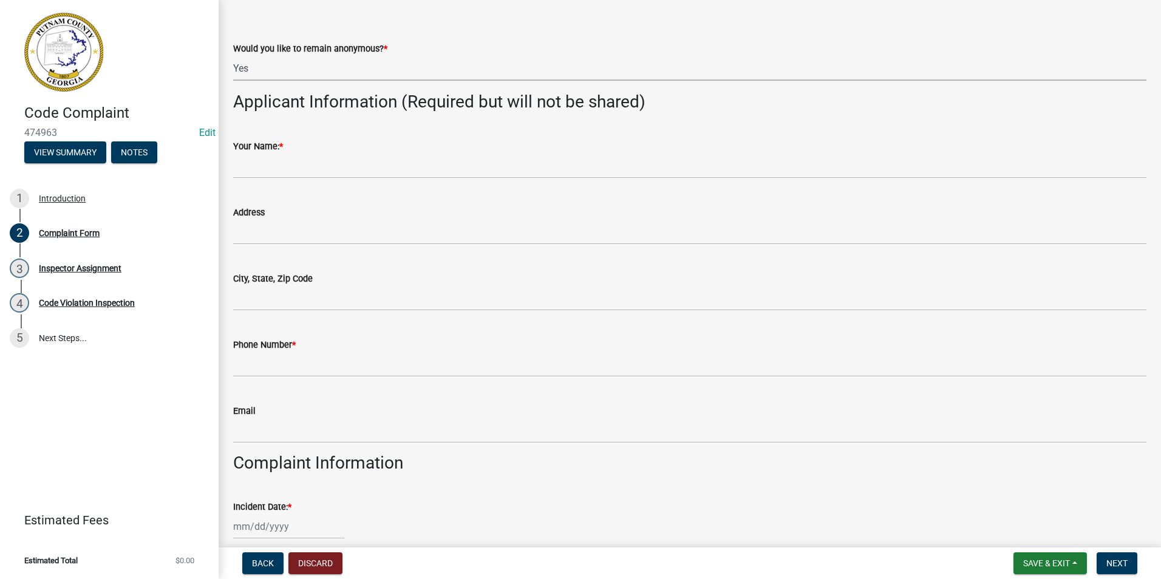
scroll to position [121, 0]
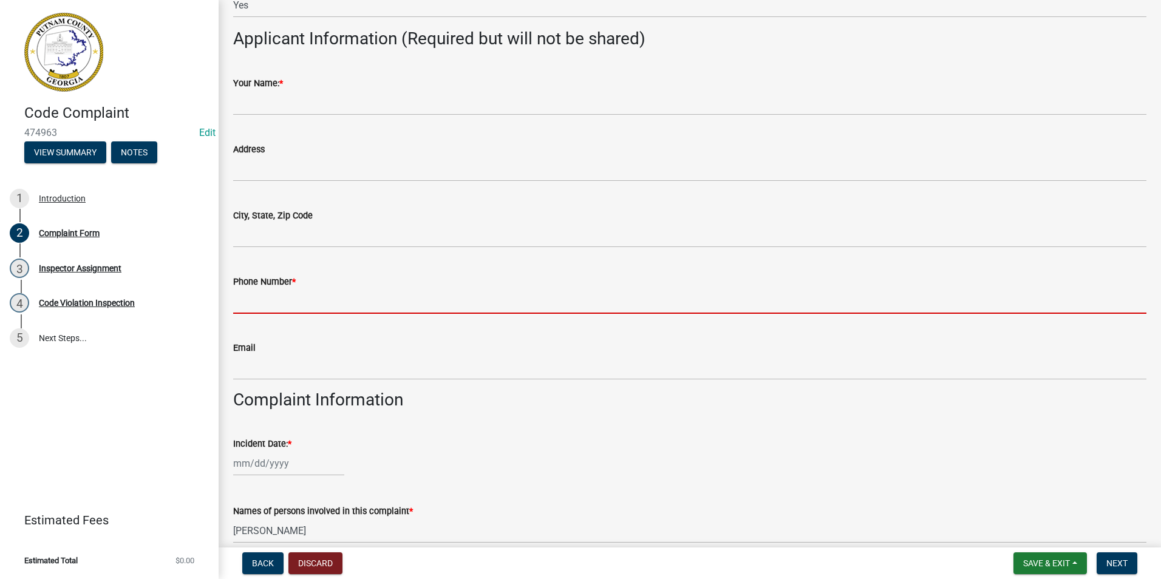
click at [270, 298] on input "Phone Number *" at bounding box center [689, 301] width 913 height 25
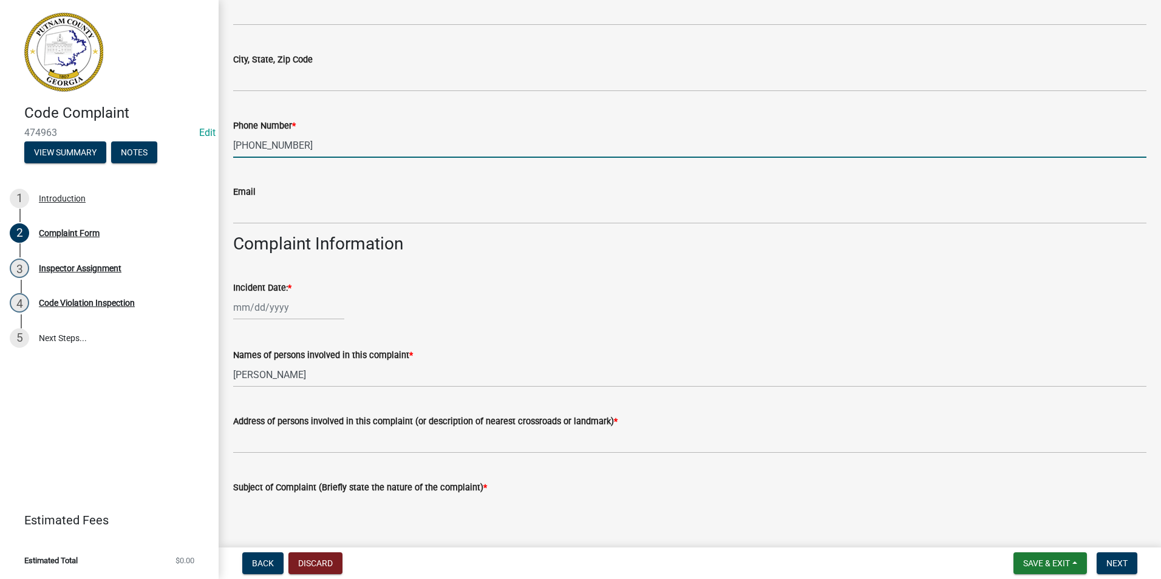
scroll to position [304, 0]
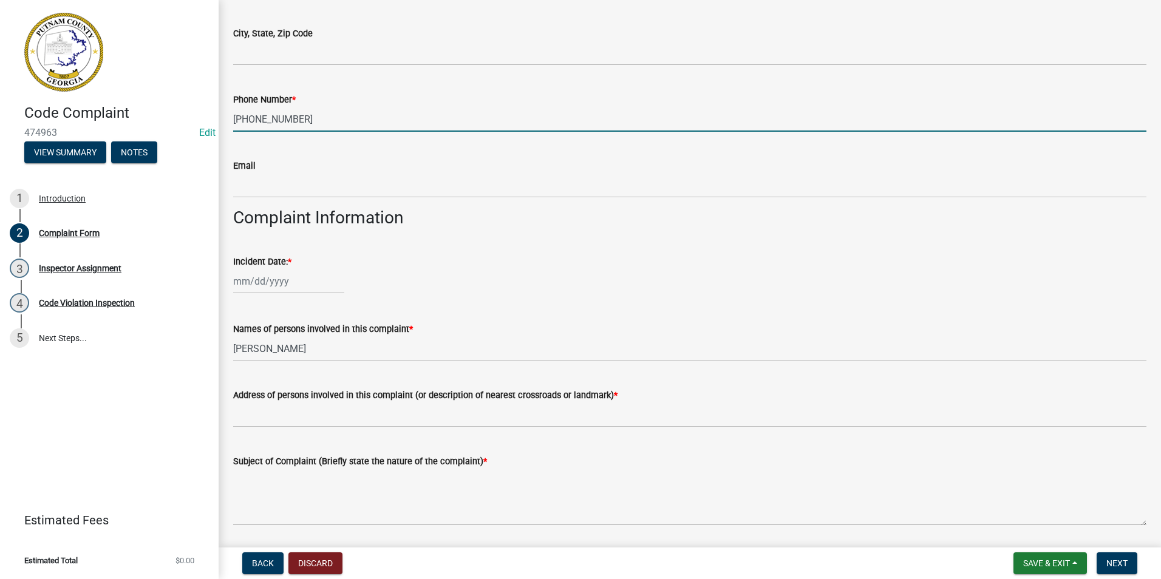
type input "706-468-8818"
click at [274, 282] on div at bounding box center [288, 281] width 111 height 25
select select "9"
select select "2025"
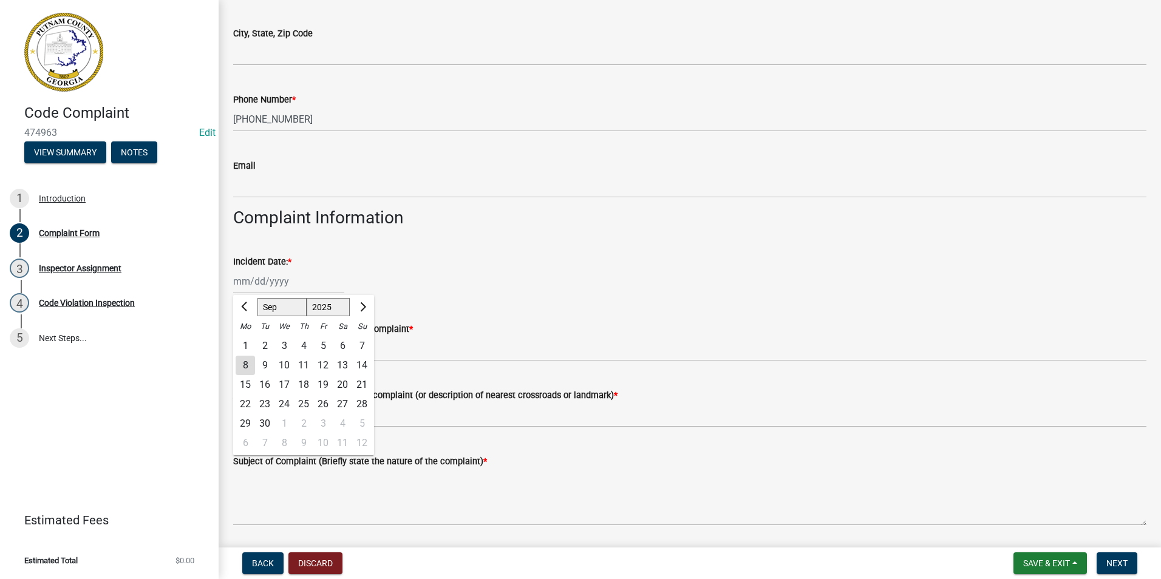
click at [240, 361] on div "8" at bounding box center [245, 365] width 19 height 19
type input "[DATE]"
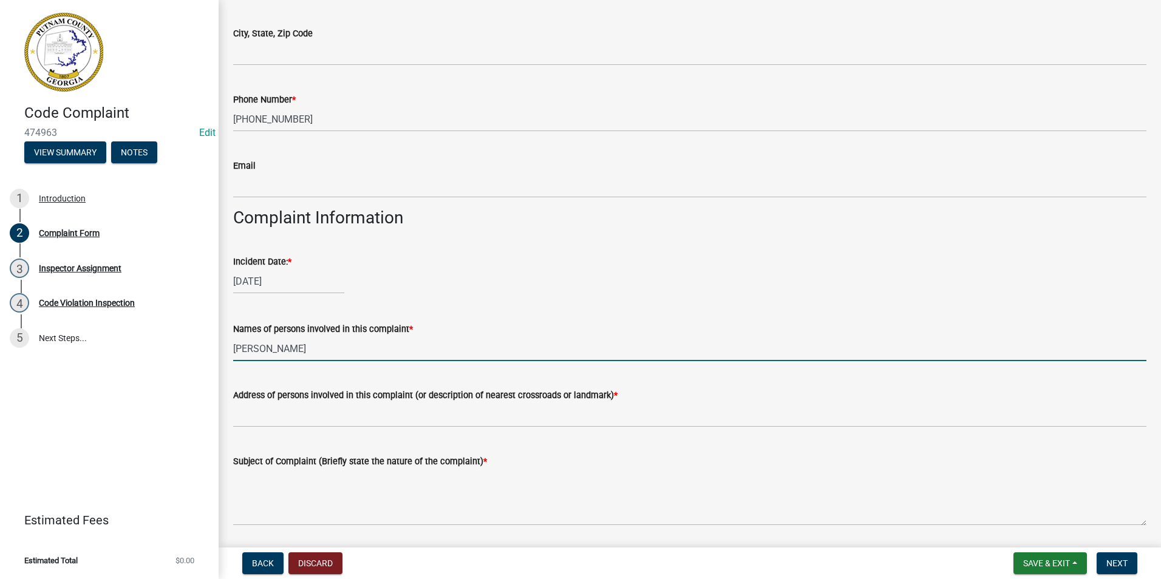
drag, startPoint x: 309, startPoint y: 342, endPoint x: 220, endPoint y: 347, distance: 88.8
click at [220, 347] on div "Complaint Form share Share Would you like to remain anonymous? * Select Item...…" at bounding box center [690, 284] width 942 height 1146
type input "N/A"
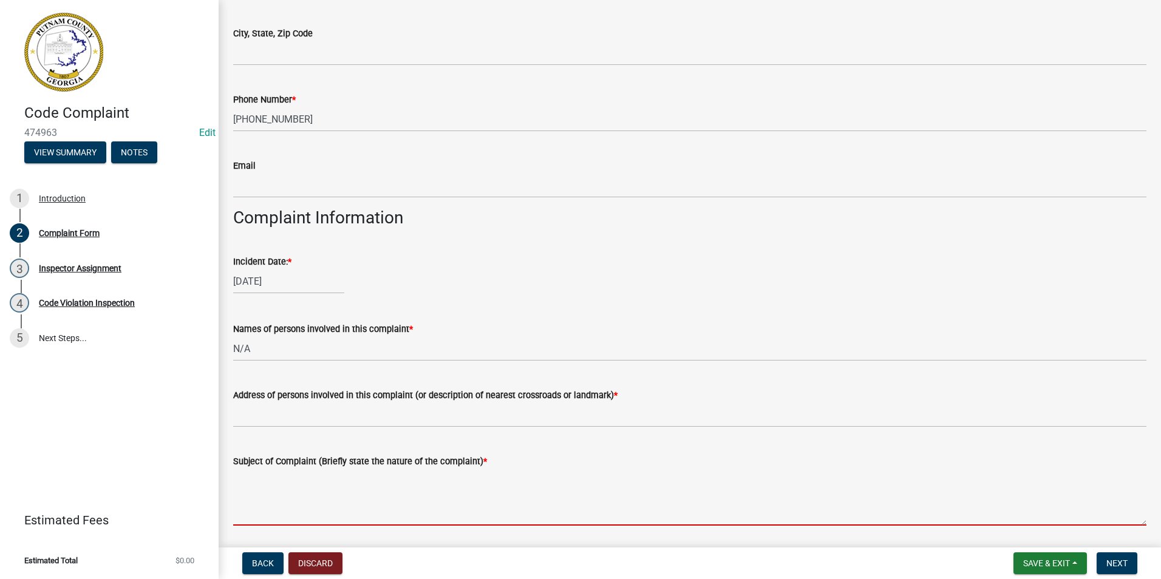
click at [486, 499] on textarea "Subject of Complaint (Briefly state the nature of the complaint) *" at bounding box center [689, 497] width 913 height 57
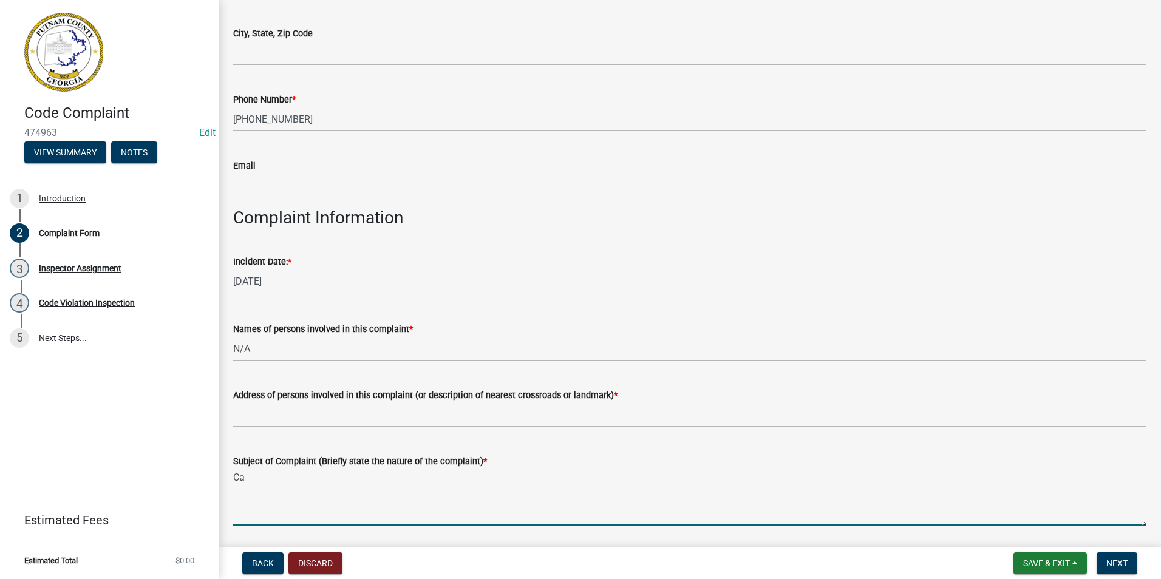
type textarea "C"
click at [381, 481] on textarea "Abandoned Campers and boats" at bounding box center [689, 497] width 913 height 57
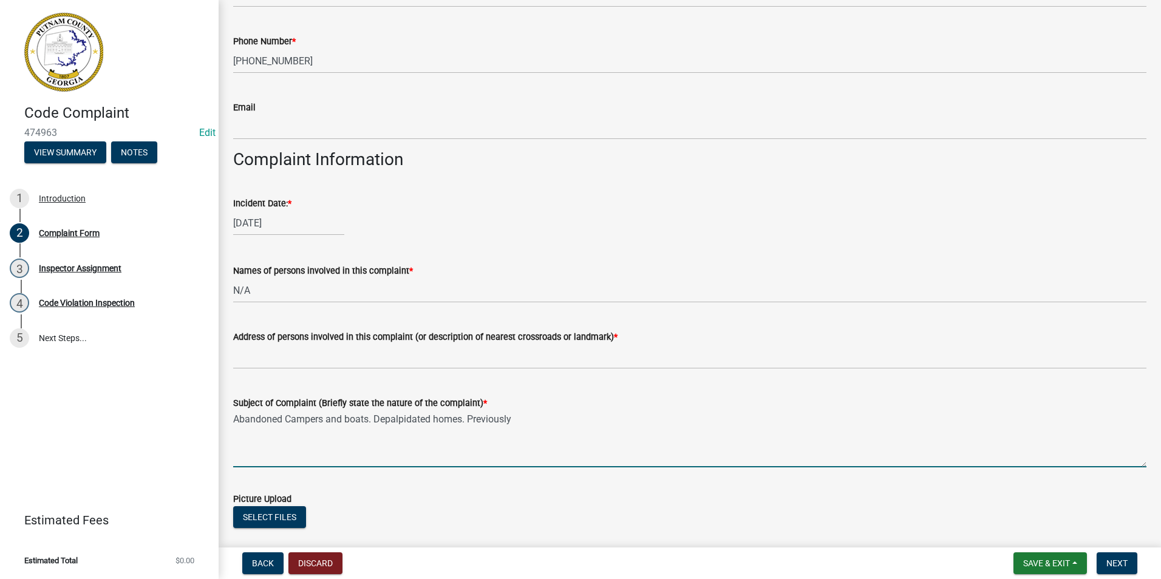
scroll to position [364, 0]
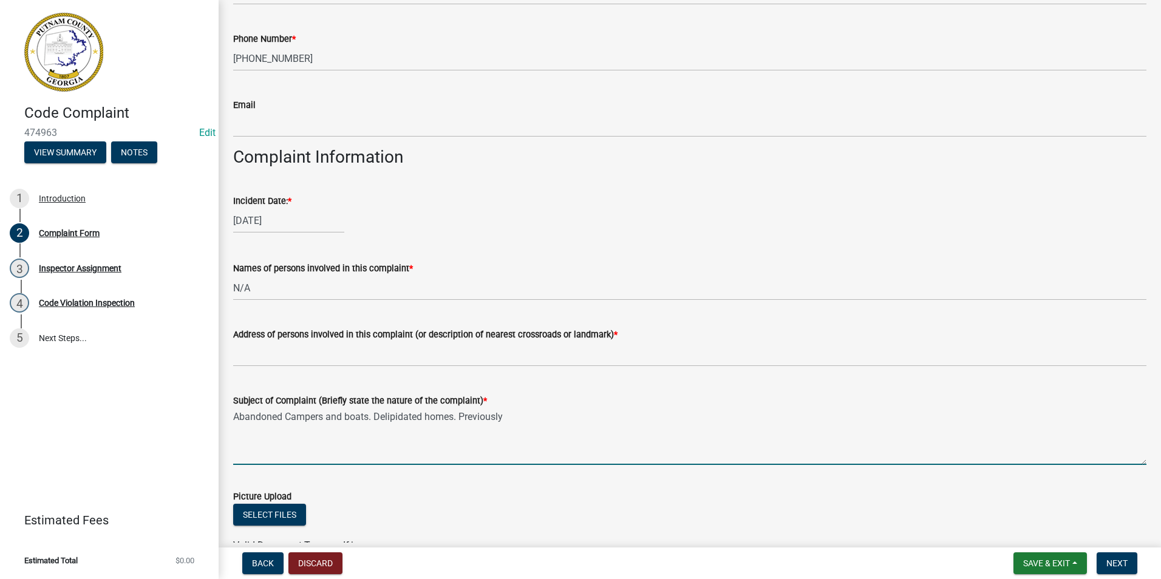
click at [512, 418] on textarea "Abandoned Campers and boats. Delipidated homes. Previously" at bounding box center [689, 436] width 913 height 57
click at [457, 418] on textarea "Abandoned Campers and boats. Delipidated homes. Previously" at bounding box center [689, 436] width 913 height 57
click at [531, 423] on textarea "Abandoned Campers and boats. Delipidated home. Previously" at bounding box center [689, 436] width 913 height 57
click at [521, 420] on textarea "Abandoned Campers and boats. Delipidated home. Previously has animals coming in…" at bounding box center [689, 436] width 913 height 57
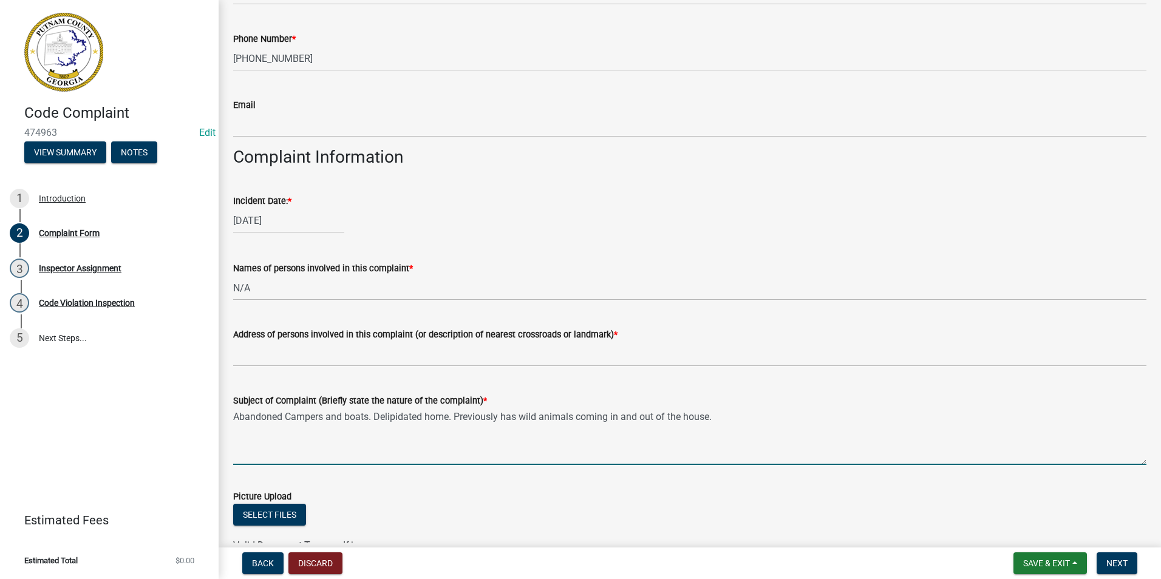
click at [720, 423] on textarea "Abandoned Campers and boats. Delipidated home. Previously has wild animals comi…" at bounding box center [689, 436] width 913 height 57
click at [965, 420] on textarea "Abandoned Campers and boats. Delipidated home. Previously has wild animals comi…" at bounding box center [689, 436] width 913 height 57
click at [959, 417] on textarea "Abandoned Campers and boats. Delipidated home. Previously has wild animals comi…" at bounding box center [689, 436] width 913 height 57
click at [1066, 414] on textarea "Abandoned Campers and boats. Delipidated home. Previously has wild animals comi…" at bounding box center [689, 436] width 913 height 57
click at [1067, 409] on textarea "Abandoned Campers and boats. Delipidated home. Previously has wild animals comi…" at bounding box center [689, 436] width 913 height 57
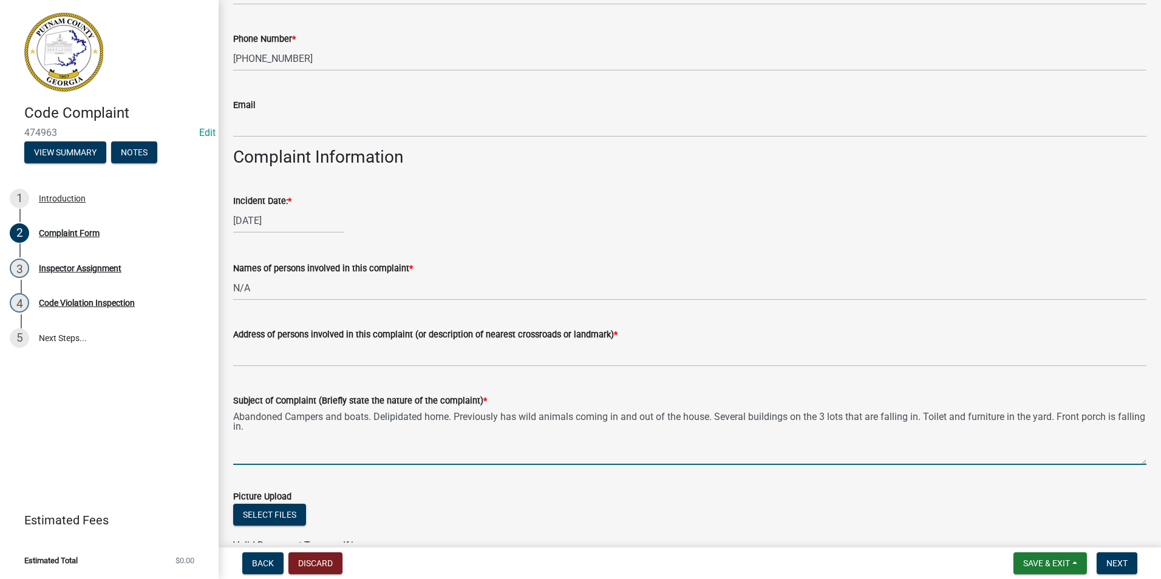
type textarea "Abandoned Campers and boats. Delipidated home. Previously has wild animals comi…"
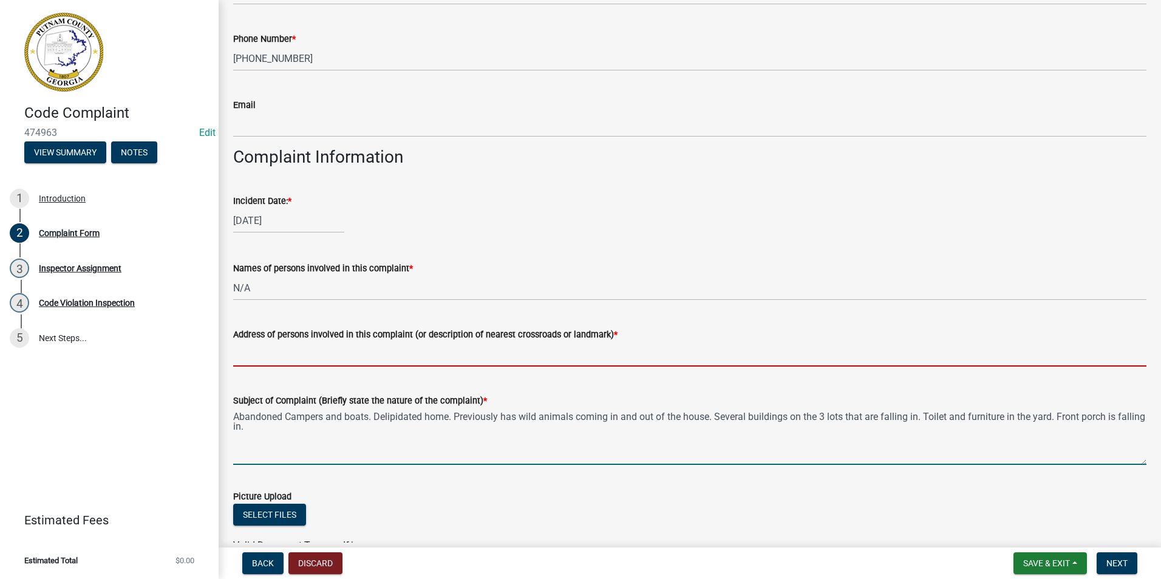
click at [415, 359] on input "Address of persons involved in this complaint (or description of nearest crossr…" at bounding box center [689, 354] width 913 height 25
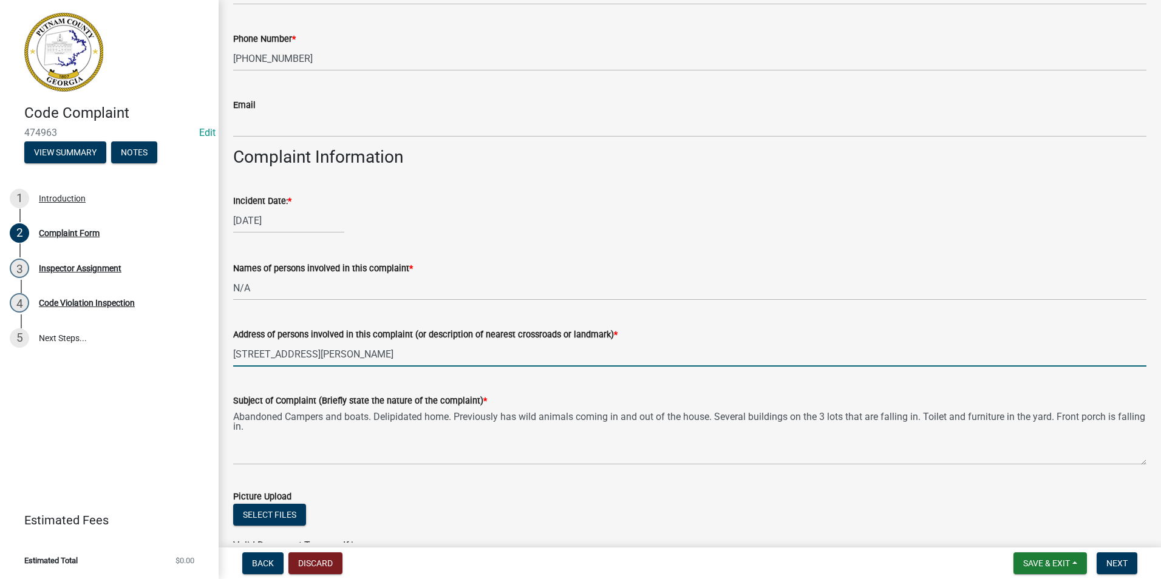
click at [414, 359] on input "210 Blue Gill Rd" at bounding box center [689, 354] width 913 height 25
click at [251, 356] on input "210 Blue Gill Rd it is four properties owned by the same person." at bounding box center [689, 354] width 913 height 25
type input "210, 208, 212 Blue Gill Rd it is four properties owned by the same person."
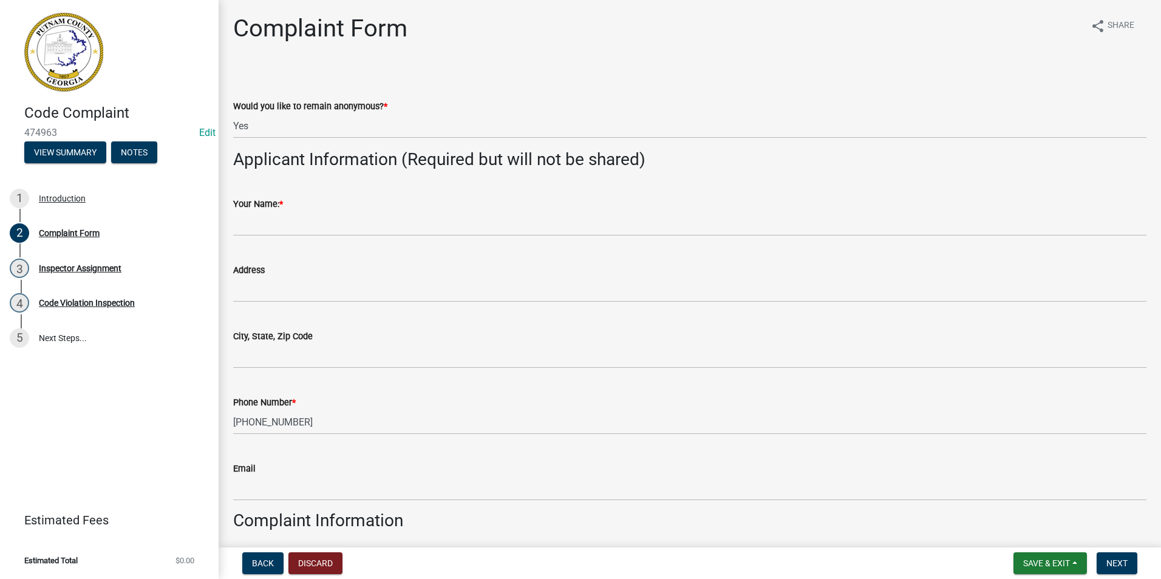
scroll to position [0, 0]
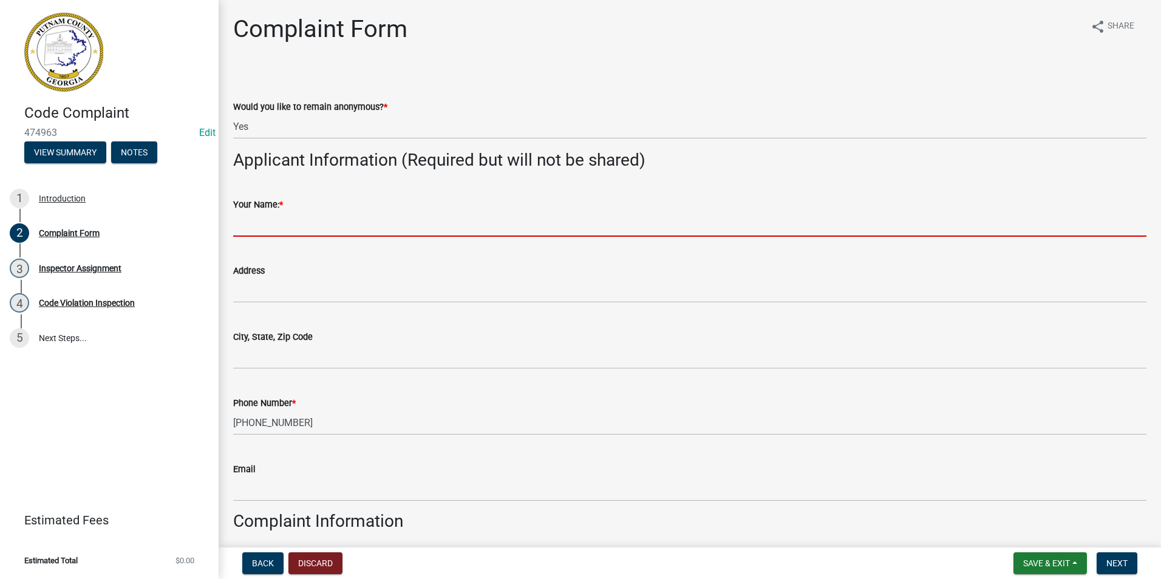
click at [293, 235] on input "Your Name: *" at bounding box center [689, 224] width 913 height 25
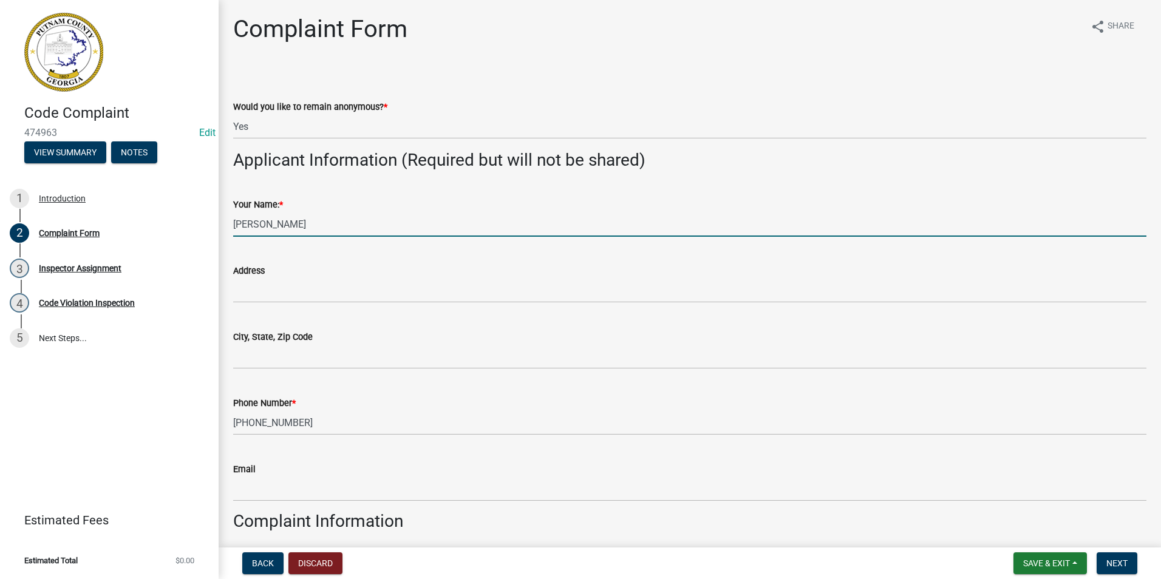
click at [309, 189] on div "Your Name: * Jane" at bounding box center [689, 208] width 913 height 56
click at [284, 229] on input "Jane" at bounding box center [689, 224] width 913 height 25
type input "Jane Doe"
drag, startPoint x: 284, startPoint y: 222, endPoint x: 202, endPoint y: 222, distance: 82.0
click at [202, 222] on div "Code Complaint 474963 Edit View Summary Notes 1 Introduction 2 Complaint Form 3…" at bounding box center [580, 289] width 1161 height 579
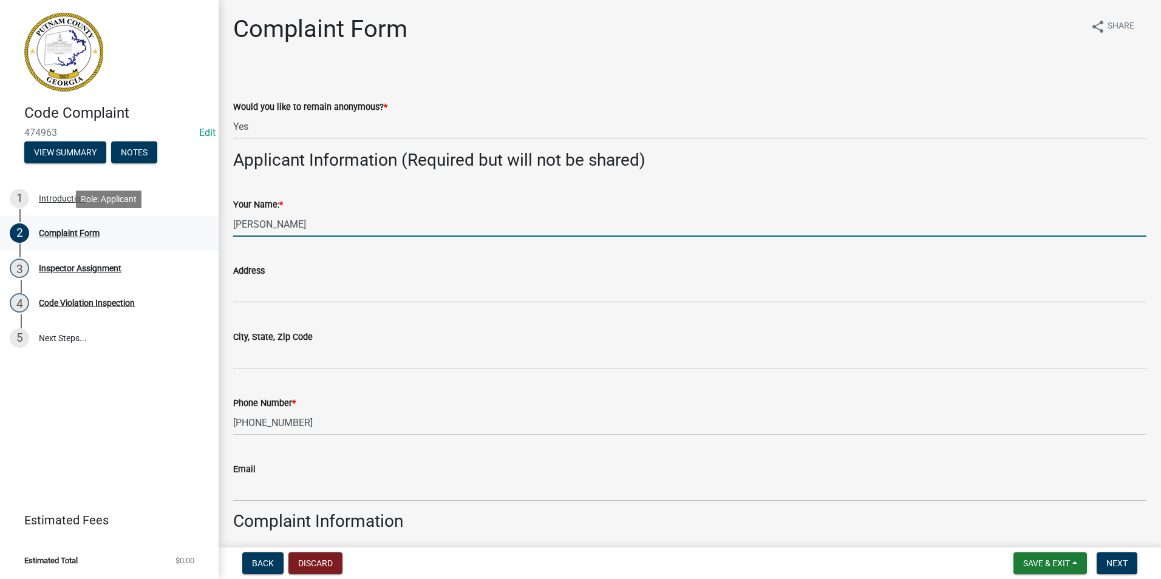
type input "Wendy Wood"
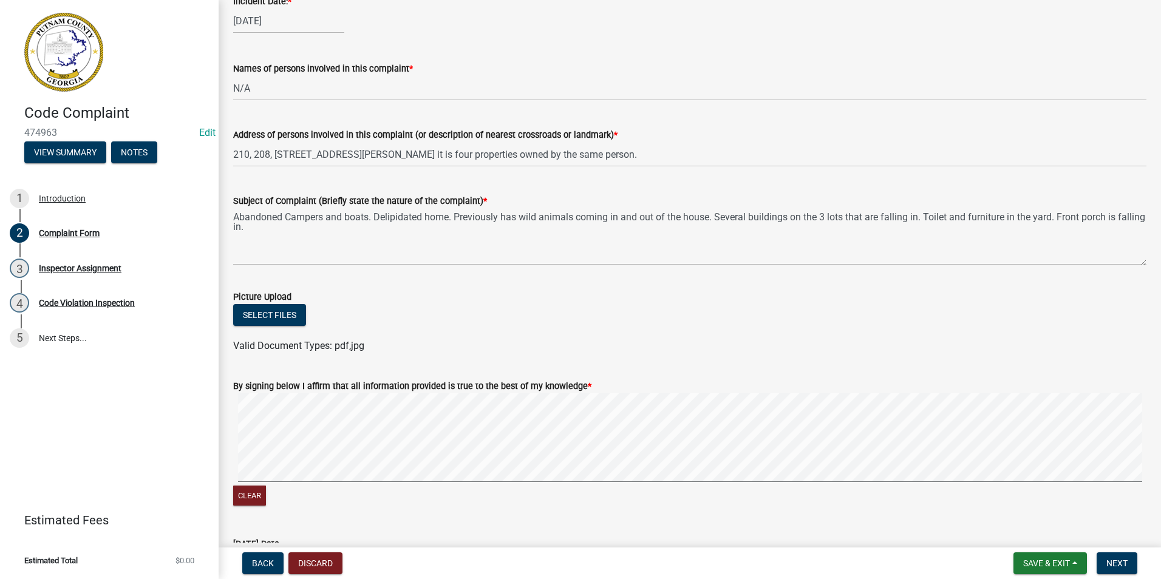
scroll to position [654, 0]
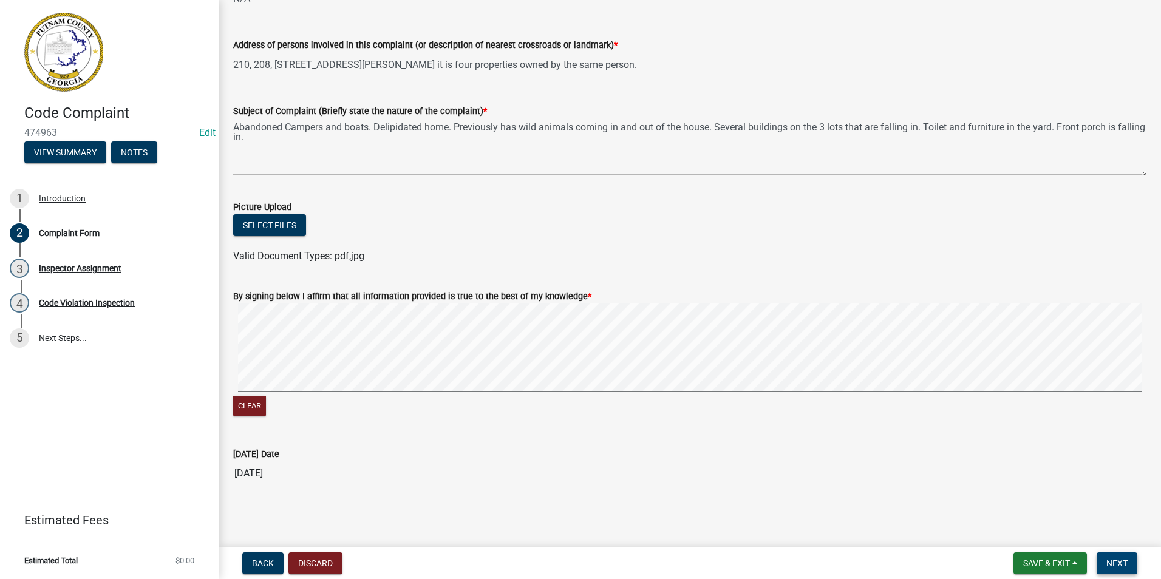
click at [1114, 561] on span "Next" at bounding box center [1116, 564] width 21 height 10
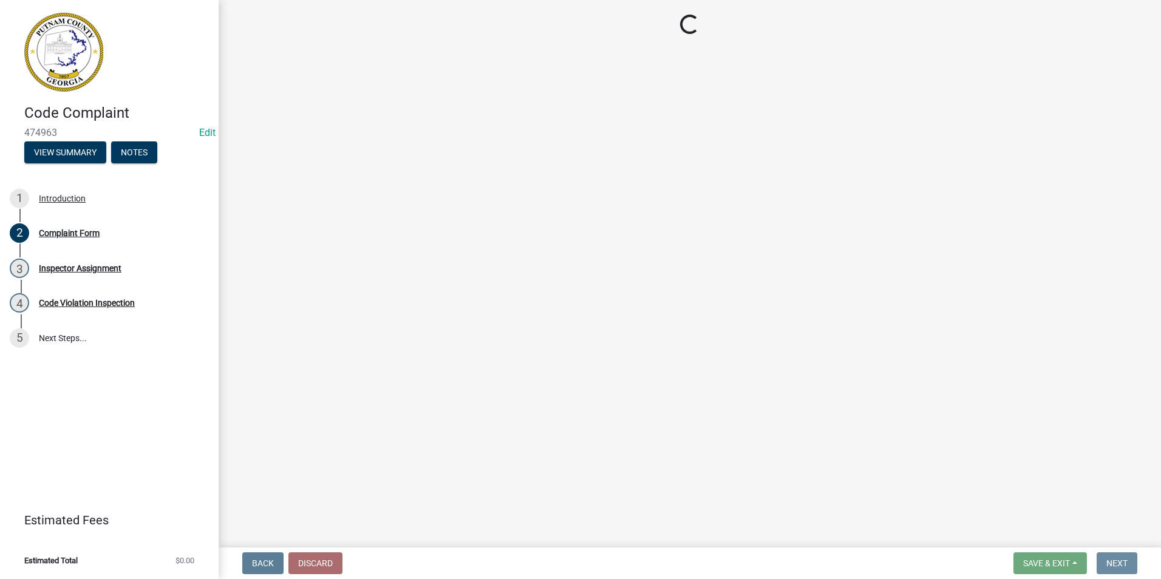
scroll to position [0, 0]
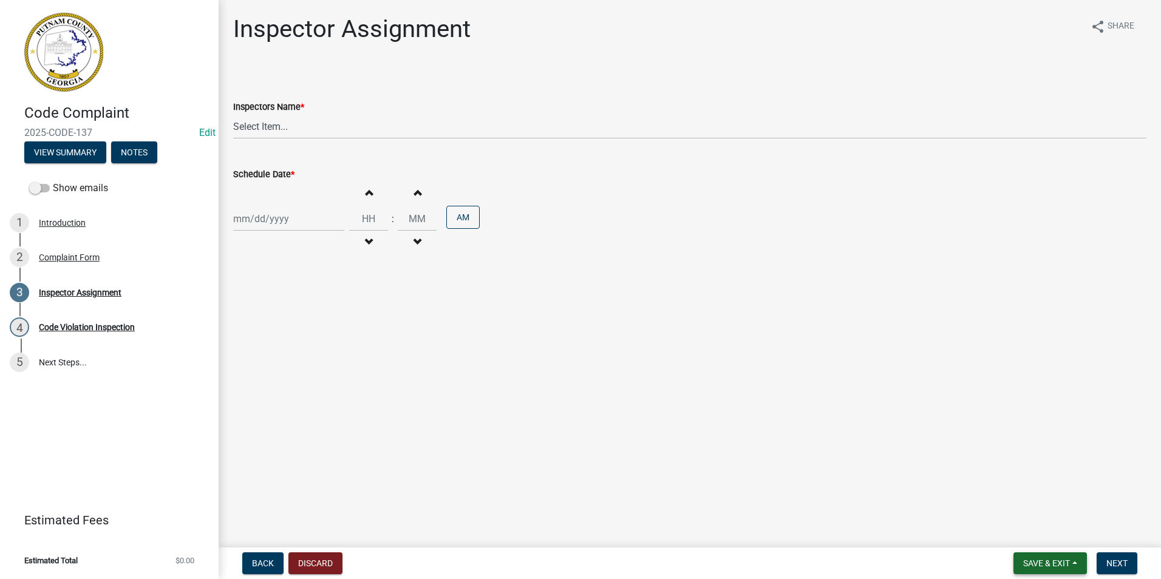
click at [1040, 559] on span "Save & Exit" at bounding box center [1046, 564] width 47 height 10
click at [1033, 537] on button "Save & Exit" at bounding box center [1038, 531] width 97 height 29
